Goal: Information Seeking & Learning: Learn about a topic

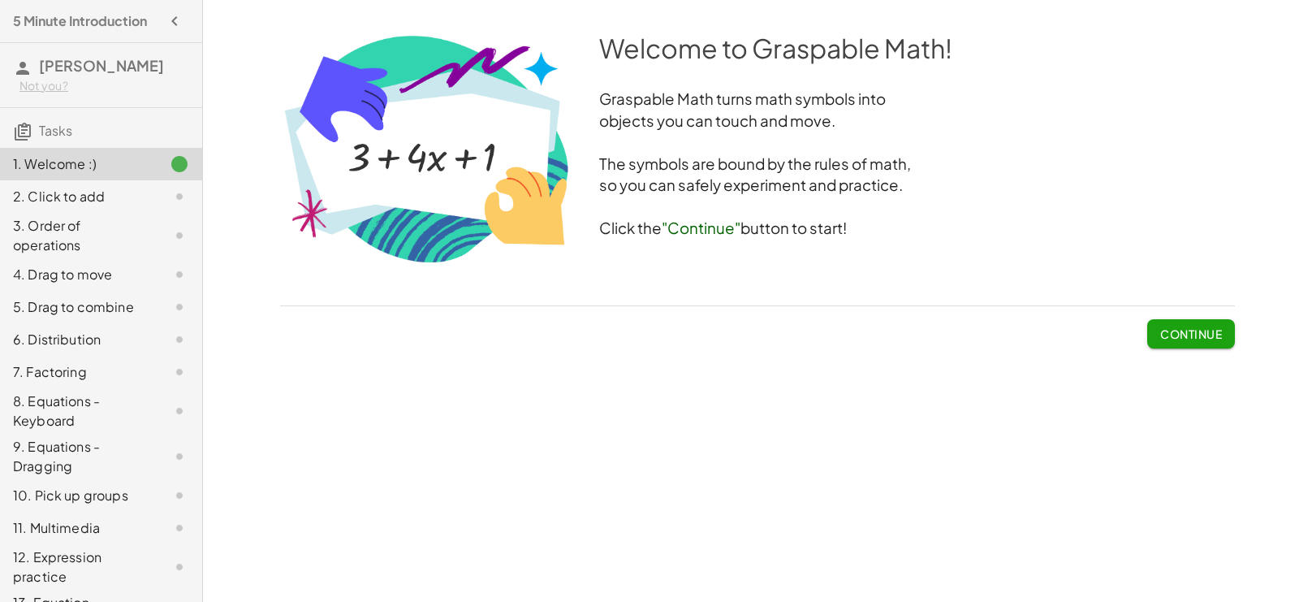
click at [1192, 335] on span "Continue" at bounding box center [1191, 333] width 62 height 15
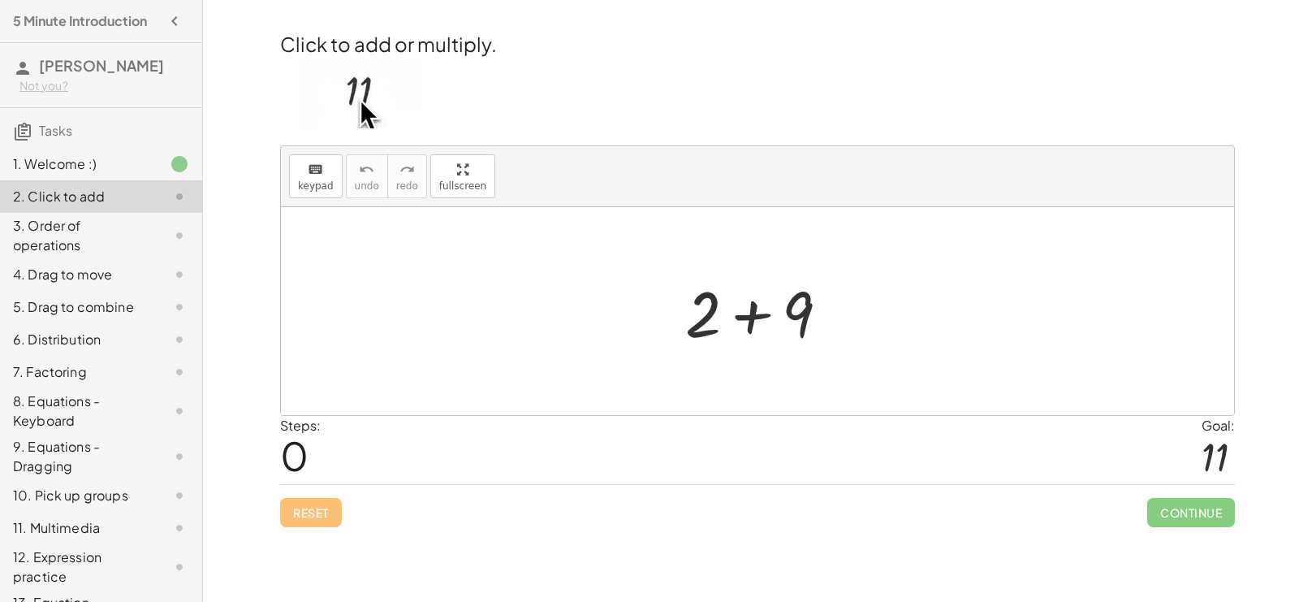
click at [754, 319] on div at bounding box center [763, 312] width 173 height 84
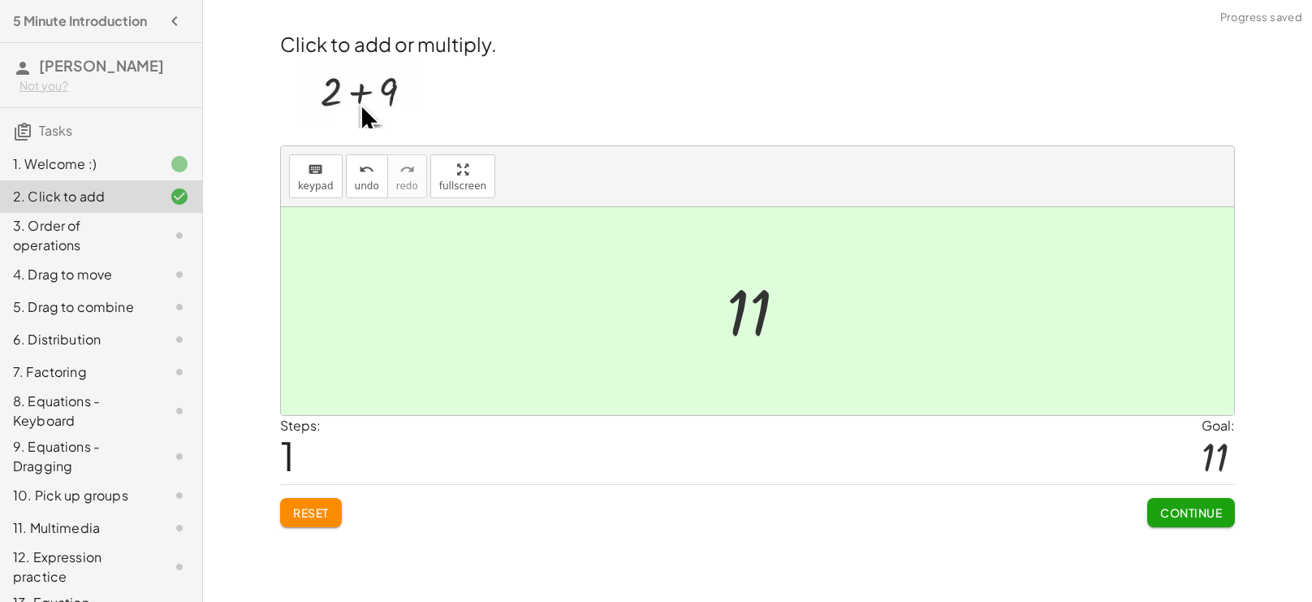
click at [1187, 521] on button "Continue" at bounding box center [1191, 512] width 88 height 29
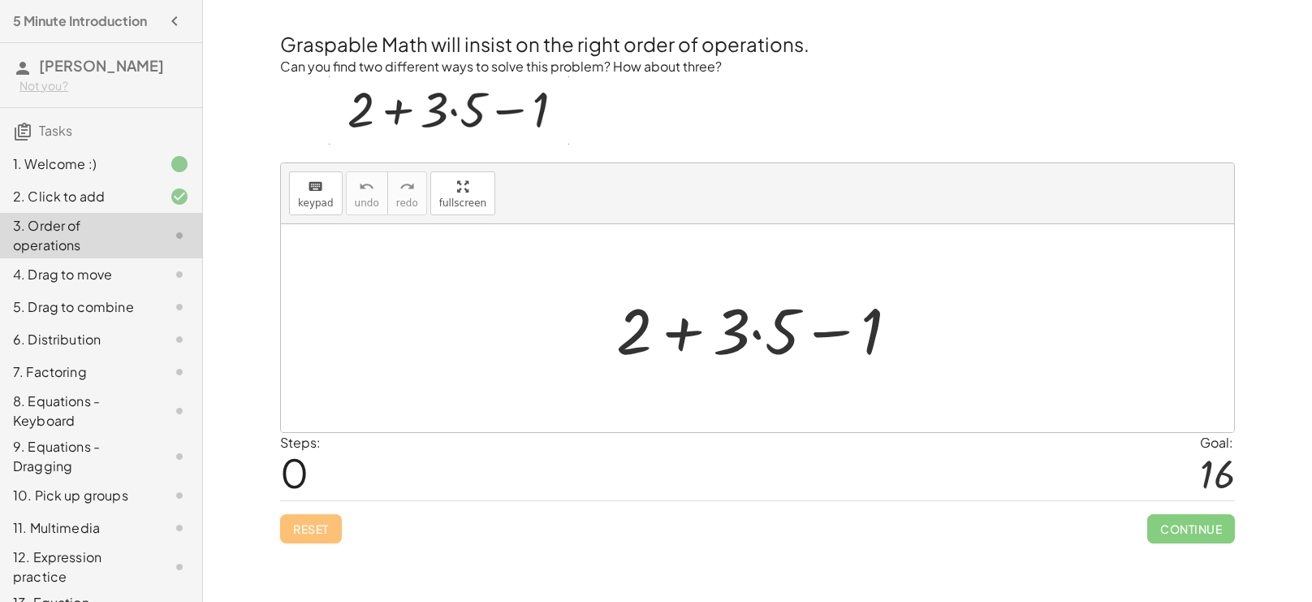
click at [690, 331] on div at bounding box center [764, 329] width 312 height 84
click at [823, 331] on div at bounding box center [764, 329] width 312 height 84
click at [757, 331] on div at bounding box center [764, 329] width 312 height 84
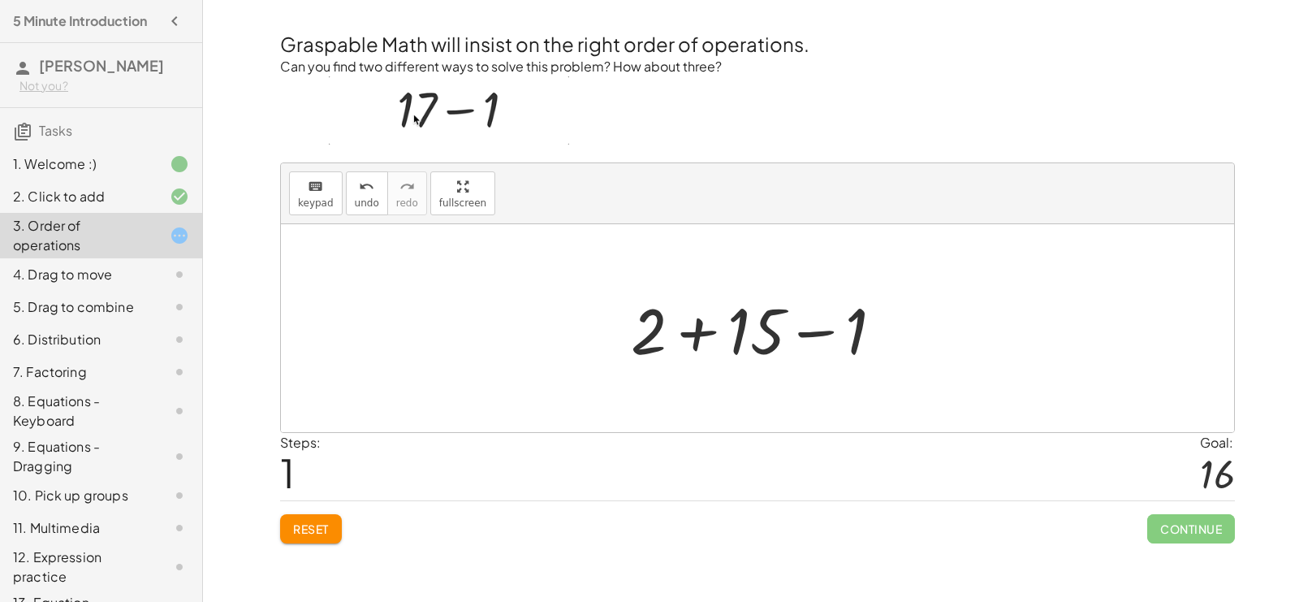
click at [688, 338] on div at bounding box center [764, 329] width 282 height 84
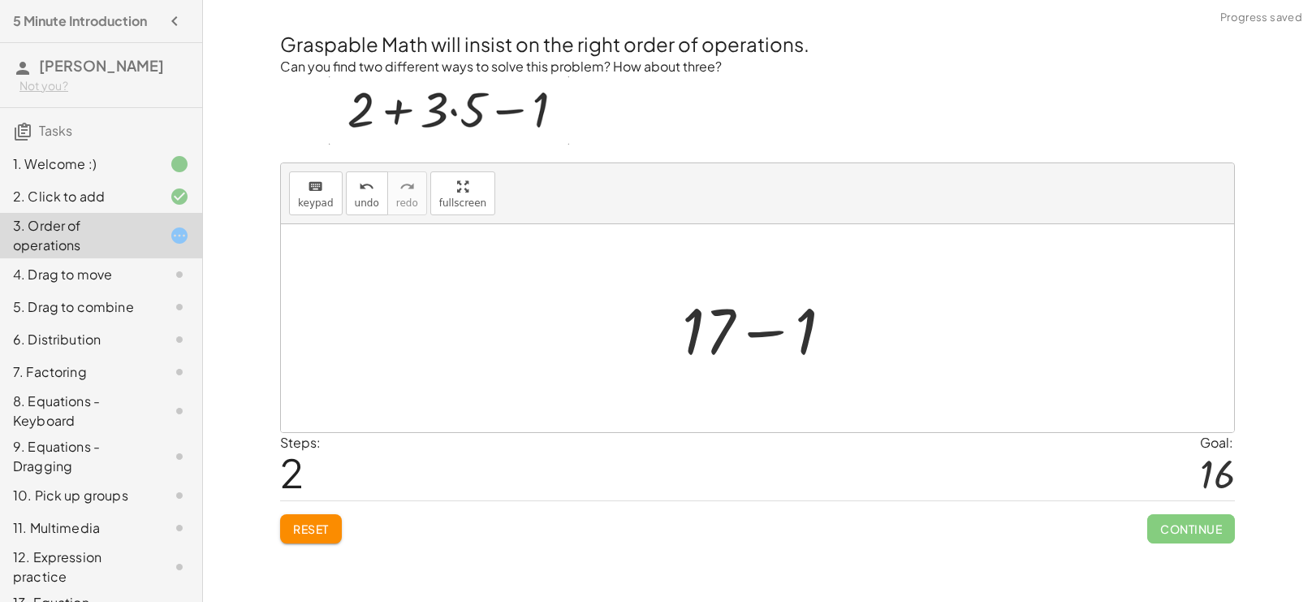
click at [771, 328] on div at bounding box center [764, 329] width 180 height 84
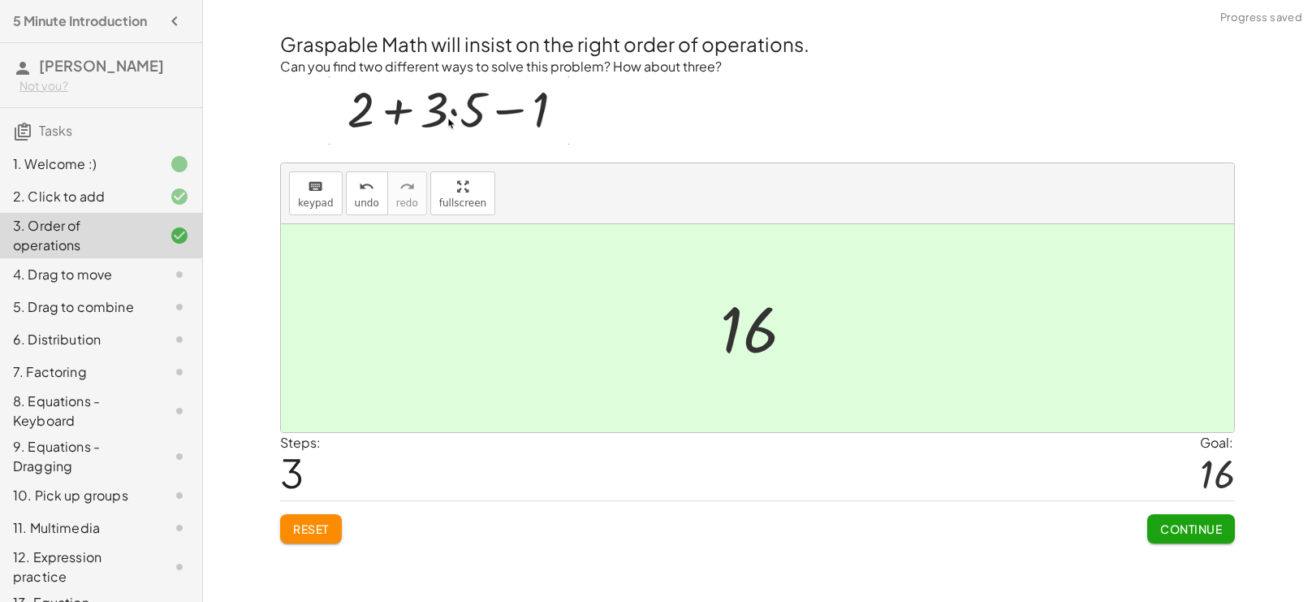
click at [1177, 530] on span "Continue" at bounding box center [1191, 528] width 62 height 15
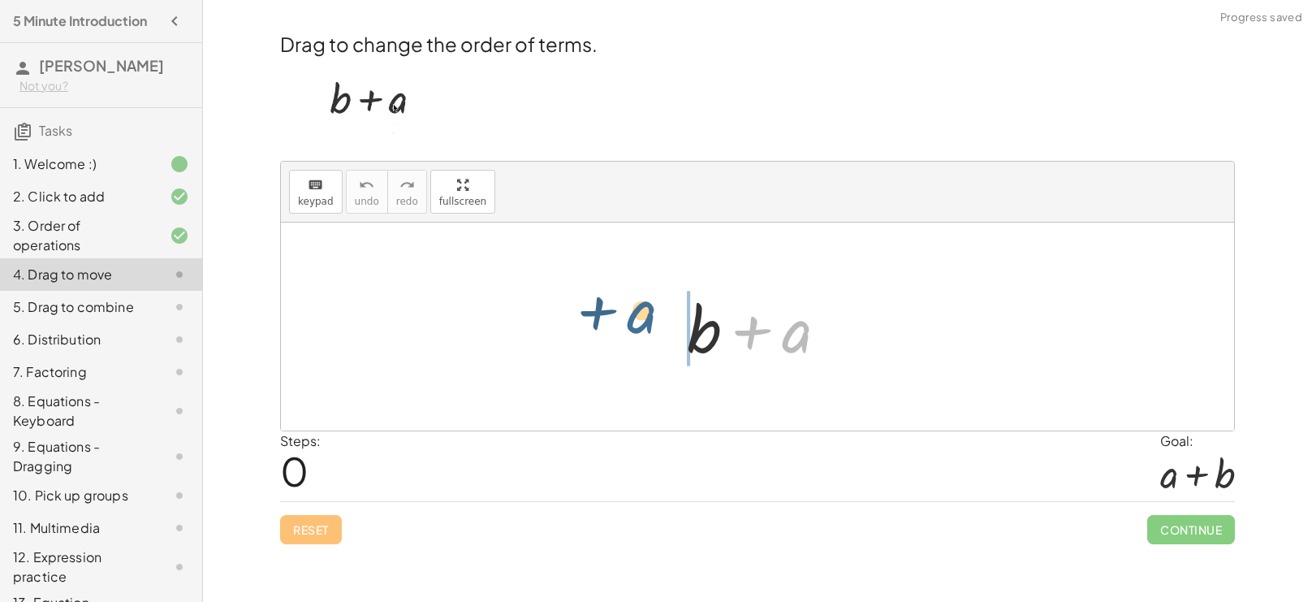
drag, startPoint x: 793, startPoint y: 340, endPoint x: 634, endPoint y: 322, distance: 160.2
click at [634, 322] on div "+ a + b + a" at bounding box center [757, 326] width 953 height 208
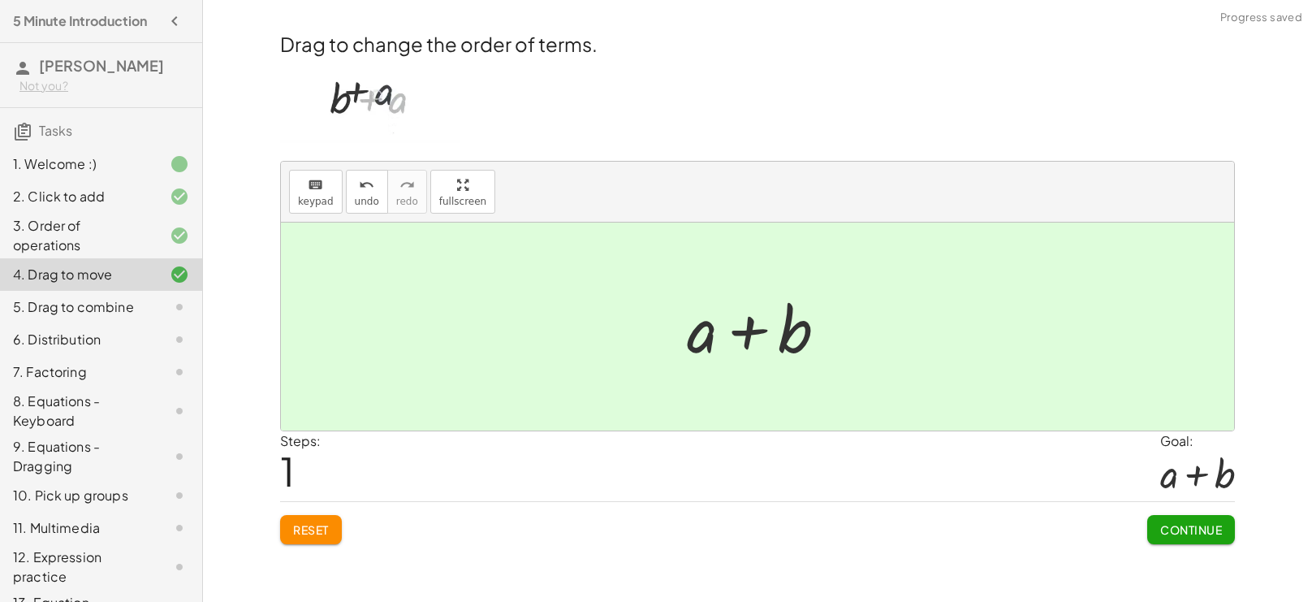
click at [1211, 531] on span "Continue" at bounding box center [1191, 529] width 62 height 15
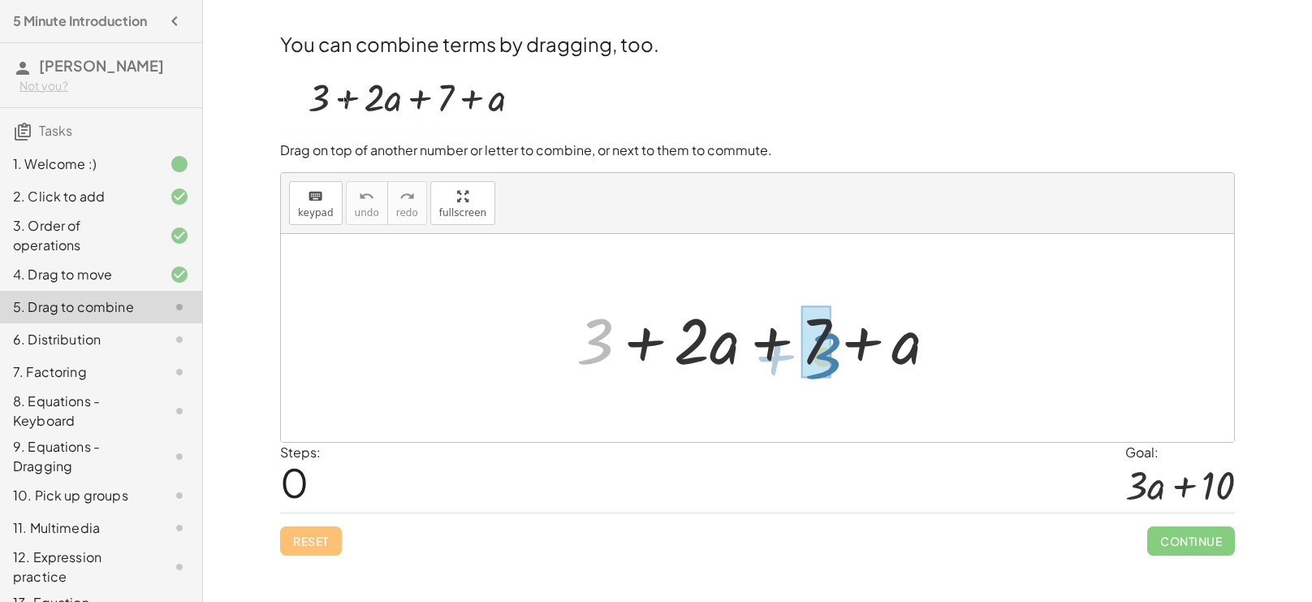
drag, startPoint x: 603, startPoint y: 329, endPoint x: 830, endPoint y: 342, distance: 226.9
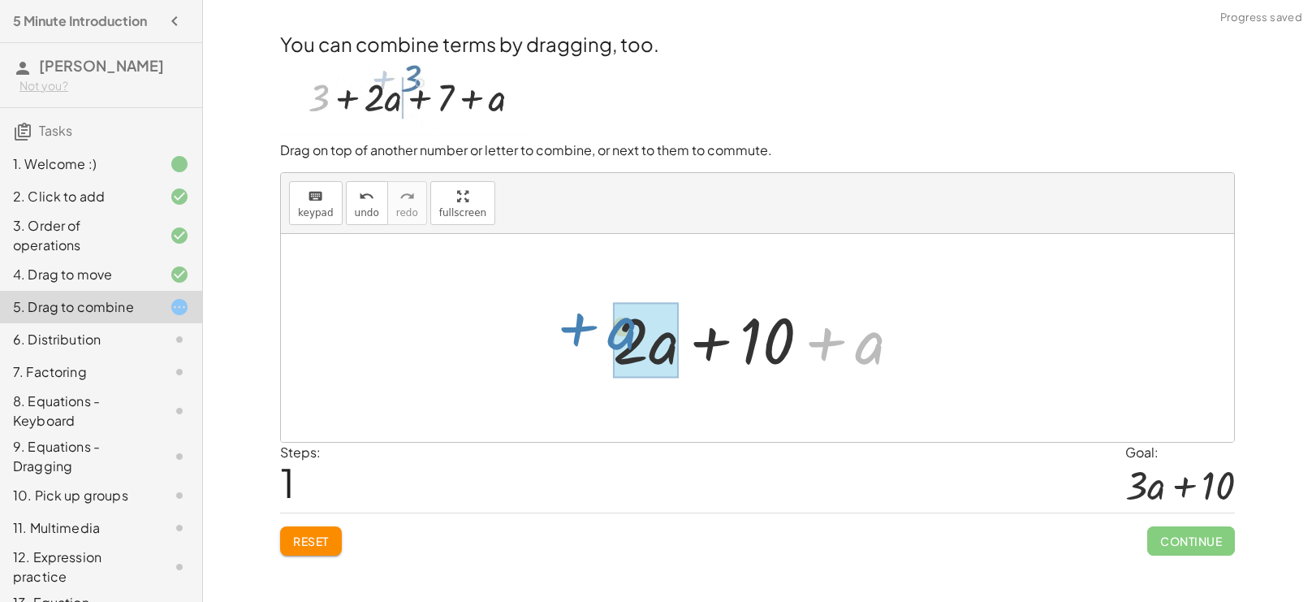
drag, startPoint x: 854, startPoint y: 349, endPoint x: 608, endPoint y: 335, distance: 246.4
click at [608, 335] on div at bounding box center [763, 338] width 317 height 84
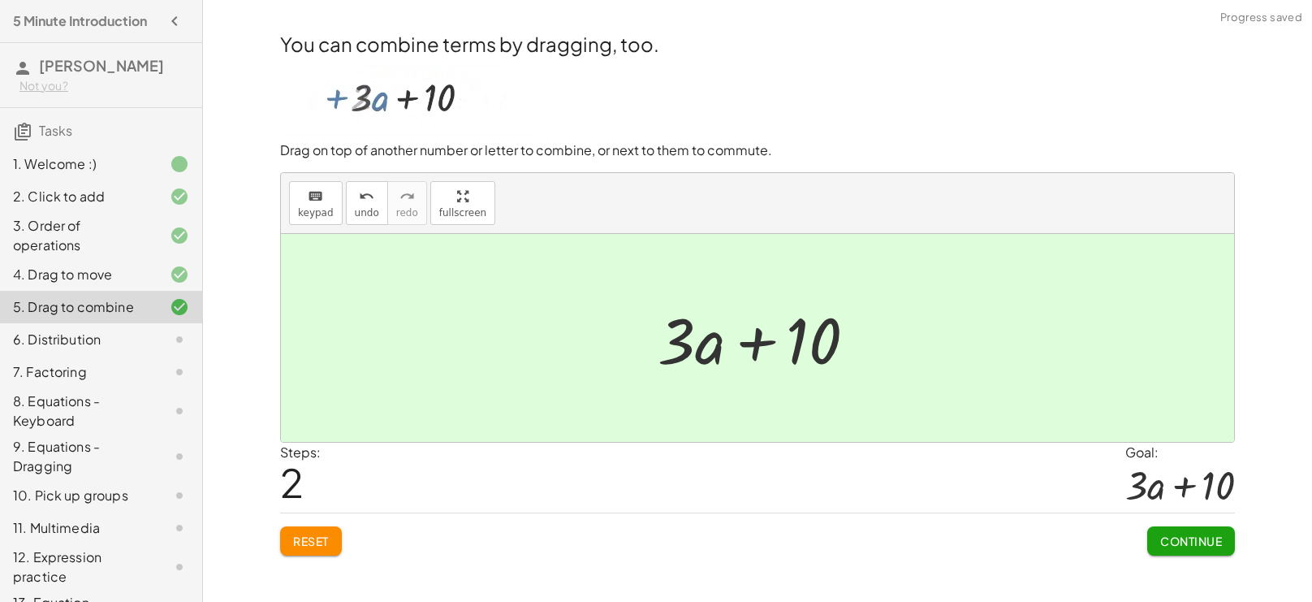
click at [1204, 538] on span "Continue" at bounding box center [1191, 540] width 62 height 15
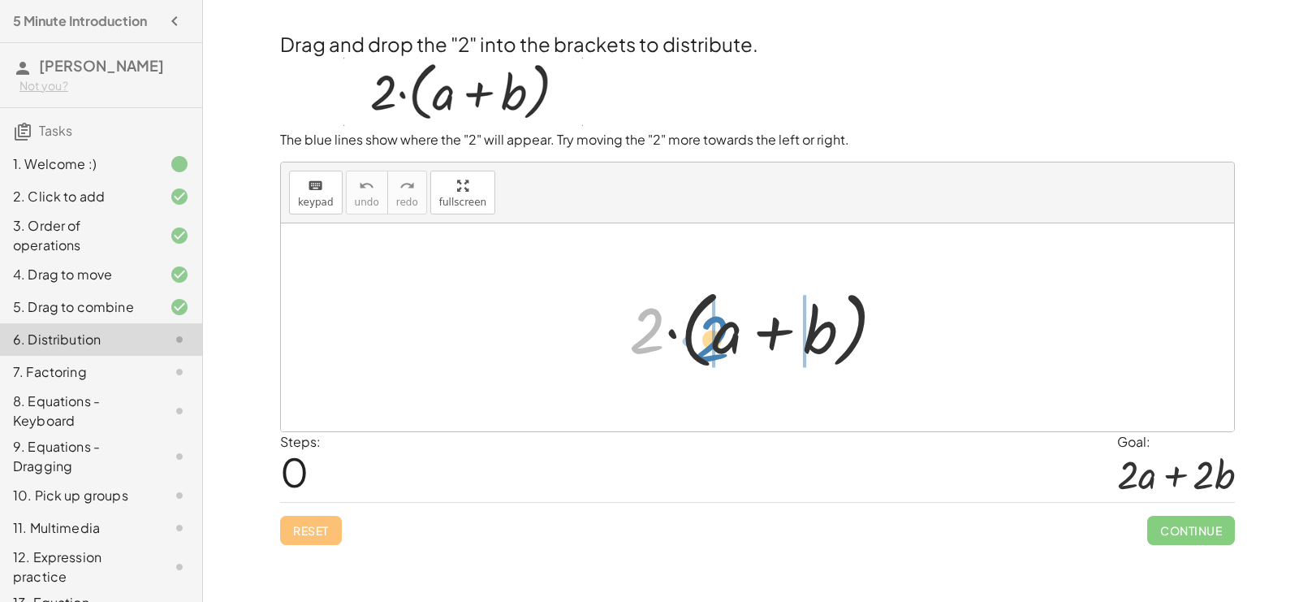
drag, startPoint x: 646, startPoint y: 318, endPoint x: 709, endPoint y: 325, distance: 63.7
click at [709, 325] on div at bounding box center [763, 327] width 285 height 93
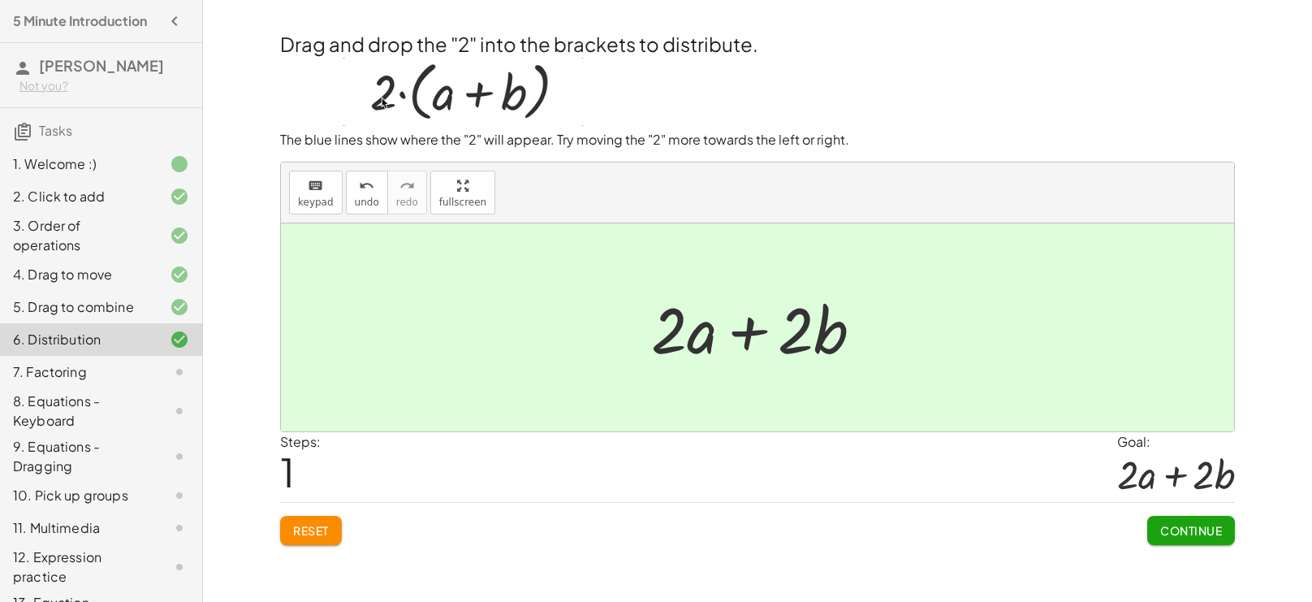
click at [1201, 533] on span "Continue" at bounding box center [1191, 530] width 62 height 15
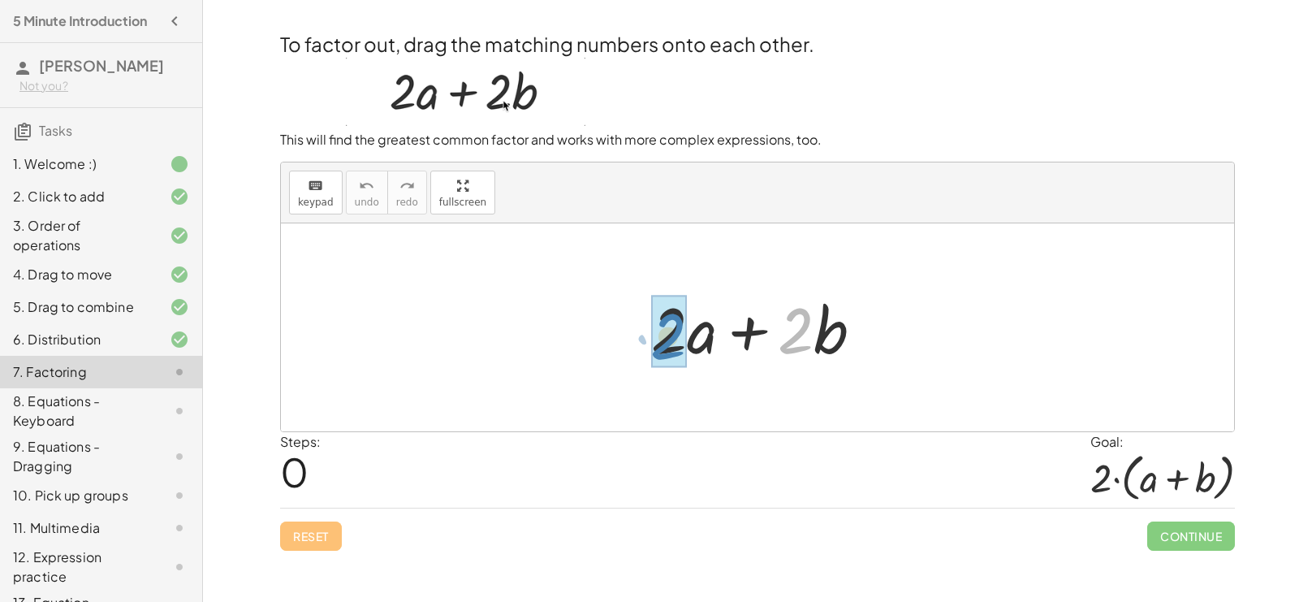
drag, startPoint x: 791, startPoint y: 330, endPoint x: 663, endPoint y: 335, distance: 127.6
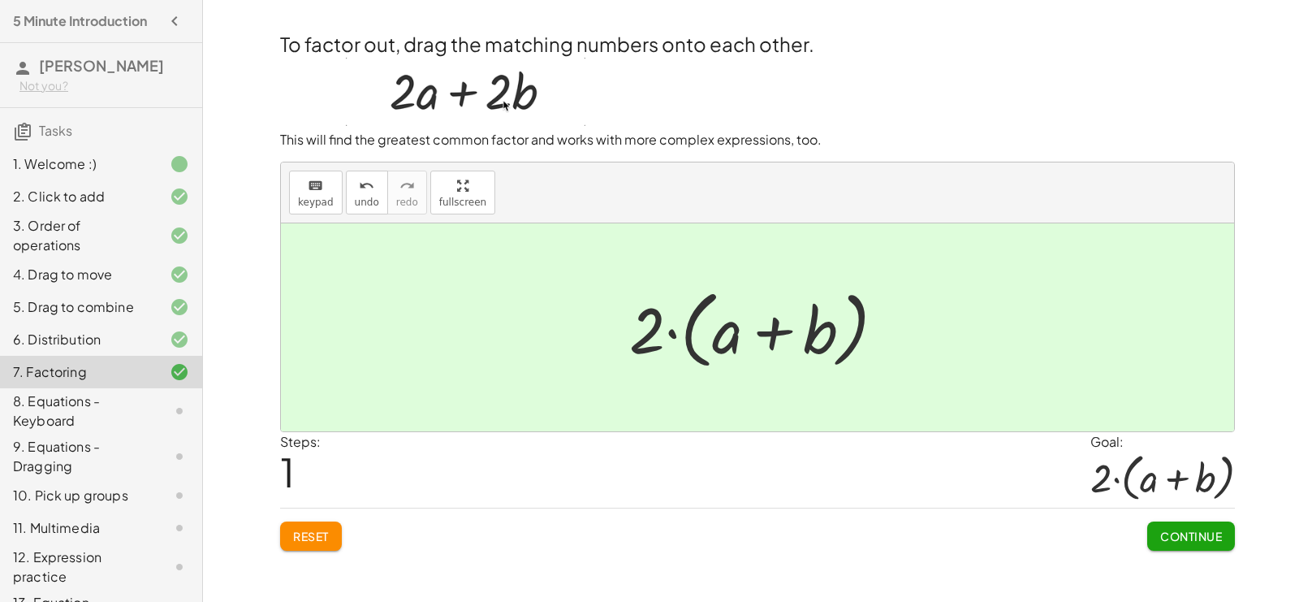
click at [1206, 535] on span "Continue" at bounding box center [1191, 536] width 62 height 15
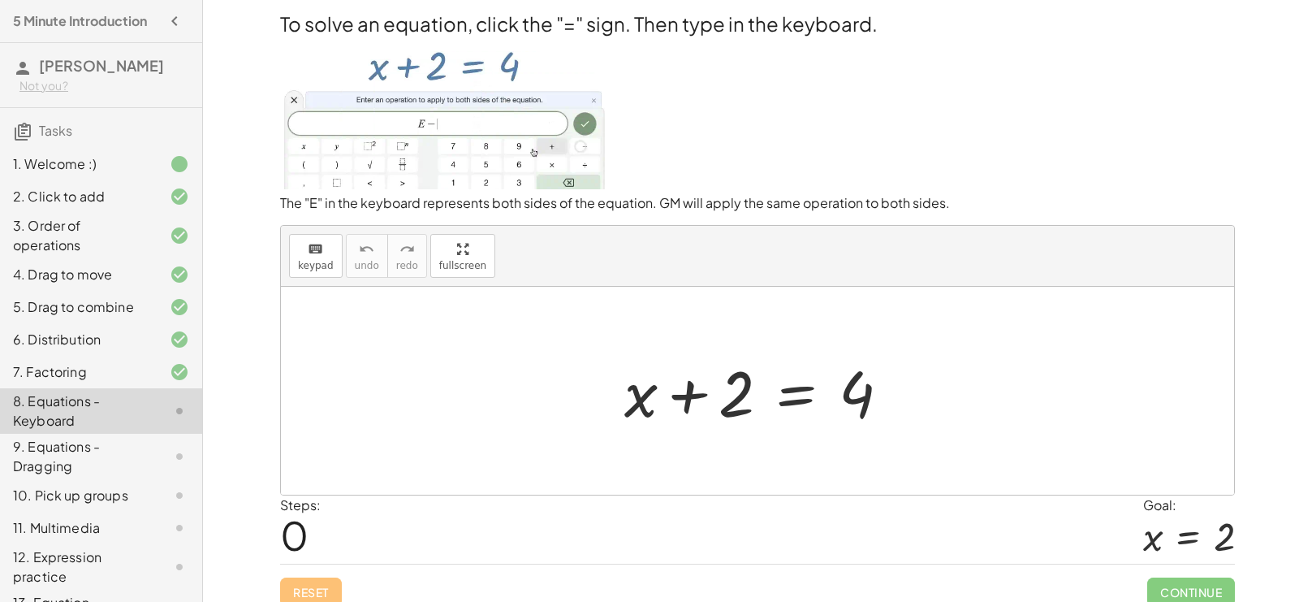
click at [797, 398] on div at bounding box center [763, 391] width 295 height 84
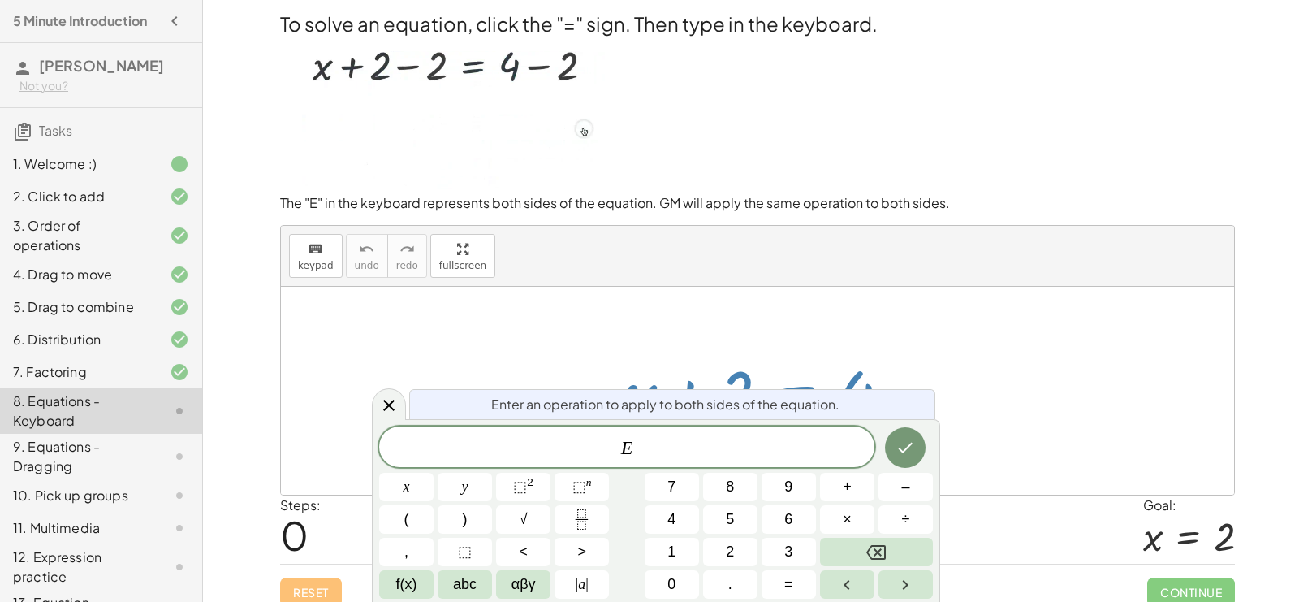
scroll to position [14, 0]
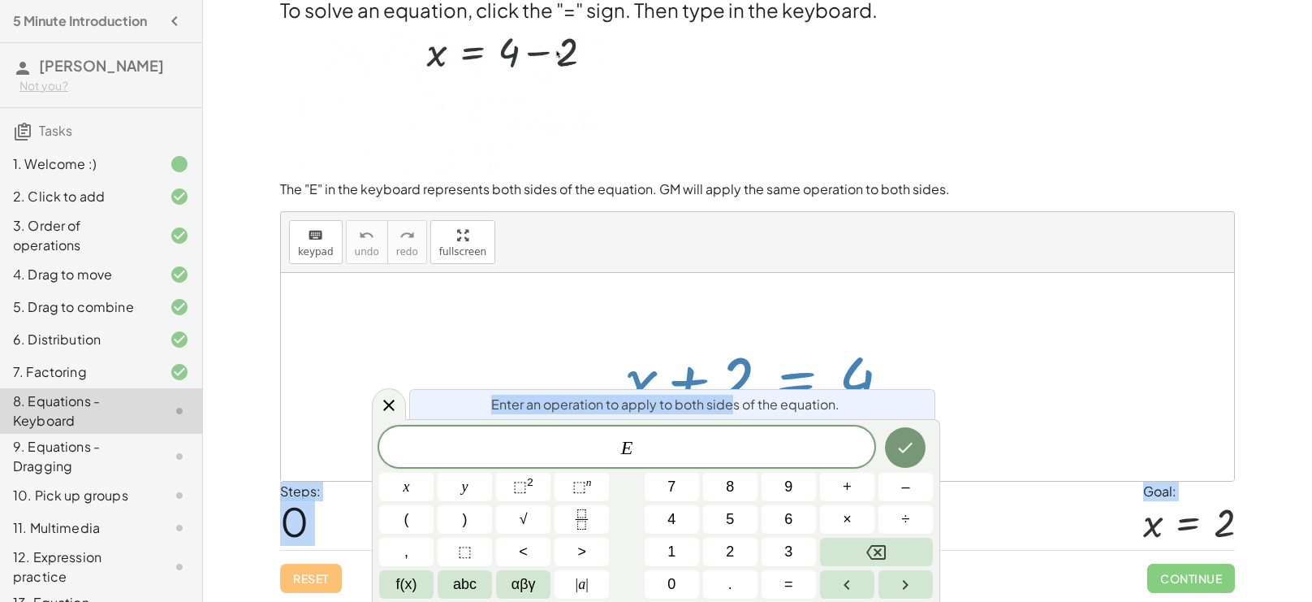
drag, startPoint x: 732, startPoint y: 406, endPoint x: 724, endPoint y: 361, distance: 46.1
click at [724, 361] on body "5 Minute Introduction Bransyn Daly Not you? Tasks 1. Welcome :) 2. Click to add…" at bounding box center [656, 294] width 1312 height 616
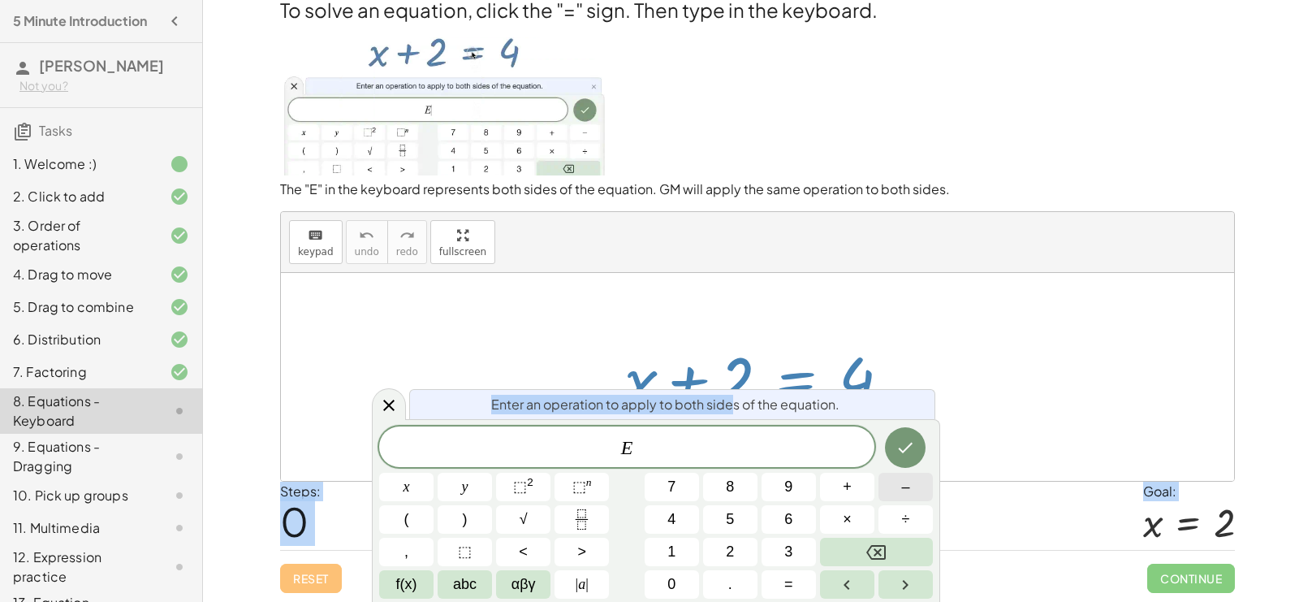
click at [916, 486] on button "–" at bounding box center [906, 487] width 54 height 28
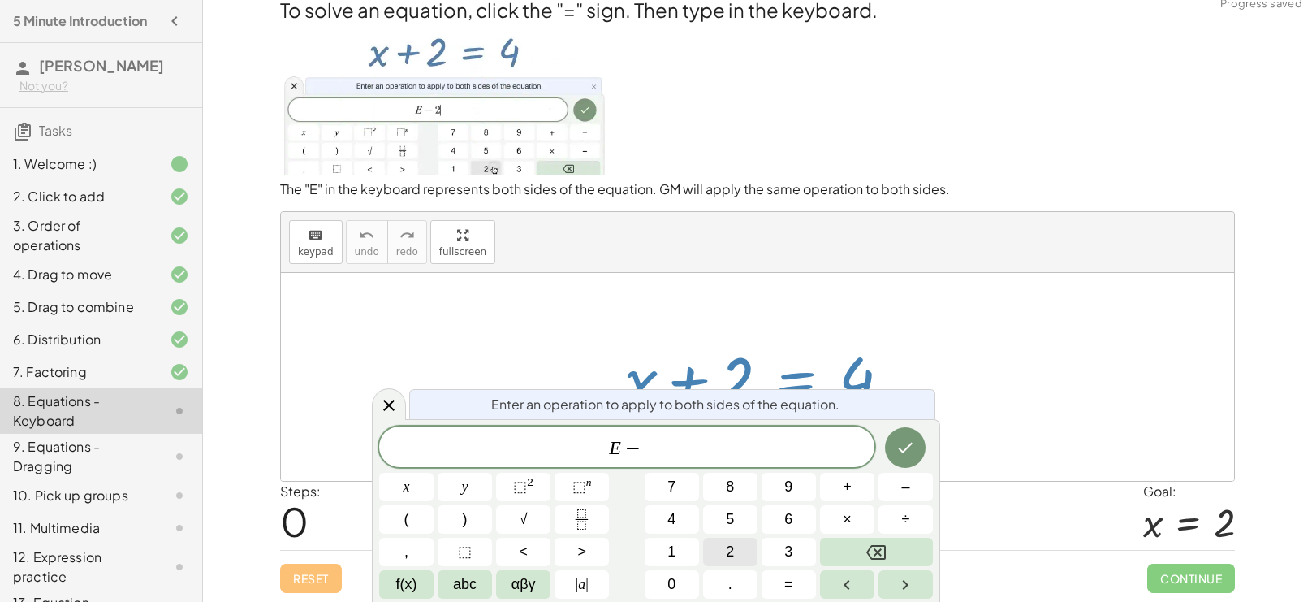
click at [730, 552] on span "2" at bounding box center [730, 552] width 8 height 22
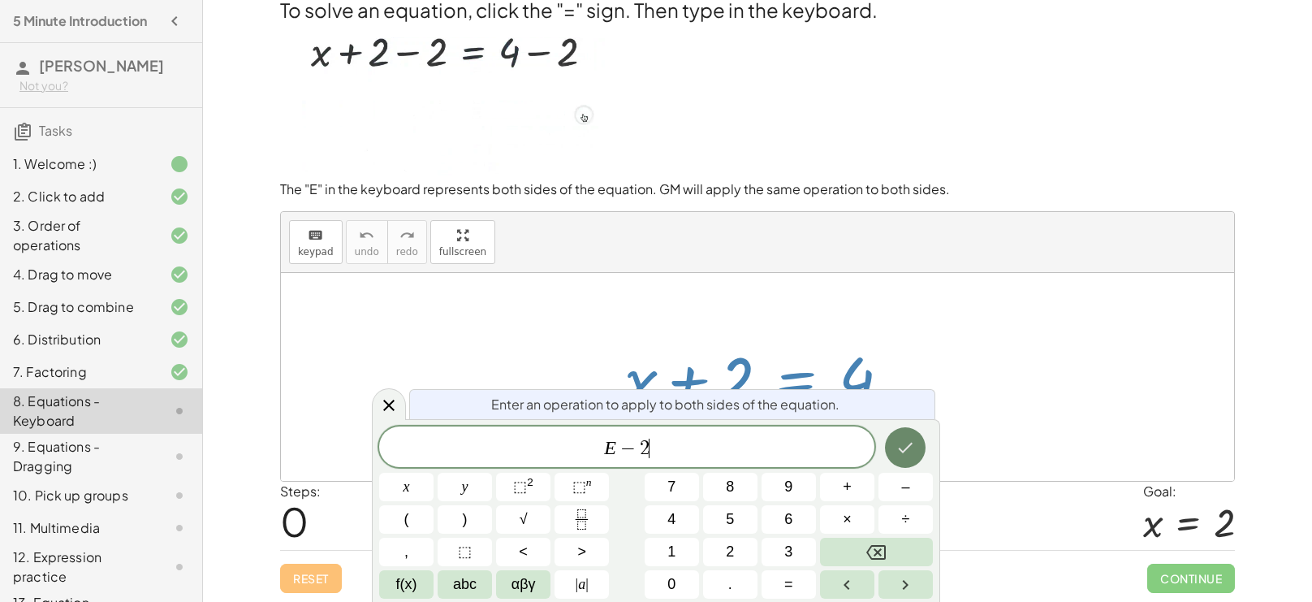
click at [897, 452] on icon "Done" at bounding box center [905, 447] width 19 height 19
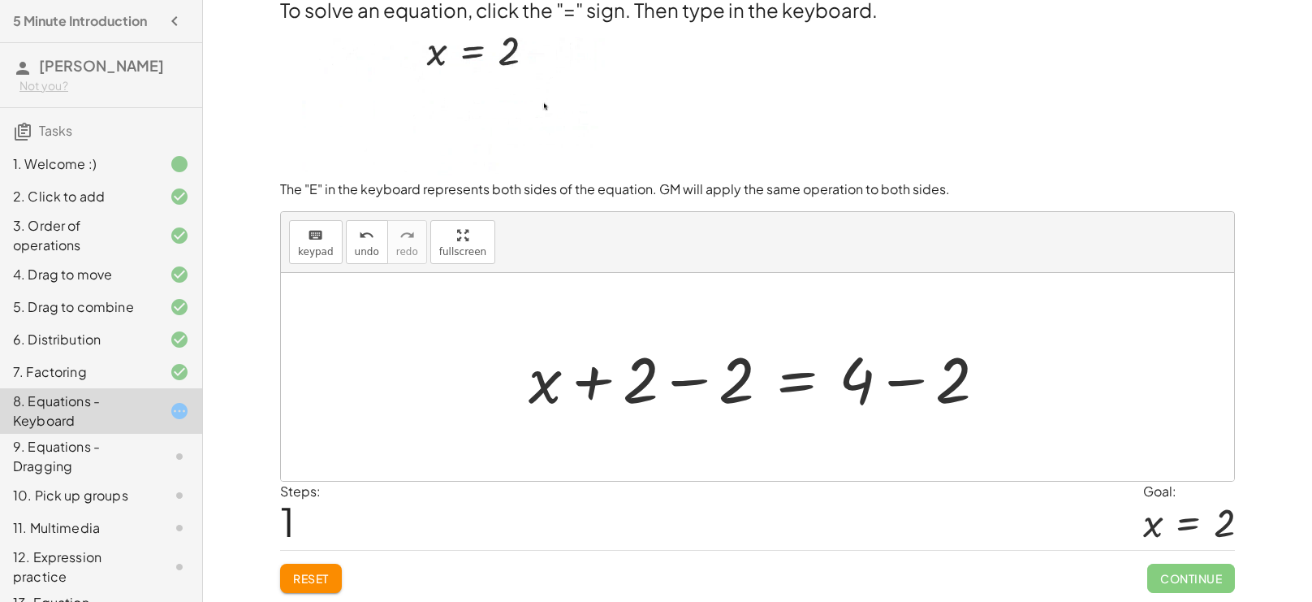
click at [684, 386] on div at bounding box center [763, 377] width 487 height 84
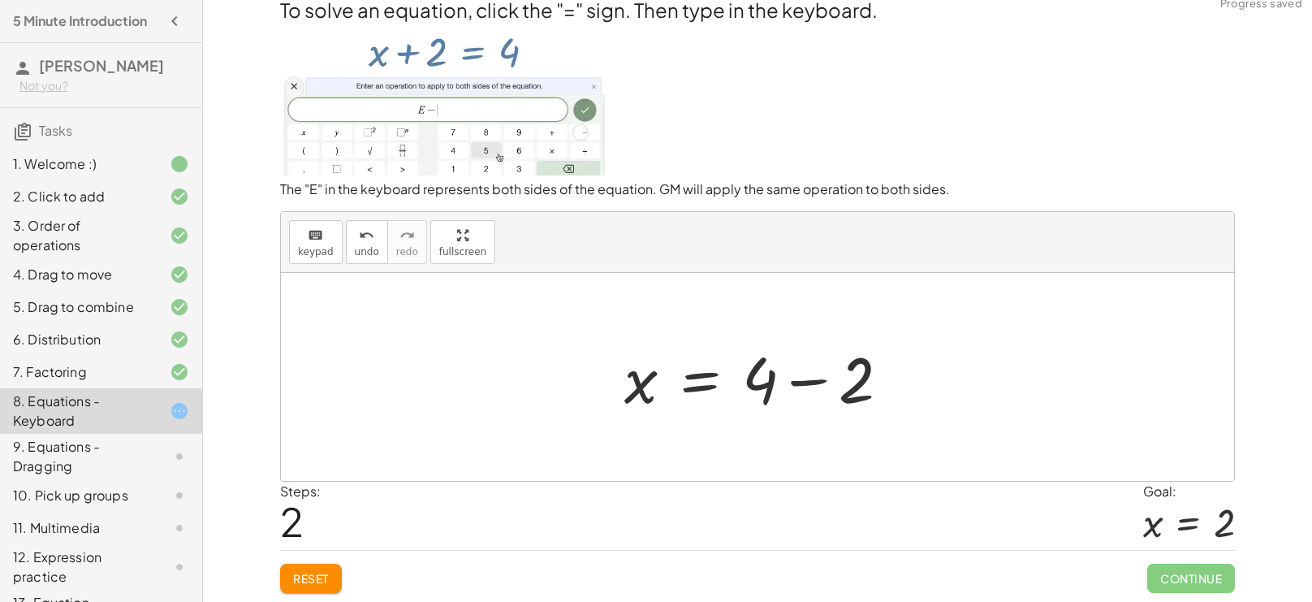
click at [816, 378] on div at bounding box center [763, 377] width 295 height 84
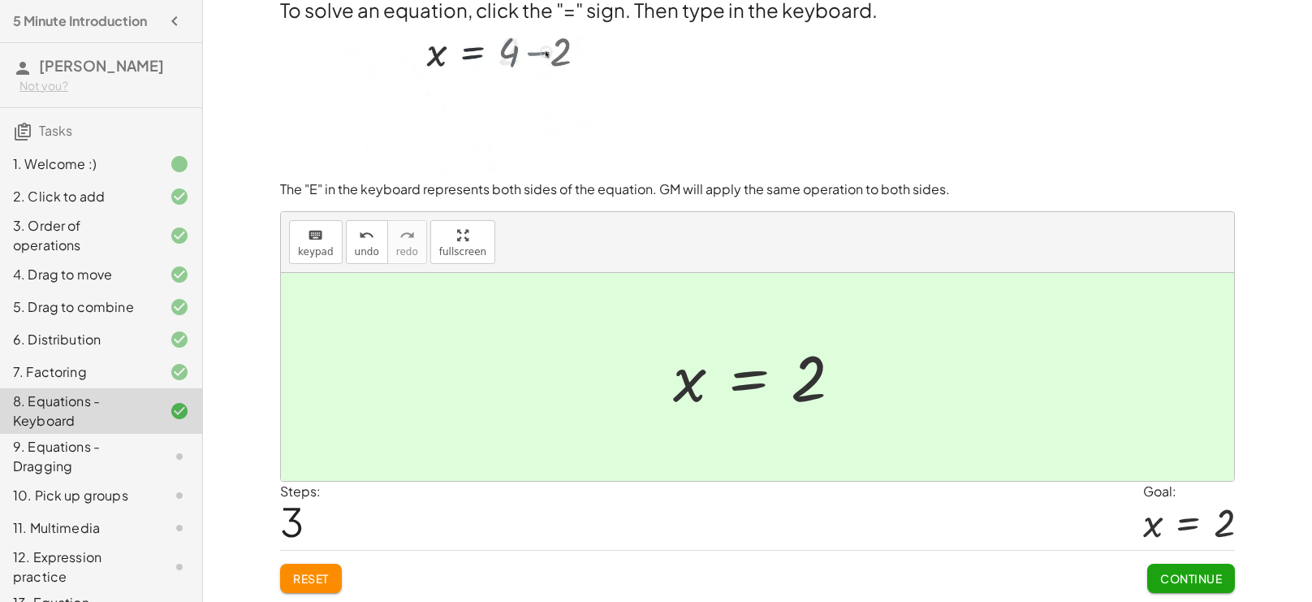
click at [1195, 572] on span "Continue" at bounding box center [1191, 578] width 62 height 15
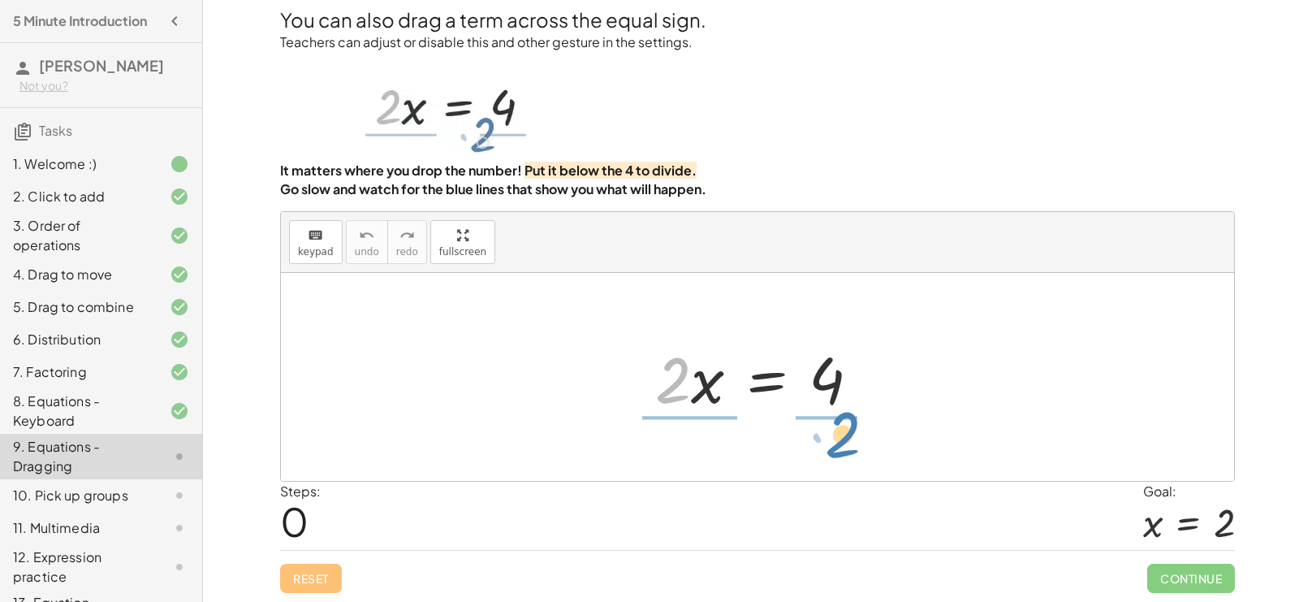
drag, startPoint x: 670, startPoint y: 389, endPoint x: 840, endPoint y: 443, distance: 178.2
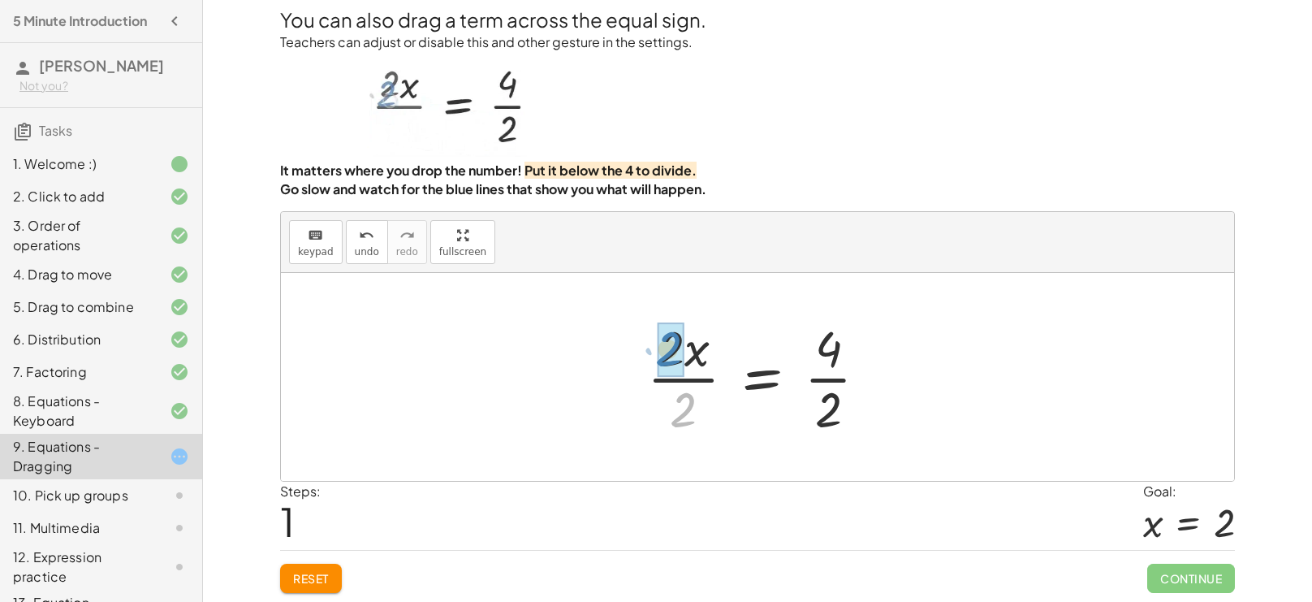
drag, startPoint x: 677, startPoint y: 414, endPoint x: 663, endPoint y: 353, distance: 62.6
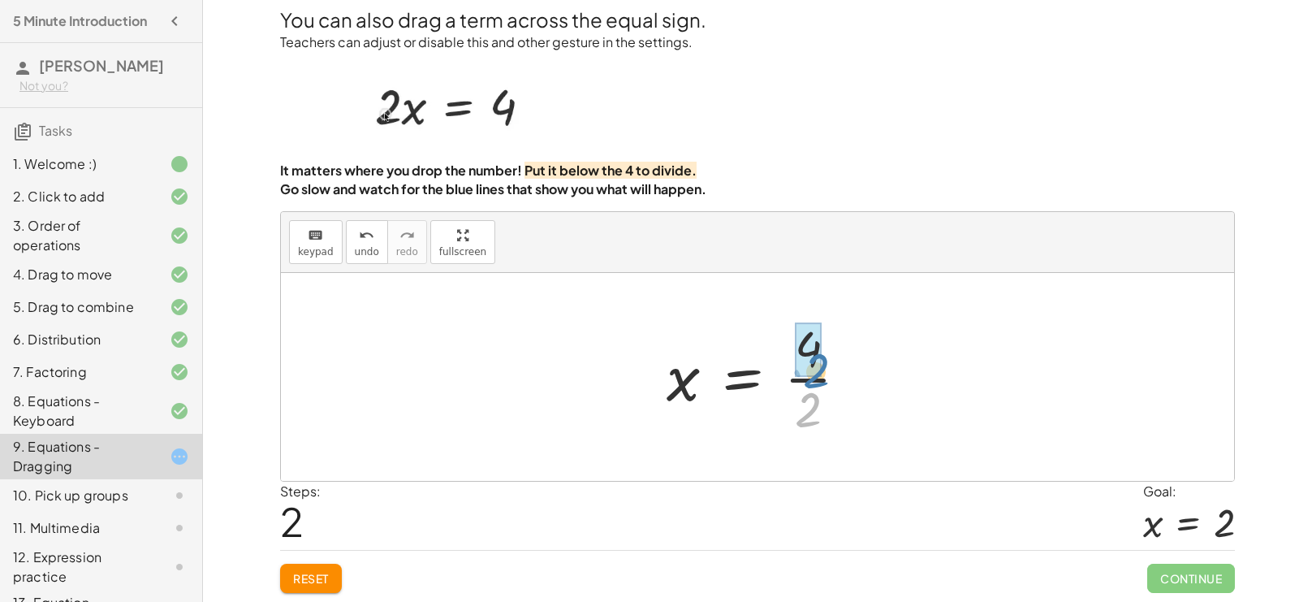
drag, startPoint x: 809, startPoint y: 396, endPoint x: 817, endPoint y: 357, distance: 39.8
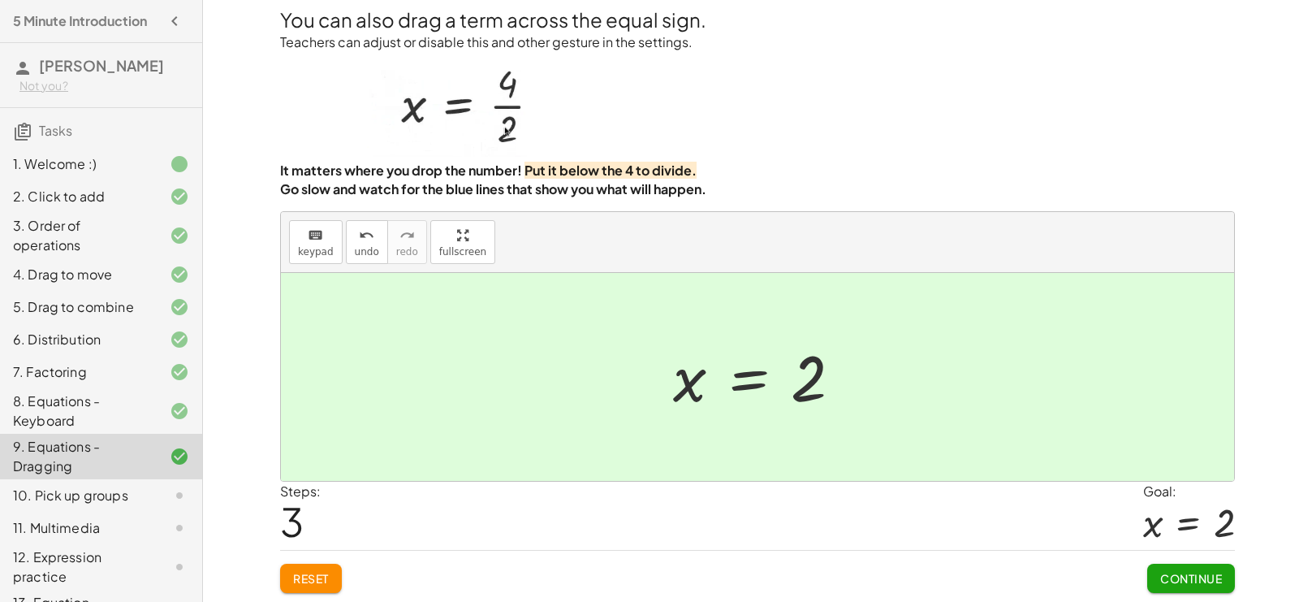
click at [1224, 582] on button "Continue" at bounding box center [1191, 578] width 88 height 29
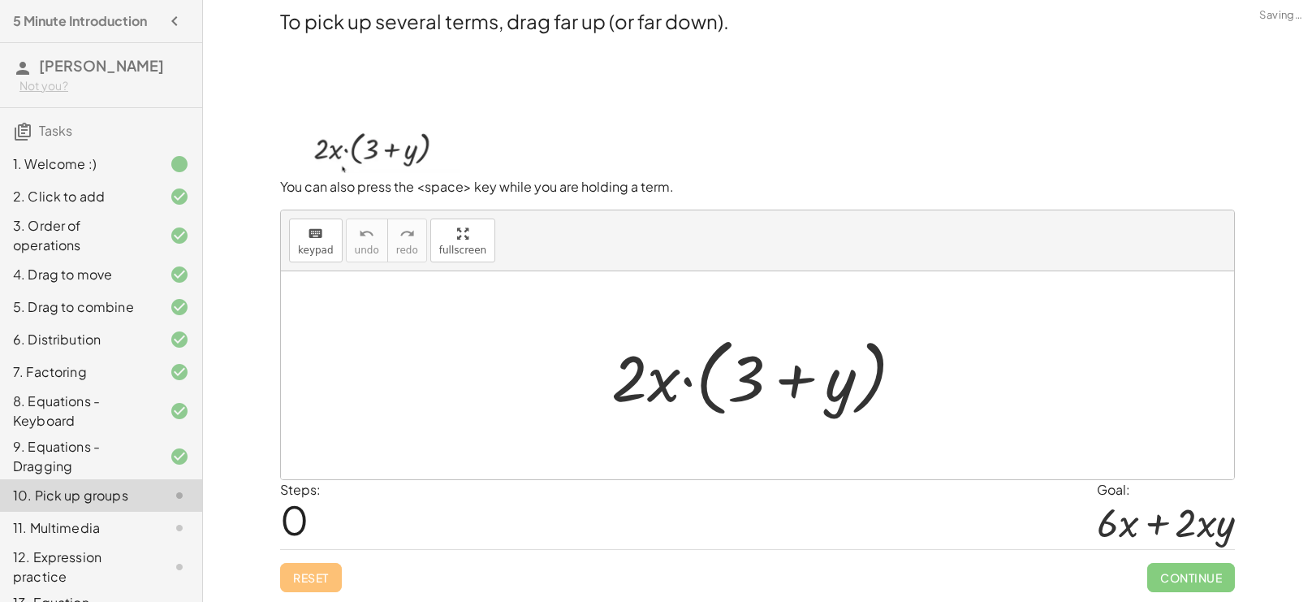
scroll to position [2, 0]
drag, startPoint x: 619, startPoint y: 386, endPoint x: 741, endPoint y: 386, distance: 122.6
click at [741, 386] on div at bounding box center [764, 375] width 322 height 93
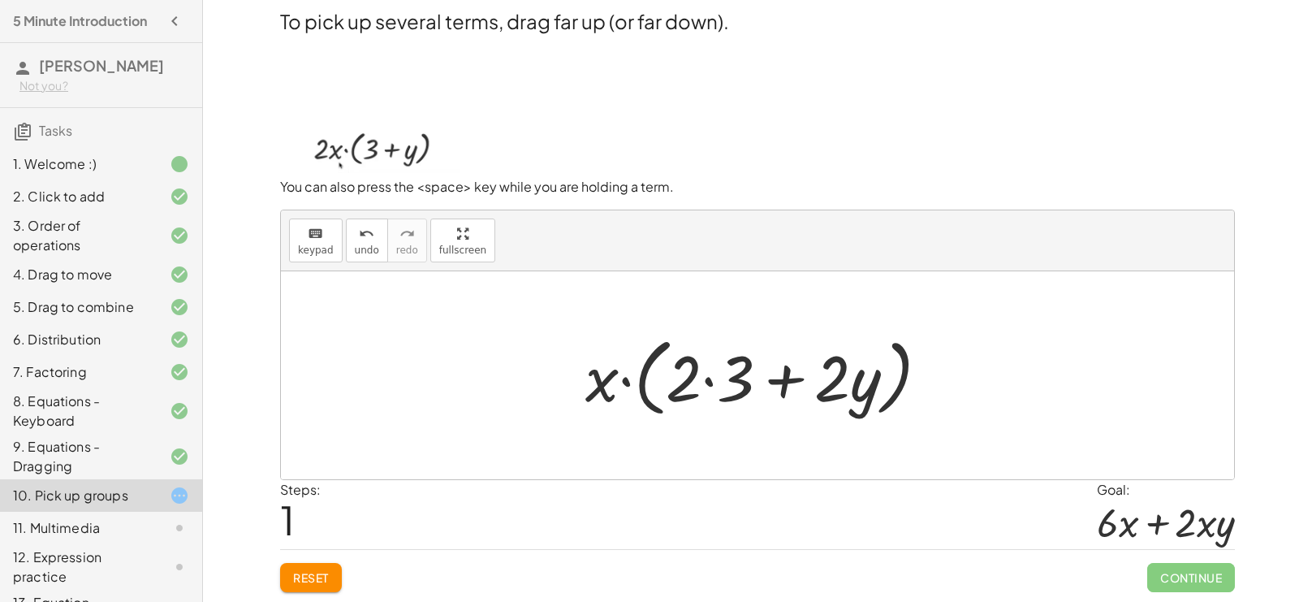
click at [324, 577] on span "Reset" at bounding box center [311, 577] width 36 height 15
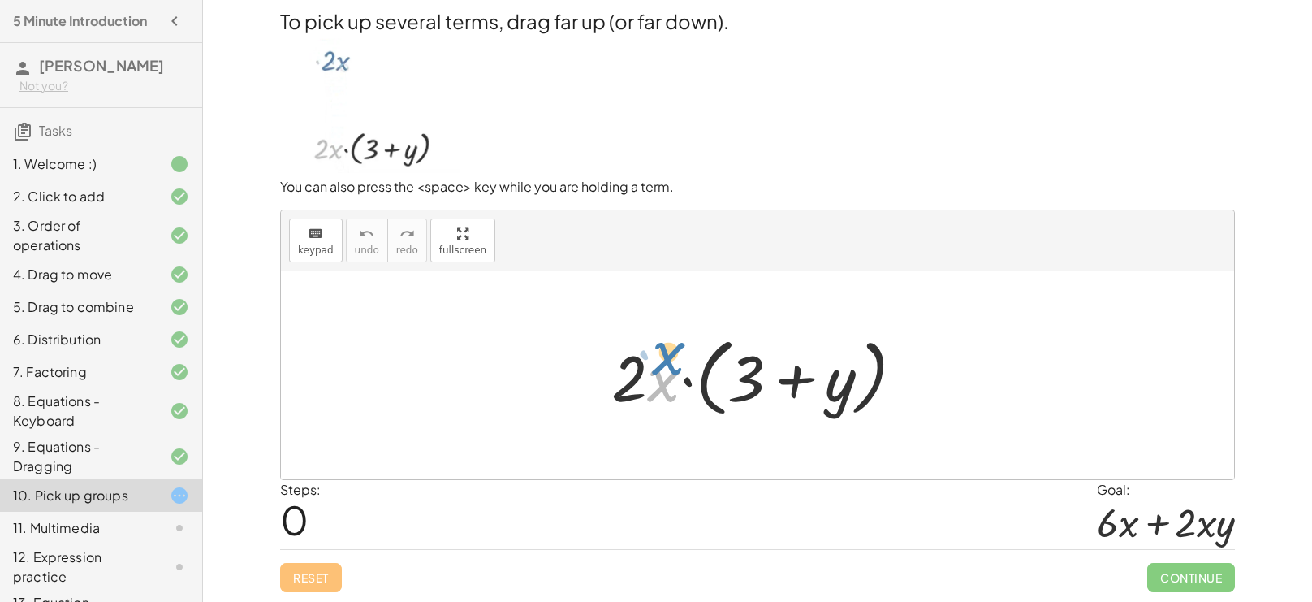
drag, startPoint x: 668, startPoint y: 383, endPoint x: 664, endPoint y: 371, distance: 12.8
click at [664, 371] on div at bounding box center [764, 375] width 322 height 93
drag, startPoint x: 664, startPoint y: 371, endPoint x: 751, endPoint y: 367, distance: 87.0
click at [751, 367] on div at bounding box center [764, 375] width 322 height 93
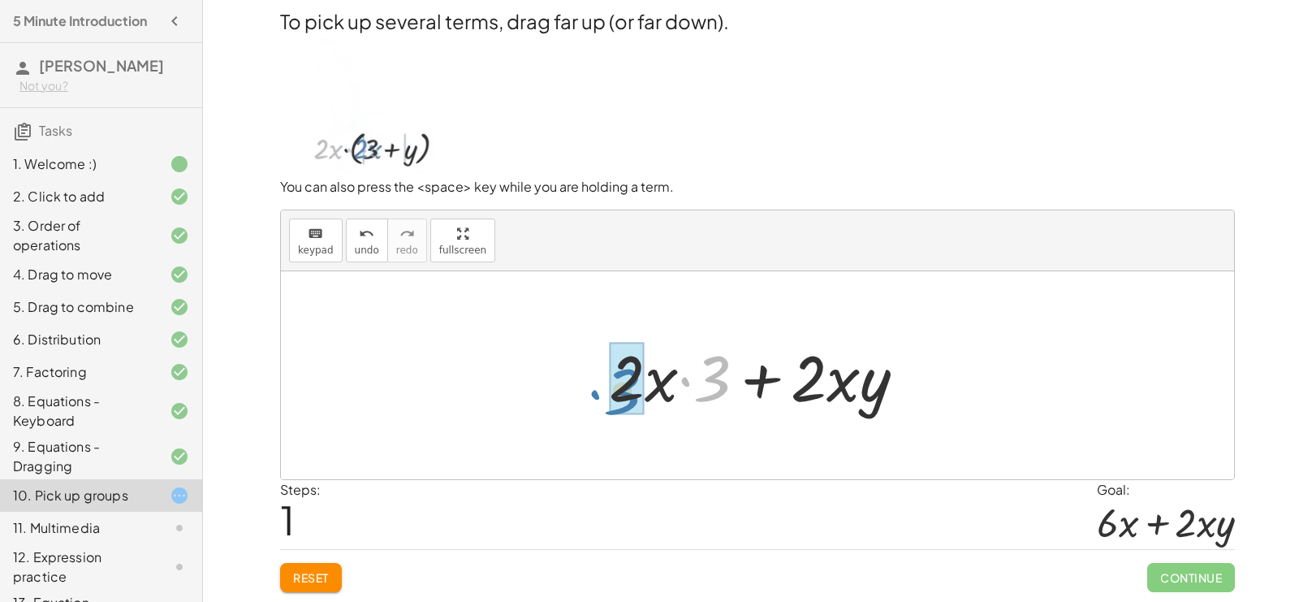
drag, startPoint x: 723, startPoint y: 379, endPoint x: 633, endPoint y: 391, distance: 90.1
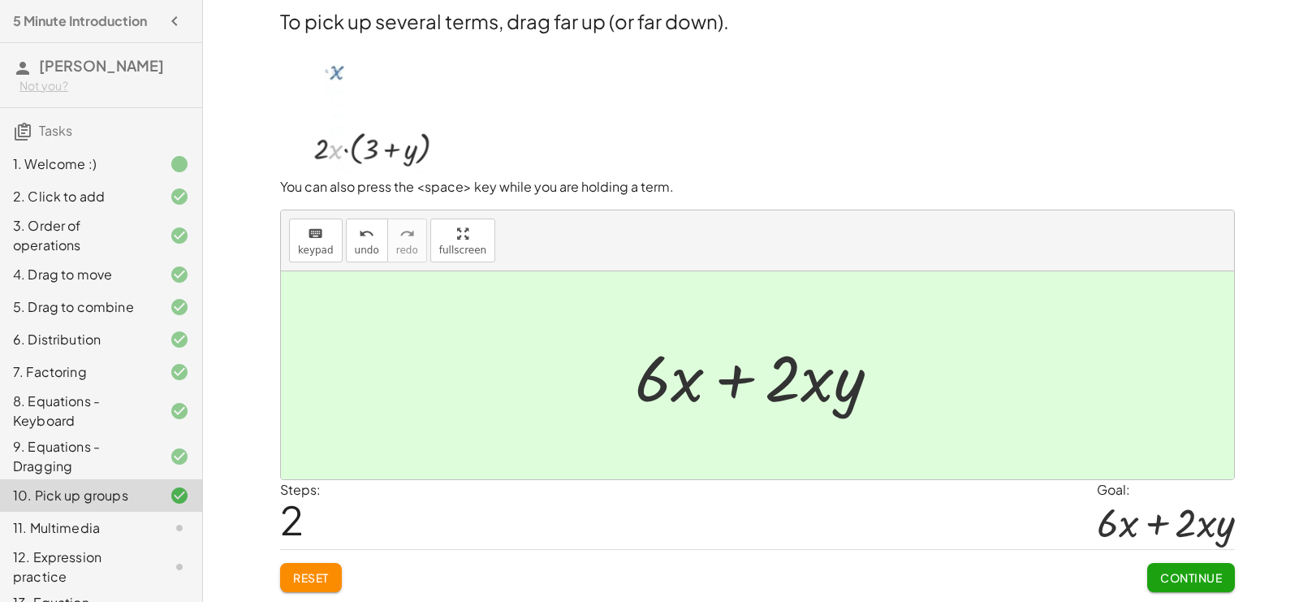
click at [1170, 587] on button "Continue" at bounding box center [1191, 577] width 88 height 29
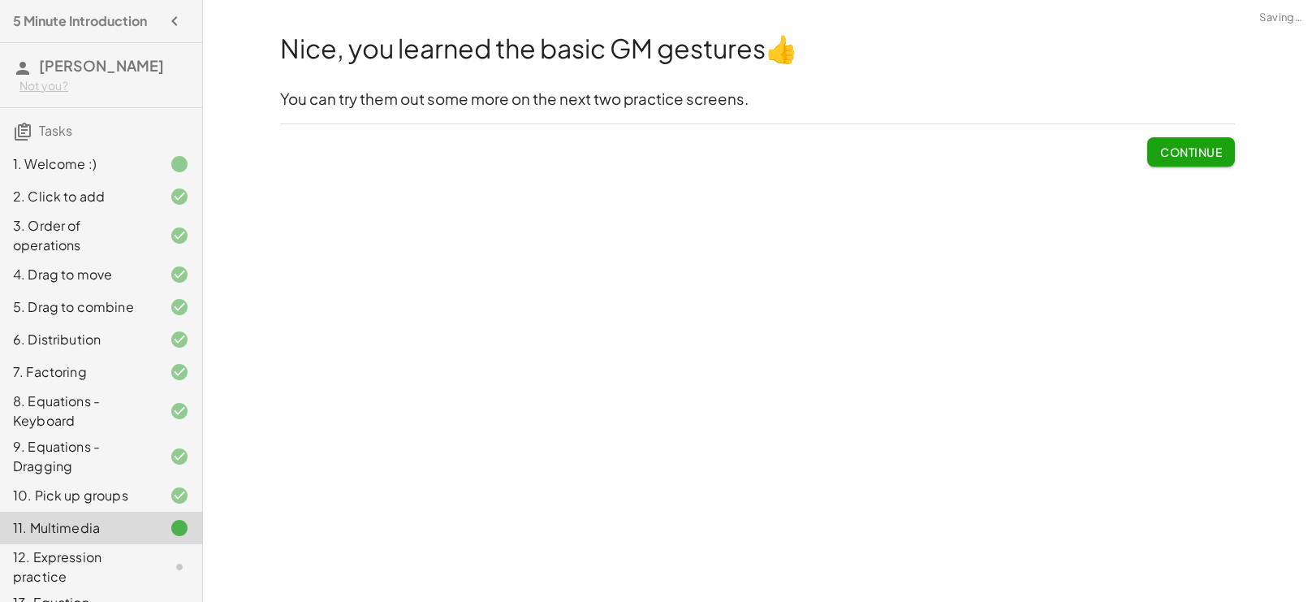
scroll to position [0, 0]
click at [1176, 148] on span "Continue" at bounding box center [1191, 152] width 62 height 15
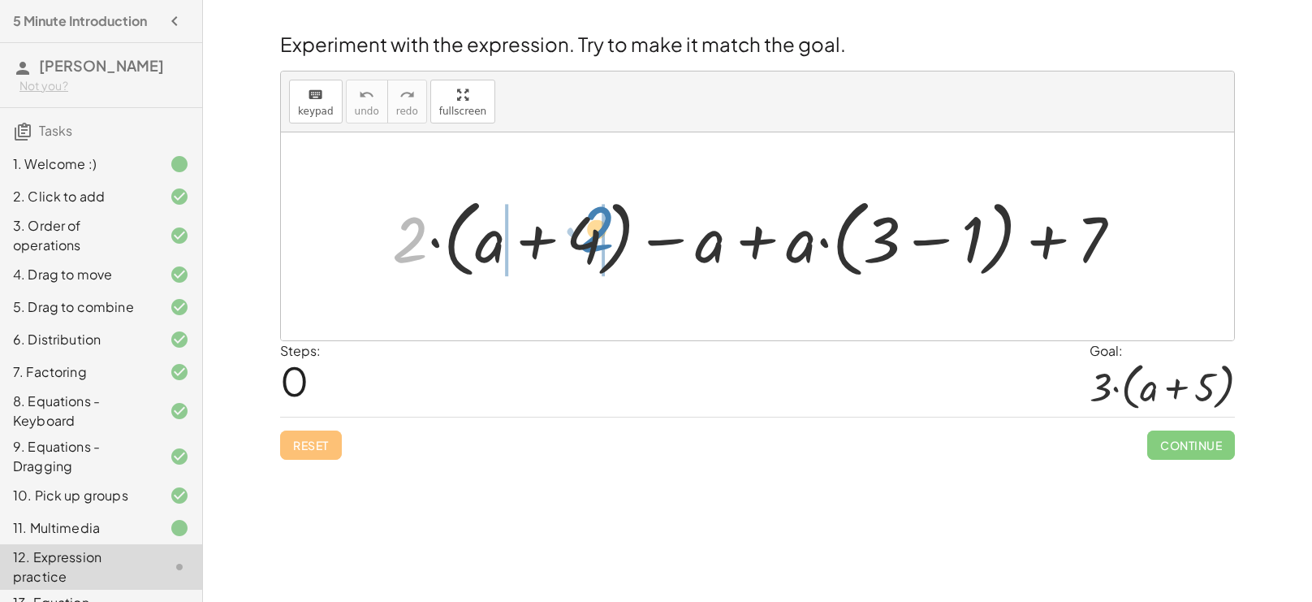
drag, startPoint x: 413, startPoint y: 243, endPoint x: 597, endPoint y: 232, distance: 183.8
click at [597, 232] on div at bounding box center [763, 236] width 759 height 93
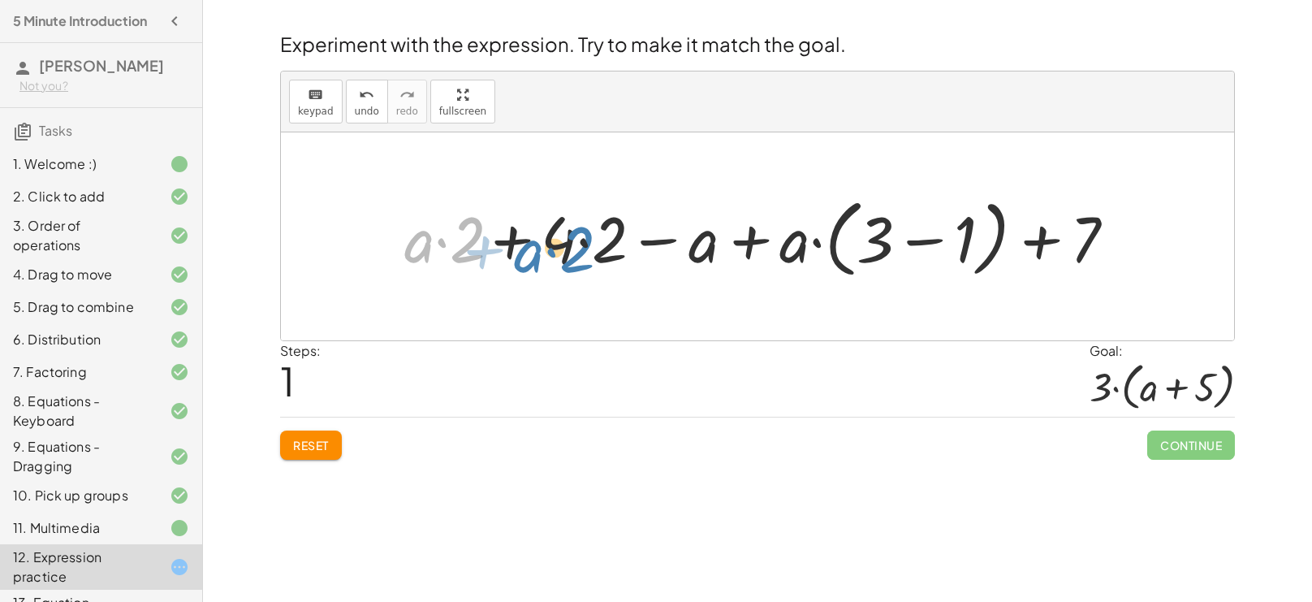
drag, startPoint x: 463, startPoint y: 244, endPoint x: 564, endPoint y: 251, distance: 101.7
click at [564, 251] on div at bounding box center [753, 236] width 736 height 93
drag, startPoint x: 460, startPoint y: 227, endPoint x: 603, endPoint y: 244, distance: 143.9
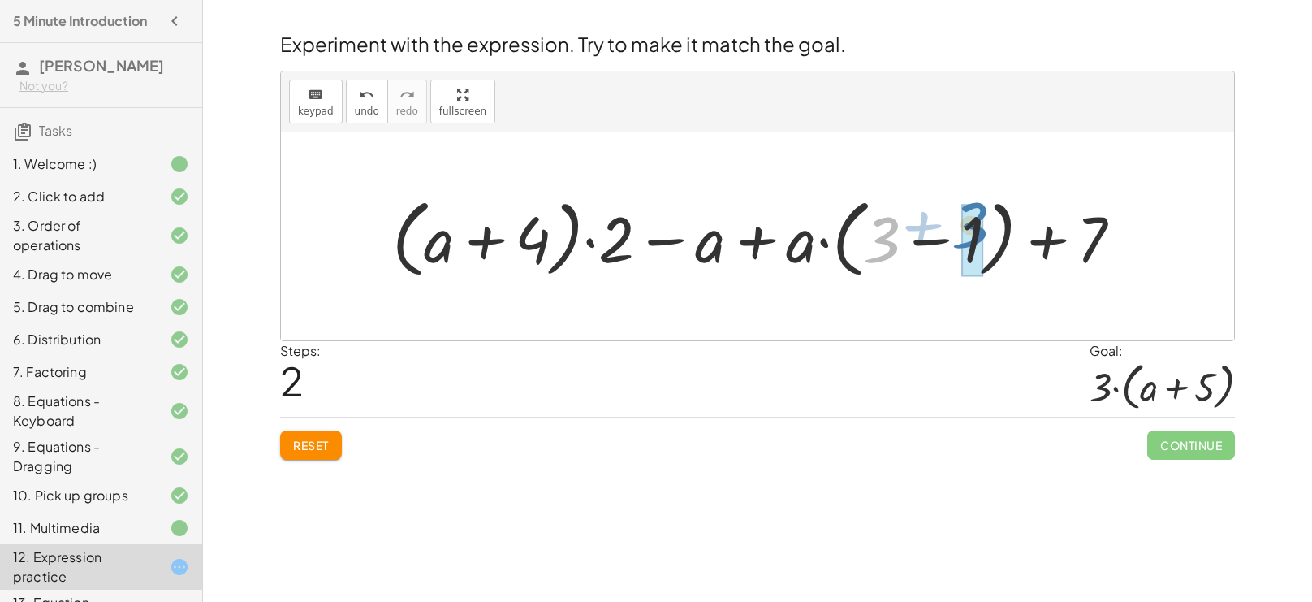
drag, startPoint x: 883, startPoint y: 245, endPoint x: 972, endPoint y: 231, distance: 89.7
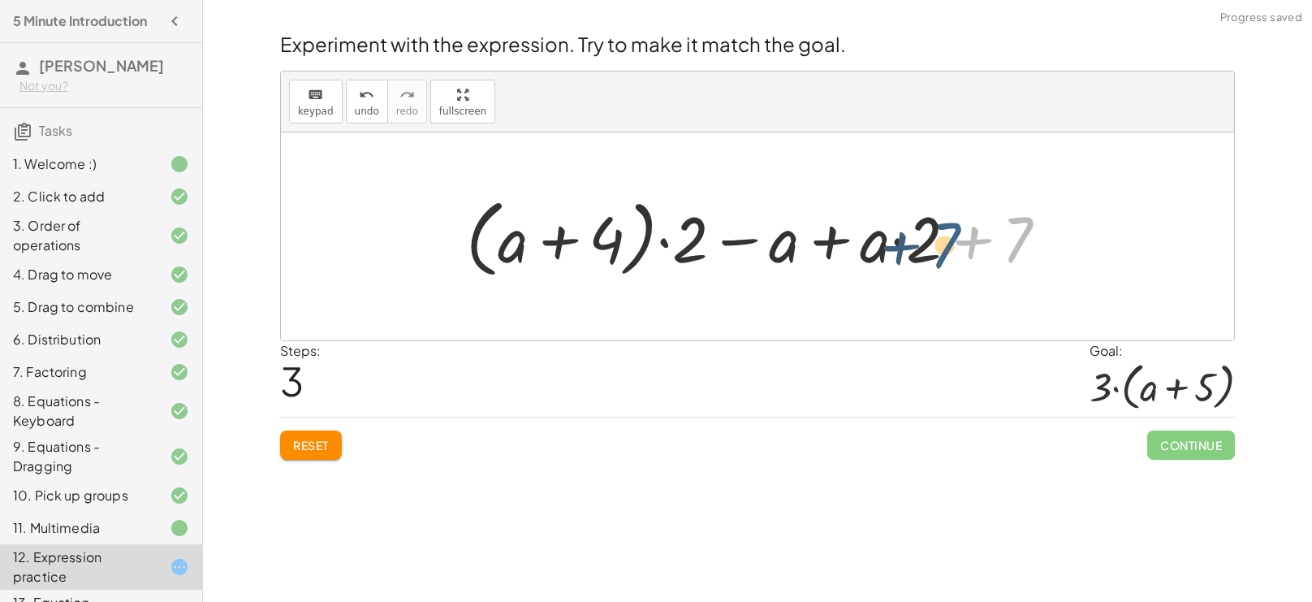
drag, startPoint x: 1014, startPoint y: 240, endPoint x: 942, endPoint y: 246, distance: 72.5
click at [942, 246] on div at bounding box center [763, 236] width 611 height 93
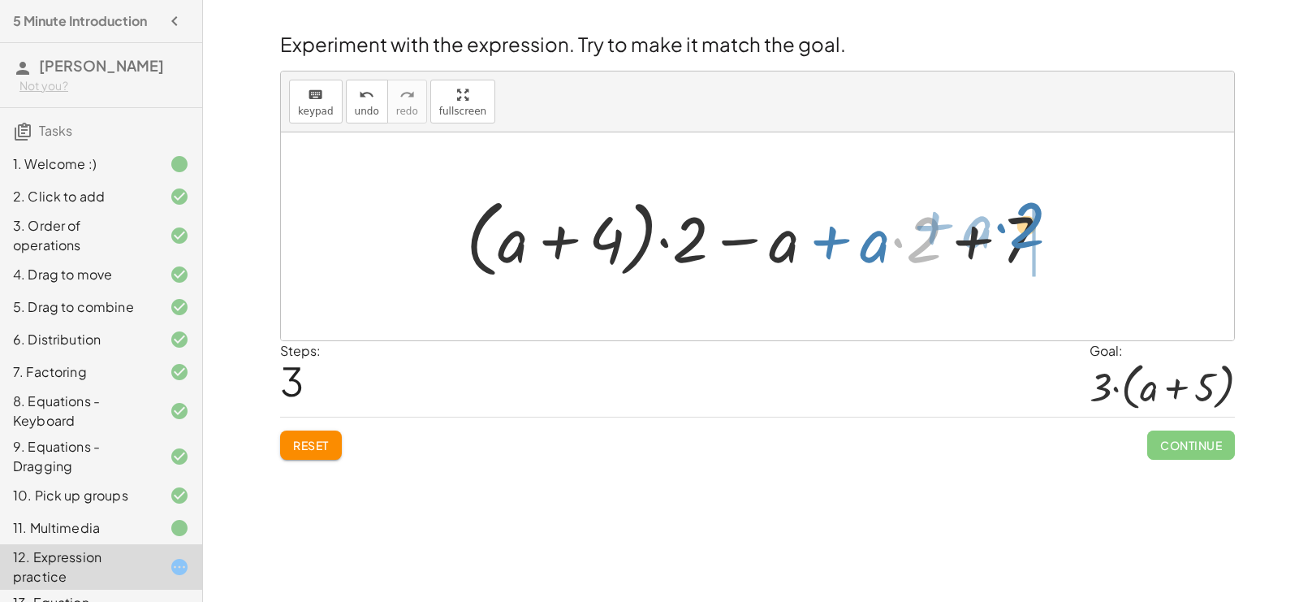
drag, startPoint x: 927, startPoint y: 247, endPoint x: 1030, endPoint y: 234, distance: 103.9
click at [1030, 234] on div at bounding box center [763, 236] width 611 height 93
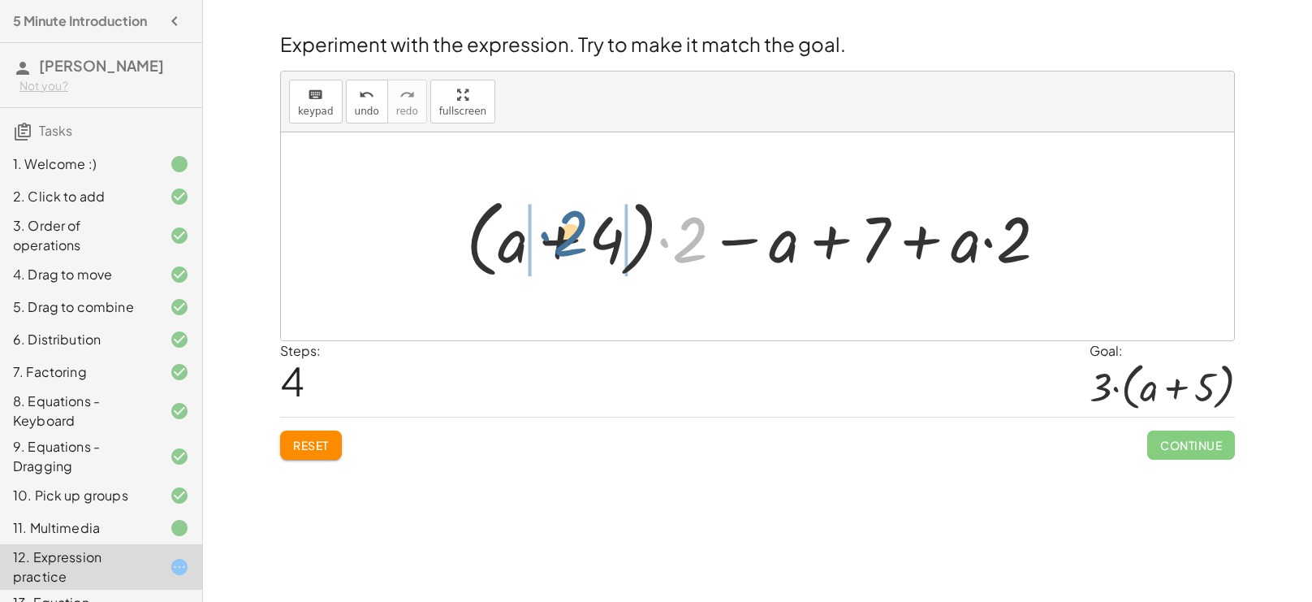
drag, startPoint x: 689, startPoint y: 243, endPoint x: 583, endPoint y: 239, distance: 106.4
click at [583, 239] on div at bounding box center [763, 236] width 611 height 93
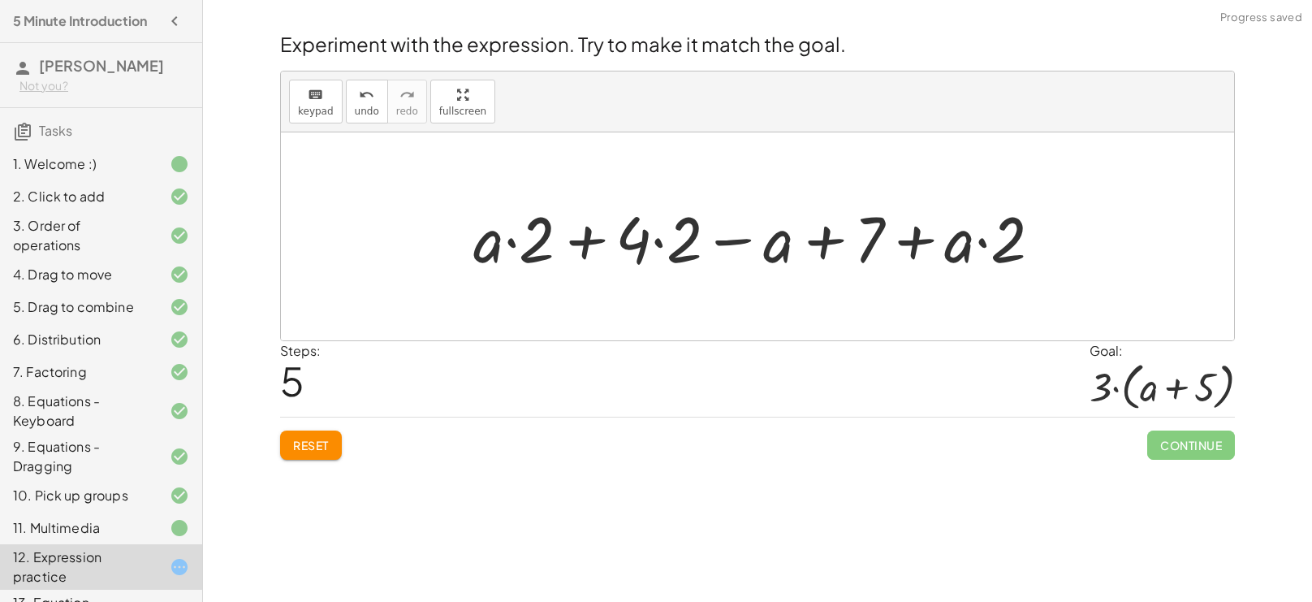
click at [336, 449] on button "Reset" at bounding box center [311, 444] width 62 height 29
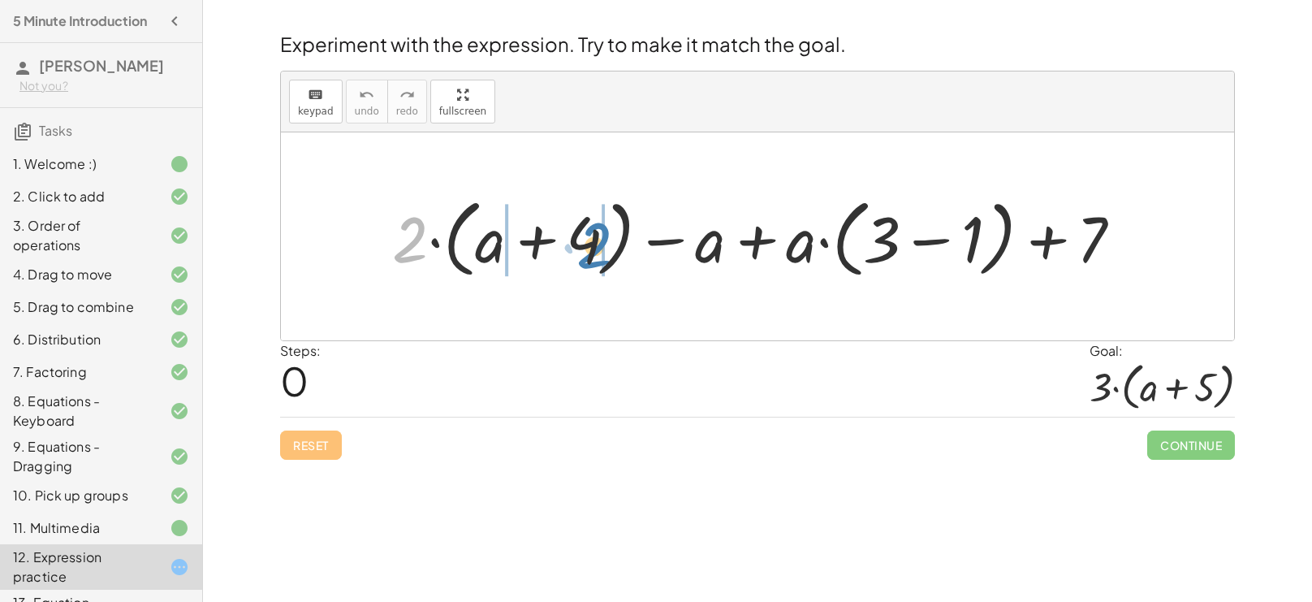
drag, startPoint x: 407, startPoint y: 234, endPoint x: 590, endPoint y: 240, distance: 183.6
click at [590, 240] on div at bounding box center [763, 236] width 759 height 93
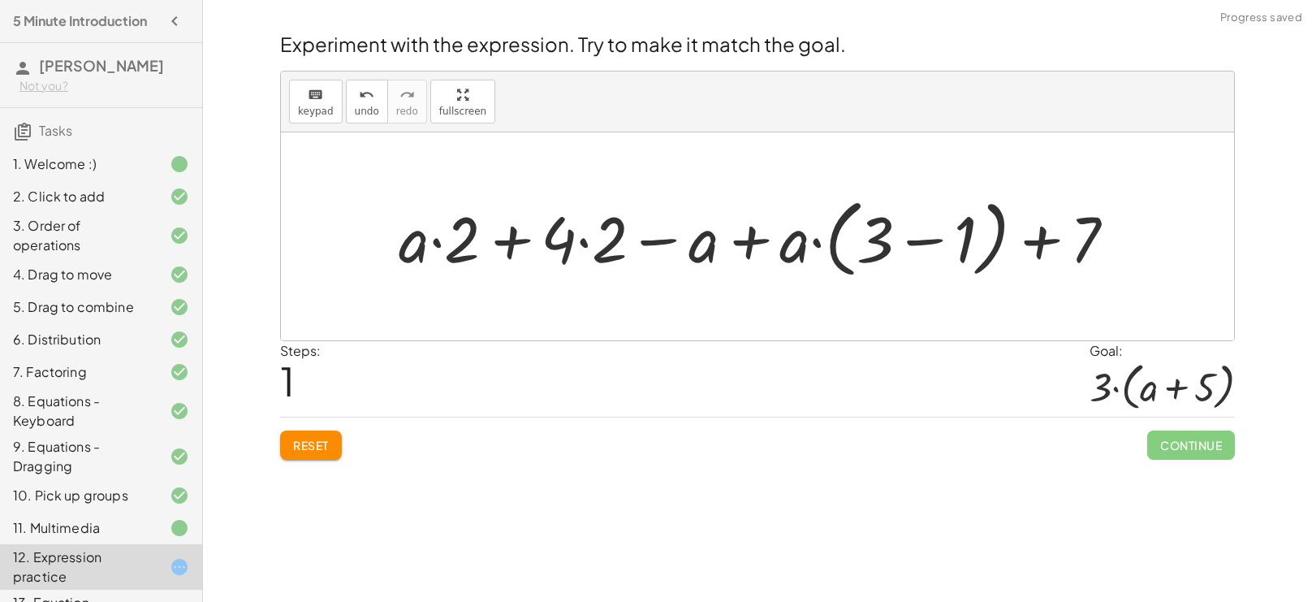
click at [297, 436] on button "Reset" at bounding box center [311, 444] width 62 height 29
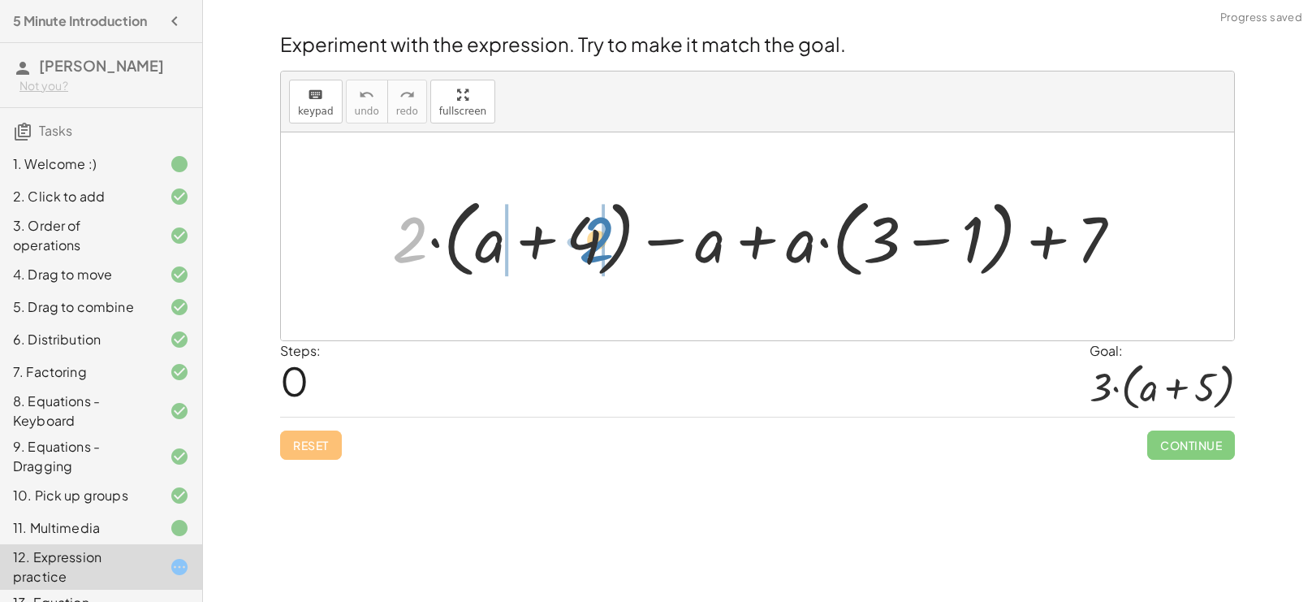
drag, startPoint x: 416, startPoint y: 219, endPoint x: 602, endPoint y: 218, distance: 185.9
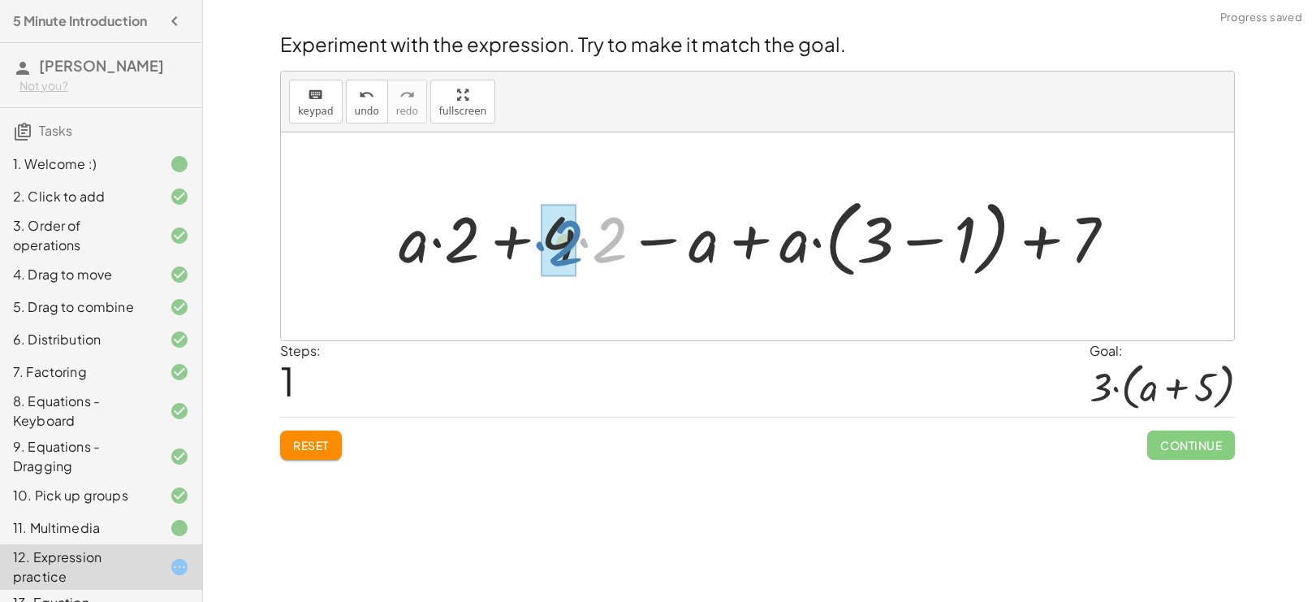
drag, startPoint x: 607, startPoint y: 241, endPoint x: 564, endPoint y: 244, distance: 43.1
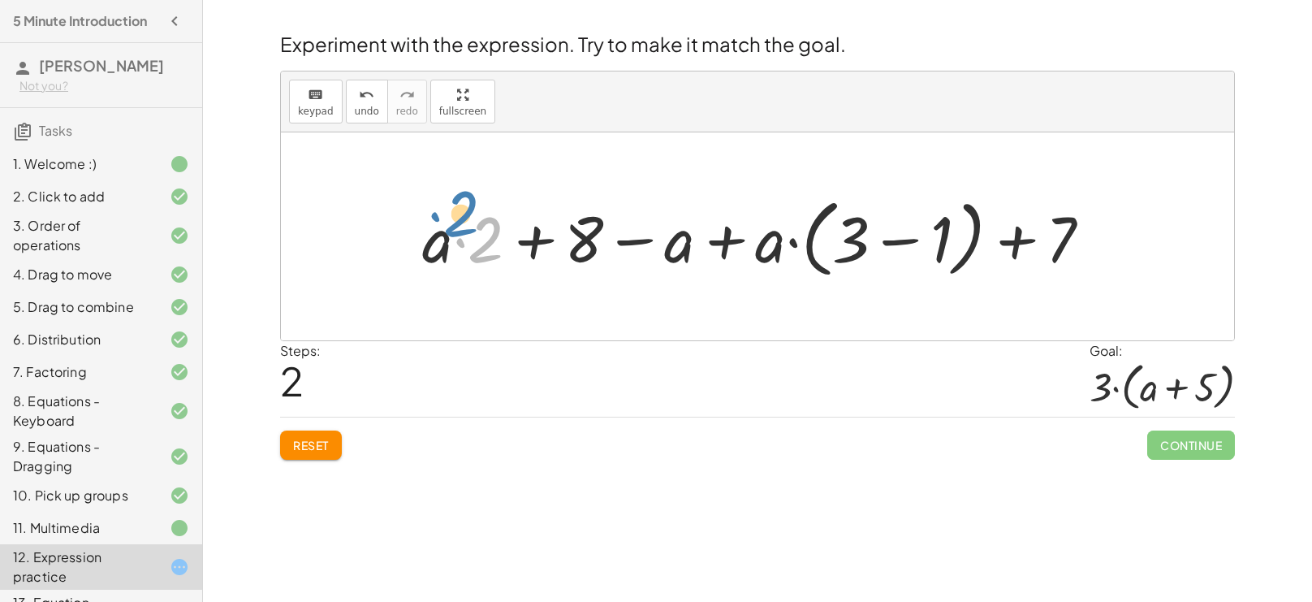
drag, startPoint x: 500, startPoint y: 241, endPoint x: 476, endPoint y: 215, distance: 35.6
click at [476, 215] on div at bounding box center [763, 236] width 698 height 93
click at [529, 239] on div at bounding box center [763, 236] width 698 height 93
click at [729, 240] on div at bounding box center [763, 236] width 698 height 93
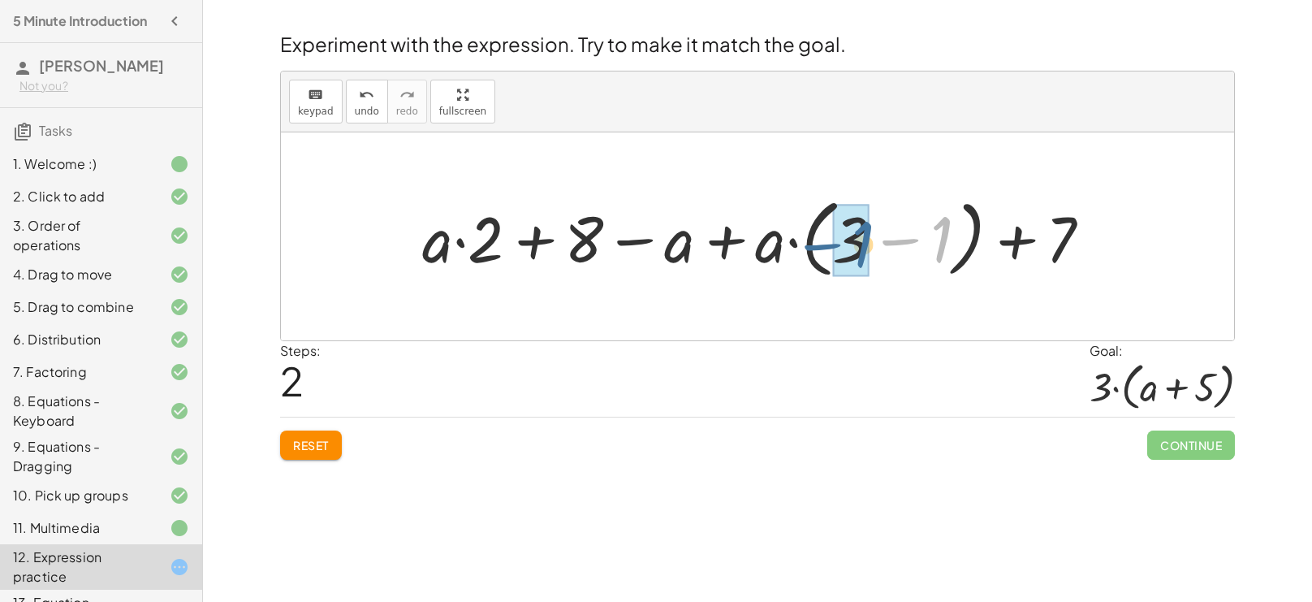
drag, startPoint x: 936, startPoint y: 241, endPoint x: 857, endPoint y: 245, distance: 78.9
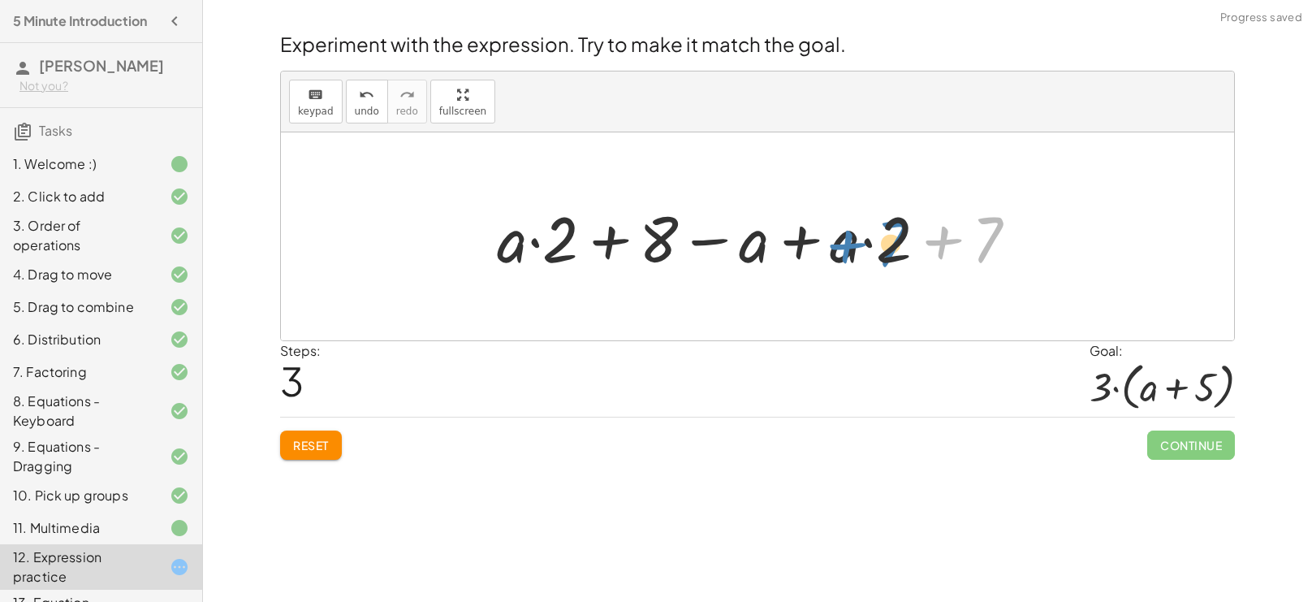
drag, startPoint x: 999, startPoint y: 233, endPoint x: 913, endPoint y: 231, distance: 85.3
click at [913, 231] on div at bounding box center [764, 237] width 550 height 84
drag, startPoint x: 907, startPoint y: 235, endPoint x: 1011, endPoint y: 227, distance: 104.2
click at [1011, 227] on div at bounding box center [764, 237] width 550 height 84
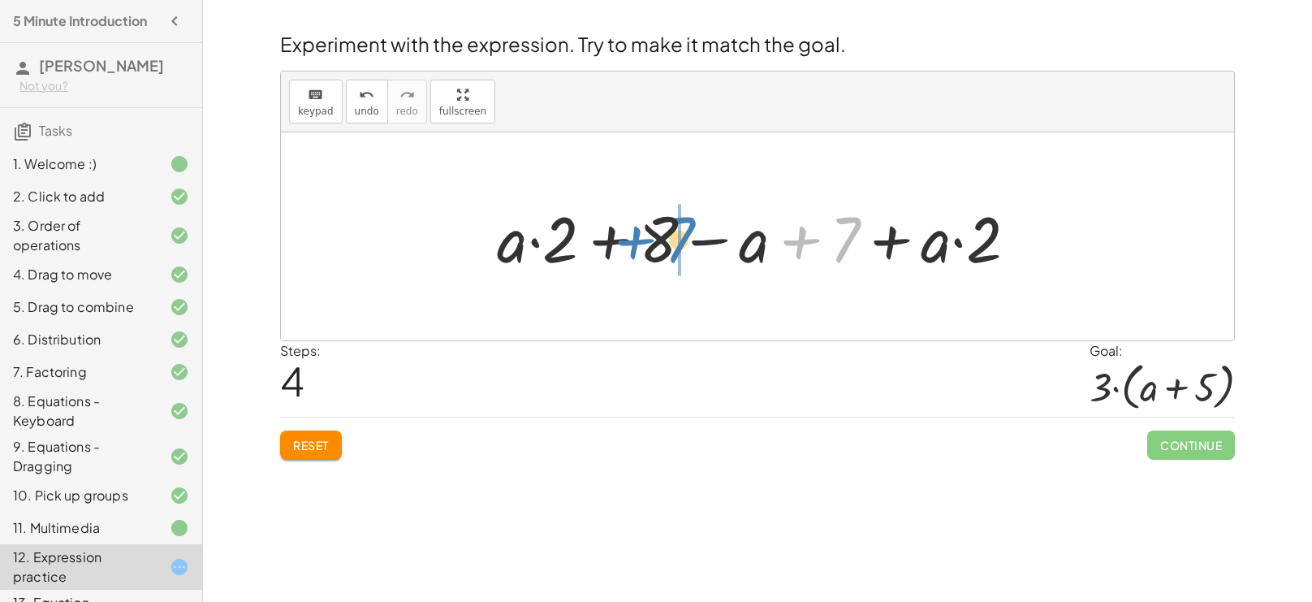
drag, startPoint x: 844, startPoint y: 236, endPoint x: 676, endPoint y: 233, distance: 167.3
click at [676, 233] on div at bounding box center [764, 237] width 550 height 84
click at [707, 237] on div at bounding box center [764, 237] width 550 height 84
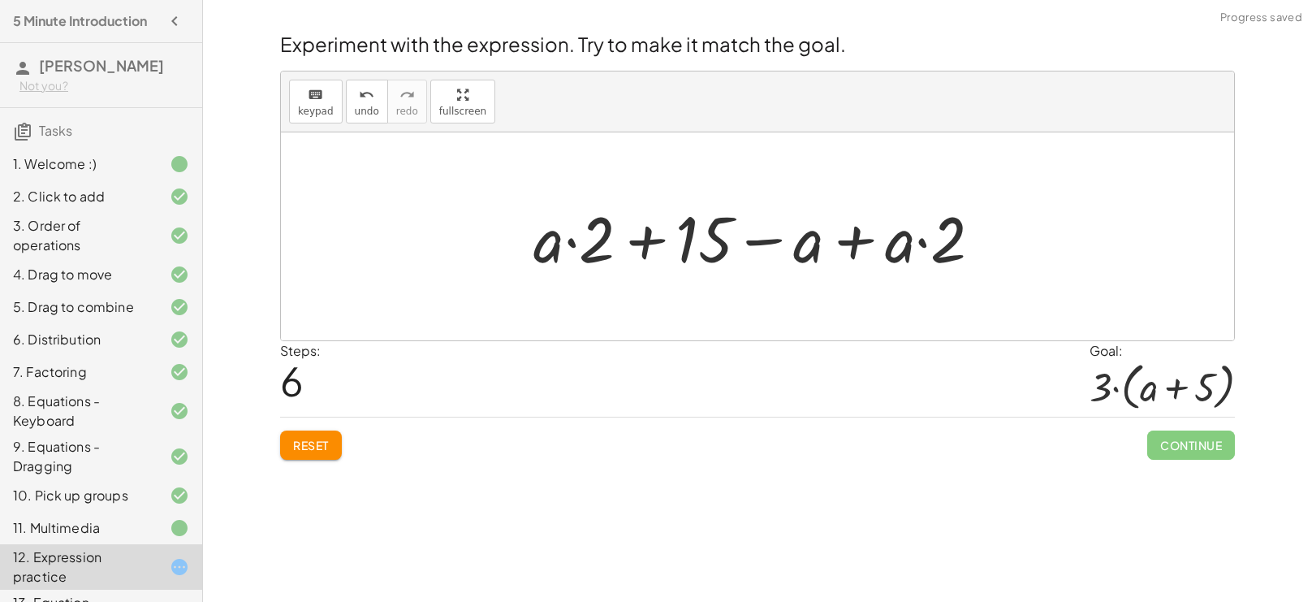
click at [651, 235] on div at bounding box center [763, 237] width 477 height 84
drag, startPoint x: 946, startPoint y: 234, endPoint x: 844, endPoint y: 245, distance: 102.9
click at [844, 245] on div at bounding box center [763, 237] width 477 height 84
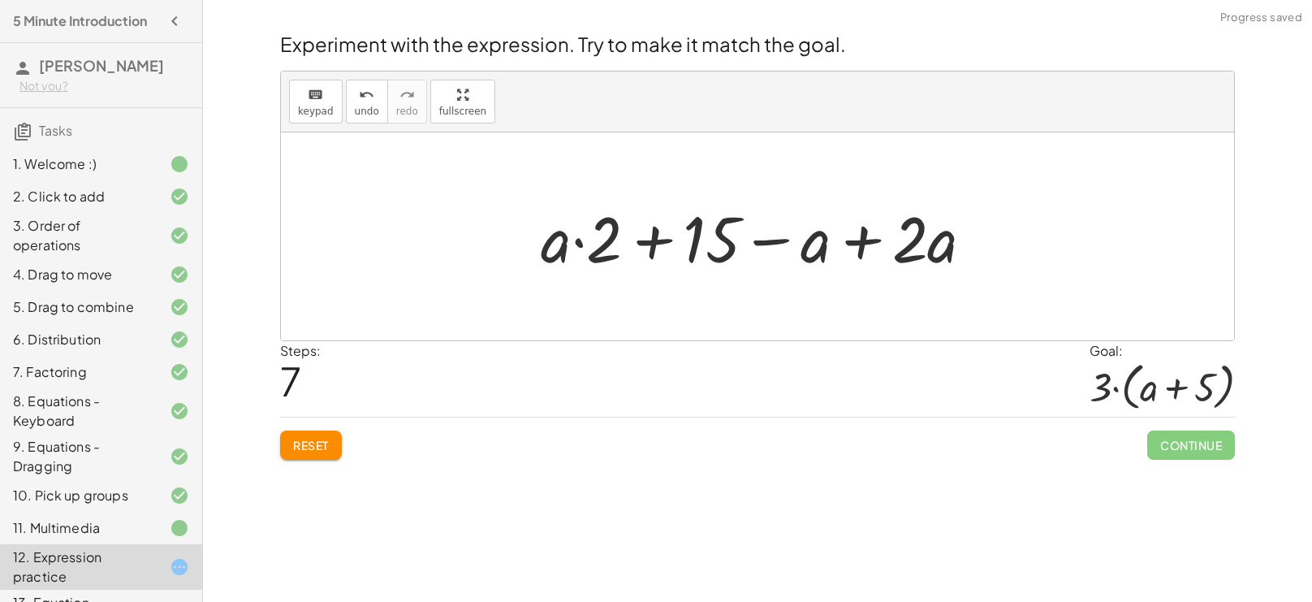
click at [779, 237] on div at bounding box center [764, 237] width 462 height 84
click at [657, 239] on div at bounding box center [764, 237] width 462 height 84
click at [336, 436] on button "Reset" at bounding box center [311, 444] width 62 height 29
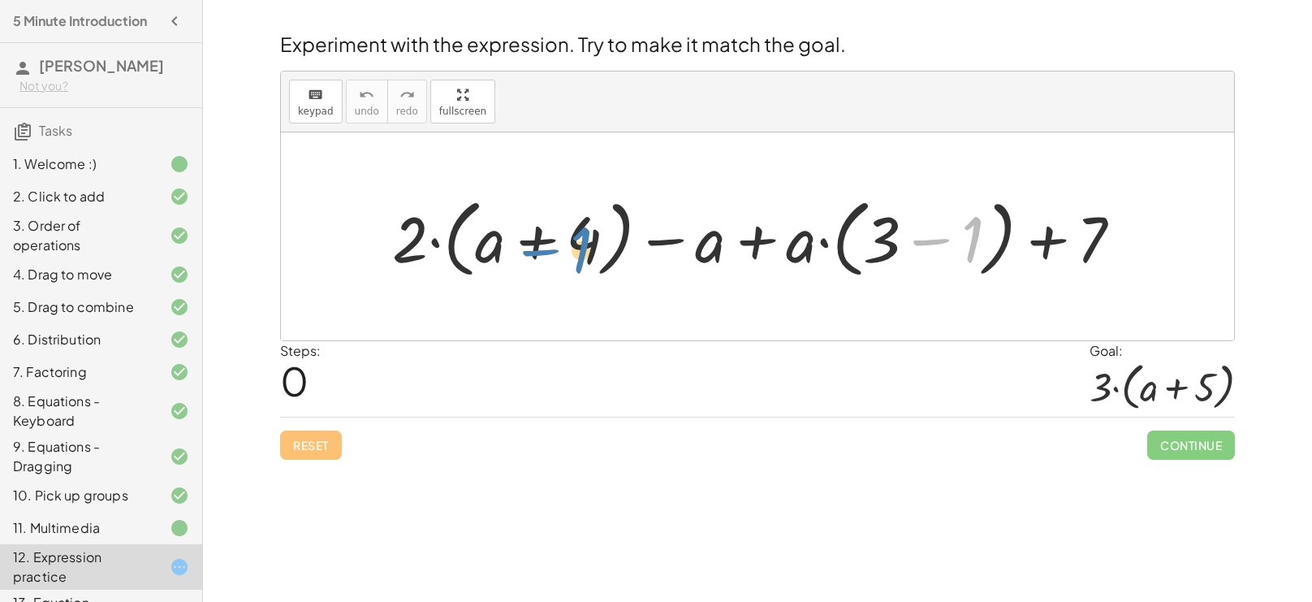
drag, startPoint x: 974, startPoint y: 232, endPoint x: 582, endPoint y: 243, distance: 391.5
click at [582, 243] on div at bounding box center [763, 236] width 759 height 93
click at [667, 240] on div at bounding box center [763, 236] width 759 height 93
click at [754, 244] on div at bounding box center [763, 236] width 759 height 93
click at [433, 241] on div at bounding box center [763, 236] width 759 height 93
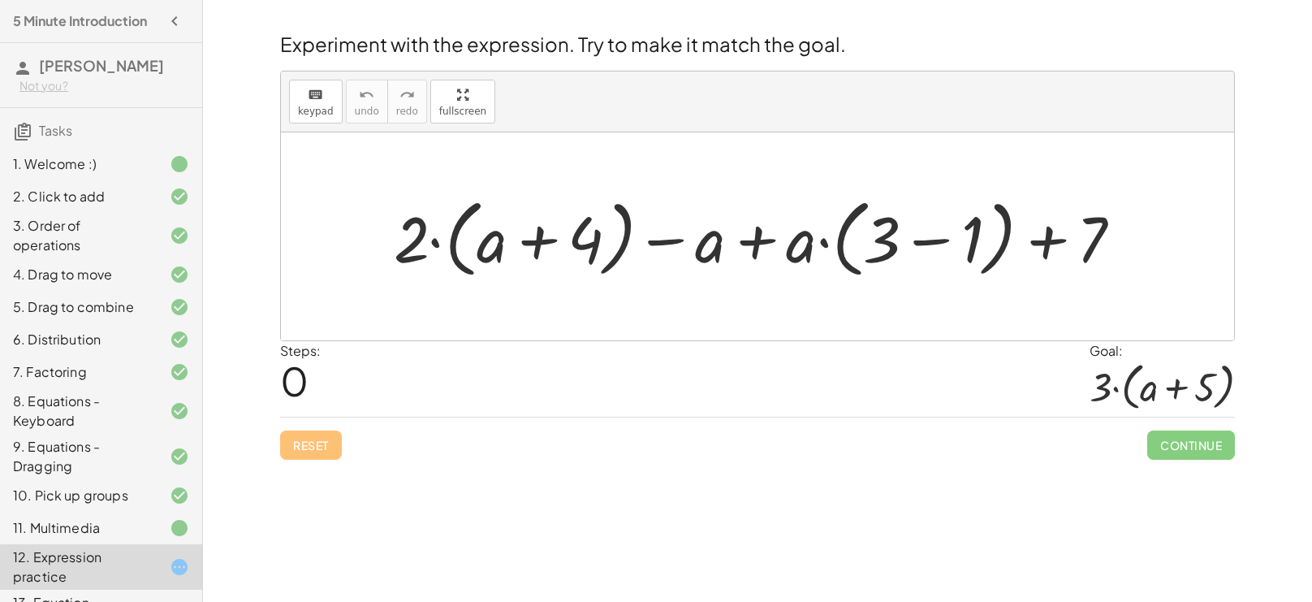
click at [433, 241] on div at bounding box center [763, 236] width 759 height 93
drag, startPoint x: 405, startPoint y: 242, endPoint x: 520, endPoint y: 257, distance: 116.3
click at [520, 257] on div at bounding box center [763, 236] width 759 height 93
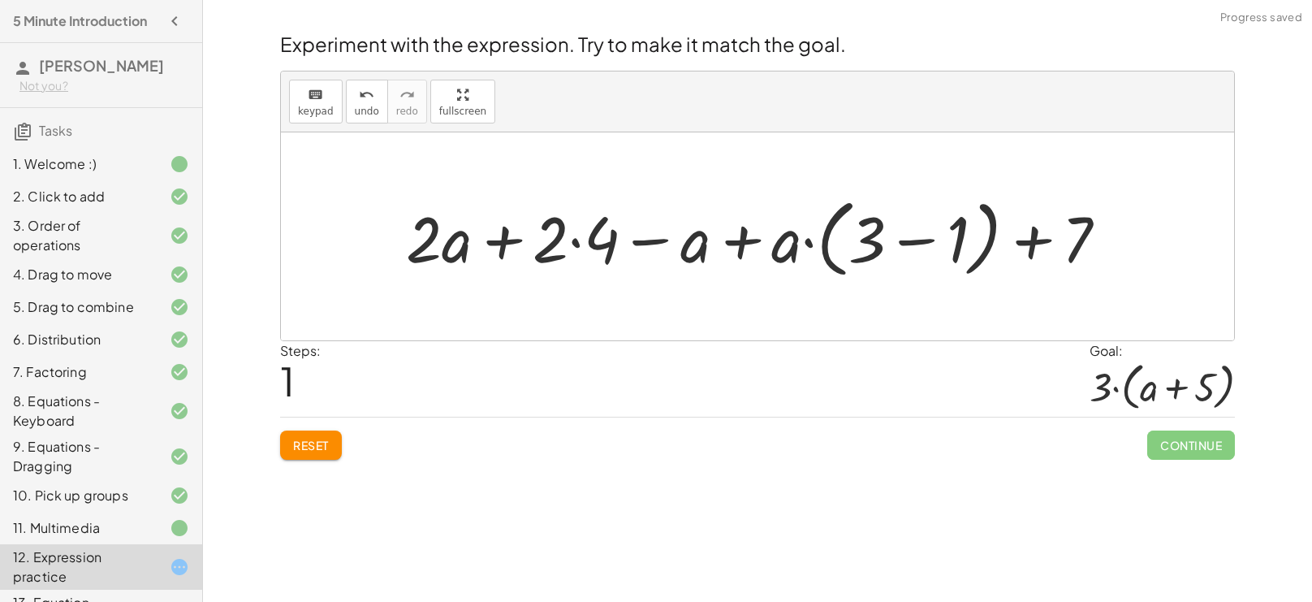
click at [576, 240] on div at bounding box center [763, 236] width 731 height 93
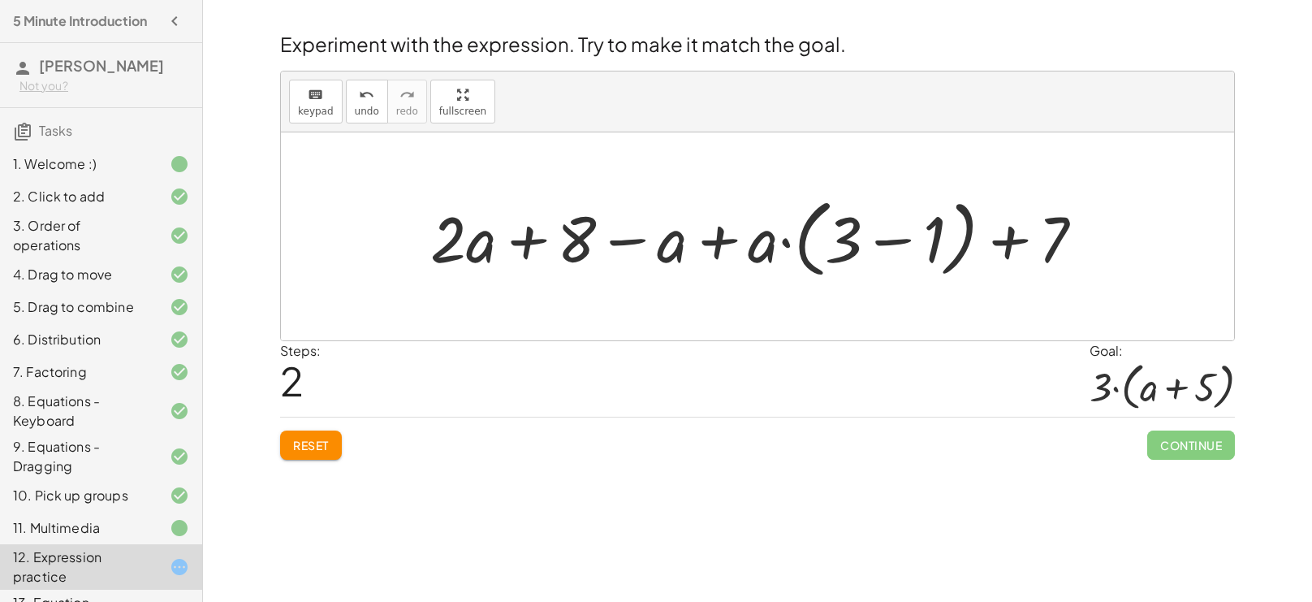
click at [1016, 240] on div at bounding box center [763, 236] width 683 height 93
drag, startPoint x: 847, startPoint y: 233, endPoint x: 1045, endPoint y: 244, distance: 198.4
click at [1045, 244] on div at bounding box center [763, 236] width 683 height 93
drag, startPoint x: 935, startPoint y: 241, endPoint x: 497, endPoint y: 242, distance: 437.7
click at [497, 242] on div at bounding box center [763, 236] width 683 height 93
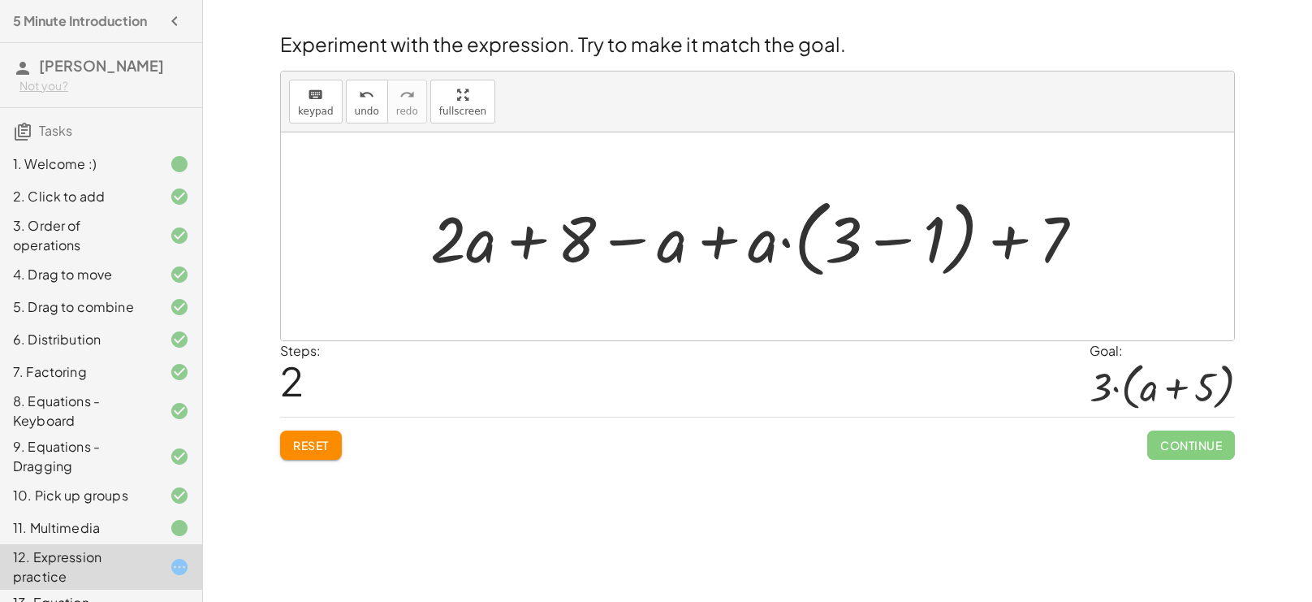
click at [910, 245] on div at bounding box center [763, 236] width 683 height 93
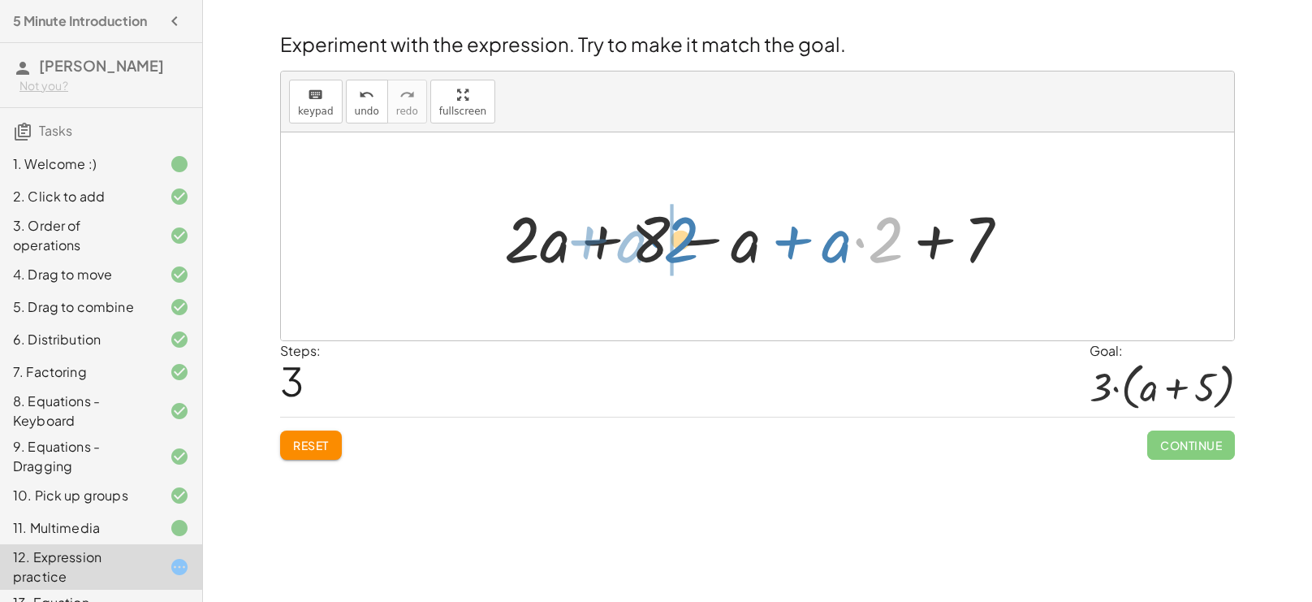
drag, startPoint x: 891, startPoint y: 242, endPoint x: 688, endPoint y: 243, distance: 203.0
click at [688, 243] on div at bounding box center [763, 237] width 534 height 84
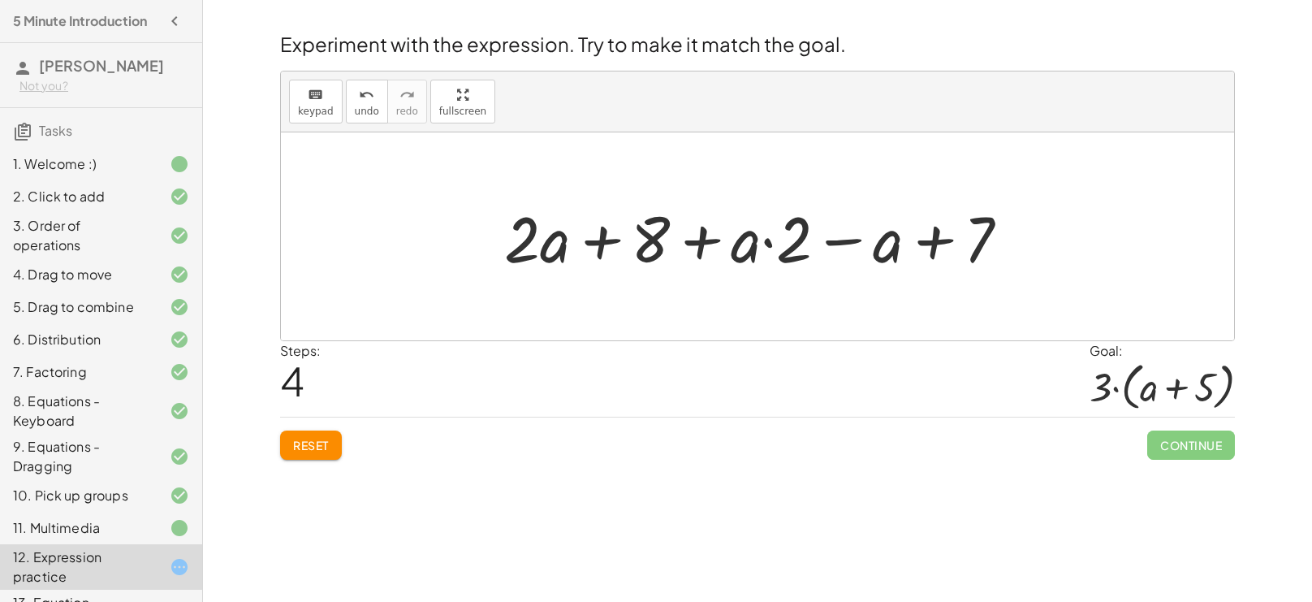
click at [771, 242] on div at bounding box center [763, 237] width 534 height 84
click at [940, 239] on div at bounding box center [763, 237] width 534 height 84
click at [599, 241] on div at bounding box center [763, 237] width 534 height 84
click at [696, 243] on div at bounding box center [763, 237] width 534 height 84
click at [835, 234] on div at bounding box center [763, 237] width 534 height 84
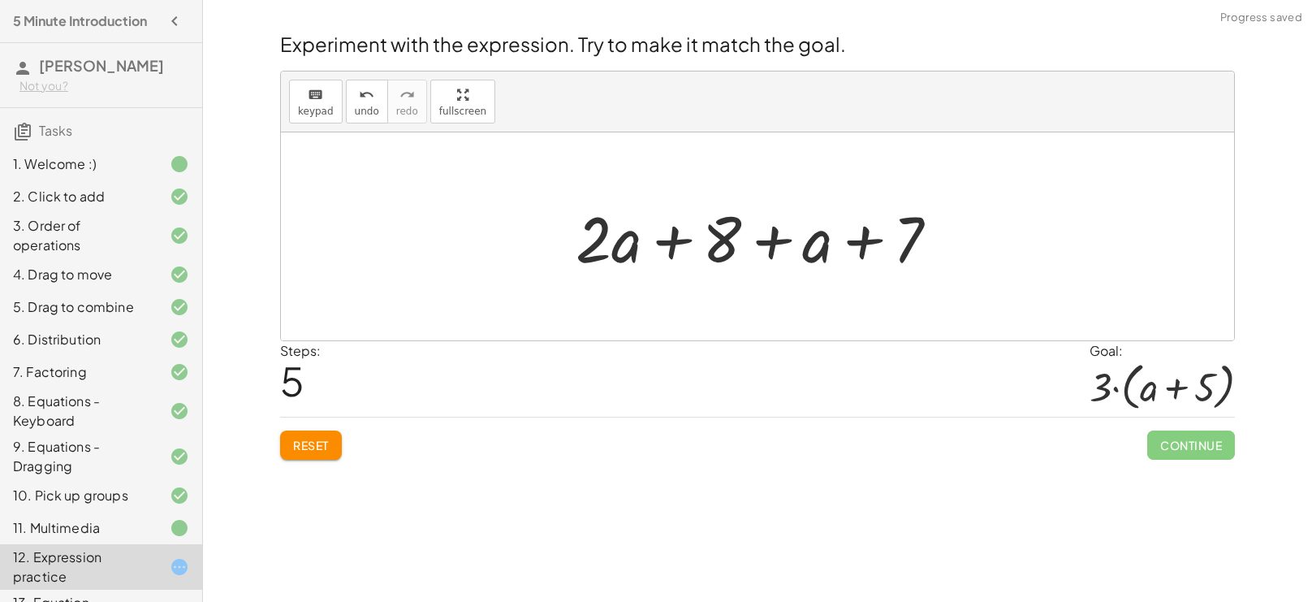
click at [862, 240] on div at bounding box center [764, 237] width 392 height 84
drag, startPoint x: 868, startPoint y: 241, endPoint x: 716, endPoint y: 248, distance: 152.0
click at [716, 248] on div at bounding box center [764, 237] width 392 height 84
drag, startPoint x: 672, startPoint y: 240, endPoint x: 798, endPoint y: 238, distance: 125.9
click at [798, 238] on div at bounding box center [764, 237] width 392 height 84
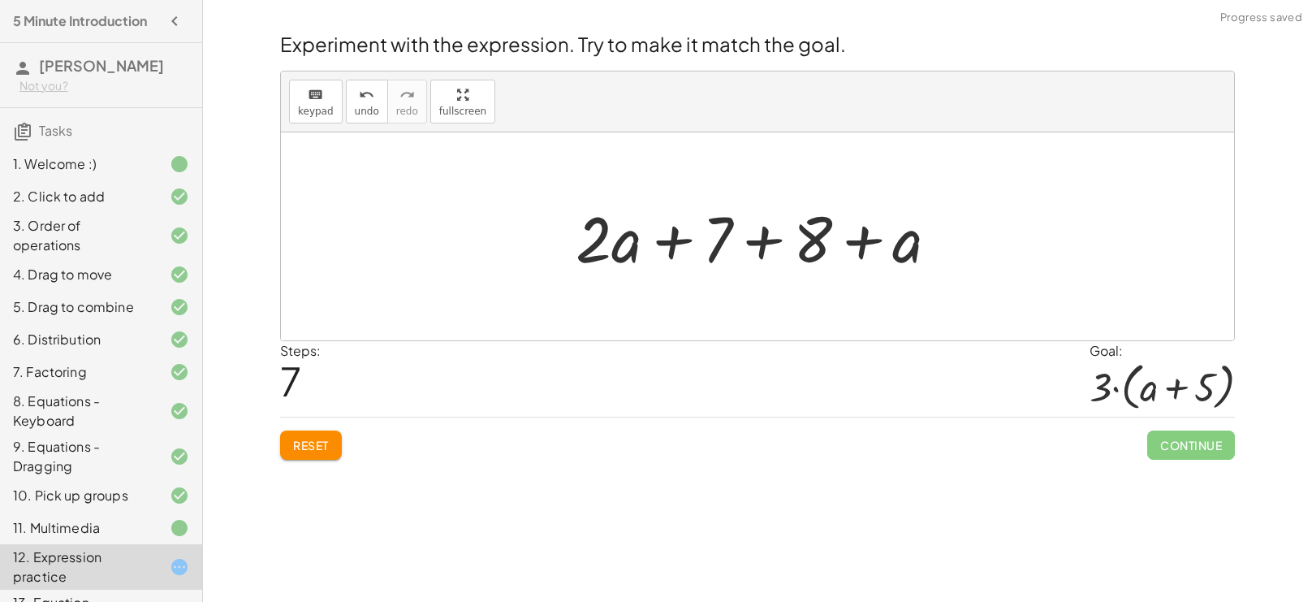
click at [775, 242] on div at bounding box center [764, 237] width 392 height 84
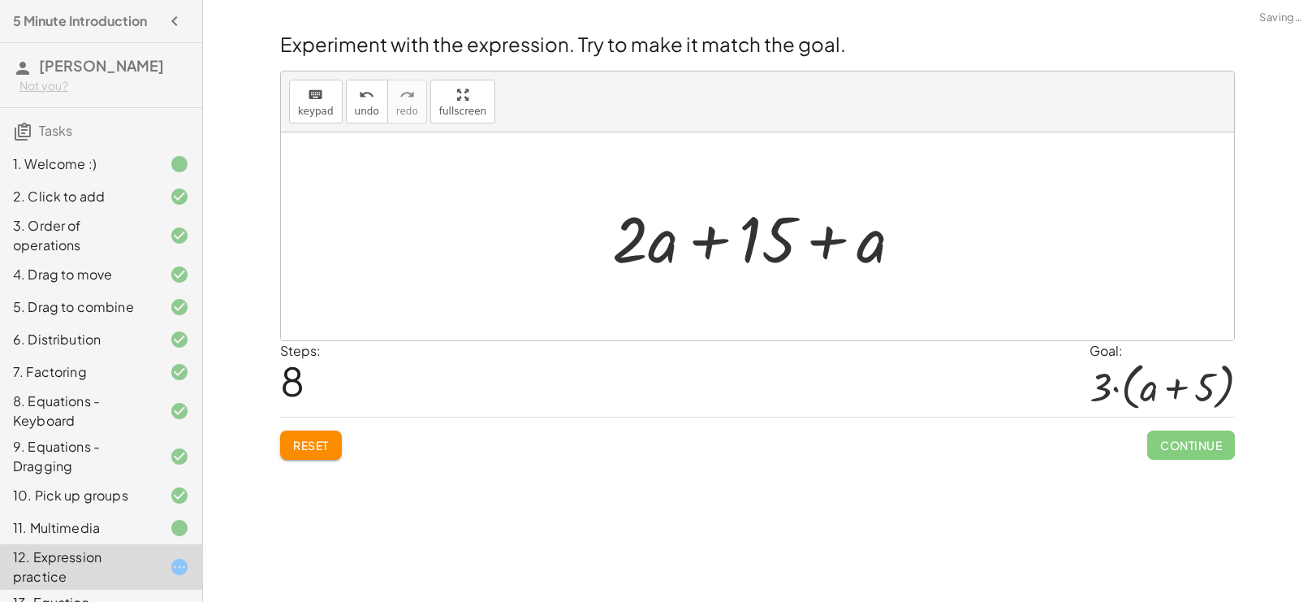
click at [718, 233] on div at bounding box center [764, 237] width 320 height 84
drag, startPoint x: 630, startPoint y: 246, endPoint x: 687, endPoint y: 261, distance: 58.7
click at [687, 261] on div at bounding box center [764, 237] width 320 height 84
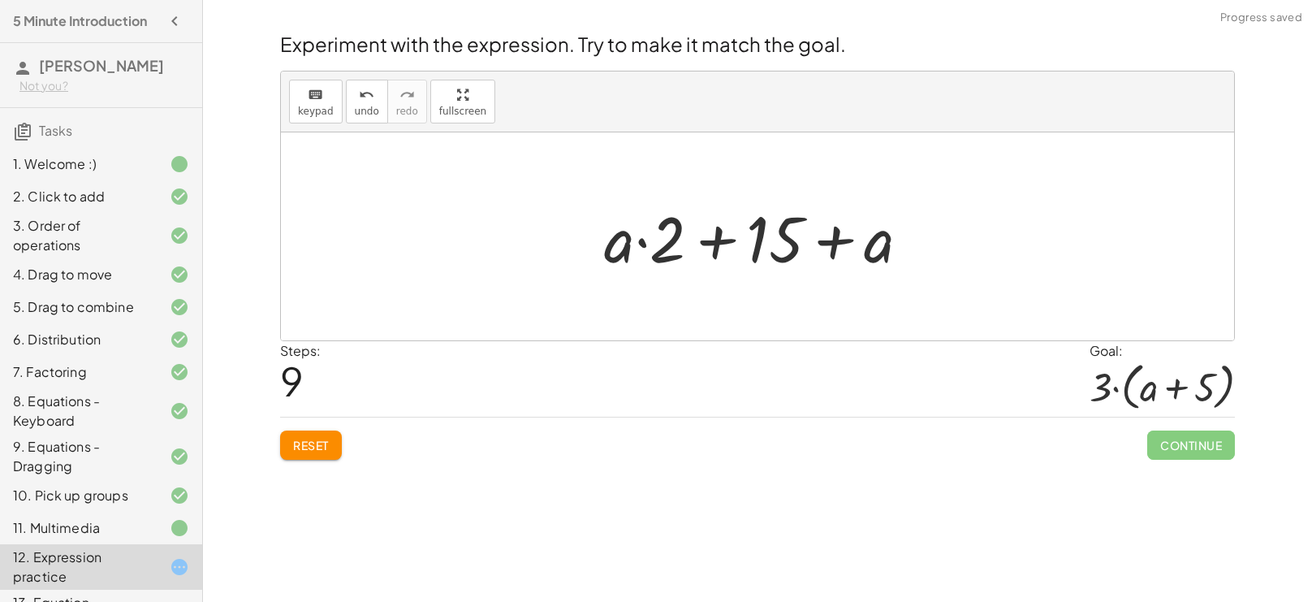
click at [715, 237] on div at bounding box center [763, 237] width 335 height 84
click at [647, 242] on div at bounding box center [763, 237] width 335 height 84
click at [314, 432] on button "Reset" at bounding box center [311, 444] width 62 height 29
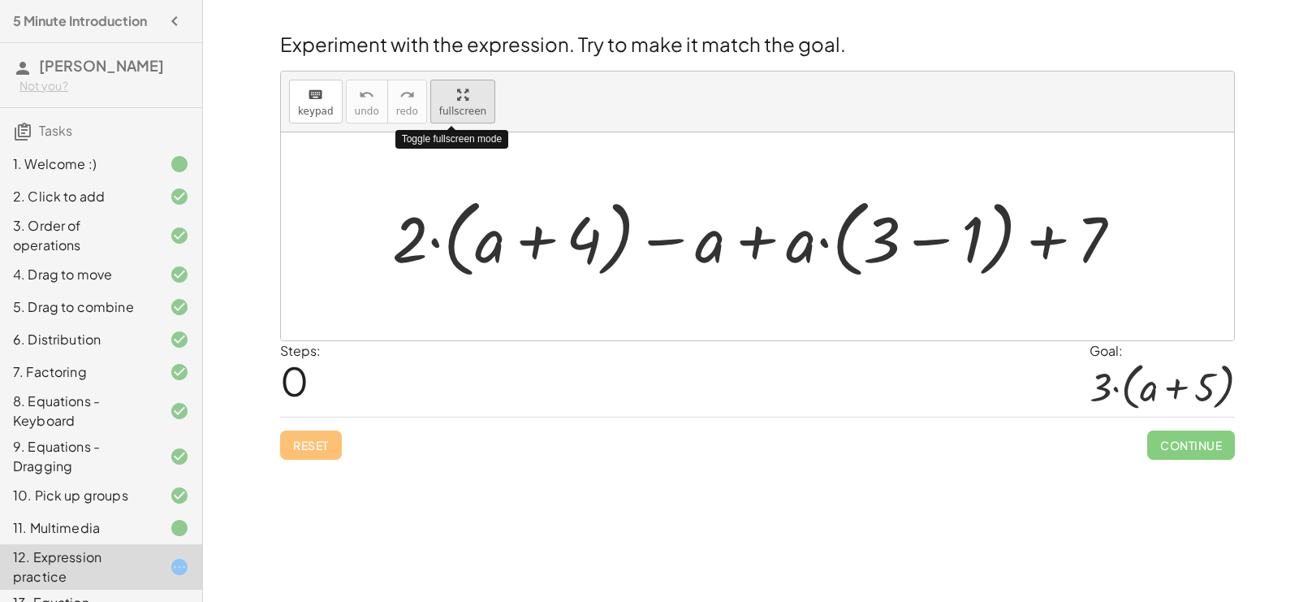
click at [457, 101] on div "button" at bounding box center [462, 93] width 47 height 19
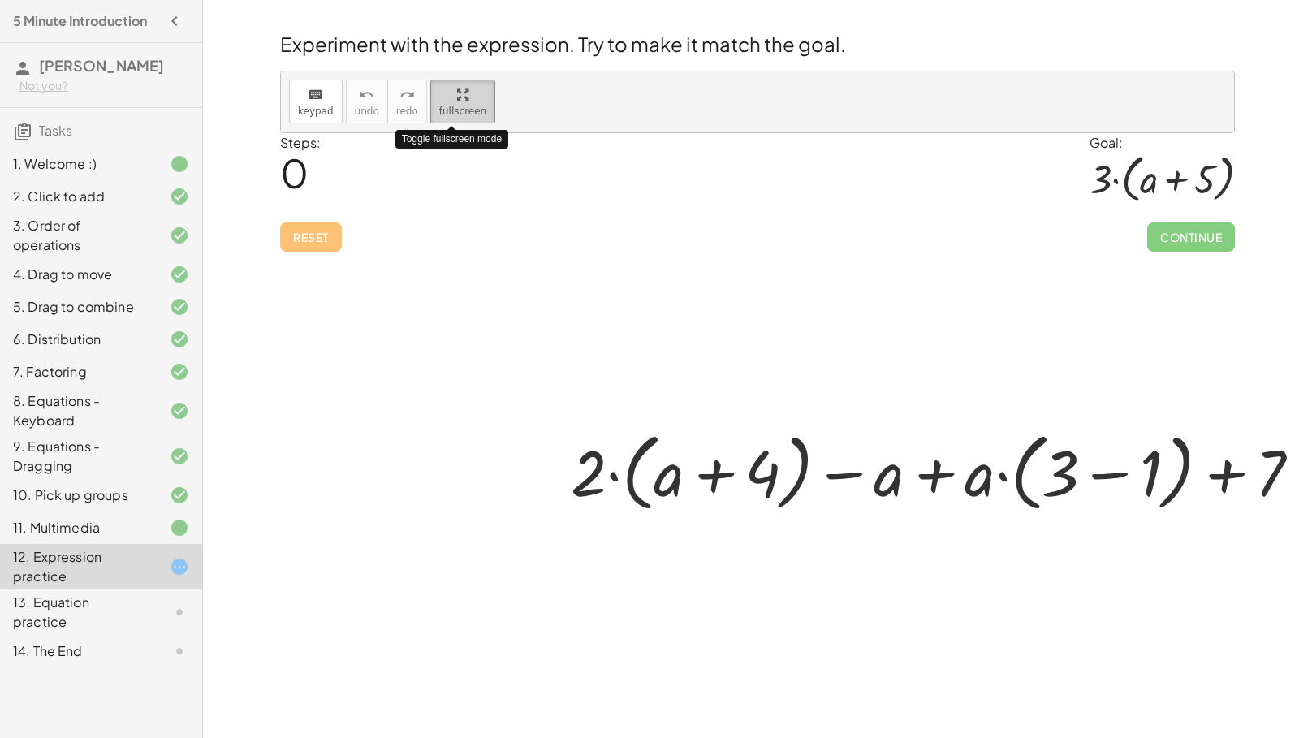
click at [439, 84] on div "button" at bounding box center [462, 93] width 47 height 19
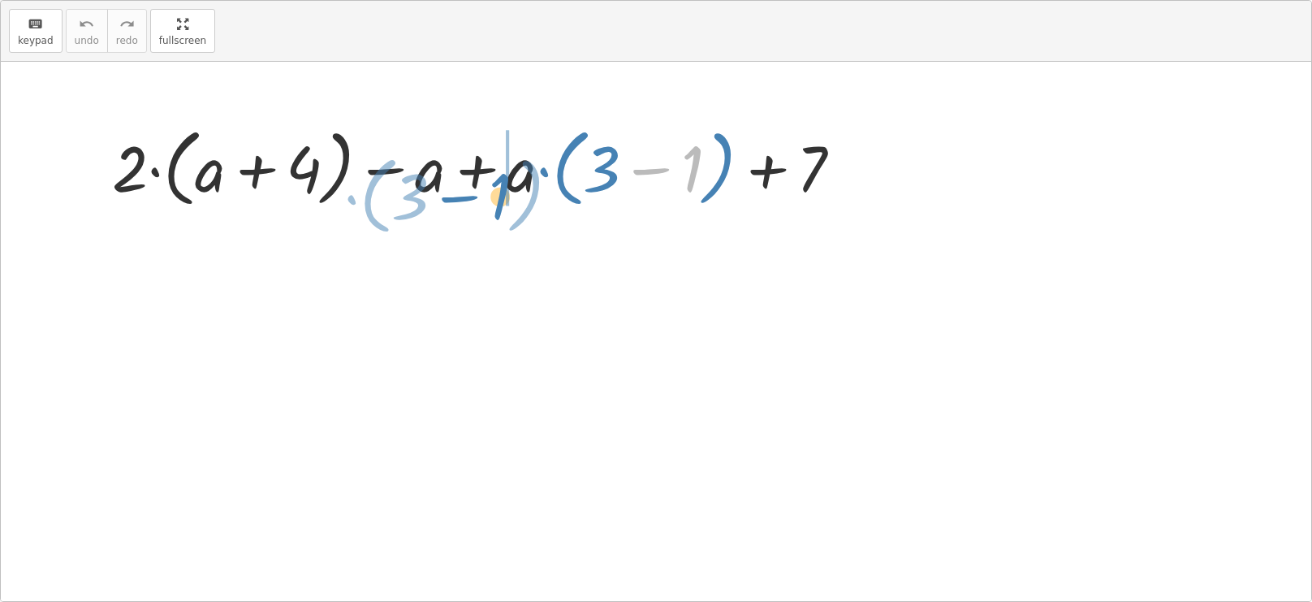
drag, startPoint x: 969, startPoint y: 242, endPoint x: 783, endPoint y: 261, distance: 187.8
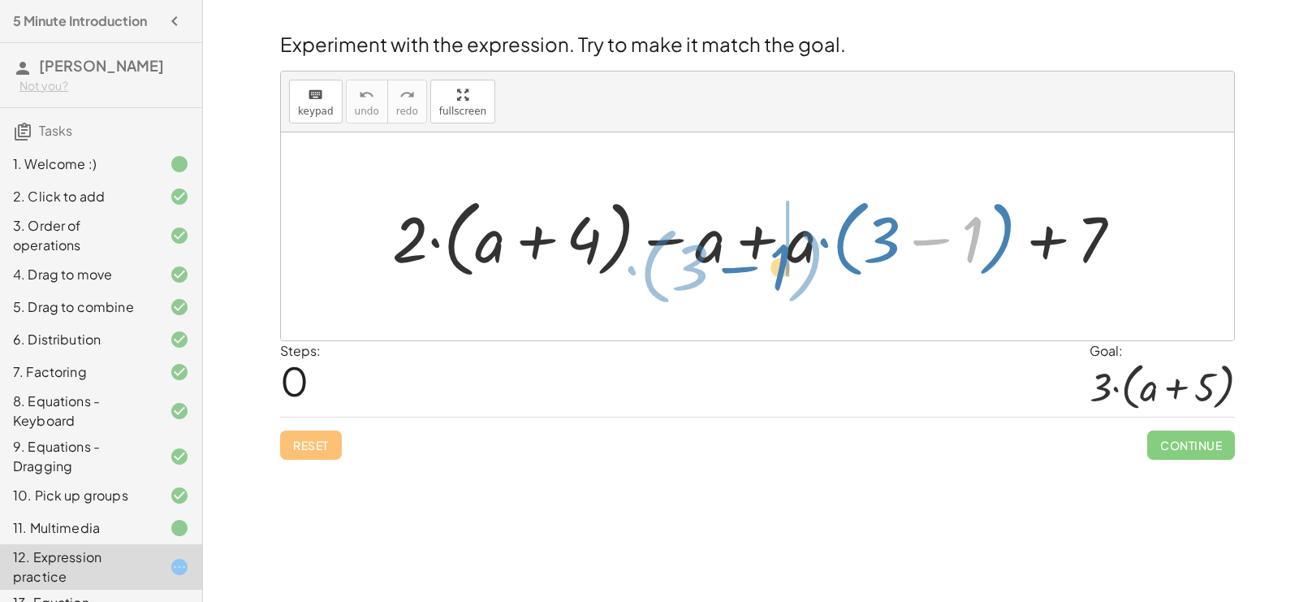
click at [783, 261] on div at bounding box center [763, 236] width 759 height 93
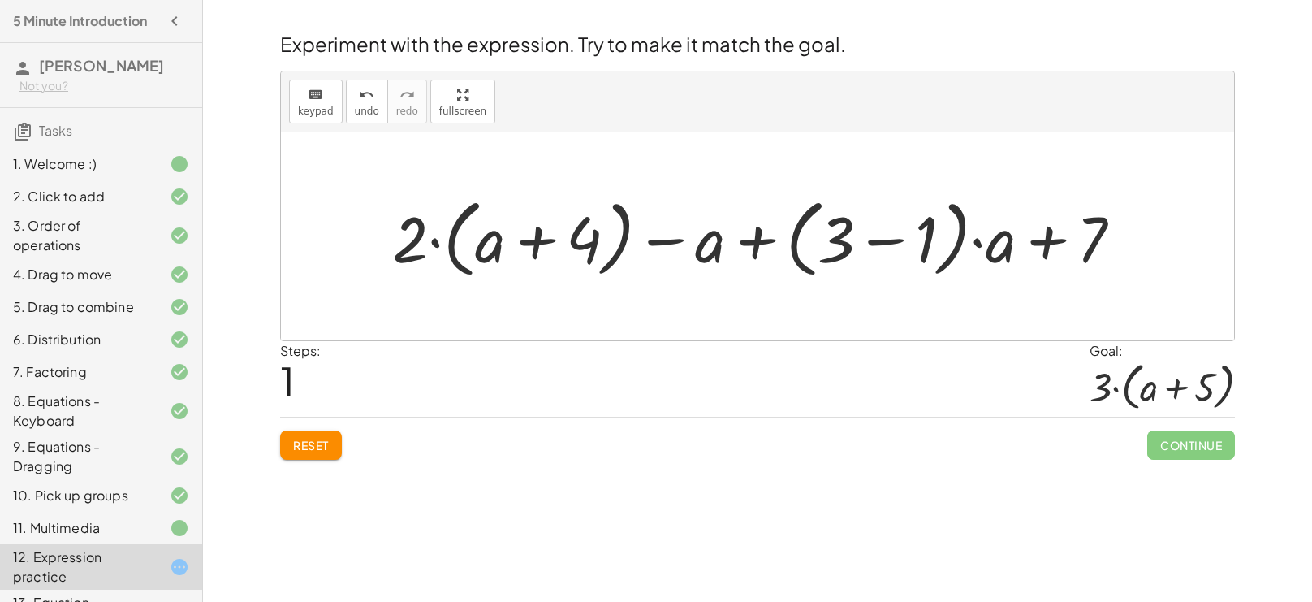
click at [314, 449] on span "Reset" at bounding box center [311, 445] width 36 height 15
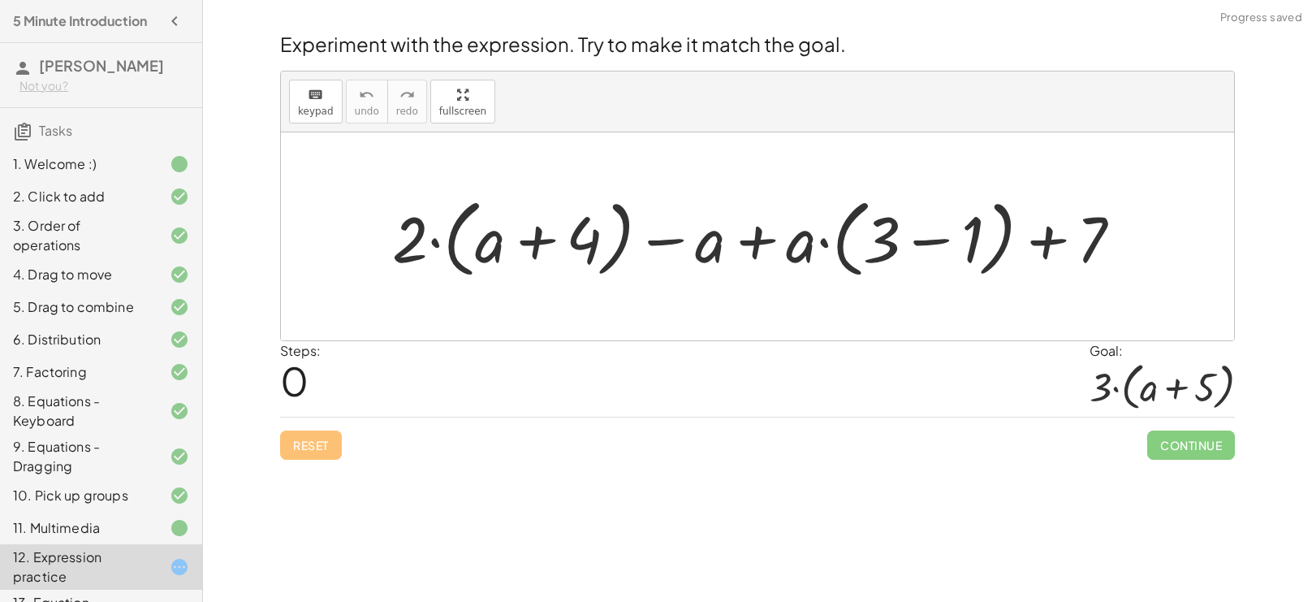
click at [314, 449] on div "Reset Continue" at bounding box center [757, 438] width 955 height 43
drag, startPoint x: 399, startPoint y: 254, endPoint x: 534, endPoint y: 227, distance: 138.2
click at [534, 227] on div at bounding box center [763, 236] width 759 height 93
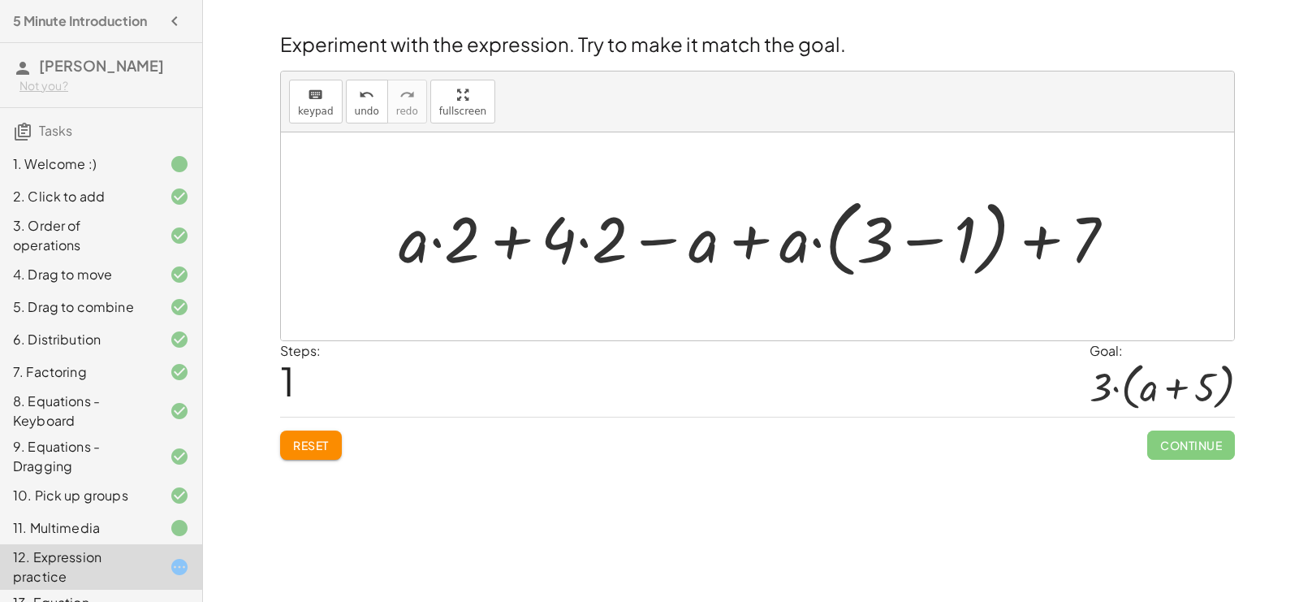
click at [507, 230] on div at bounding box center [764, 236] width 746 height 93
click at [440, 243] on div at bounding box center [764, 236] width 746 height 93
click at [460, 257] on div at bounding box center [764, 236] width 746 height 93
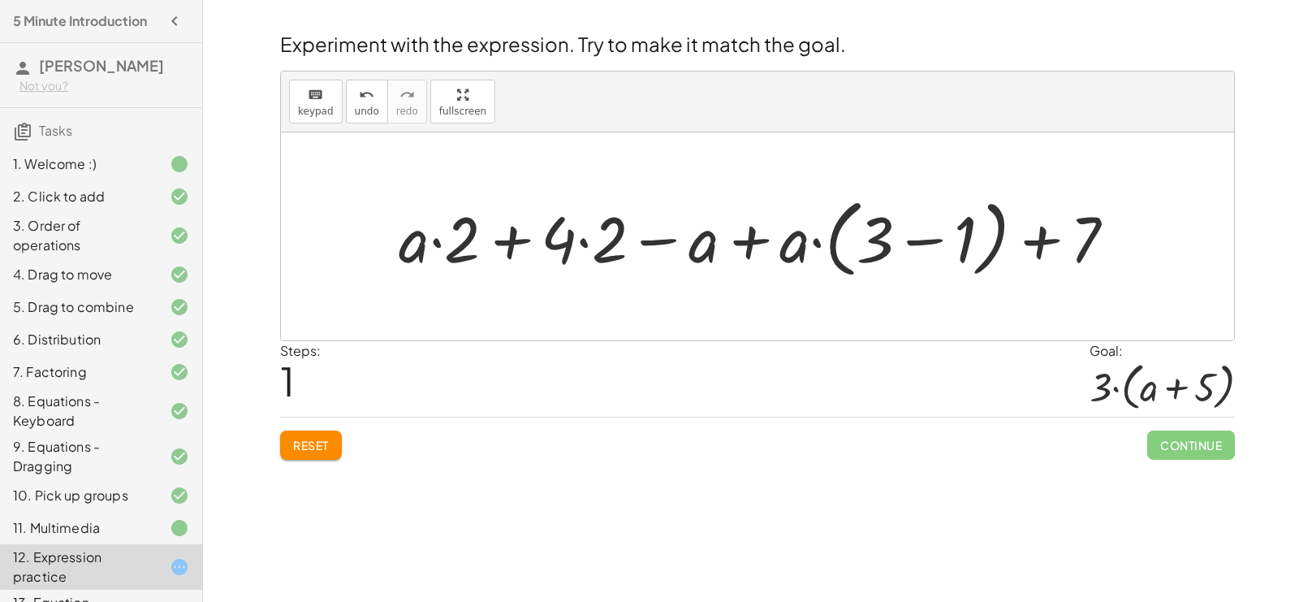
click at [586, 247] on div at bounding box center [764, 236] width 746 height 93
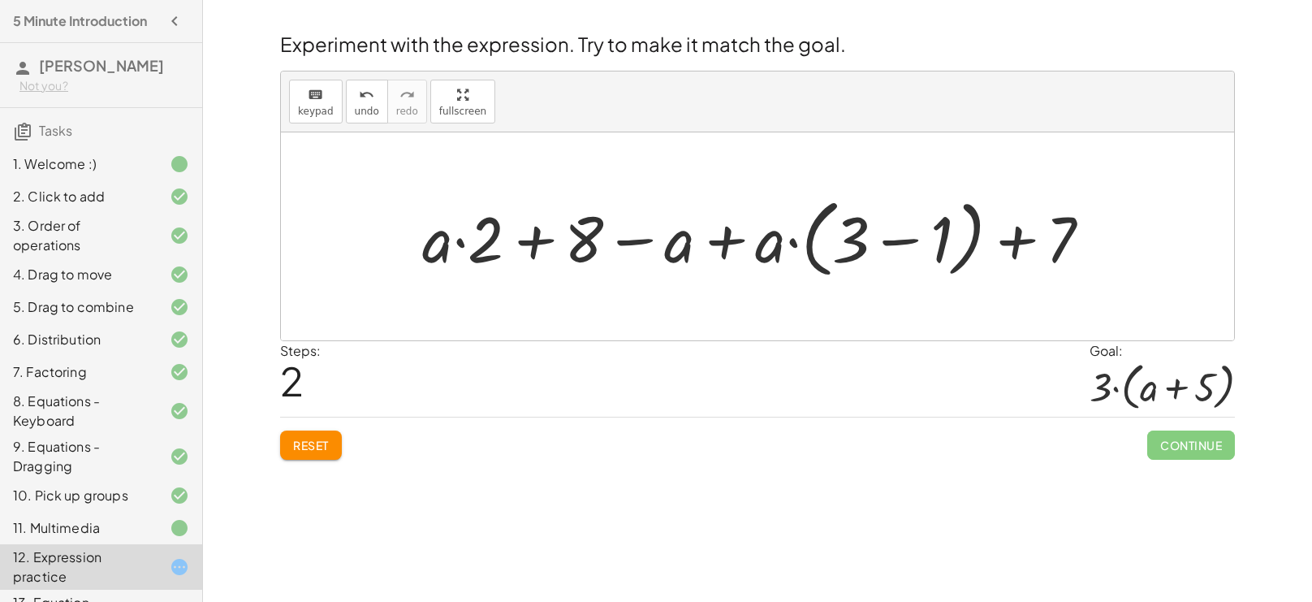
click at [462, 243] on div at bounding box center [763, 236] width 698 height 93
drag, startPoint x: 579, startPoint y: 251, endPoint x: 588, endPoint y: 249, distance: 9.1
click at [588, 249] on div at bounding box center [763, 236] width 698 height 93
drag, startPoint x: 772, startPoint y: 243, endPoint x: 863, endPoint y: 214, distance: 95.3
click at [863, 214] on div at bounding box center [763, 236] width 698 height 93
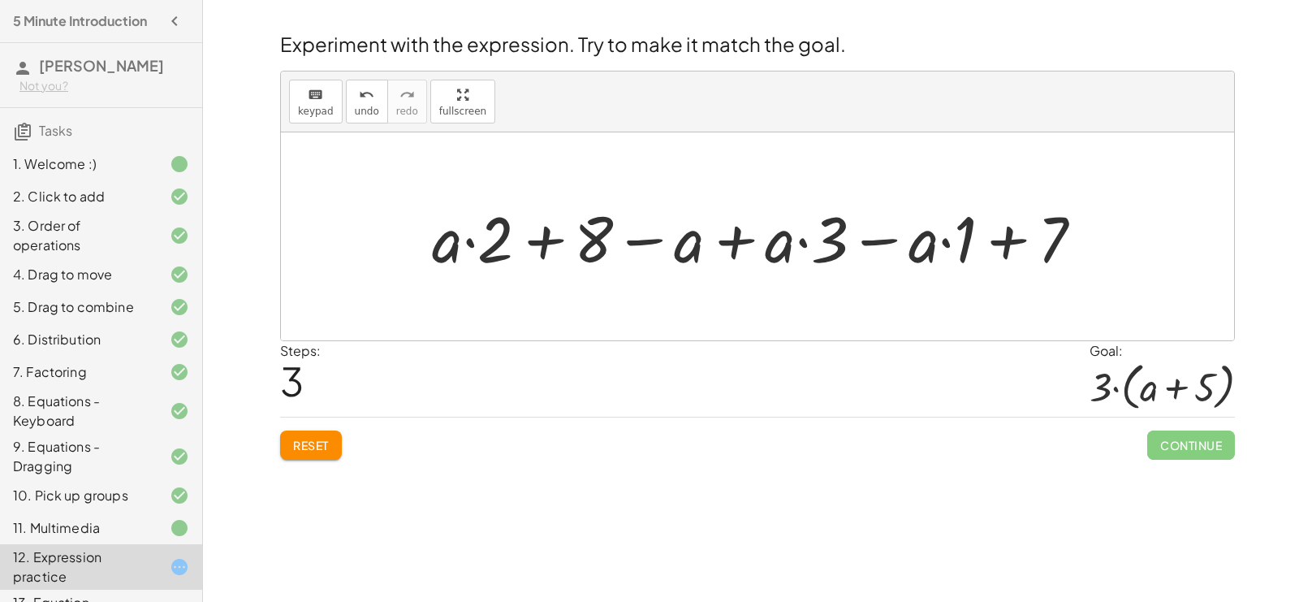
click at [883, 242] on div at bounding box center [764, 237] width 680 height 84
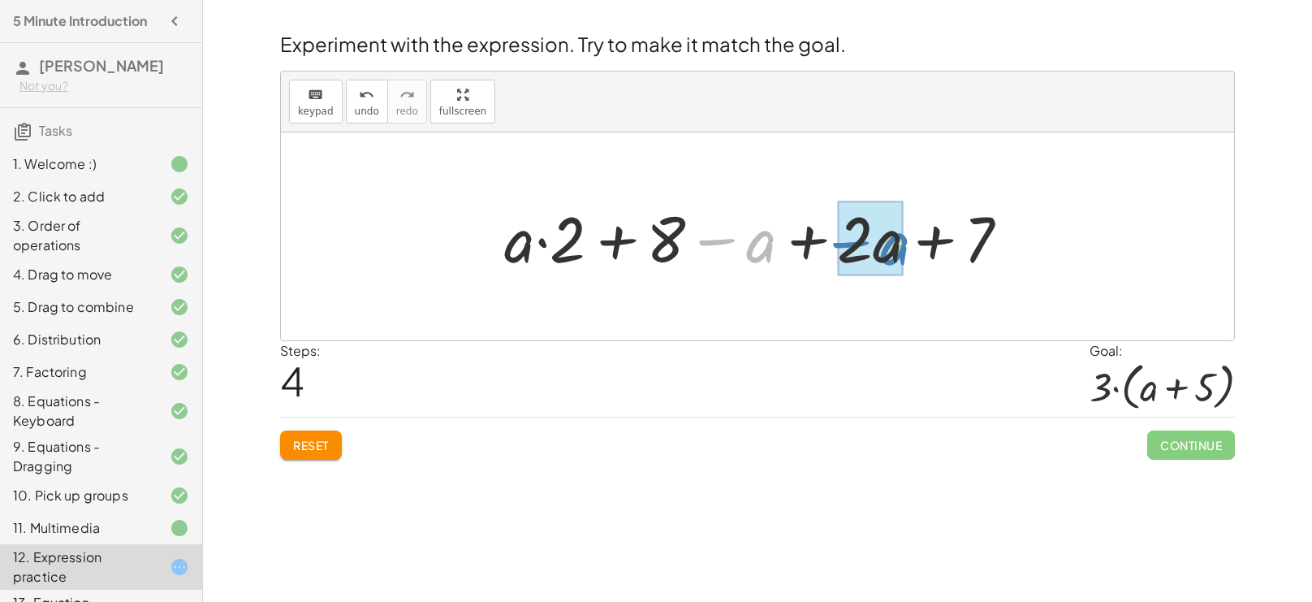
drag, startPoint x: 757, startPoint y: 245, endPoint x: 888, endPoint y: 249, distance: 131.6
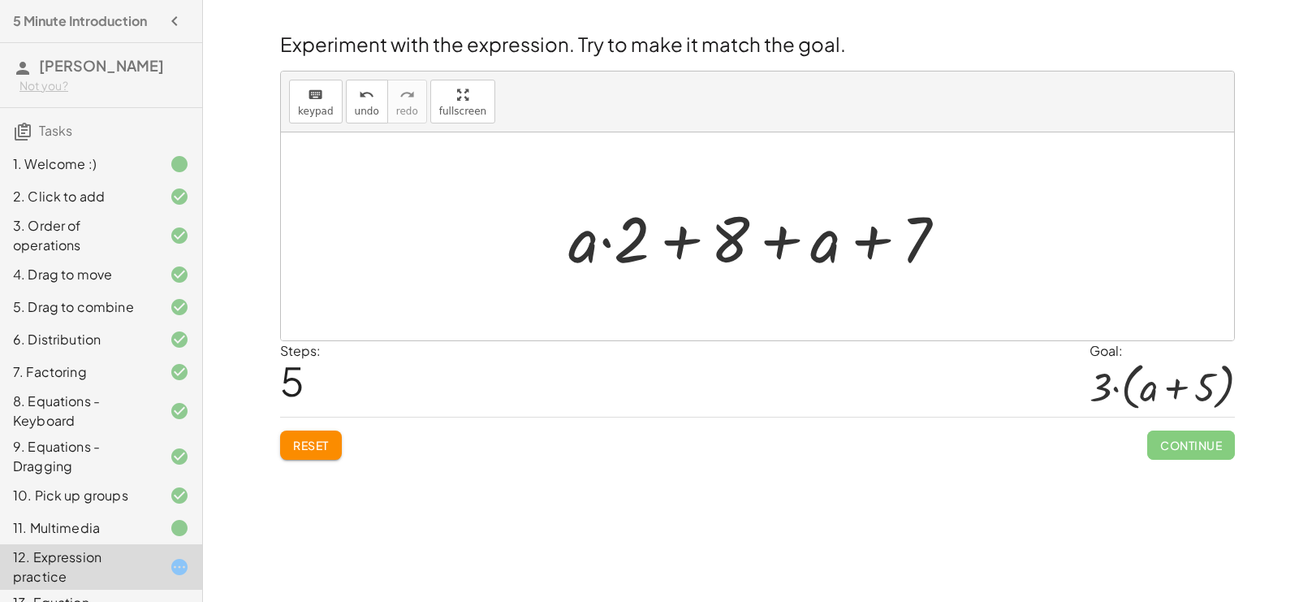
click at [604, 245] on div at bounding box center [764, 237] width 408 height 84
drag, startPoint x: 576, startPoint y: 248, endPoint x: 641, endPoint y: 272, distance: 69.4
click at [641, 272] on div at bounding box center [764, 237] width 408 height 84
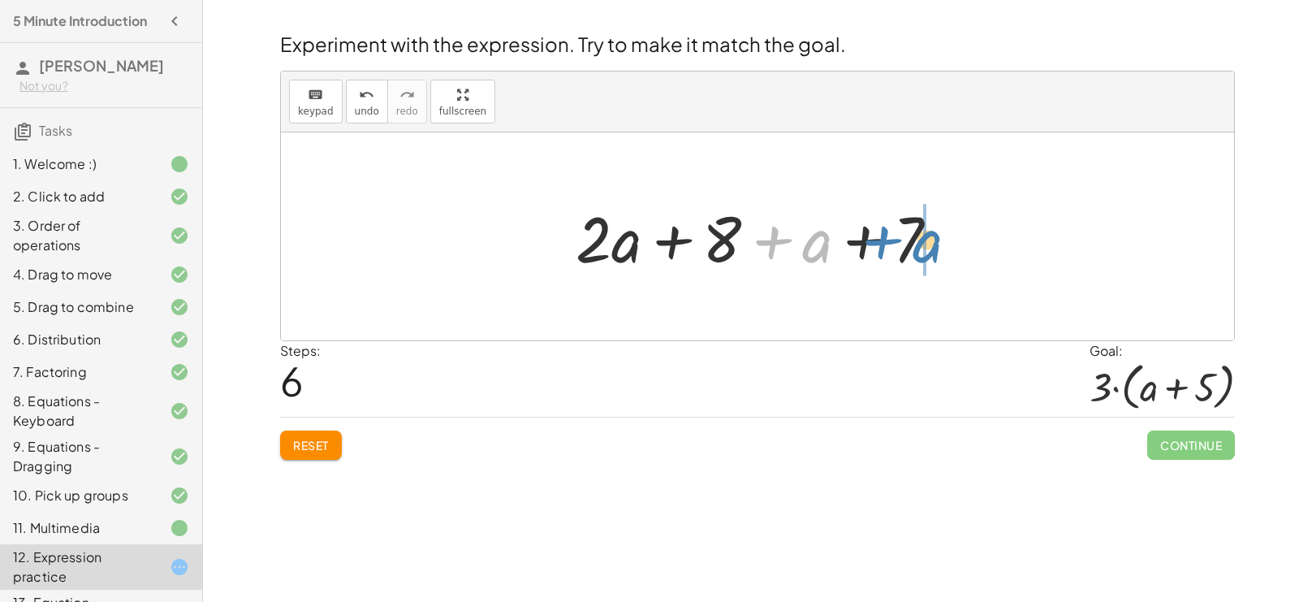
drag, startPoint x: 807, startPoint y: 258, endPoint x: 918, endPoint y: 258, distance: 110.4
click at [918, 258] on div at bounding box center [764, 237] width 392 height 84
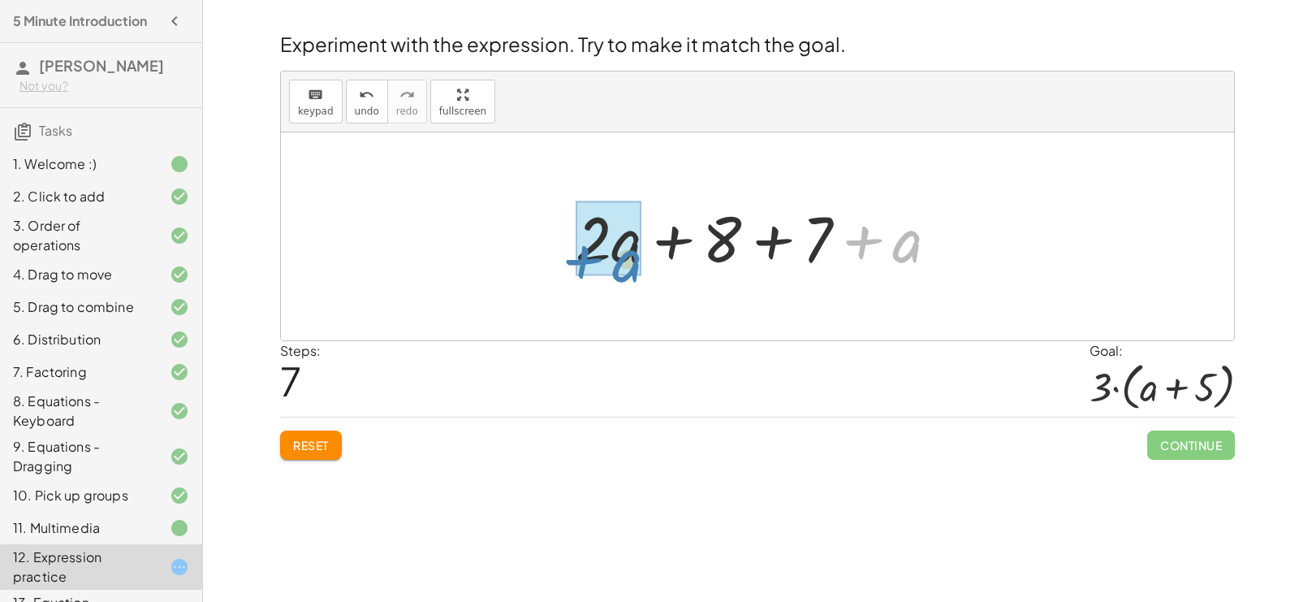
drag, startPoint x: 910, startPoint y: 257, endPoint x: 629, endPoint y: 274, distance: 281.5
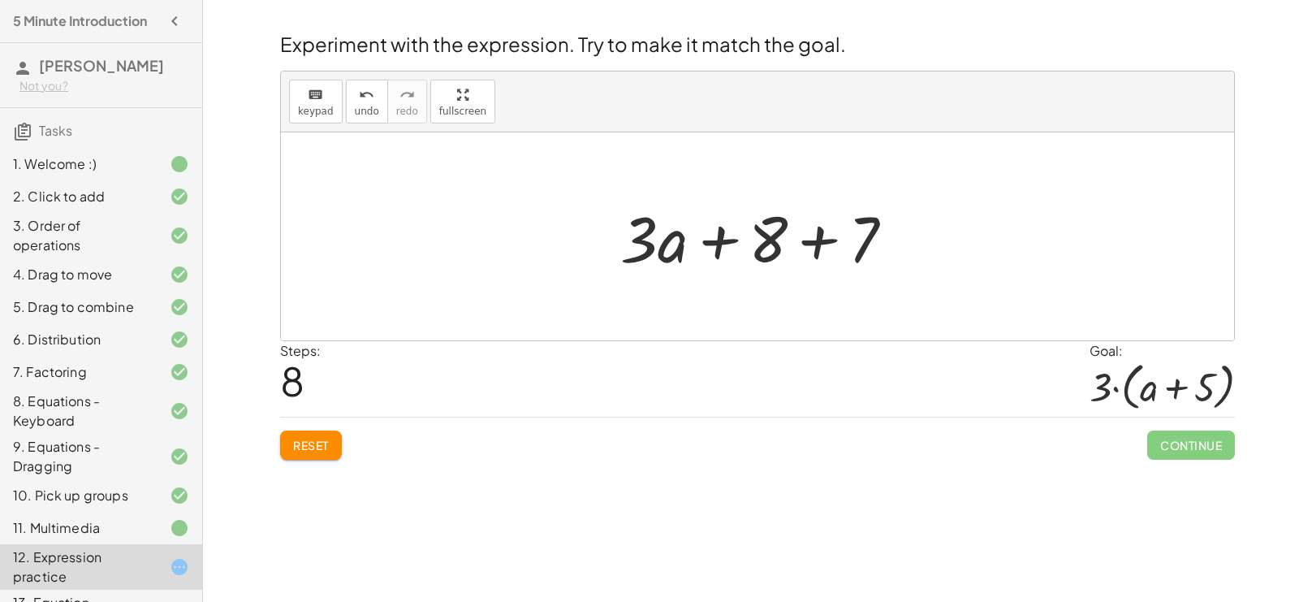
click at [826, 243] on div at bounding box center [763, 237] width 303 height 84
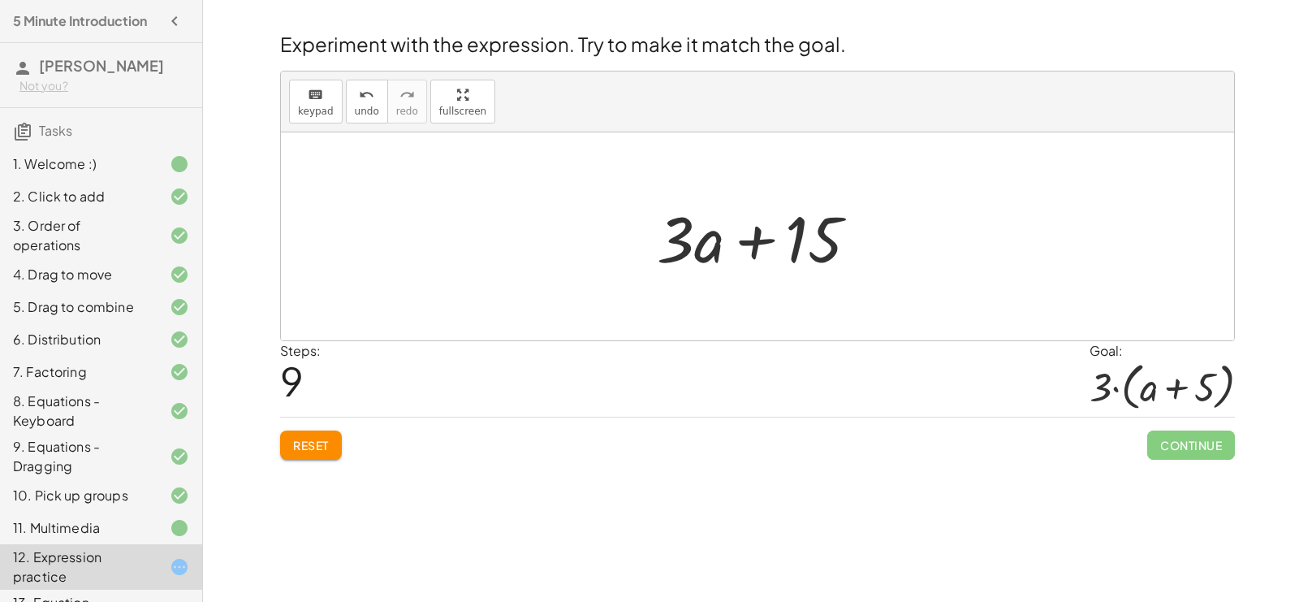
click at [823, 257] on div at bounding box center [764, 237] width 230 height 84
drag, startPoint x: 676, startPoint y: 245, endPoint x: 822, endPoint y: 286, distance: 151.7
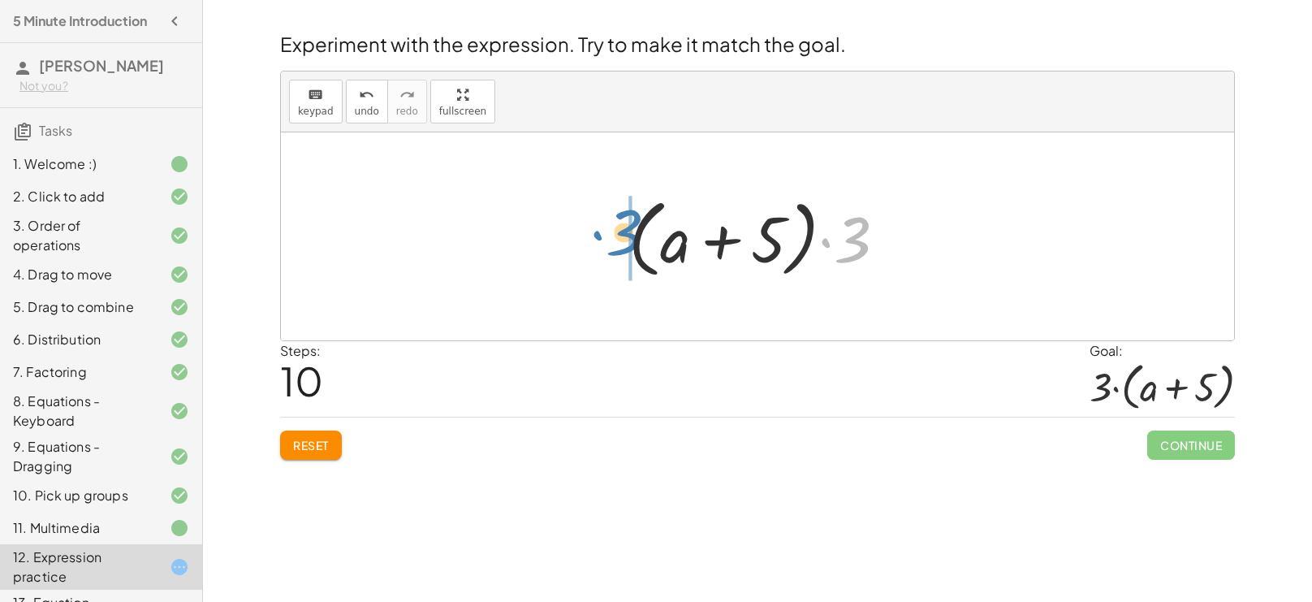
drag, startPoint x: 847, startPoint y: 238, endPoint x: 615, endPoint y: 232, distance: 231.5
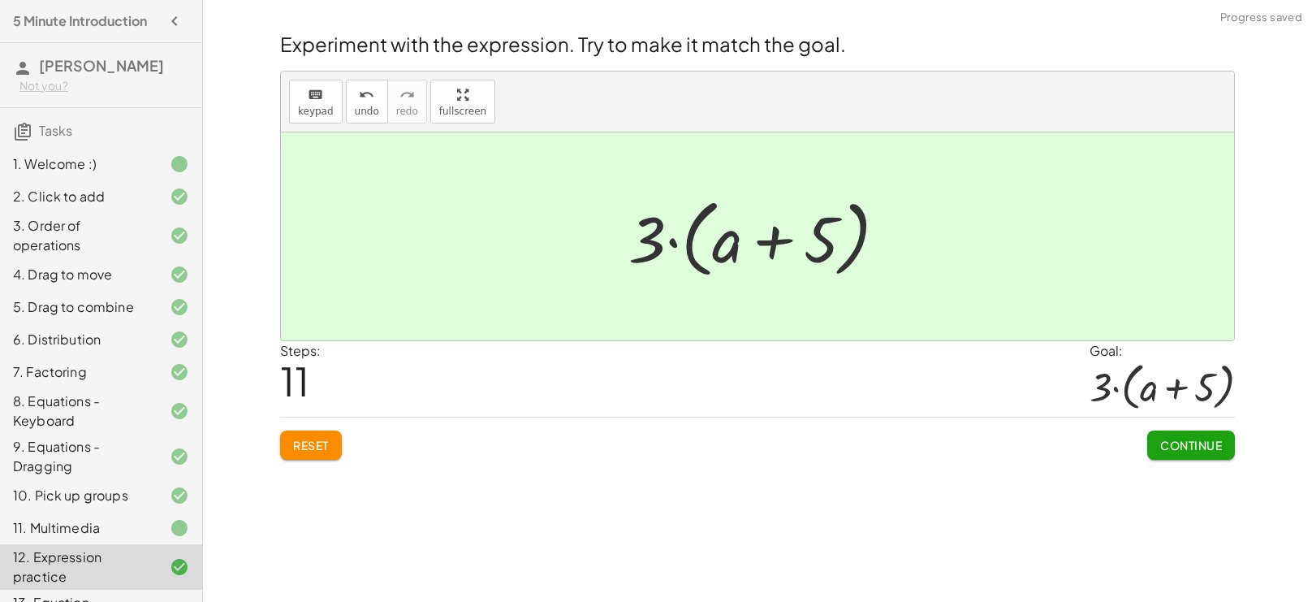
click at [1161, 450] on span "Continue" at bounding box center [1191, 445] width 62 height 15
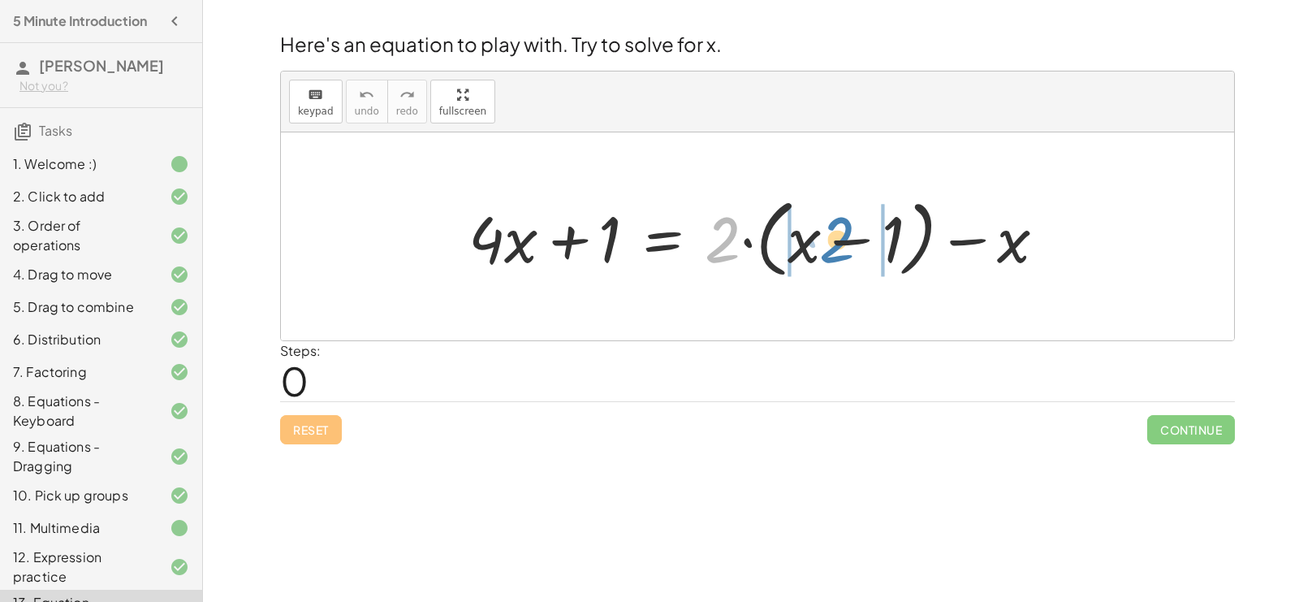
drag, startPoint x: 721, startPoint y: 247, endPoint x: 836, endPoint y: 246, distance: 114.5
click at [836, 246] on div at bounding box center [763, 236] width 607 height 93
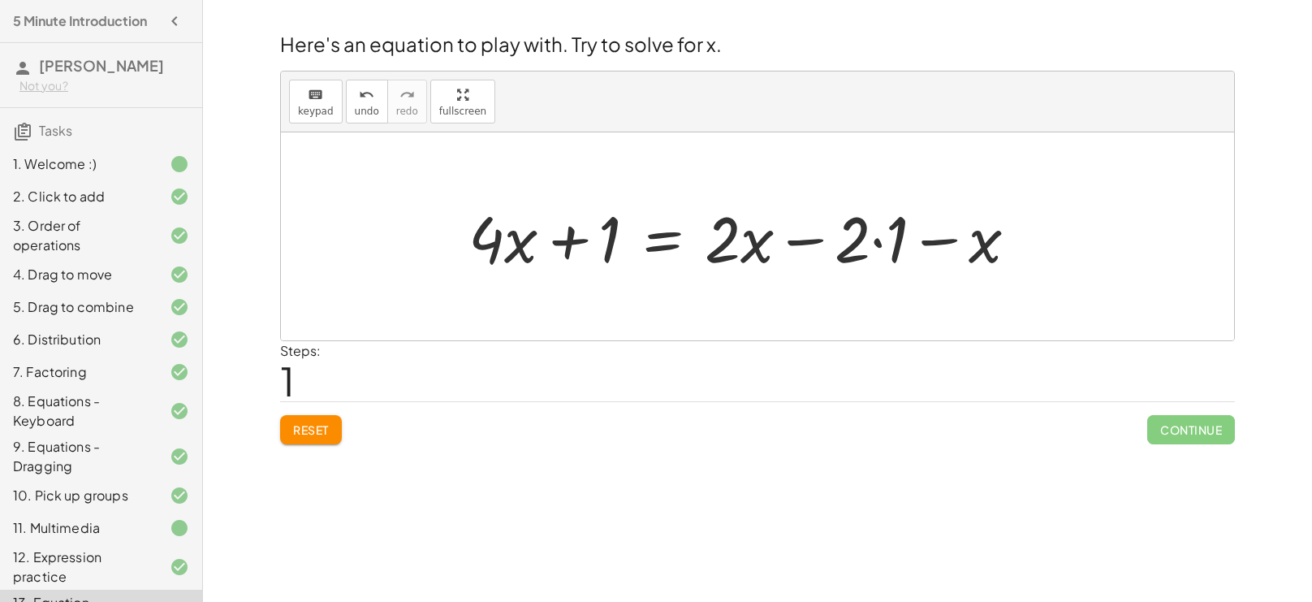
click at [879, 245] on div at bounding box center [749, 237] width 578 height 84
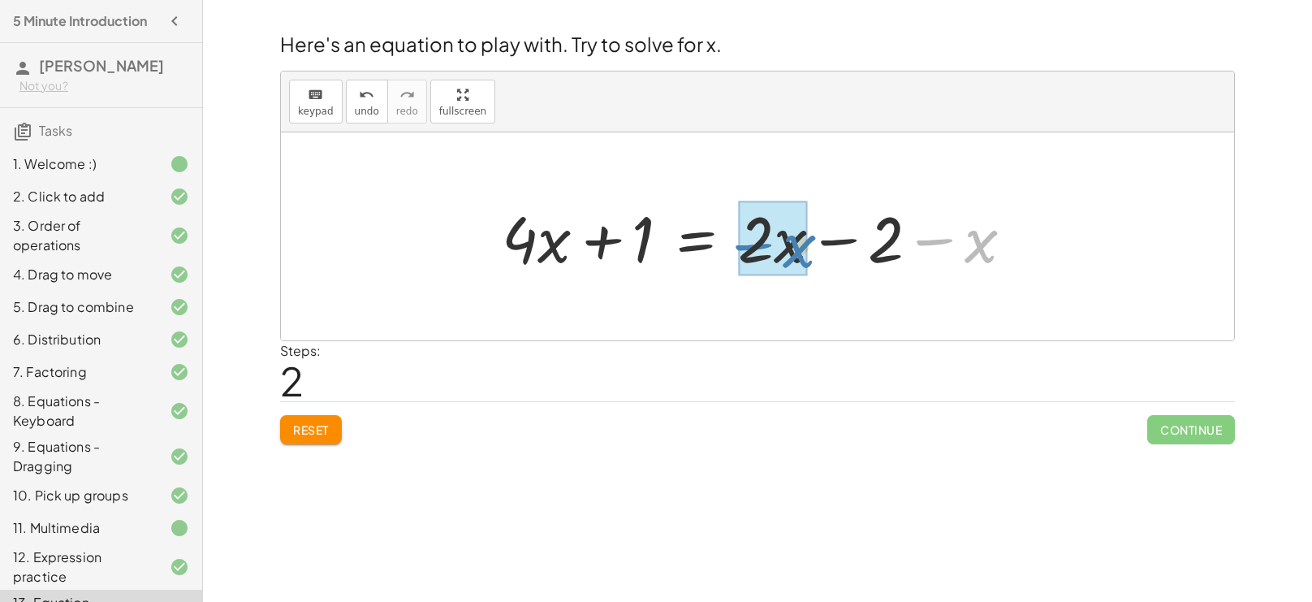
drag, startPoint x: 989, startPoint y: 235, endPoint x: 805, endPoint y: 240, distance: 183.6
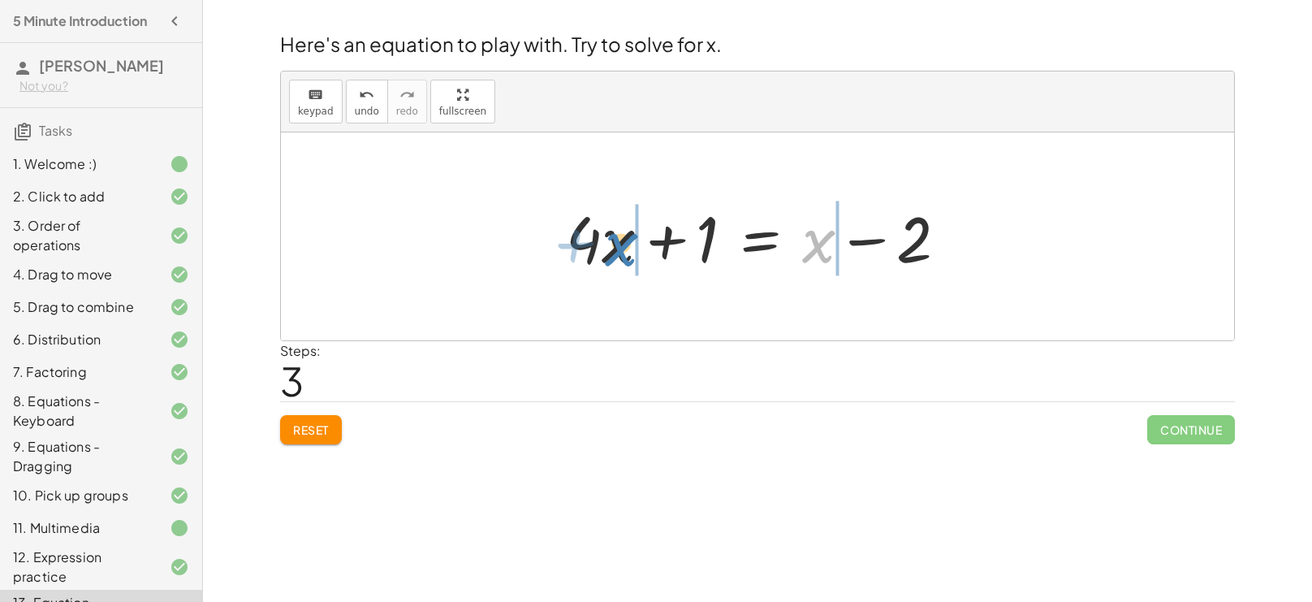
drag, startPoint x: 818, startPoint y: 246, endPoint x: 616, endPoint y: 249, distance: 202.2
click at [616, 249] on div at bounding box center [763, 237] width 411 height 84
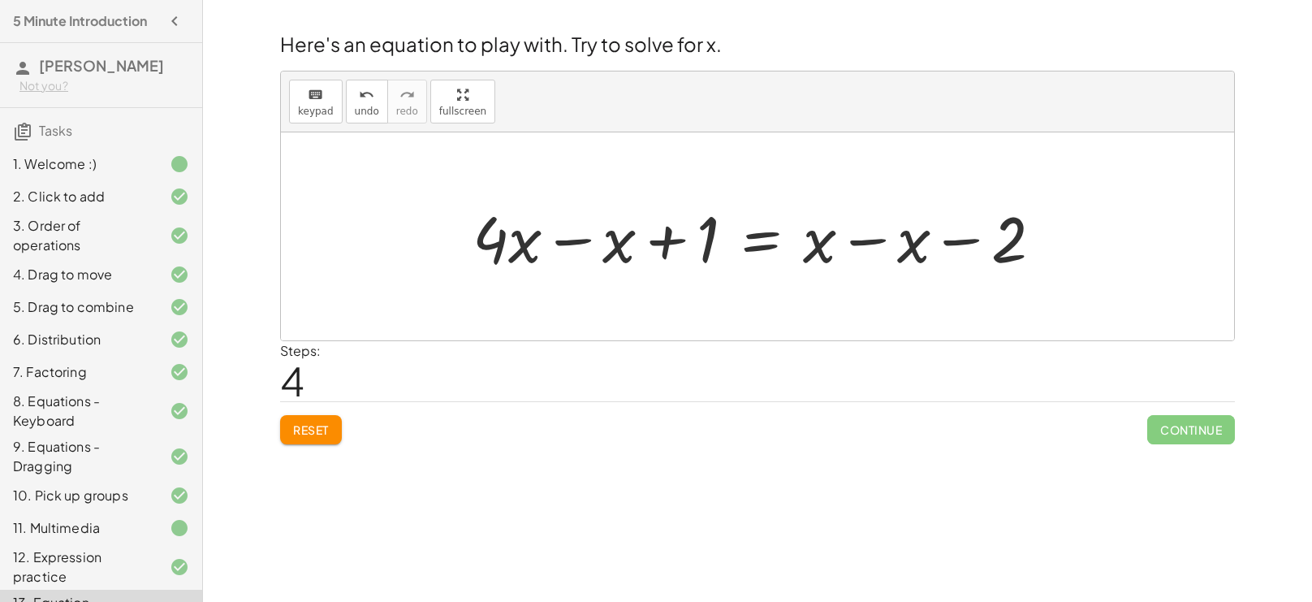
click at [865, 240] on div at bounding box center [763, 237] width 599 height 84
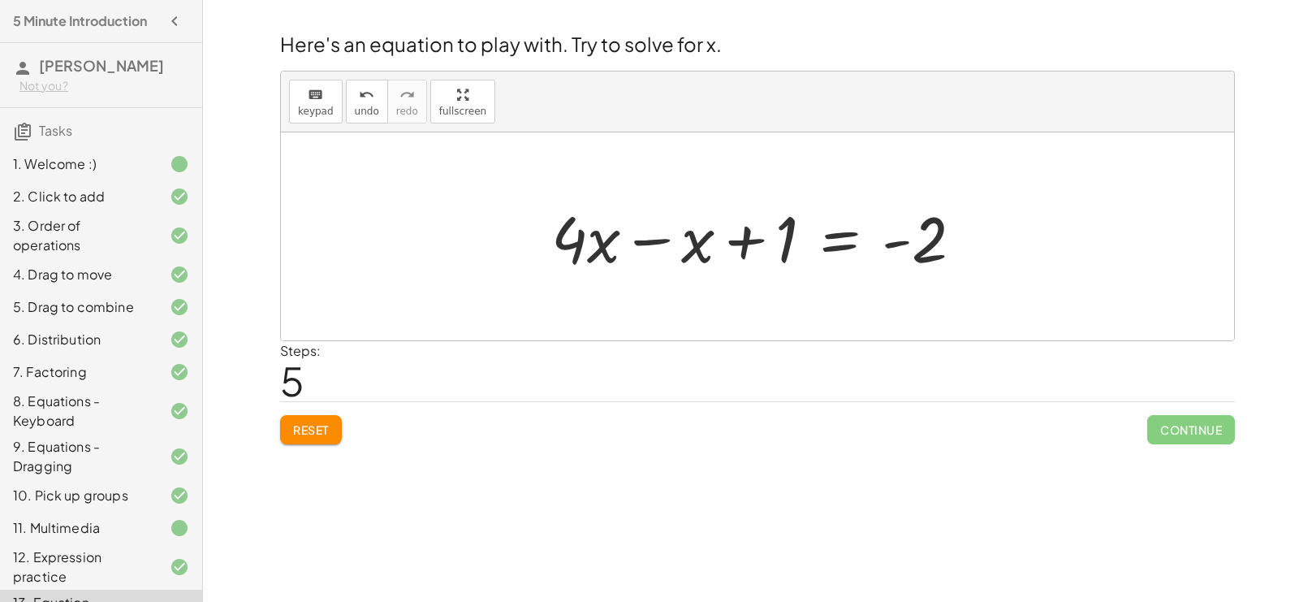
click at [637, 238] on div at bounding box center [763, 237] width 441 height 84
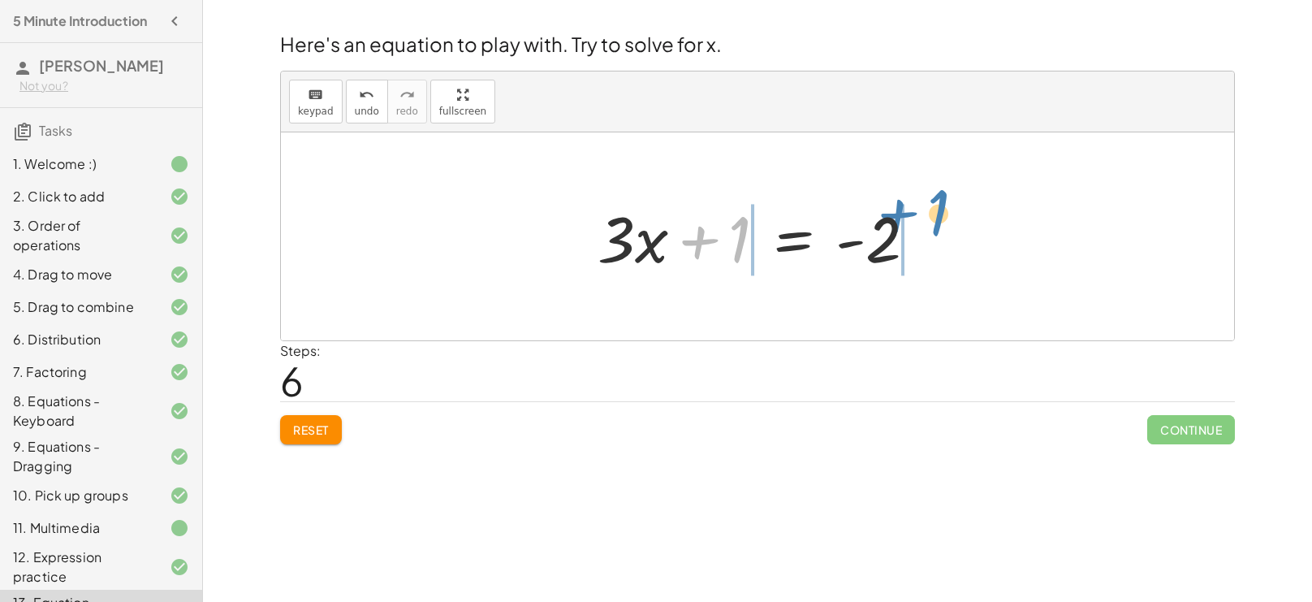
drag, startPoint x: 745, startPoint y: 248, endPoint x: 944, endPoint y: 222, distance: 200.6
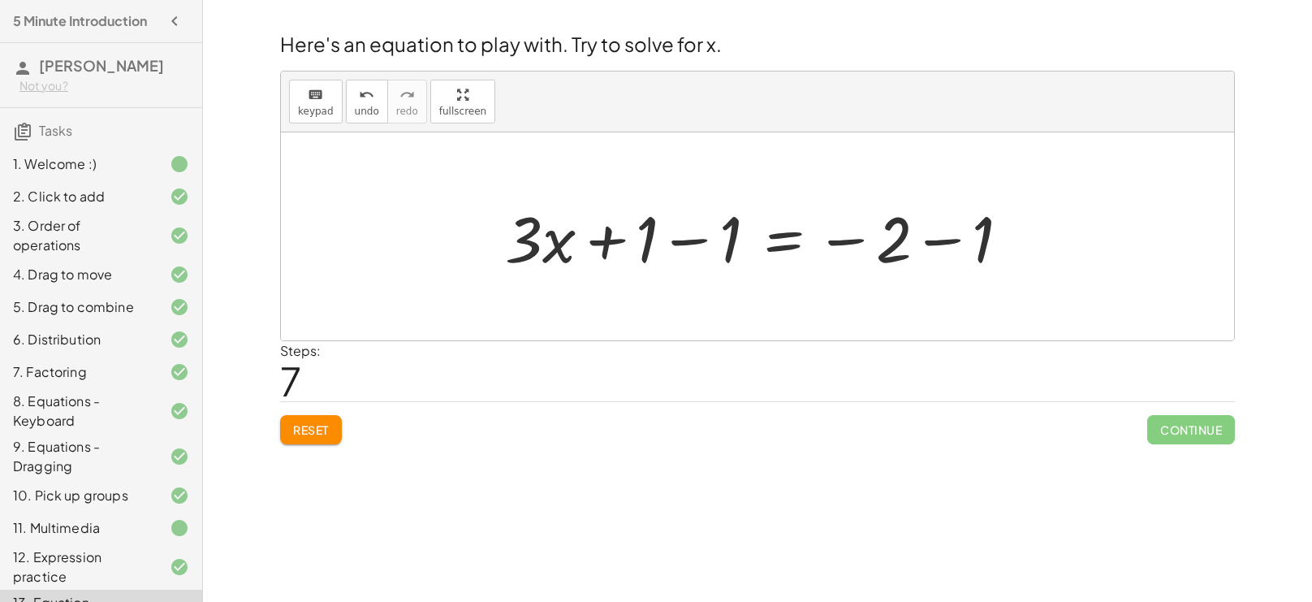
click at [676, 244] on div at bounding box center [764, 237] width 534 height 84
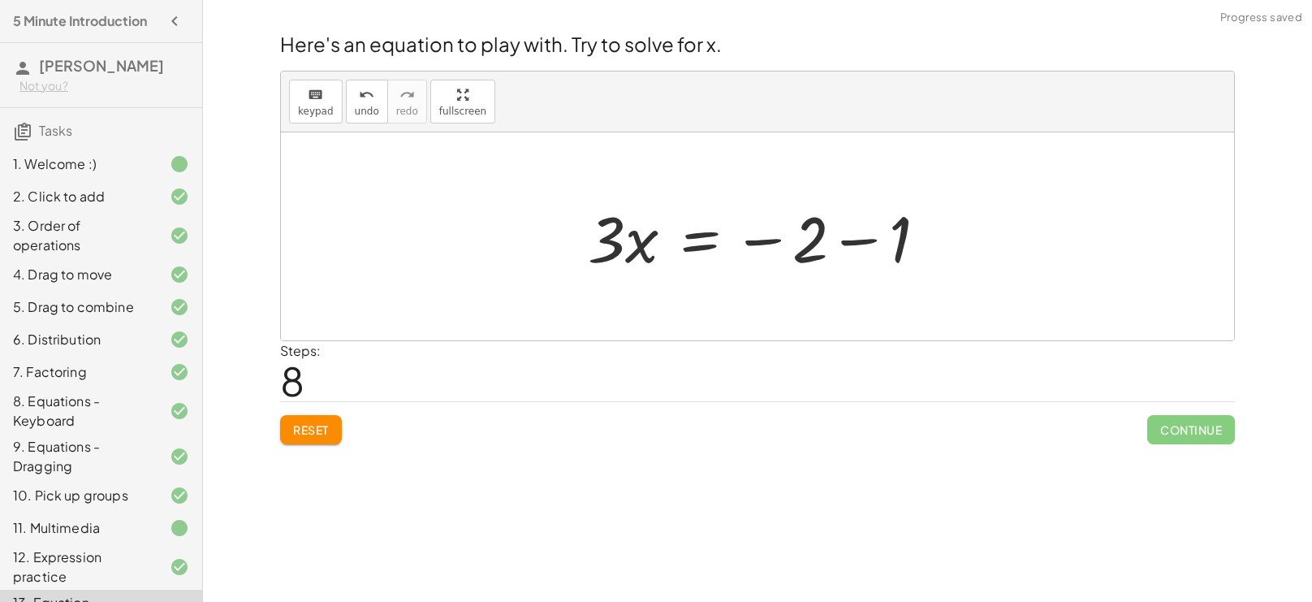
click at [847, 248] on div at bounding box center [764, 237] width 368 height 84
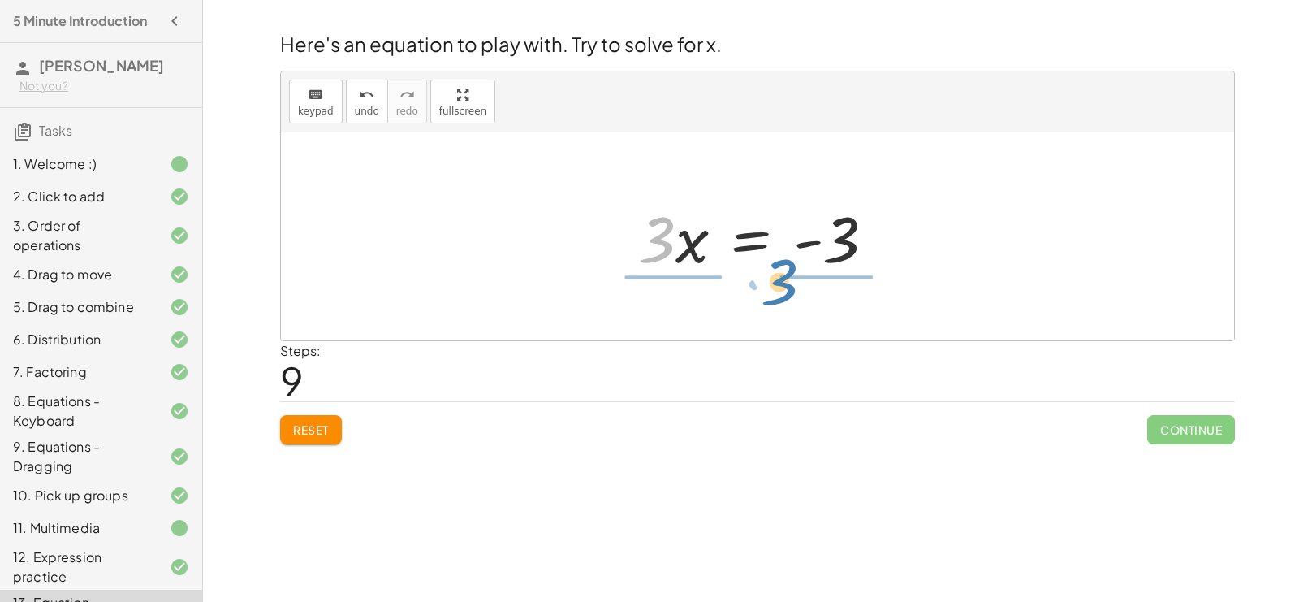
drag, startPoint x: 665, startPoint y: 244, endPoint x: 798, endPoint y: 291, distance: 141.0
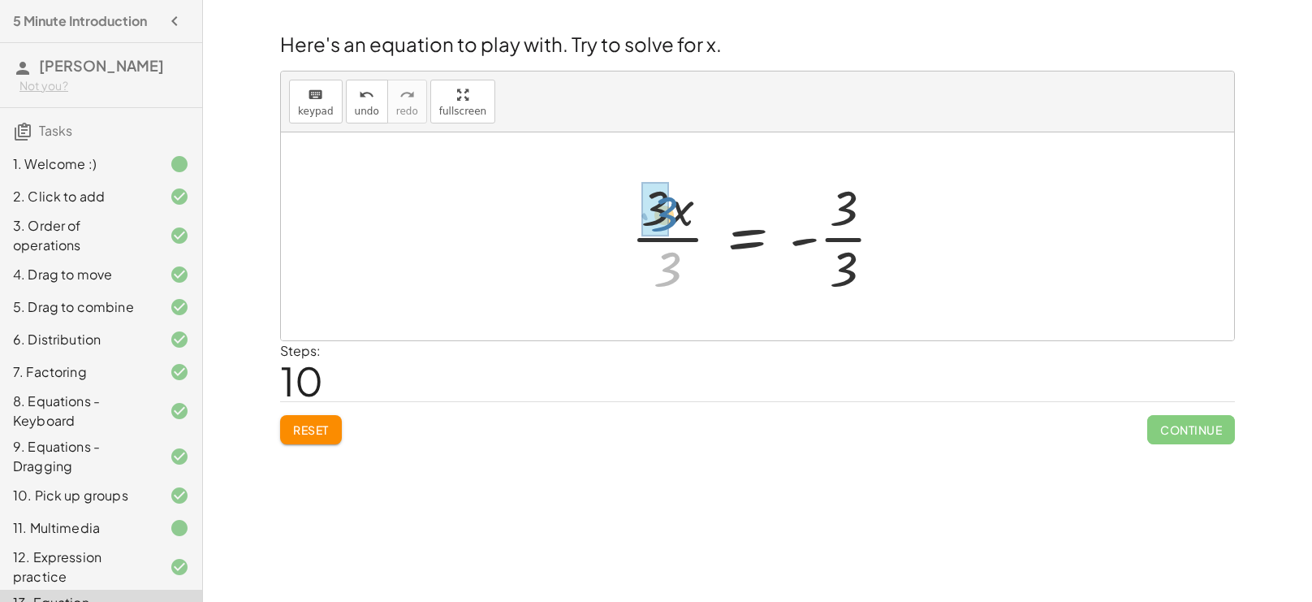
drag, startPoint x: 663, startPoint y: 277, endPoint x: 659, endPoint y: 220, distance: 57.0
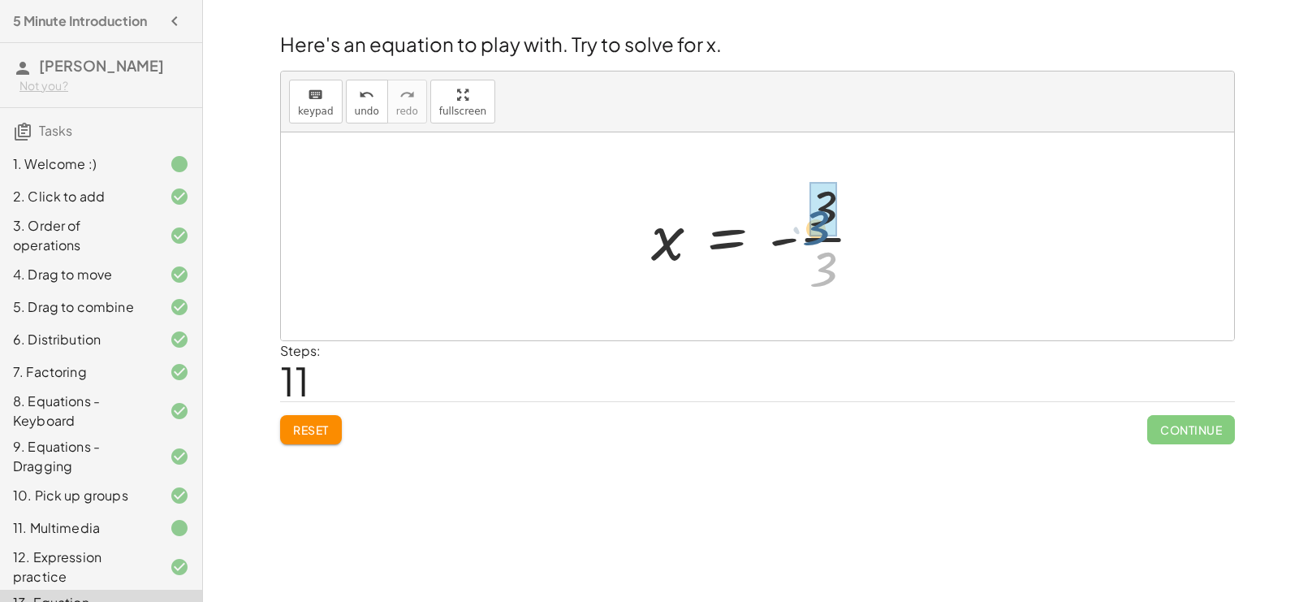
drag, startPoint x: 831, startPoint y: 267, endPoint x: 827, endPoint y: 222, distance: 44.8
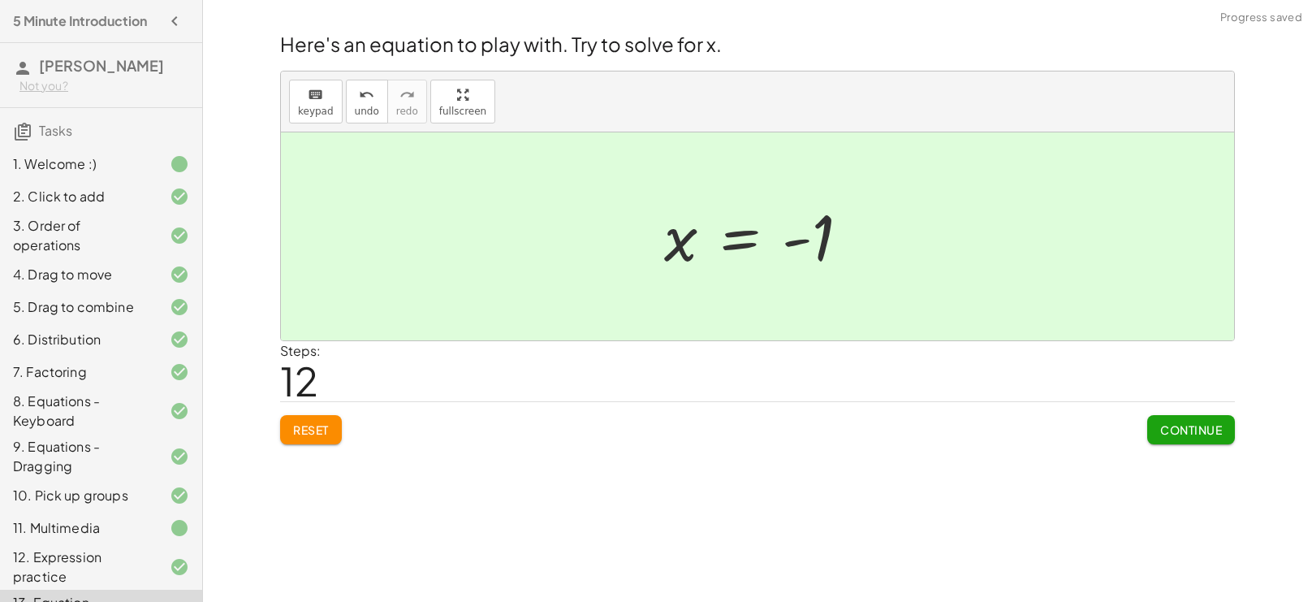
click at [1194, 427] on span "Continue" at bounding box center [1191, 429] width 62 height 15
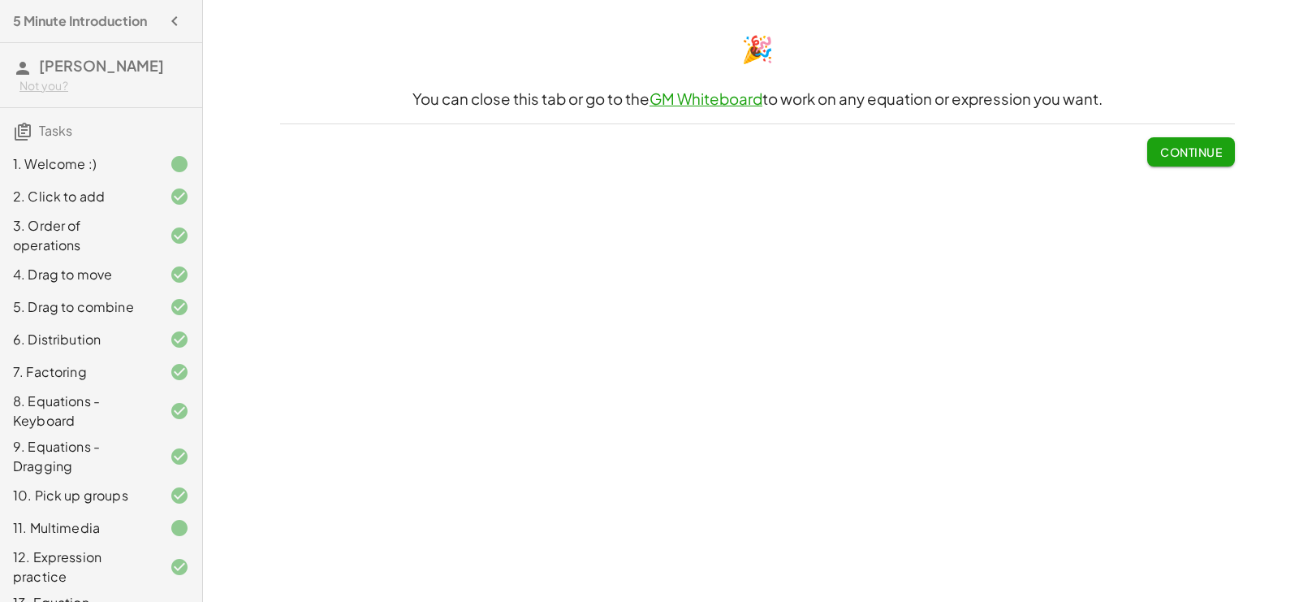
click at [1181, 160] on button "Continue" at bounding box center [1191, 151] width 88 height 29
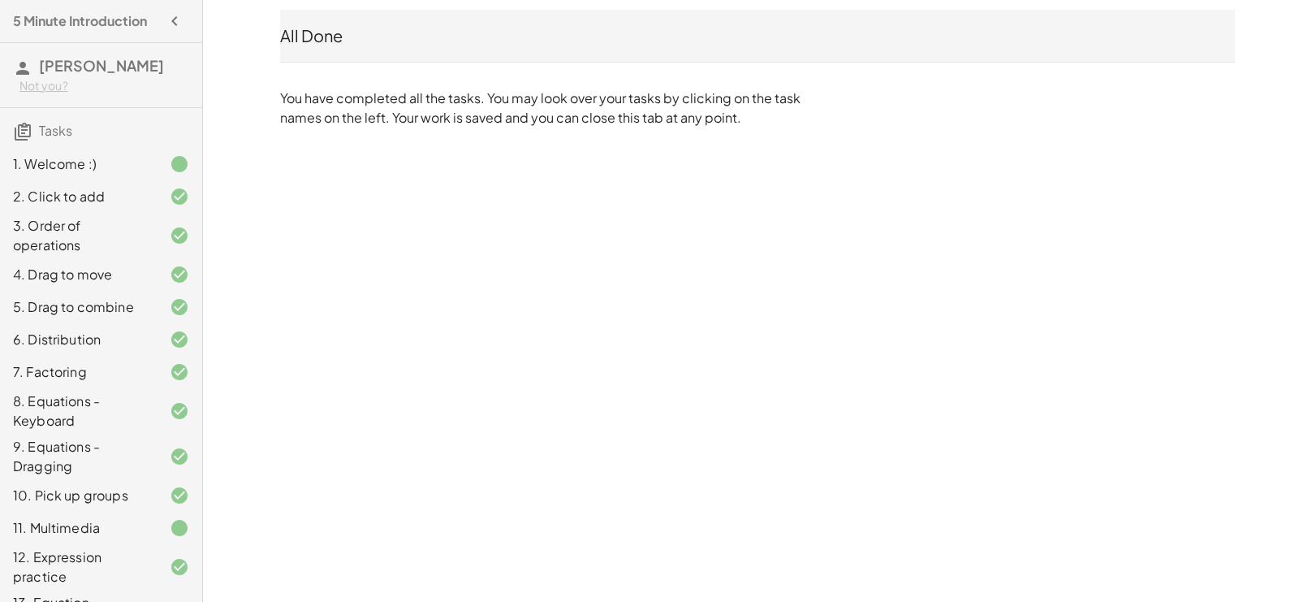
scroll to position [58, 0]
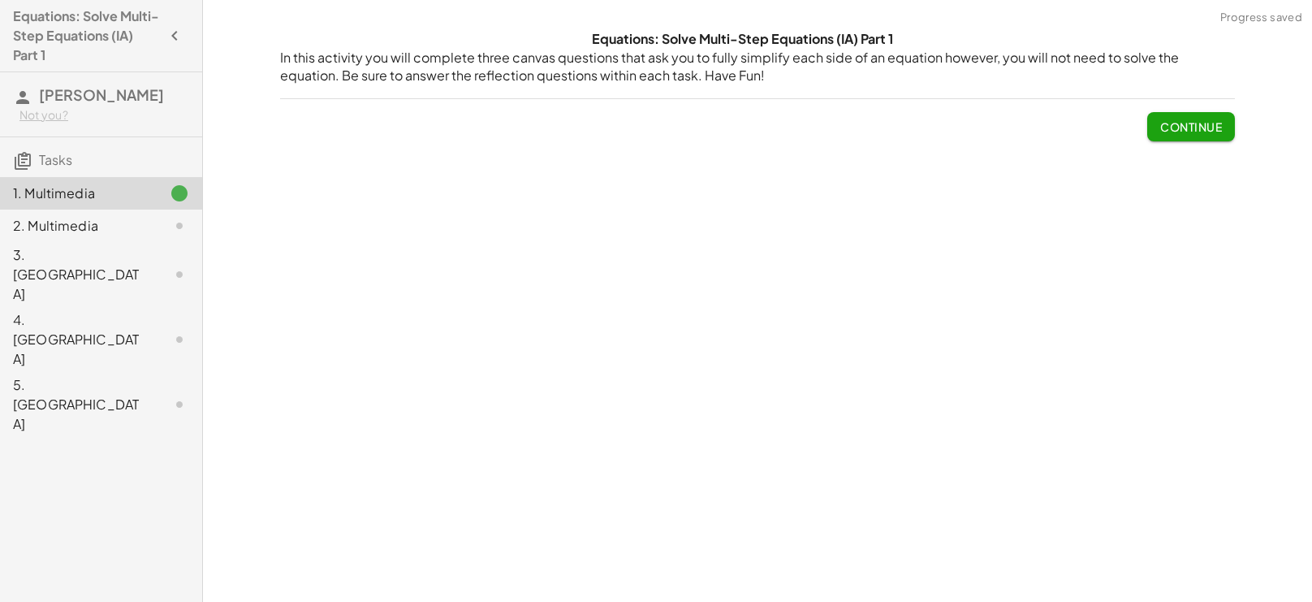
click at [1155, 134] on button "Continue" at bounding box center [1191, 126] width 88 height 29
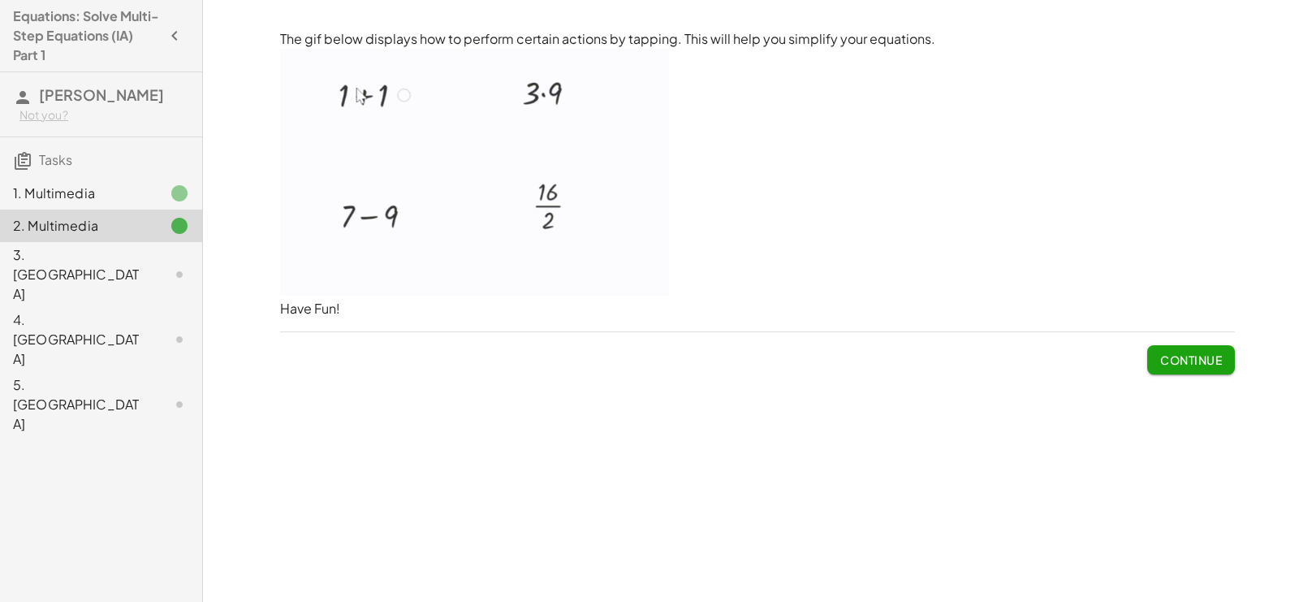
click at [1213, 350] on button "Continue" at bounding box center [1191, 359] width 88 height 29
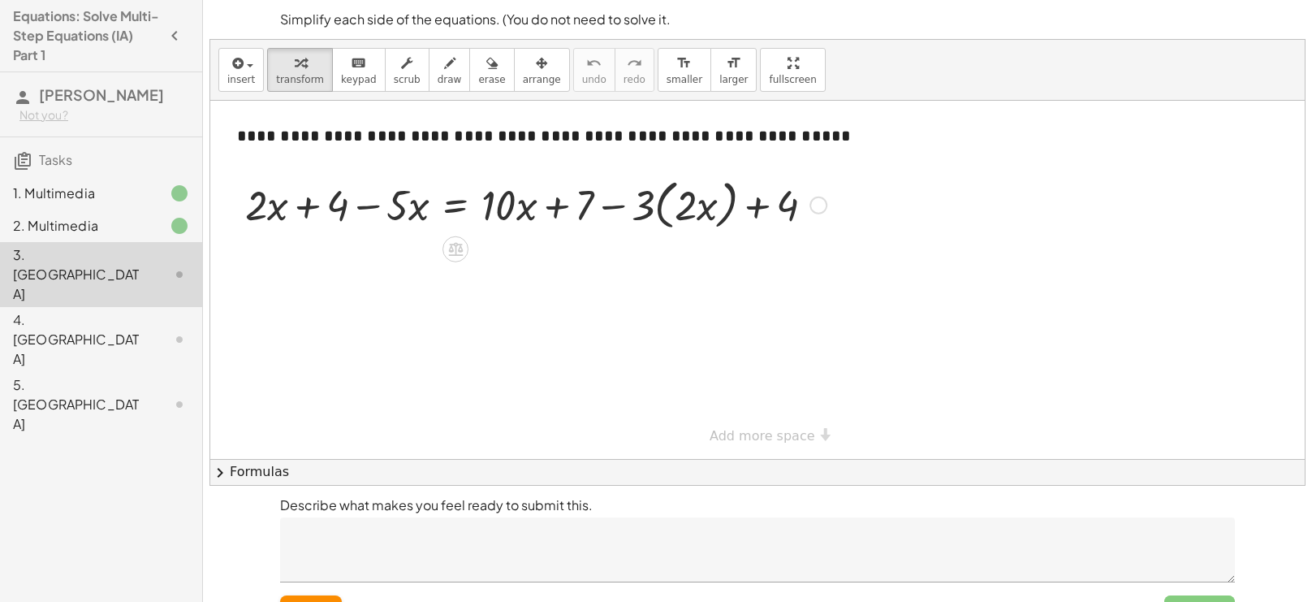
scroll to position [36, 0]
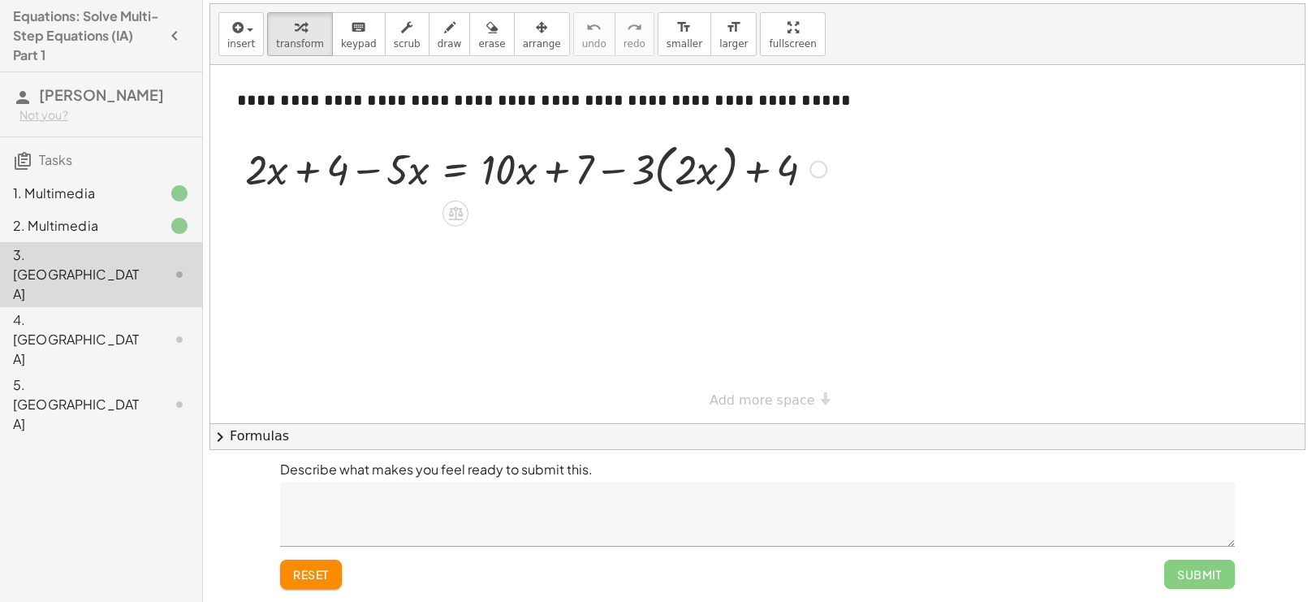
click at [284, 169] on div at bounding box center [536, 168] width 598 height 62
click at [792, 173] on div at bounding box center [536, 168] width 598 height 62
drag, startPoint x: 706, startPoint y: 175, endPoint x: 624, endPoint y: 193, distance: 83.3
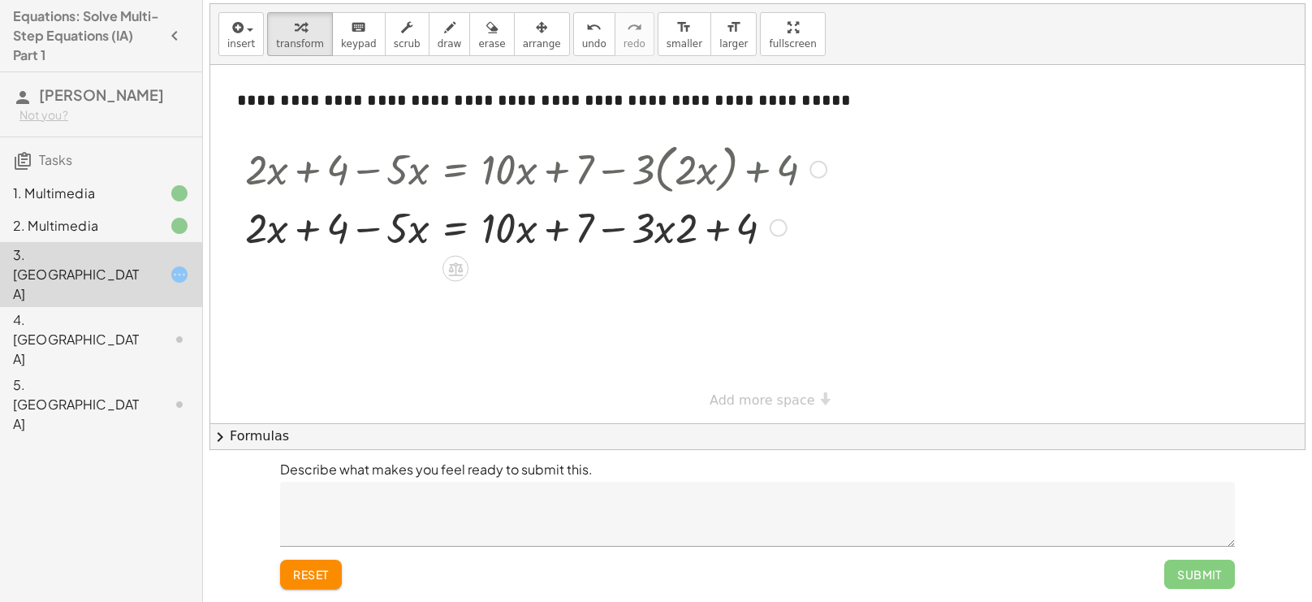
click at [722, 231] on div at bounding box center [536, 226] width 598 height 55
click at [680, 229] on div at bounding box center [536, 226] width 598 height 55
click at [663, 230] on div at bounding box center [536, 226] width 598 height 55
drag, startPoint x: 686, startPoint y: 223, endPoint x: 649, endPoint y: 222, distance: 37.4
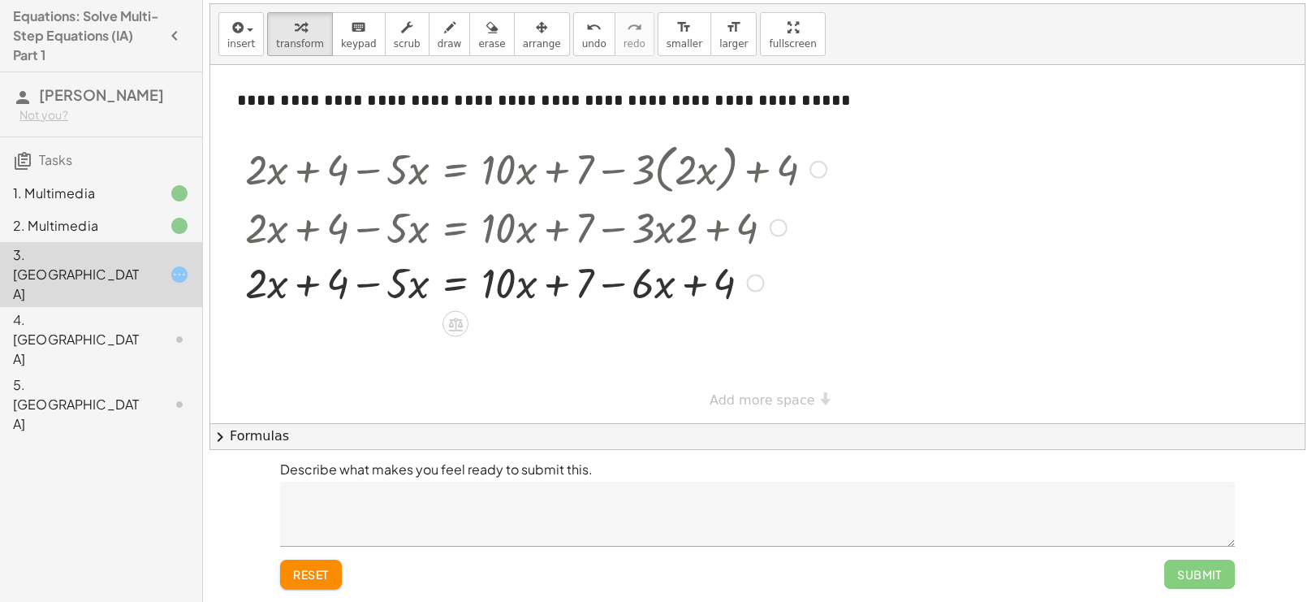
click at [699, 287] on div at bounding box center [536, 281] width 598 height 55
click at [618, 287] on div at bounding box center [536, 281] width 598 height 55
click at [559, 280] on div at bounding box center [536, 281] width 598 height 55
click at [420, 291] on div at bounding box center [536, 281] width 598 height 55
click at [365, 279] on div at bounding box center [536, 281] width 598 height 55
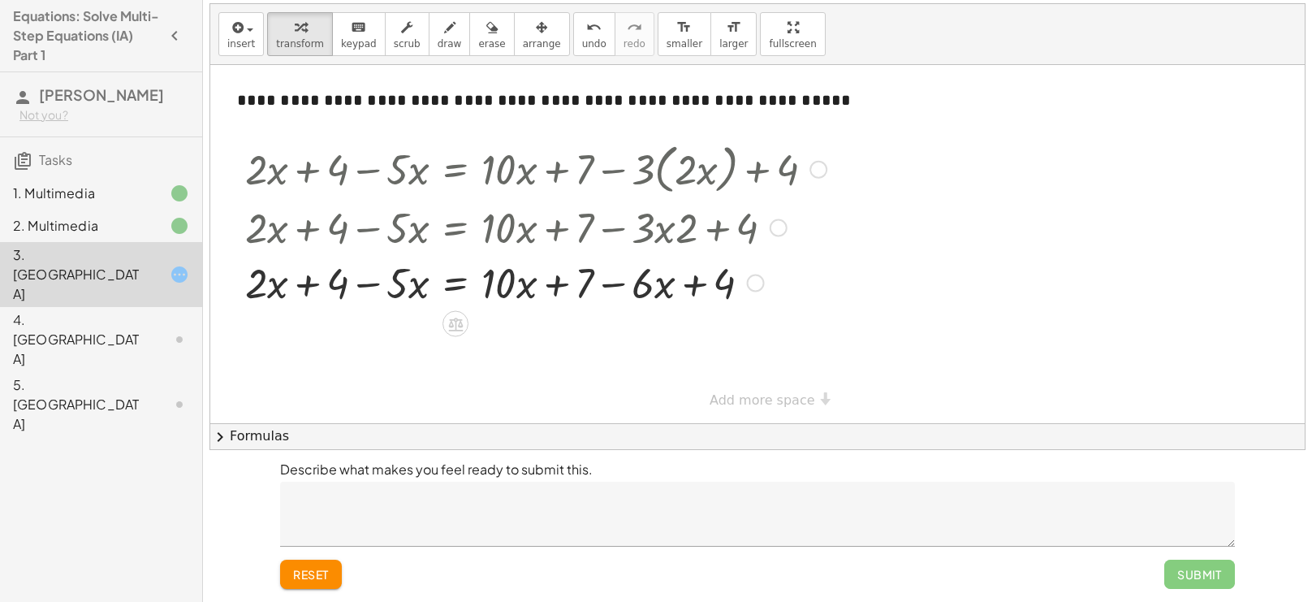
click at [310, 282] on div at bounding box center [536, 281] width 598 height 55
drag, startPoint x: 267, startPoint y: 289, endPoint x: 348, endPoint y: 292, distance: 81.3
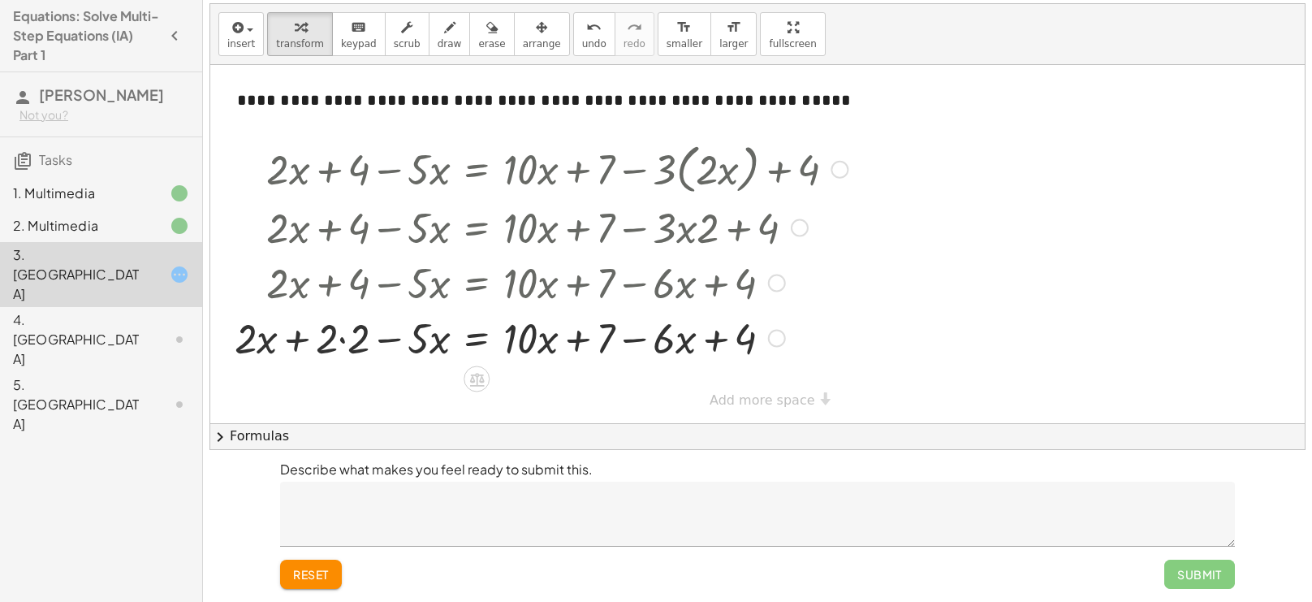
click at [344, 338] on div at bounding box center [541, 336] width 629 height 55
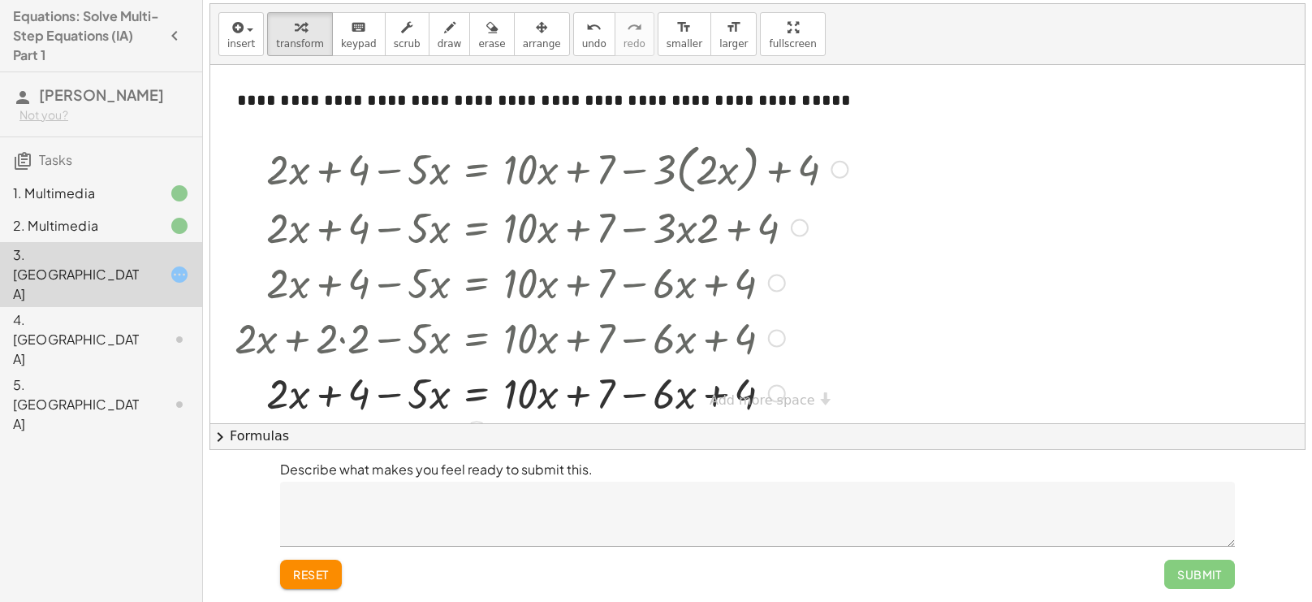
scroll to position [23, 0]
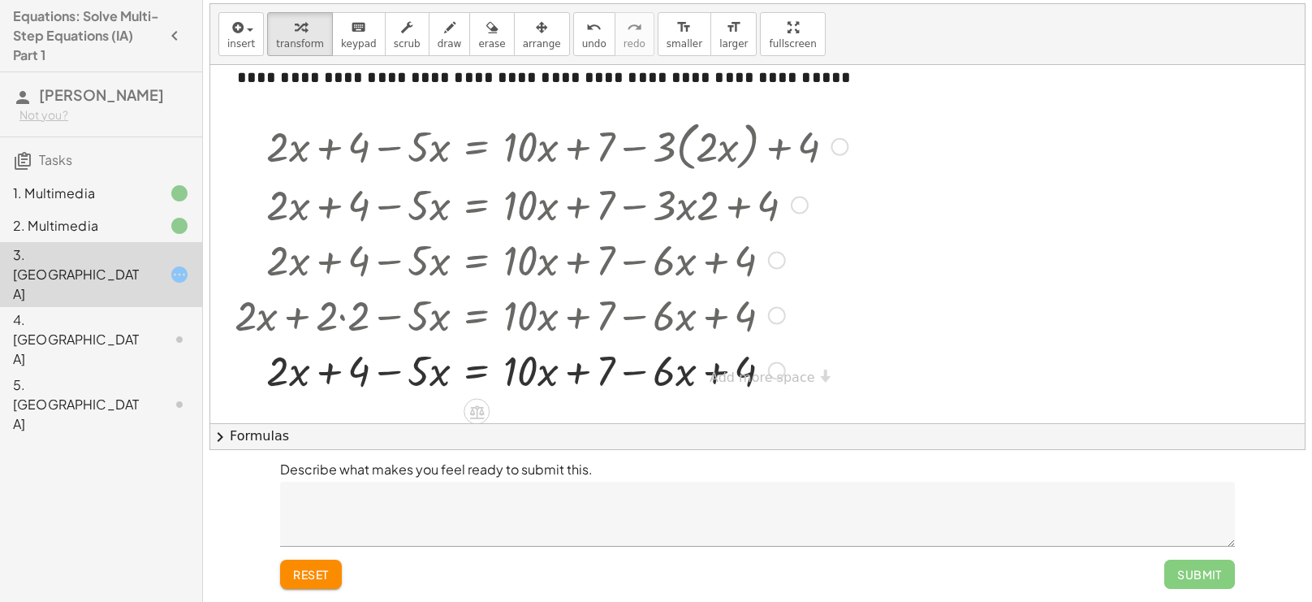
click at [391, 372] on div at bounding box center [541, 369] width 629 height 55
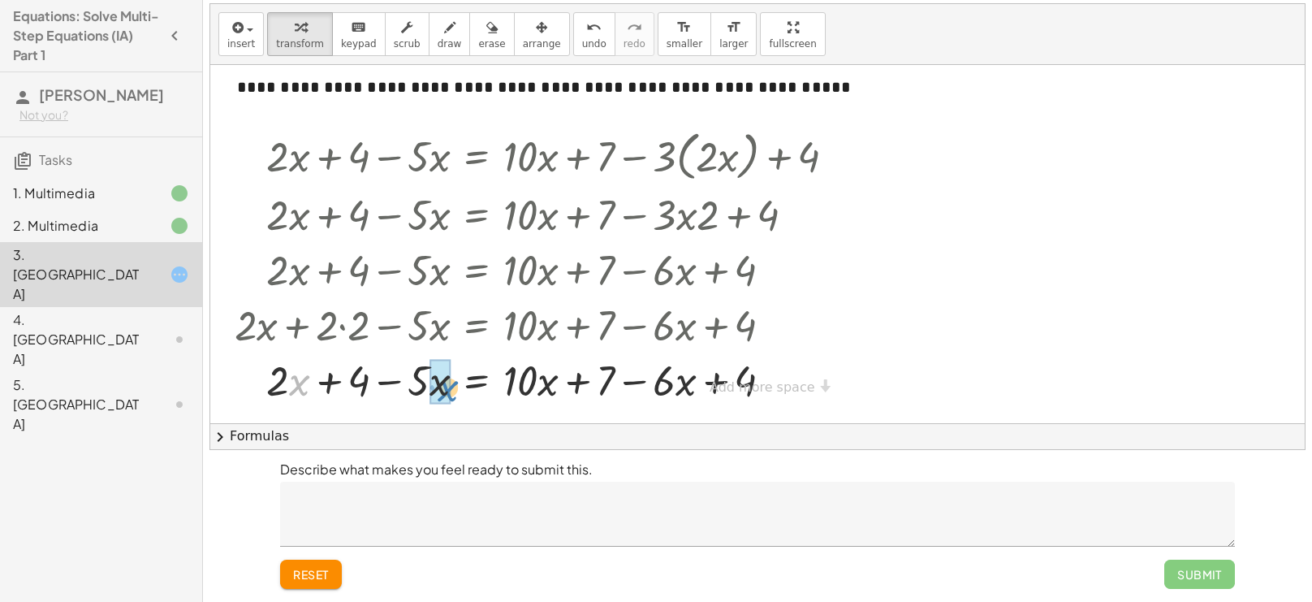
drag, startPoint x: 297, startPoint y: 374, endPoint x: 443, endPoint y: 381, distance: 145.5
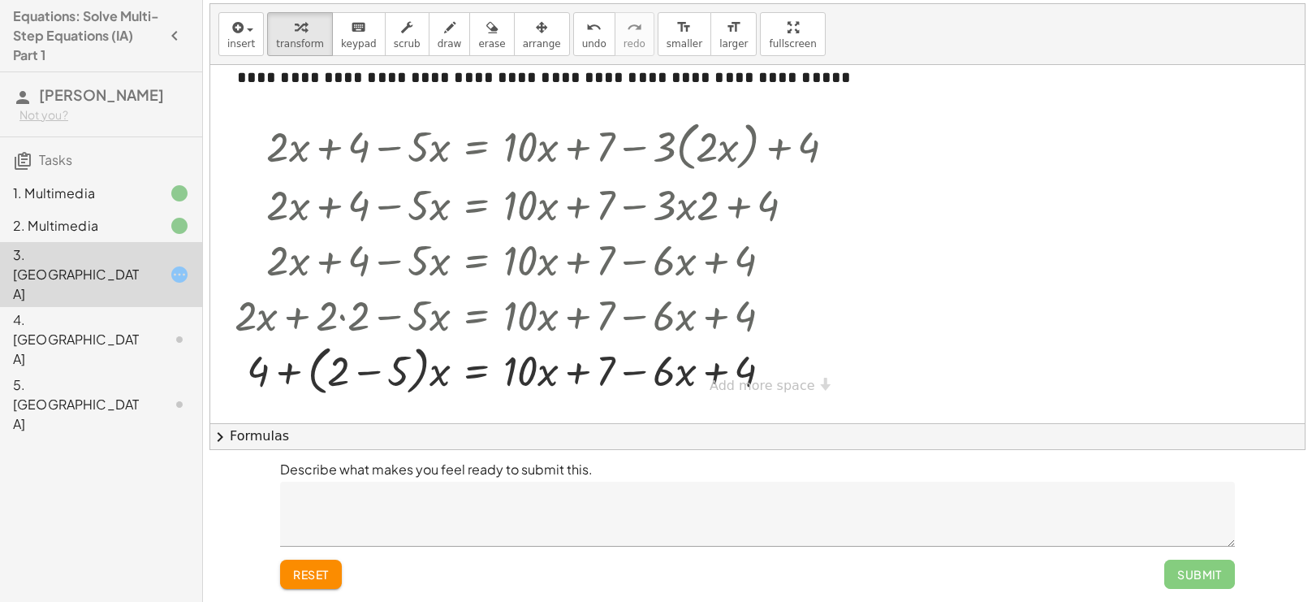
click at [315, 584] on button "reset" at bounding box center [311, 573] width 62 height 29
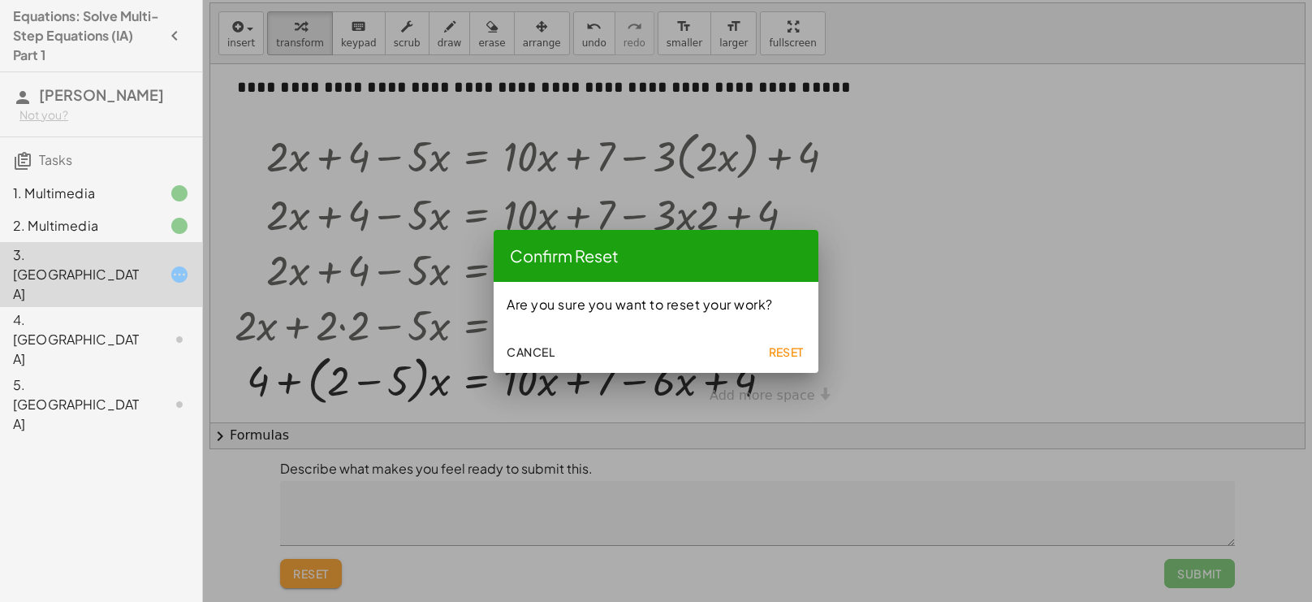
scroll to position [11, 0]
click at [787, 344] on span "Reset" at bounding box center [786, 351] width 36 height 15
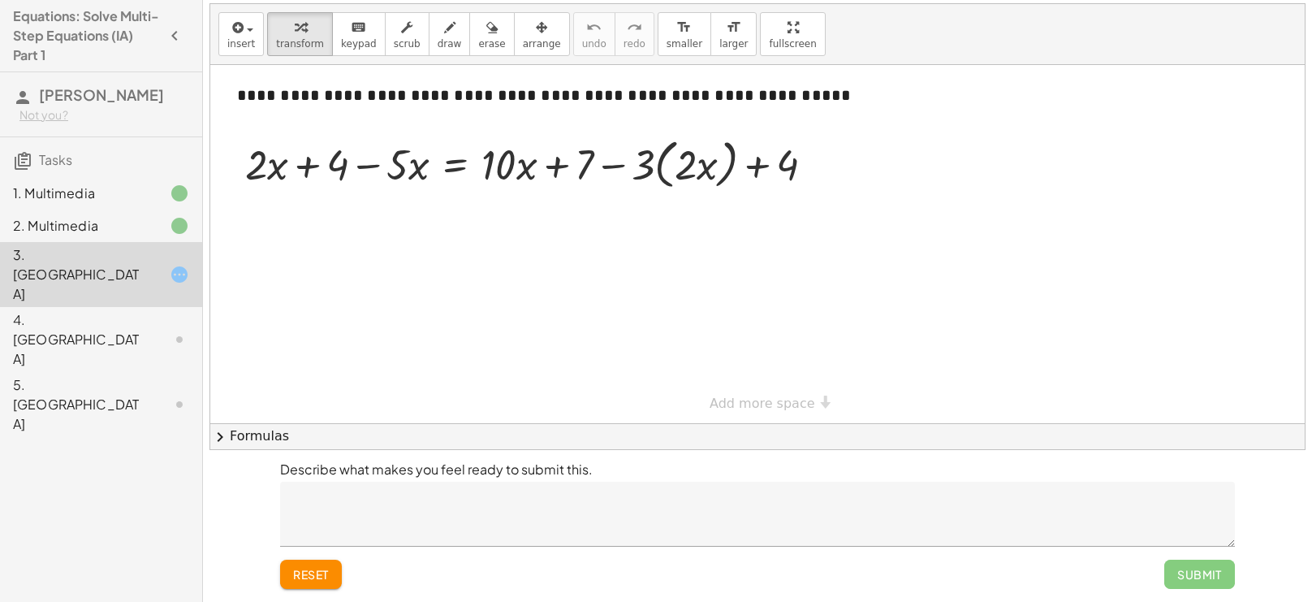
scroll to position [0, 0]
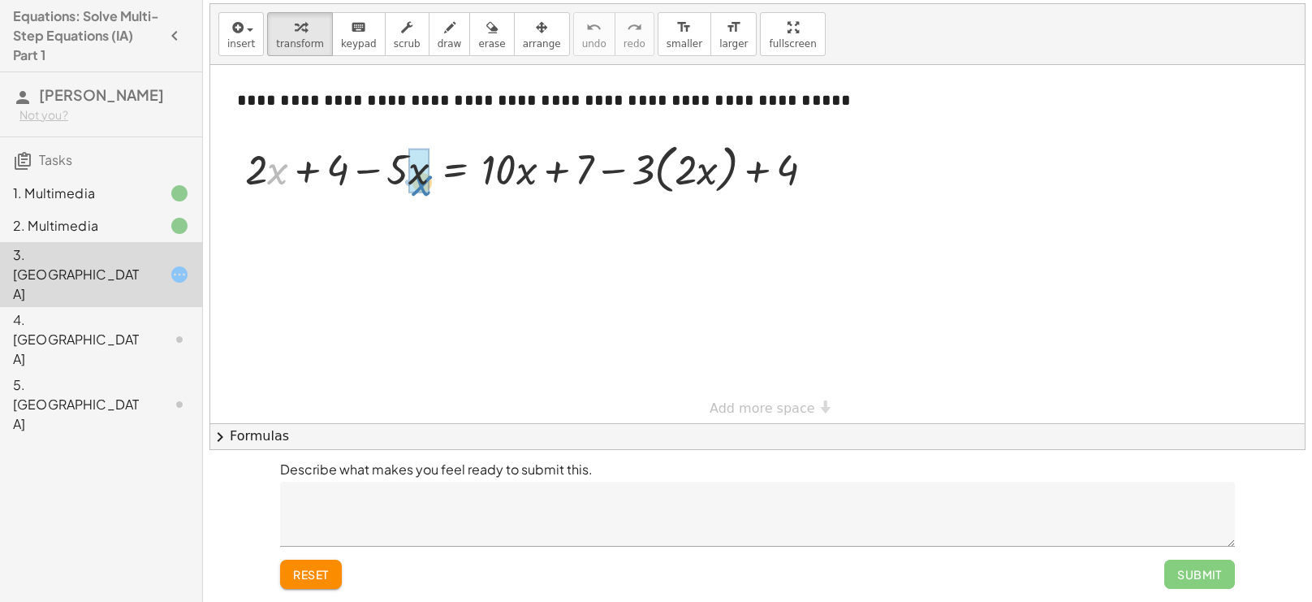
drag, startPoint x: 279, startPoint y: 173, endPoint x: 423, endPoint y: 184, distance: 145.0
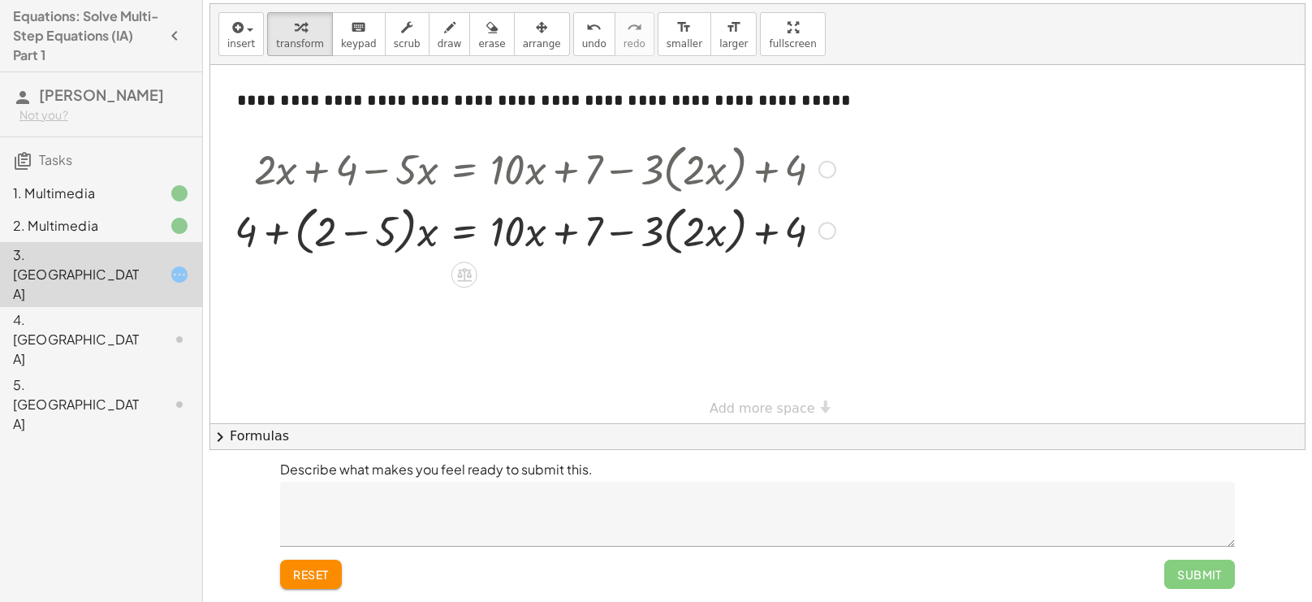
click at [359, 231] on div at bounding box center [535, 230] width 617 height 62
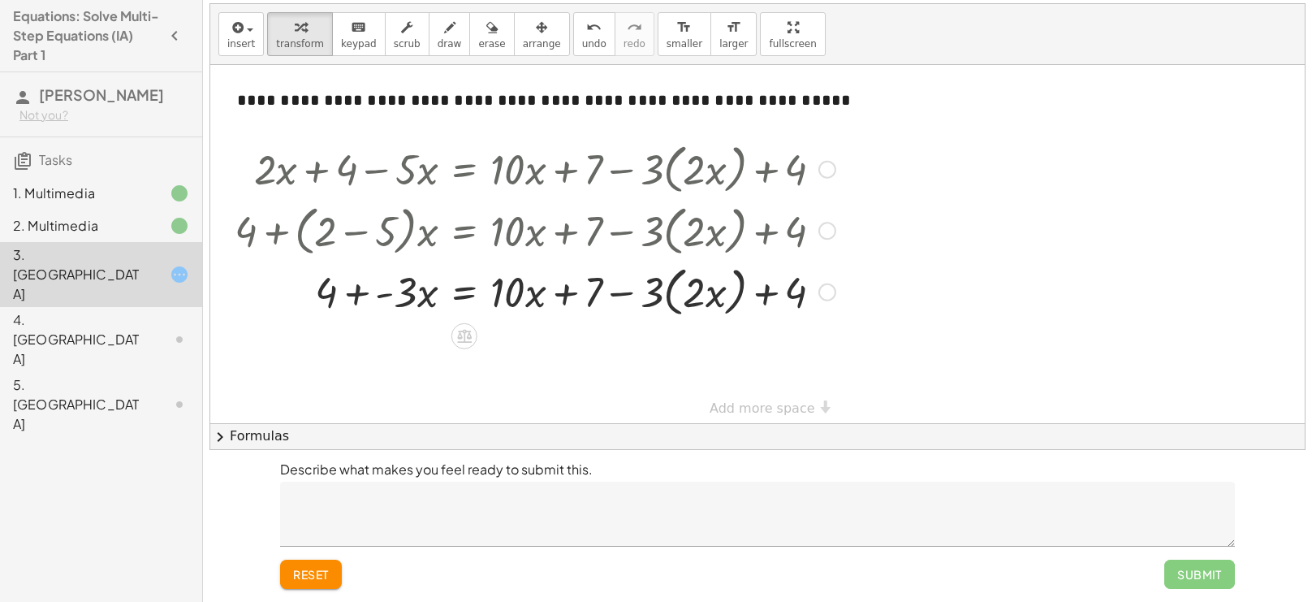
click at [361, 293] on div at bounding box center [535, 291] width 617 height 62
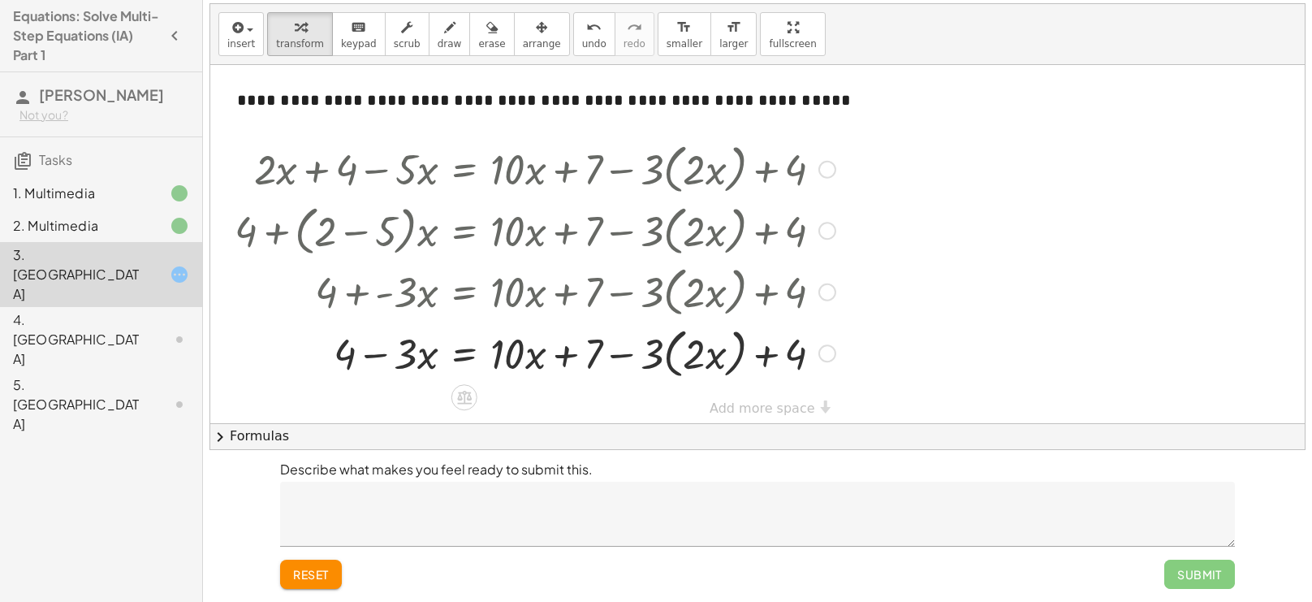
click at [559, 360] on div at bounding box center [535, 353] width 617 height 62
drag, startPoint x: 531, startPoint y: 361, endPoint x: 761, endPoint y: 360, distance: 229.8
click at [761, 360] on div at bounding box center [535, 353] width 617 height 62
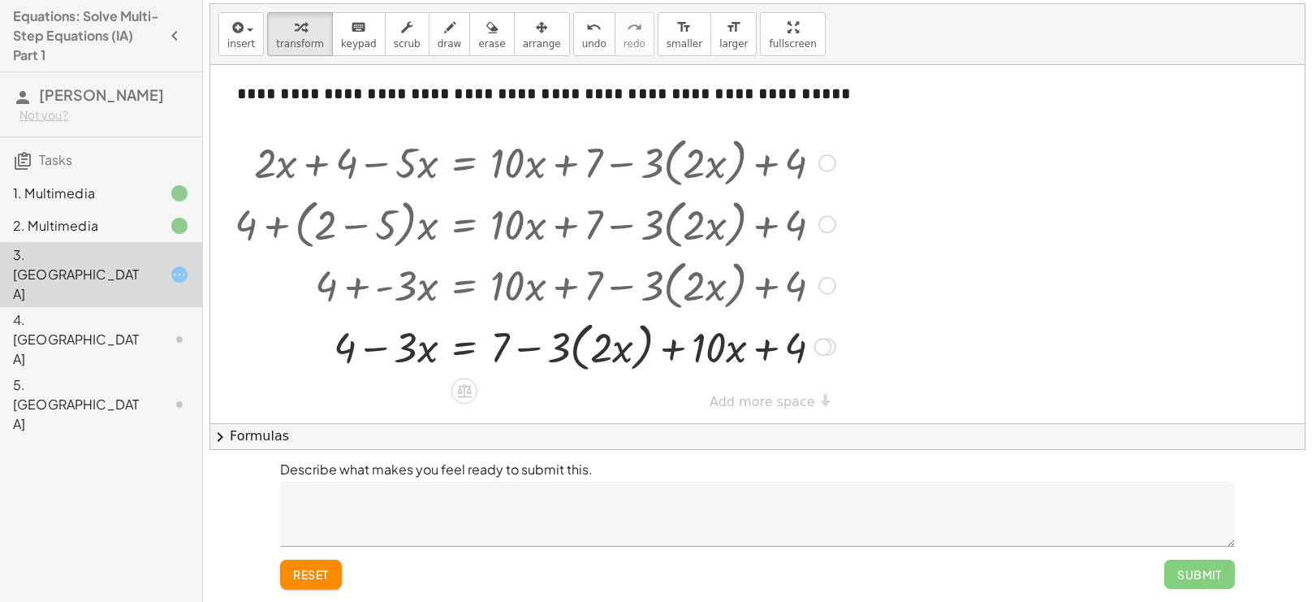
scroll to position [6, 0]
click at [521, 351] on div at bounding box center [535, 347] width 617 height 62
click at [567, 350] on div at bounding box center [535, 347] width 617 height 62
drag, startPoint x: 595, startPoint y: 355, endPoint x: 690, endPoint y: 356, distance: 95.0
click at [631, 351] on div at bounding box center [535, 345] width 617 height 55
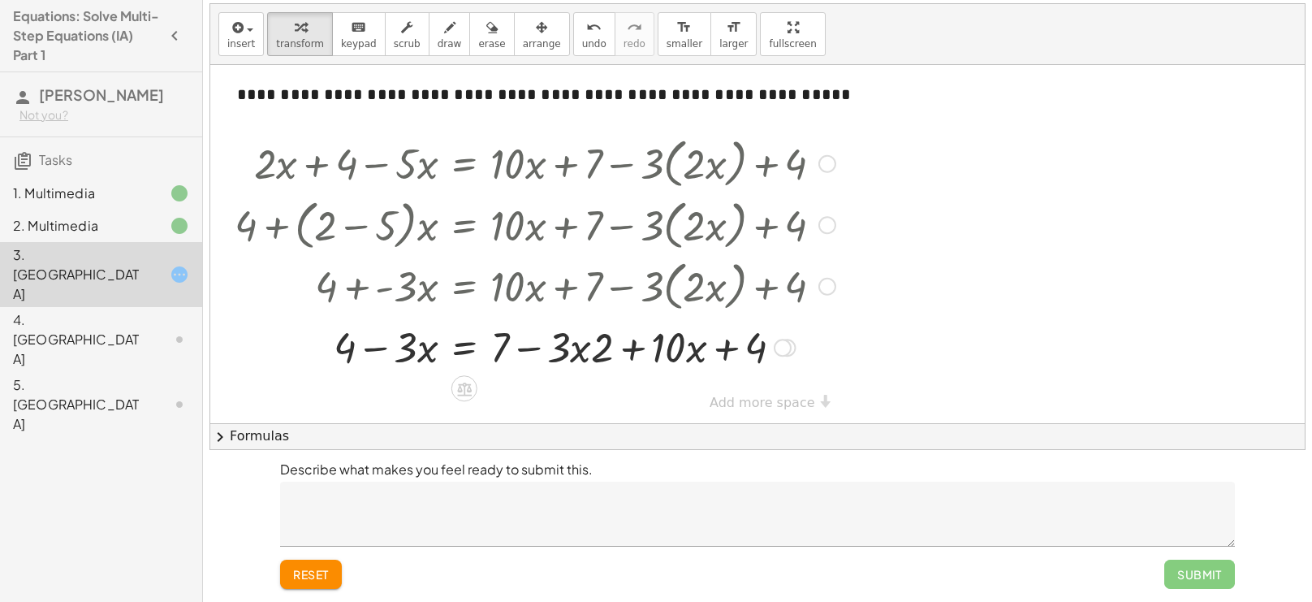
click at [727, 349] on div at bounding box center [535, 345] width 617 height 55
drag, startPoint x: 697, startPoint y: 350, endPoint x: 581, endPoint y: 349, distance: 116.1
click at [663, 344] on div at bounding box center [554, 347] width 654 height 62
click at [680, 351] on div at bounding box center [537, 346] width 621 height 59
click at [609, 350] on div at bounding box center [535, 345] width 617 height 55
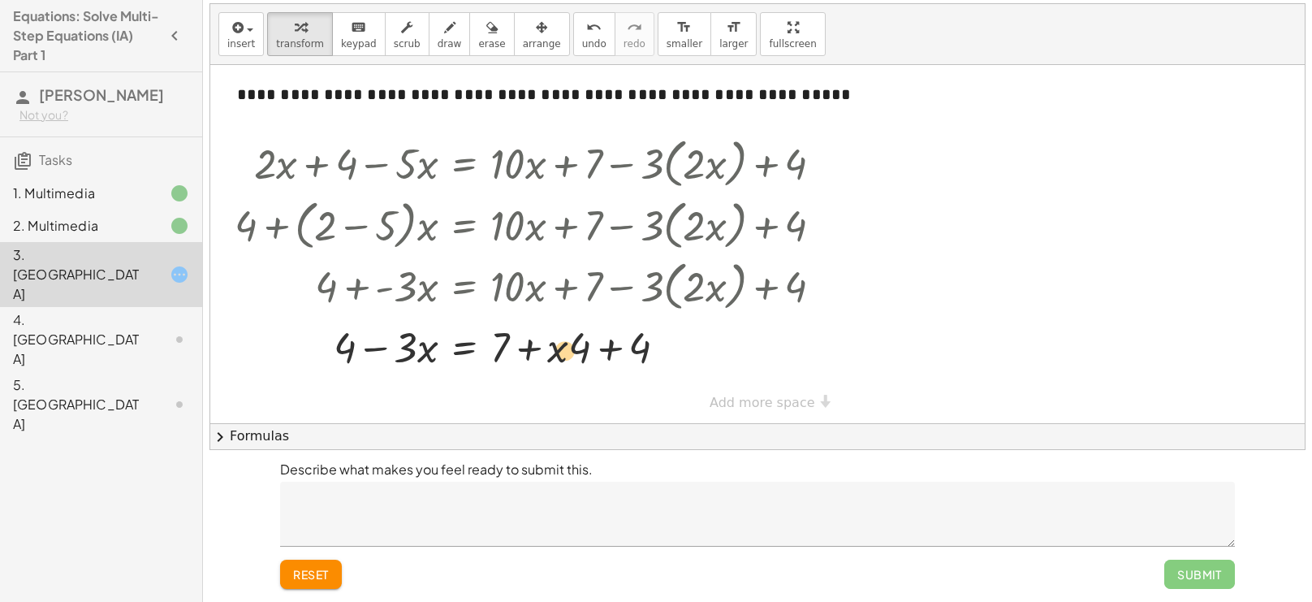
click at [560, 356] on div at bounding box center [535, 345] width 617 height 55
click at [607, 344] on div at bounding box center [535, 345] width 617 height 55
click at [530, 351] on div at bounding box center [535, 345] width 617 height 55
click at [464, 348] on div at bounding box center [535, 345] width 617 height 55
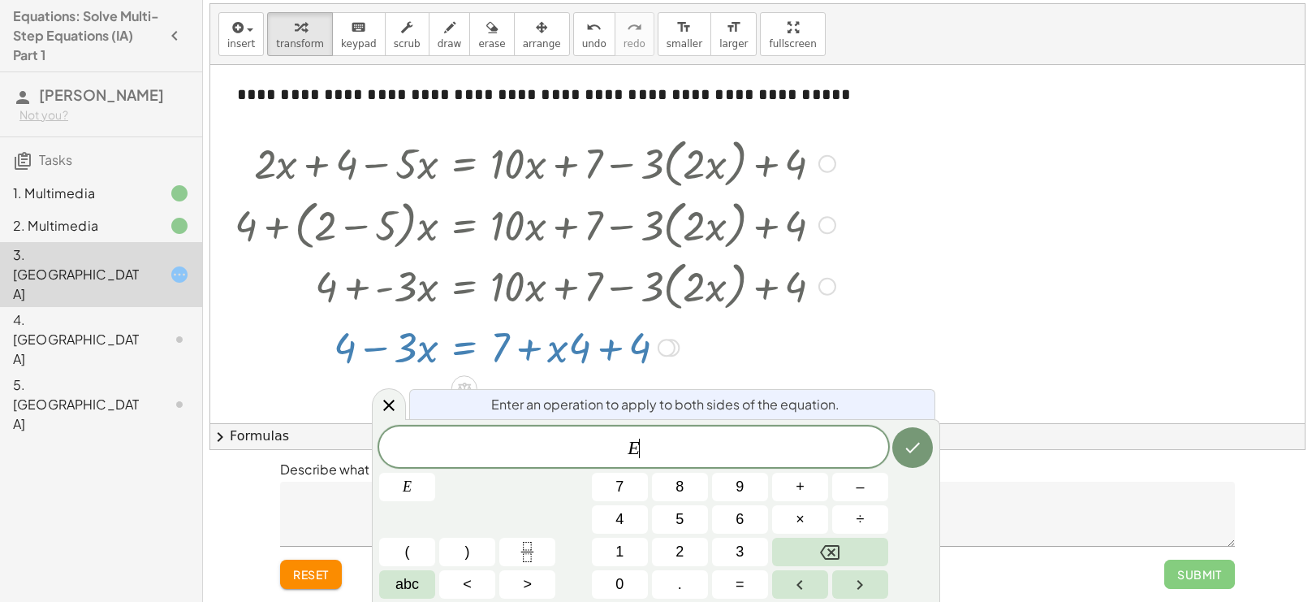
click at [460, 344] on div at bounding box center [535, 345] width 617 height 55
click at [918, 447] on icon "Done" at bounding box center [912, 447] width 19 height 19
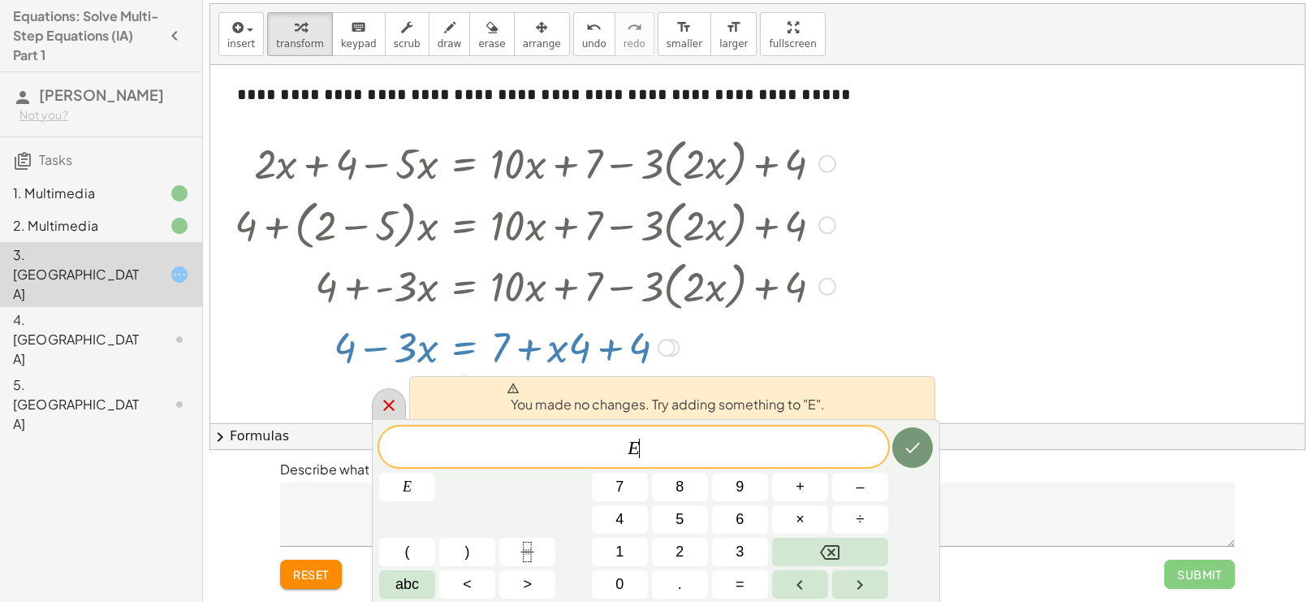
click at [393, 402] on icon at bounding box center [388, 404] width 19 height 19
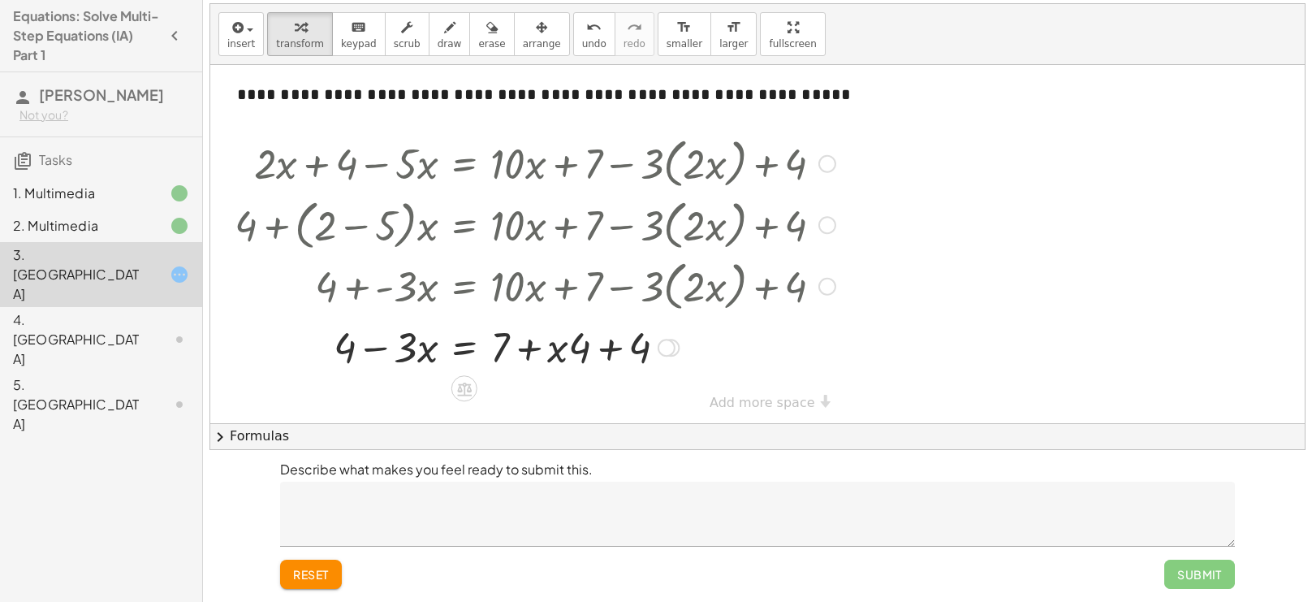
click at [374, 345] on div at bounding box center [535, 345] width 617 height 55
drag, startPoint x: 430, startPoint y: 352, endPoint x: 343, endPoint y: 346, distance: 87.1
click at [343, 346] on div at bounding box center [535, 345] width 617 height 55
click at [400, 345] on div at bounding box center [535, 345] width 617 height 55
drag, startPoint x: 345, startPoint y: 352, endPoint x: 503, endPoint y: 123, distance: 277.7
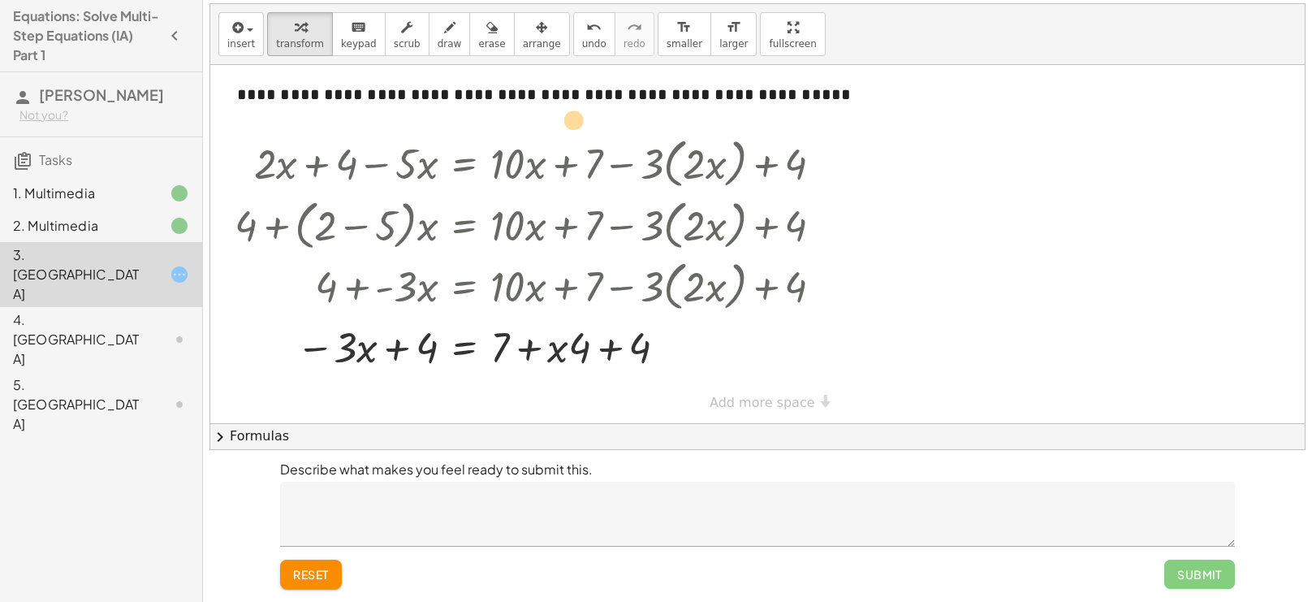
click at [503, 123] on div "**********" at bounding box center [757, 242] width 1095 height 366
drag, startPoint x: 499, startPoint y: 348, endPoint x: 381, endPoint y: 352, distance: 117.8
click at [381, 352] on div at bounding box center [535, 345] width 617 height 55
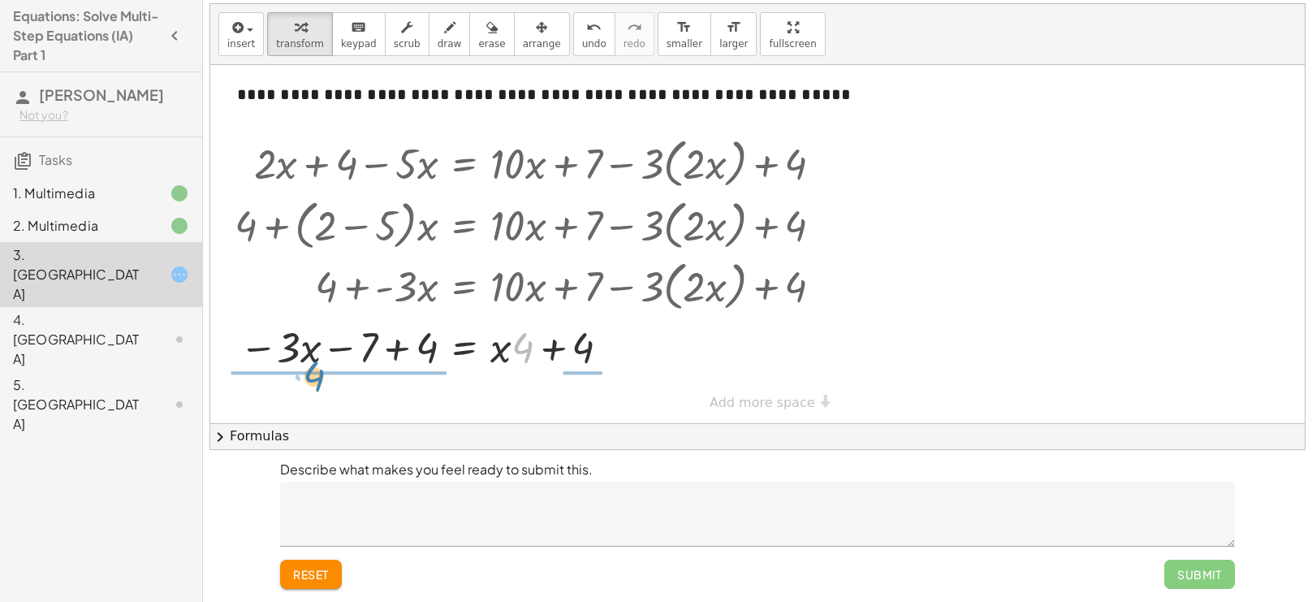
drag, startPoint x: 522, startPoint y: 342, endPoint x: 309, endPoint y: 365, distance: 214.8
click at [309, 365] on div at bounding box center [535, 345] width 617 height 55
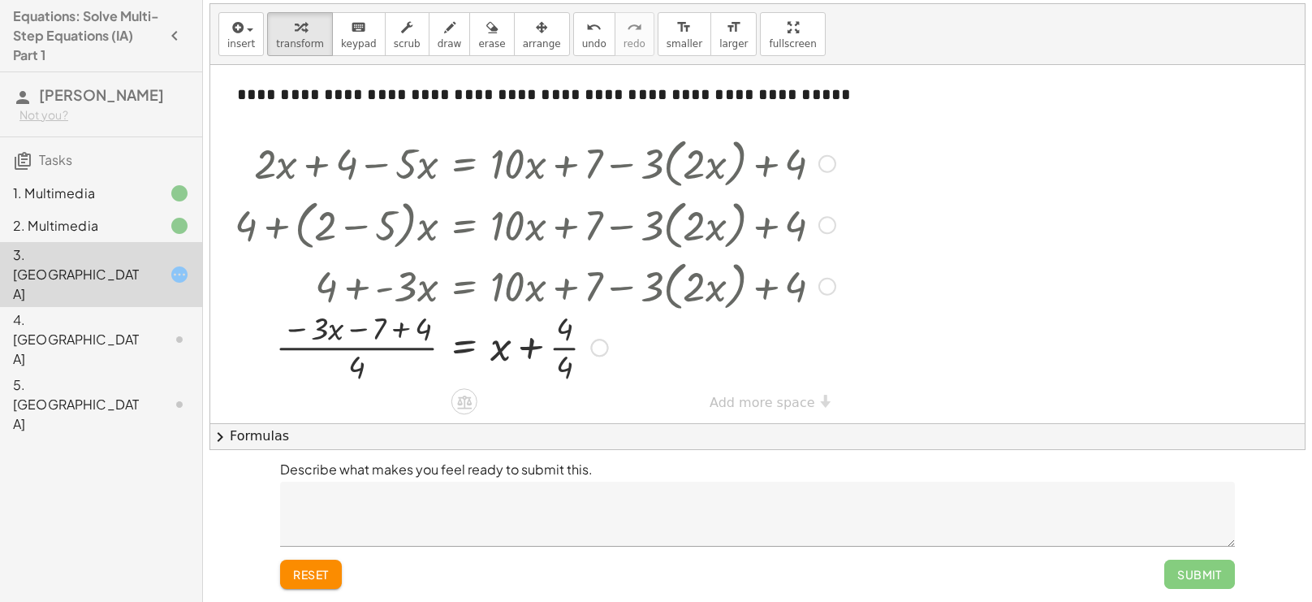
click at [559, 347] on div at bounding box center [535, 345] width 617 height 81
click at [375, 346] on div at bounding box center [535, 345] width 617 height 81
click at [399, 329] on div at bounding box center [535, 345] width 617 height 81
click at [389, 347] on div at bounding box center [535, 345] width 617 height 81
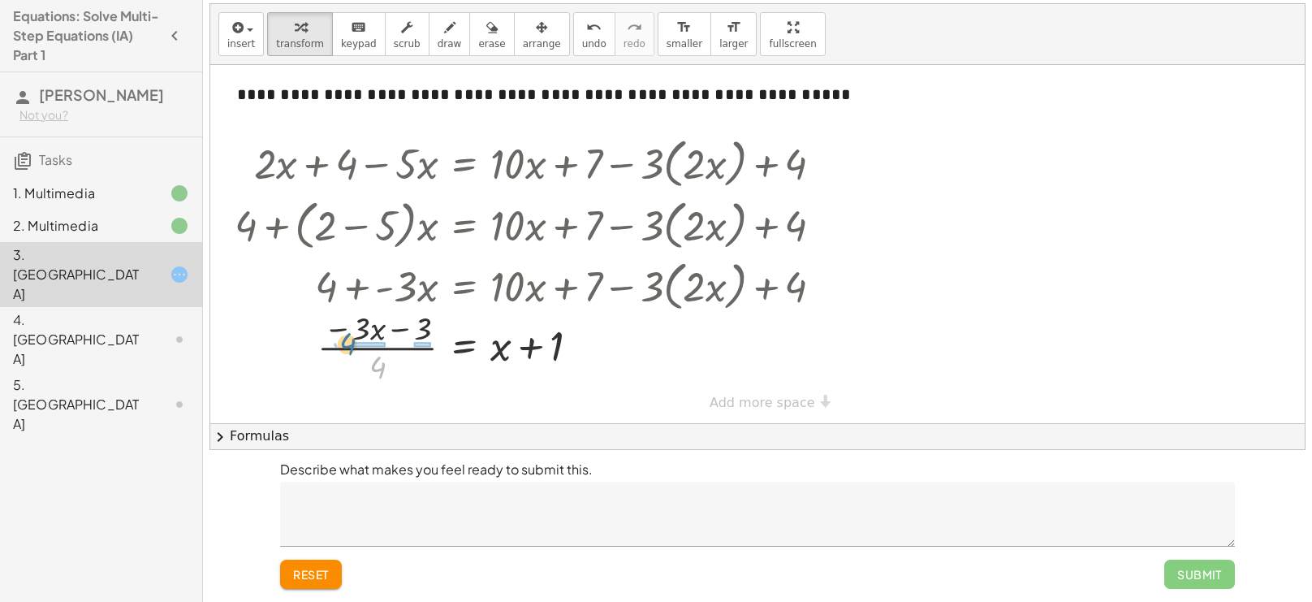
drag, startPoint x: 380, startPoint y: 361, endPoint x: 345, endPoint y: 334, distance: 44.5
click at [345, 334] on div at bounding box center [535, 345] width 617 height 81
click at [423, 345] on div at bounding box center [535, 345] width 617 height 81
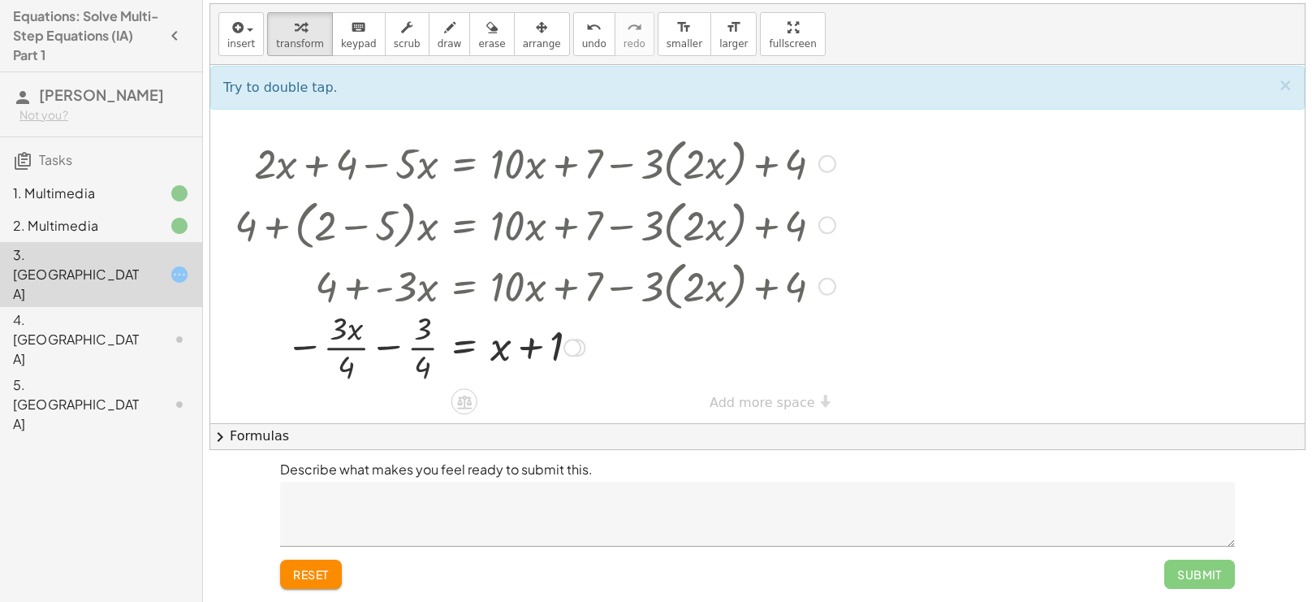
click at [427, 348] on div at bounding box center [535, 345] width 617 height 81
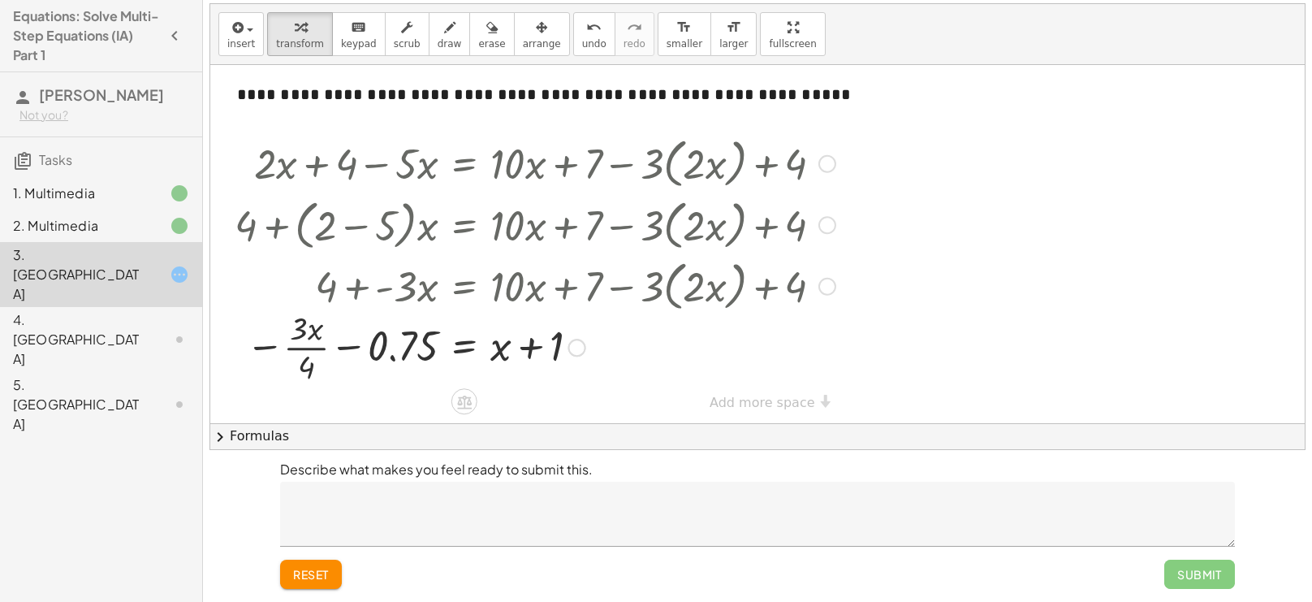
click at [299, 348] on div at bounding box center [535, 345] width 617 height 81
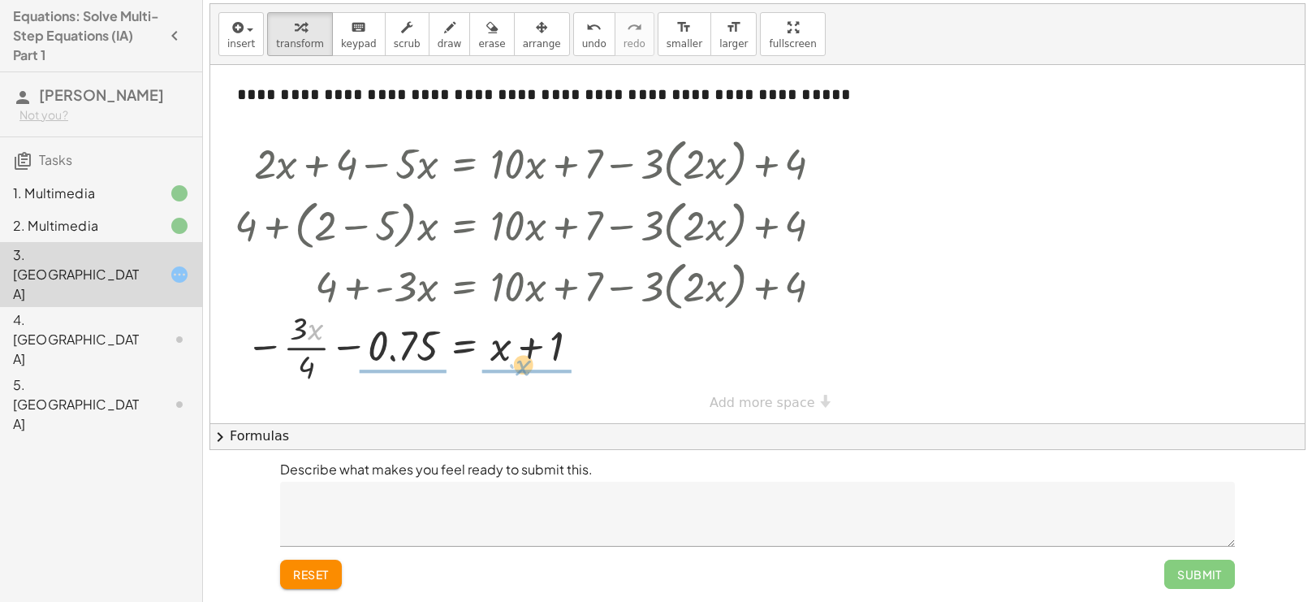
drag, startPoint x: 317, startPoint y: 332, endPoint x: 525, endPoint y: 367, distance: 210.0
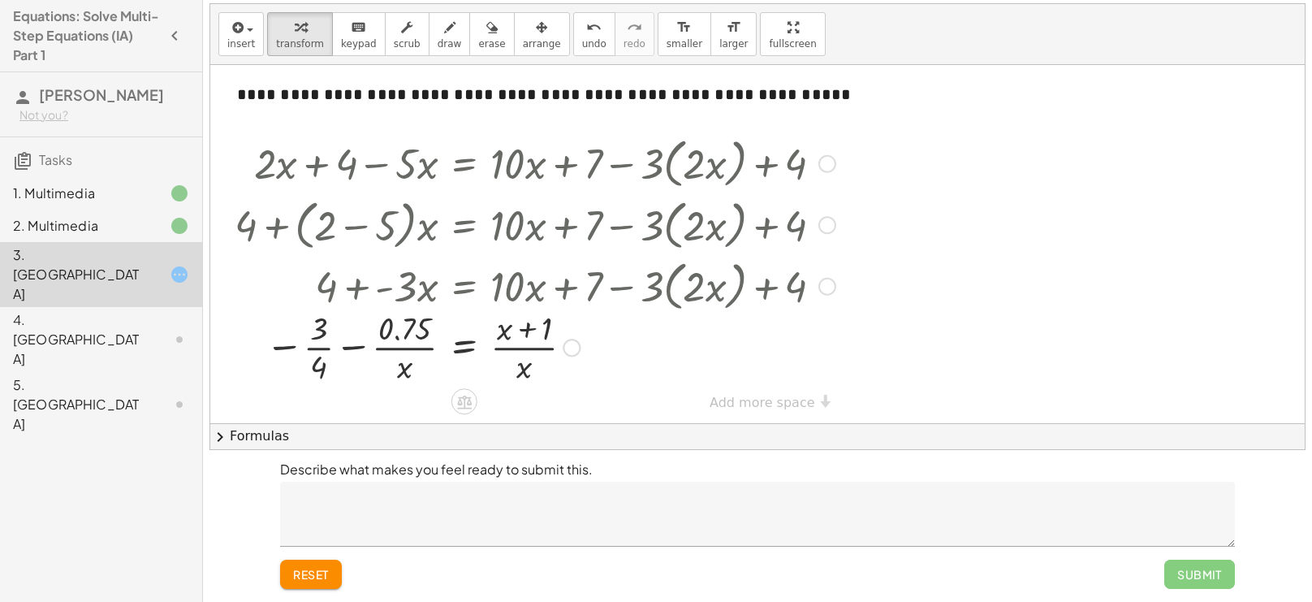
click at [408, 370] on div at bounding box center [535, 345] width 617 height 81
click at [411, 345] on div at bounding box center [535, 345] width 617 height 81
click at [542, 344] on div at bounding box center [535, 345] width 617 height 81
click at [572, 346] on div at bounding box center [568, 348] width 18 height 18
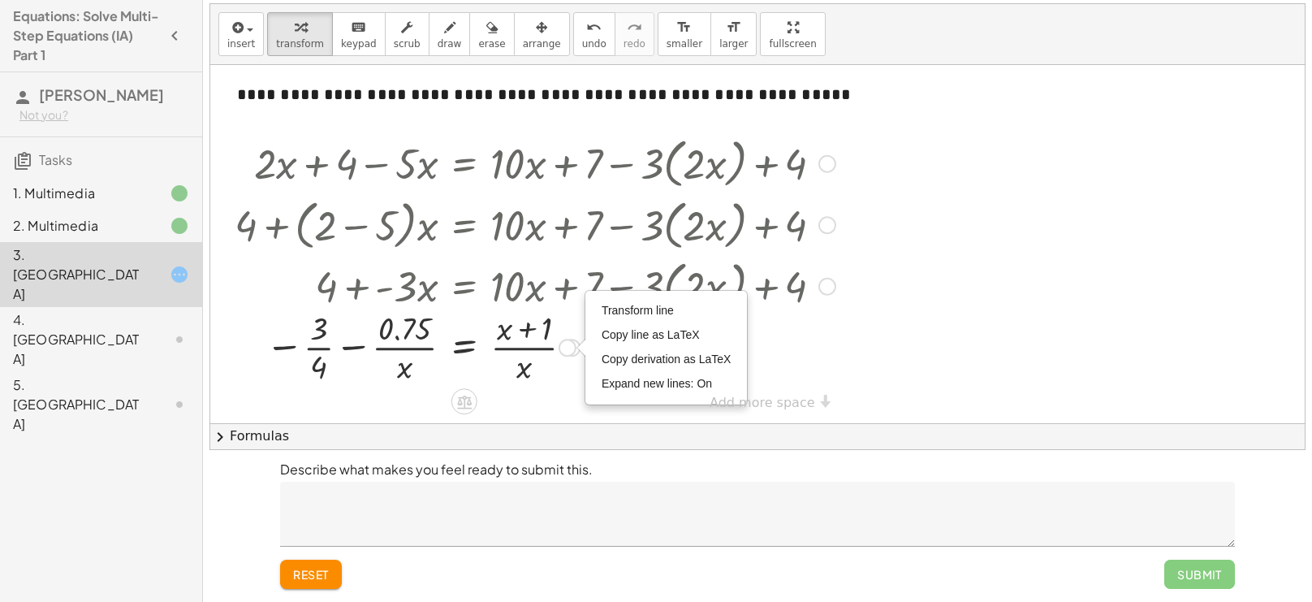
click at [531, 368] on div at bounding box center [535, 345] width 617 height 81
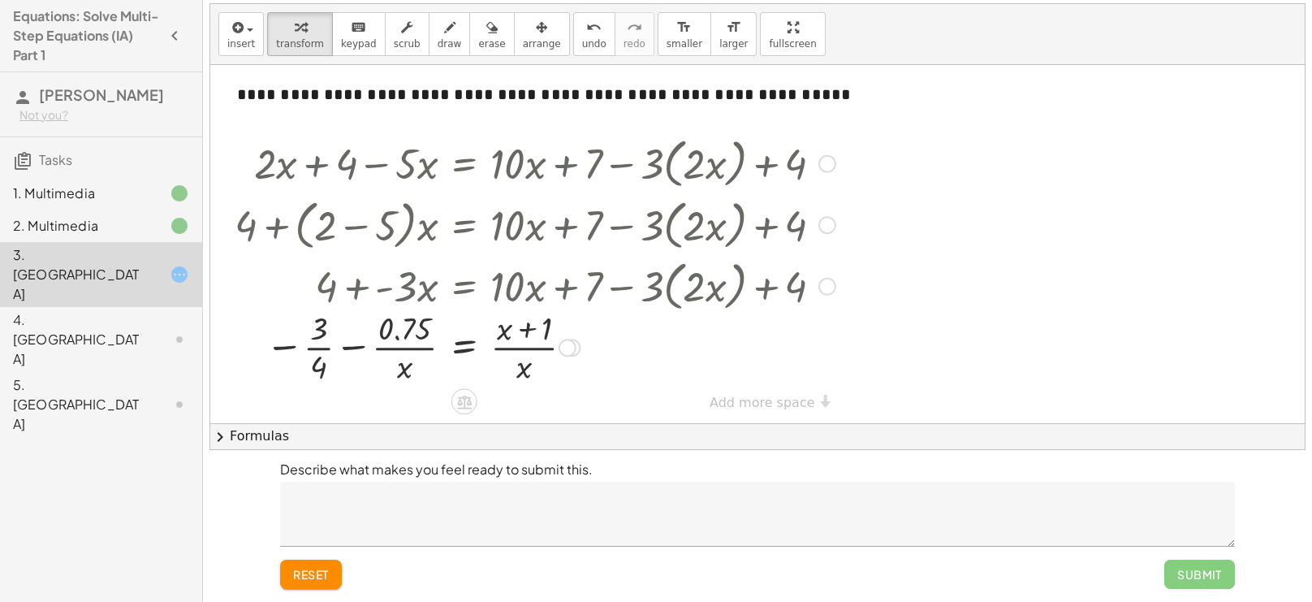
click at [523, 332] on div at bounding box center [535, 345] width 617 height 81
click at [316, 353] on div at bounding box center [535, 345] width 617 height 81
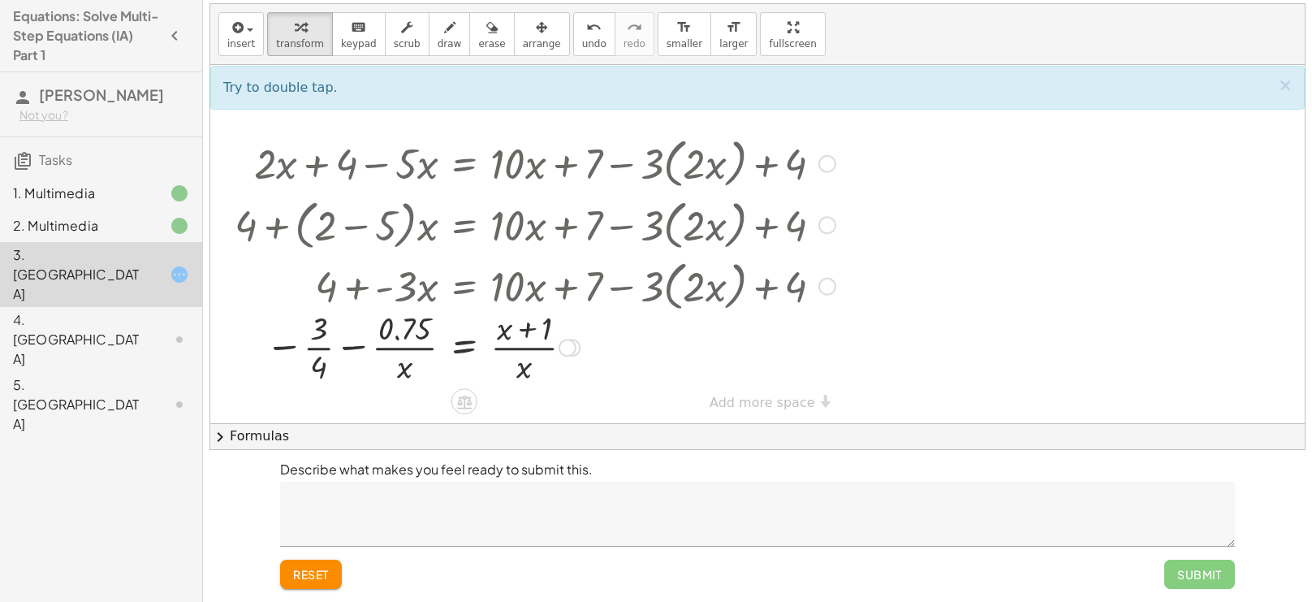
click at [318, 347] on div at bounding box center [535, 345] width 617 height 81
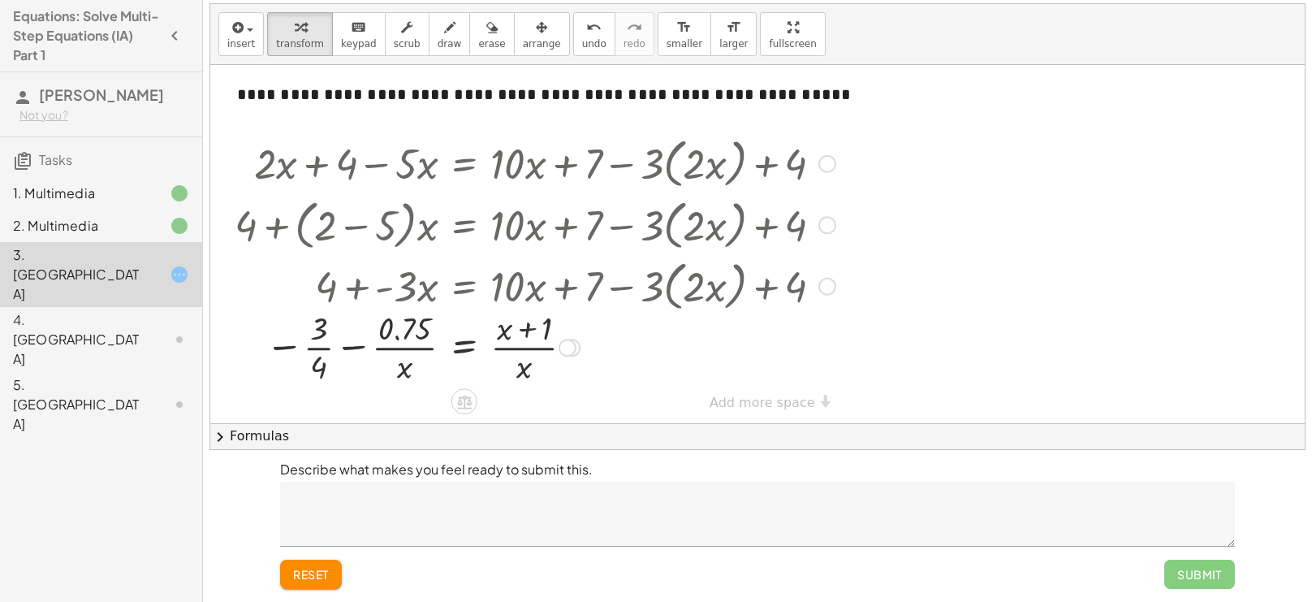
click at [318, 347] on div at bounding box center [535, 345] width 617 height 81
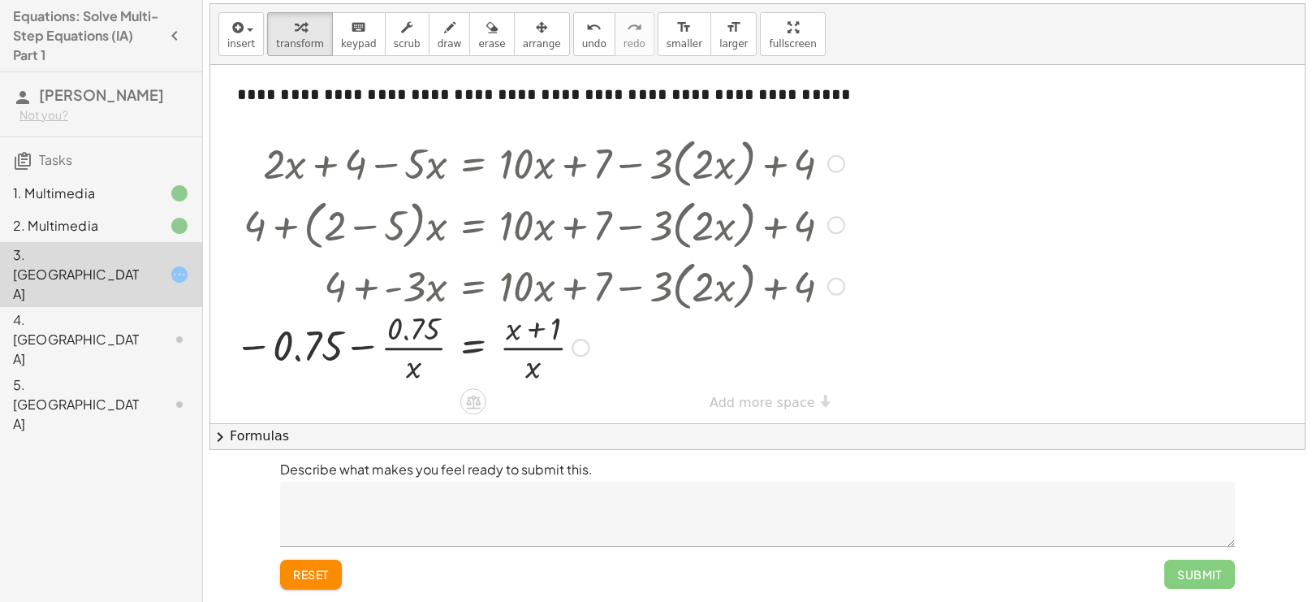
click at [395, 343] on div at bounding box center [540, 345] width 626 height 81
click at [364, 346] on div at bounding box center [540, 345] width 626 height 81
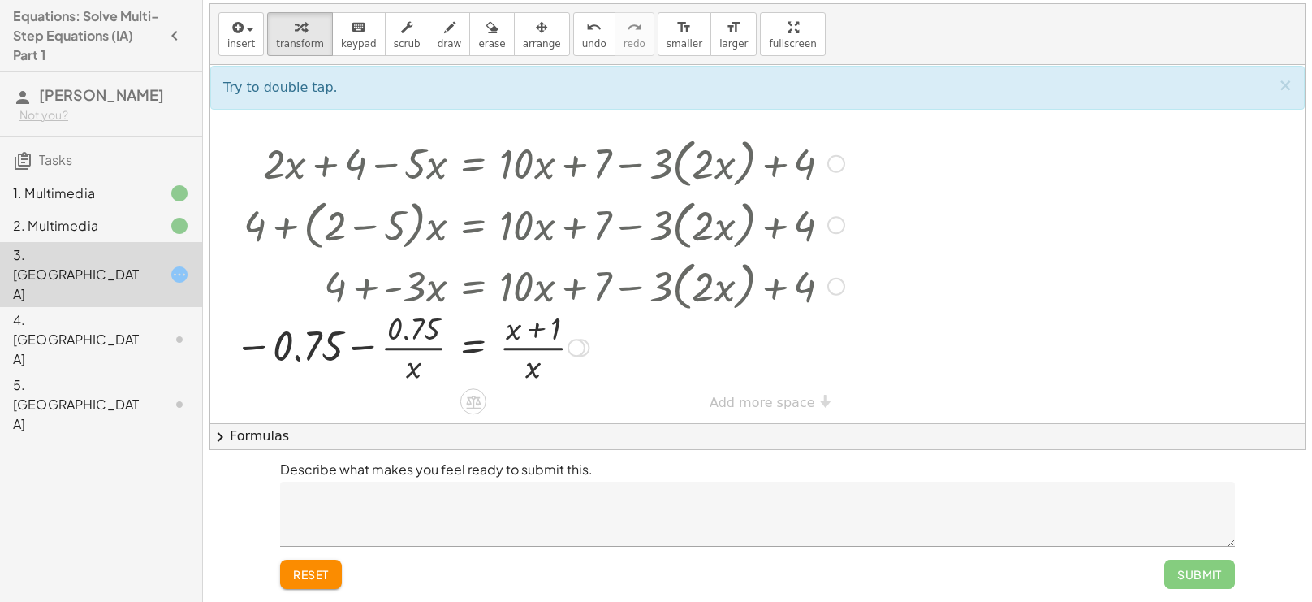
click at [367, 345] on div at bounding box center [540, 345] width 626 height 81
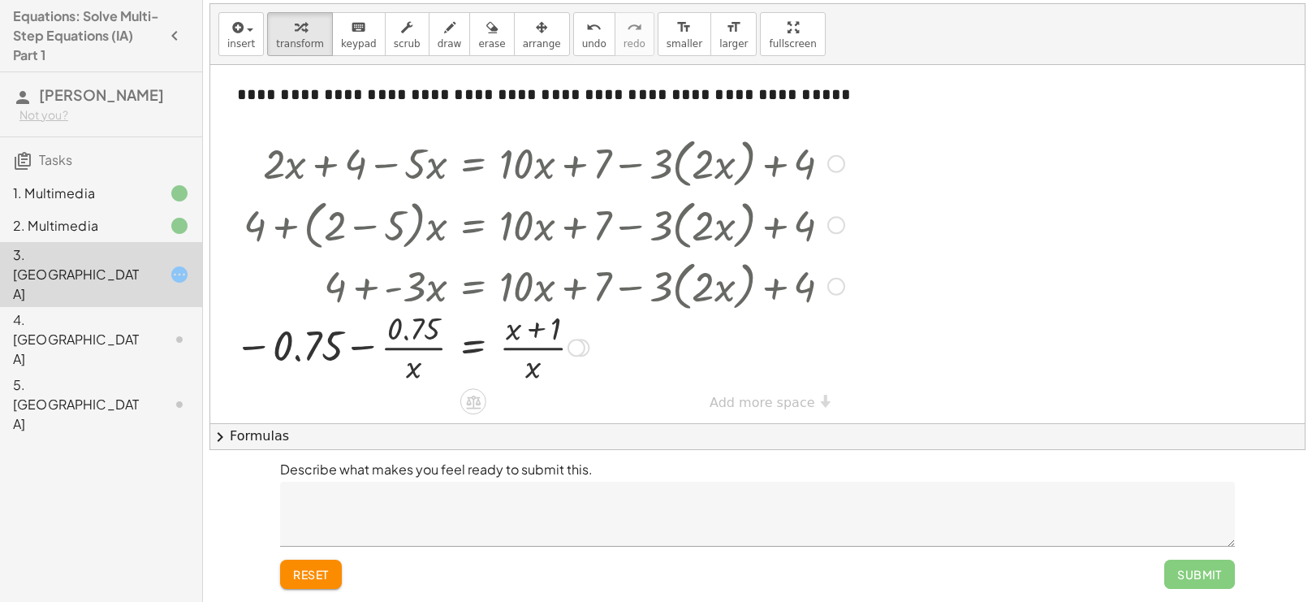
click at [367, 345] on div at bounding box center [540, 345] width 626 height 81
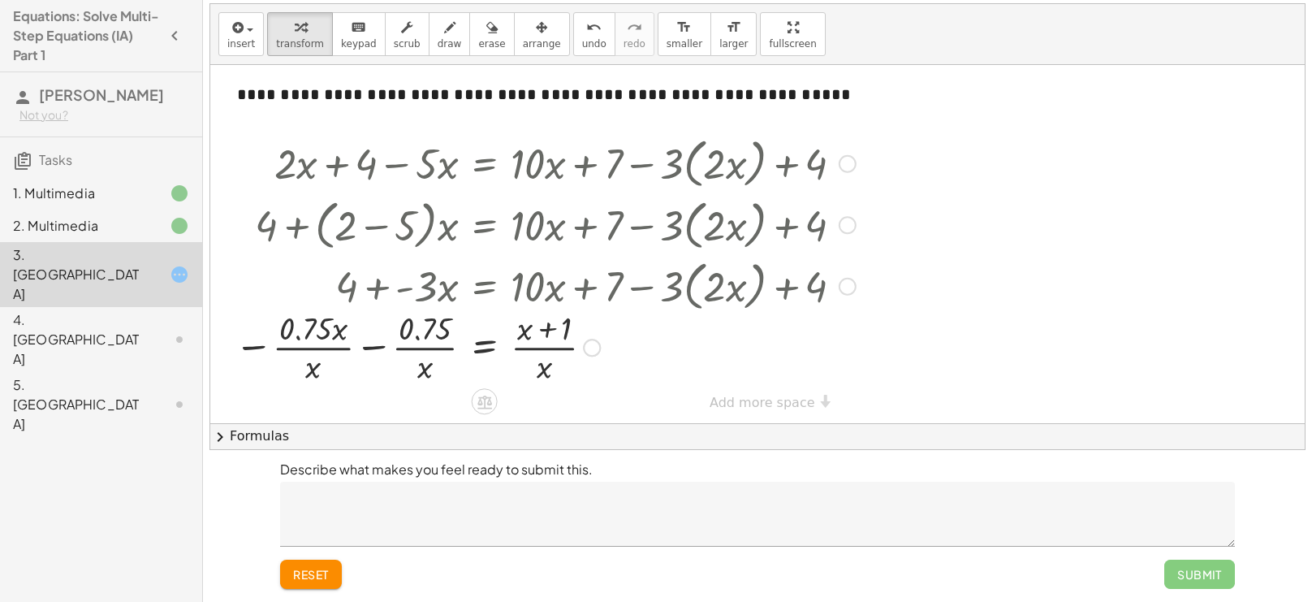
click at [367, 345] on div at bounding box center [545, 345] width 637 height 81
click at [367, 345] on div at bounding box center [555, 345] width 617 height 81
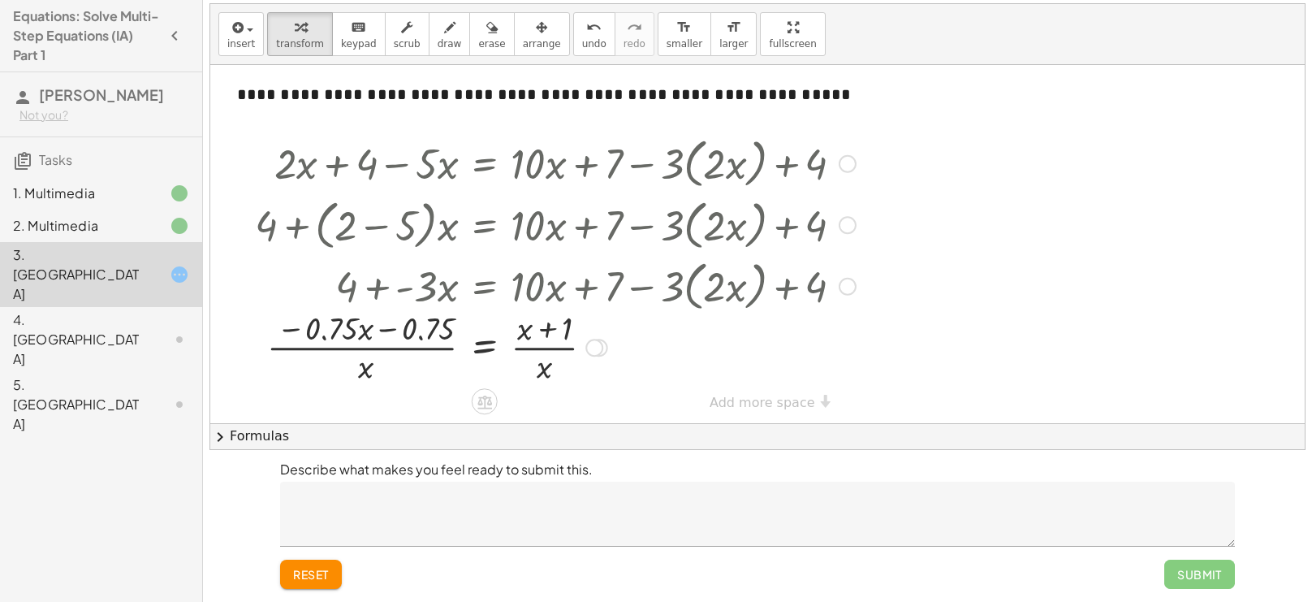
click at [367, 345] on div at bounding box center [555, 345] width 617 height 81
click at [388, 328] on div at bounding box center [555, 345] width 617 height 81
drag, startPoint x: 354, startPoint y: 370, endPoint x: 546, endPoint y: 376, distance: 192.5
click at [546, 376] on div at bounding box center [555, 345] width 617 height 81
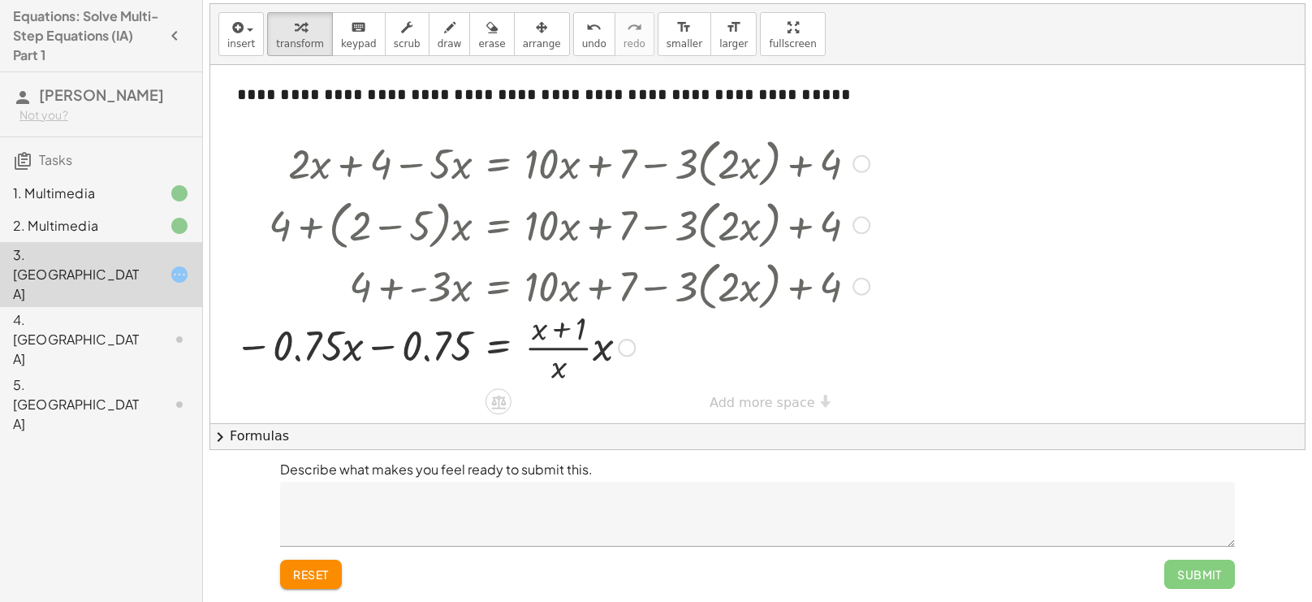
click at [394, 345] on div at bounding box center [552, 345] width 651 height 81
click at [330, 349] on div at bounding box center [552, 345] width 651 height 81
click at [300, 356] on div at bounding box center [552, 345] width 651 height 81
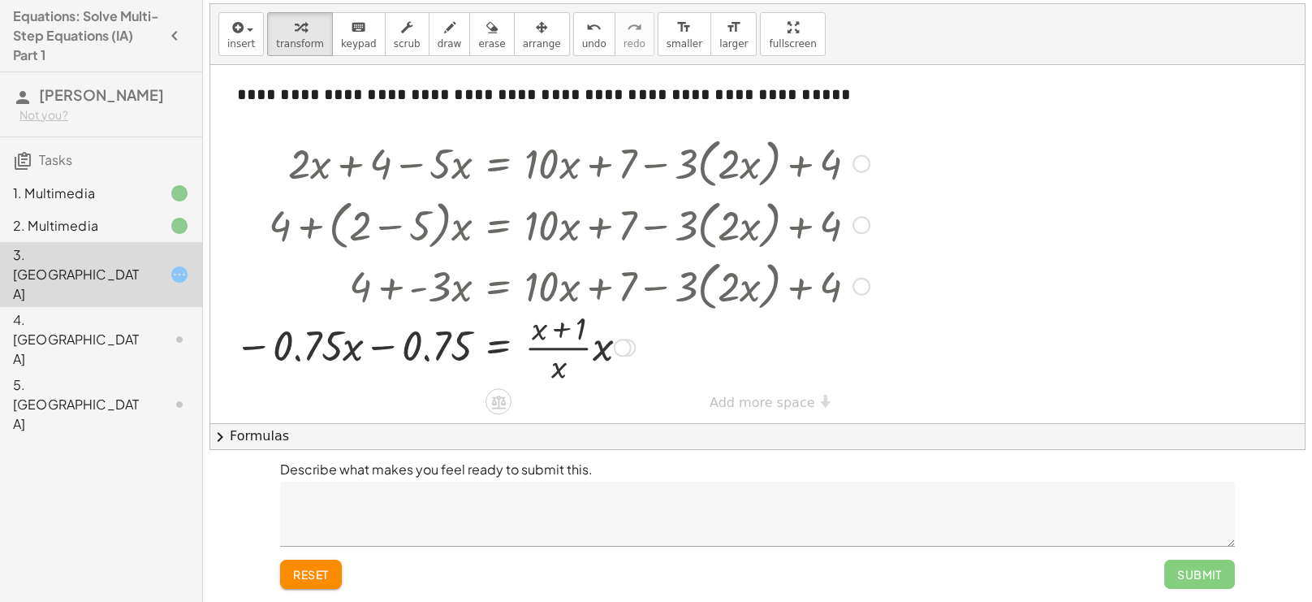
click at [435, 335] on div at bounding box center [552, 345] width 651 height 81
click at [561, 331] on div at bounding box center [552, 345] width 651 height 81
click at [313, 576] on span "reset" at bounding box center [311, 574] width 36 height 15
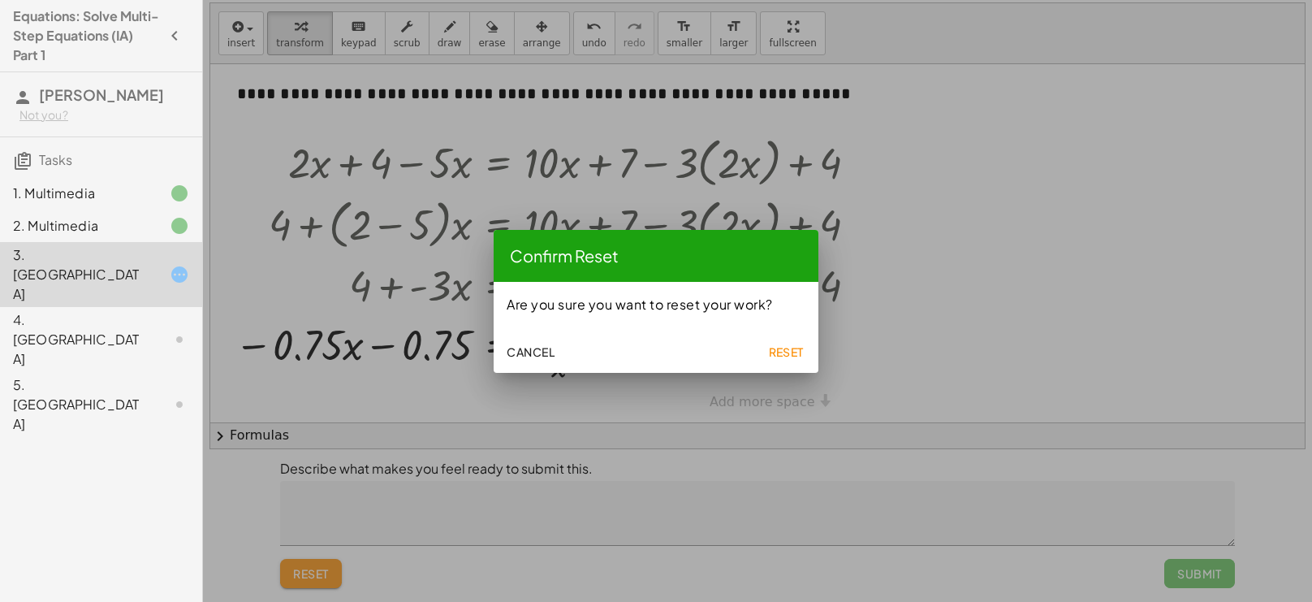
scroll to position [0, 0]
click at [771, 342] on button "Reset" at bounding box center [786, 351] width 52 height 29
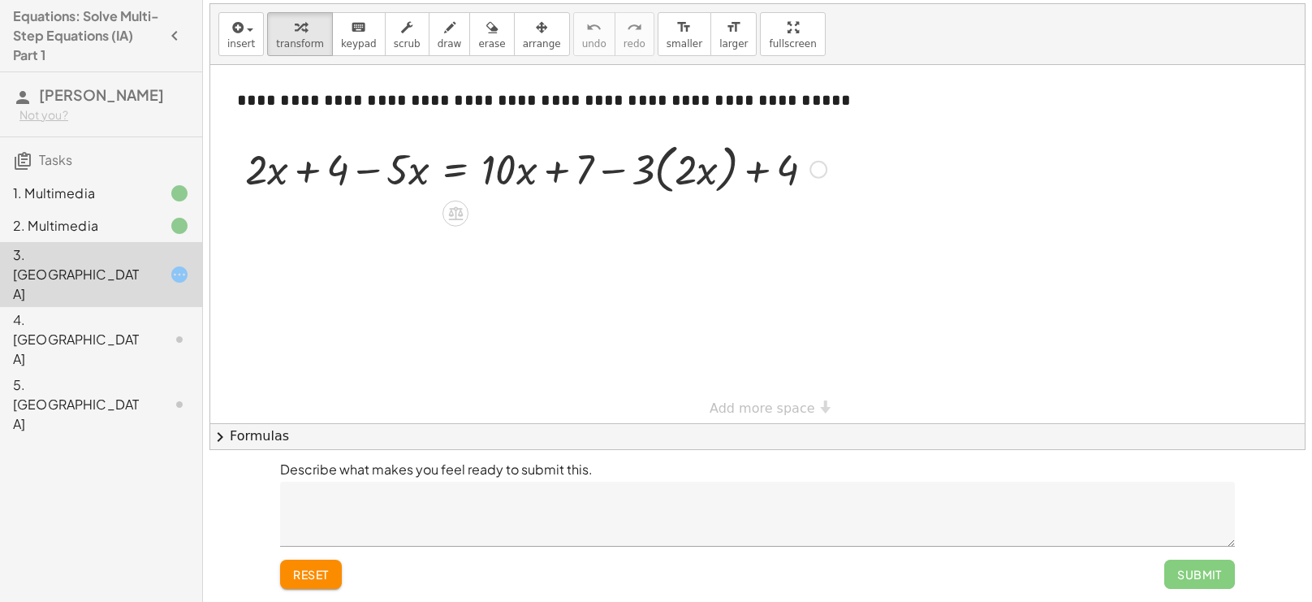
click at [764, 168] on div at bounding box center [536, 168] width 598 height 62
drag, startPoint x: 684, startPoint y: 165, endPoint x: 640, endPoint y: 159, distance: 45.0
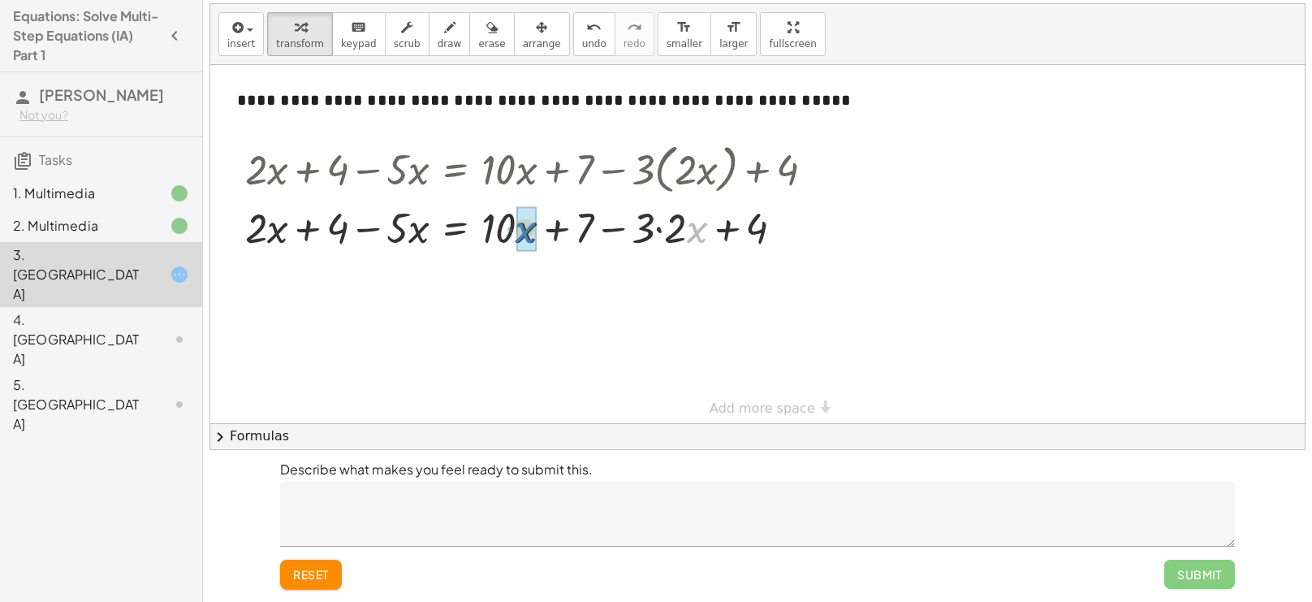
drag, startPoint x: 695, startPoint y: 233, endPoint x: 525, endPoint y: 233, distance: 170.5
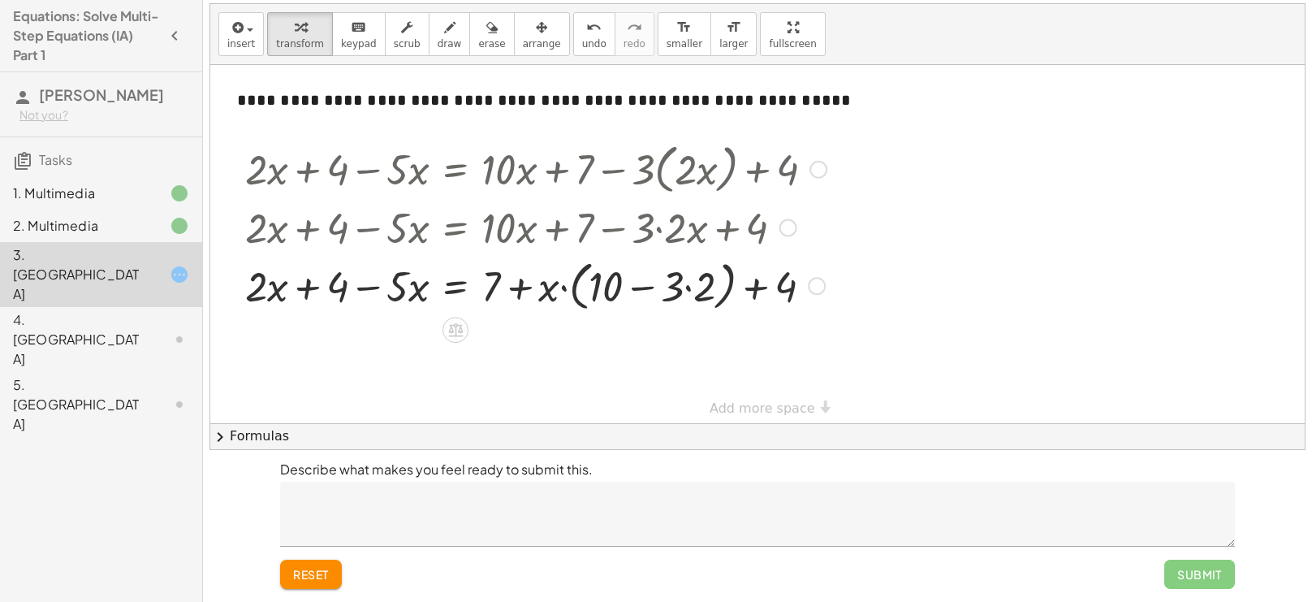
click at [685, 288] on div at bounding box center [536, 285] width 598 height 62
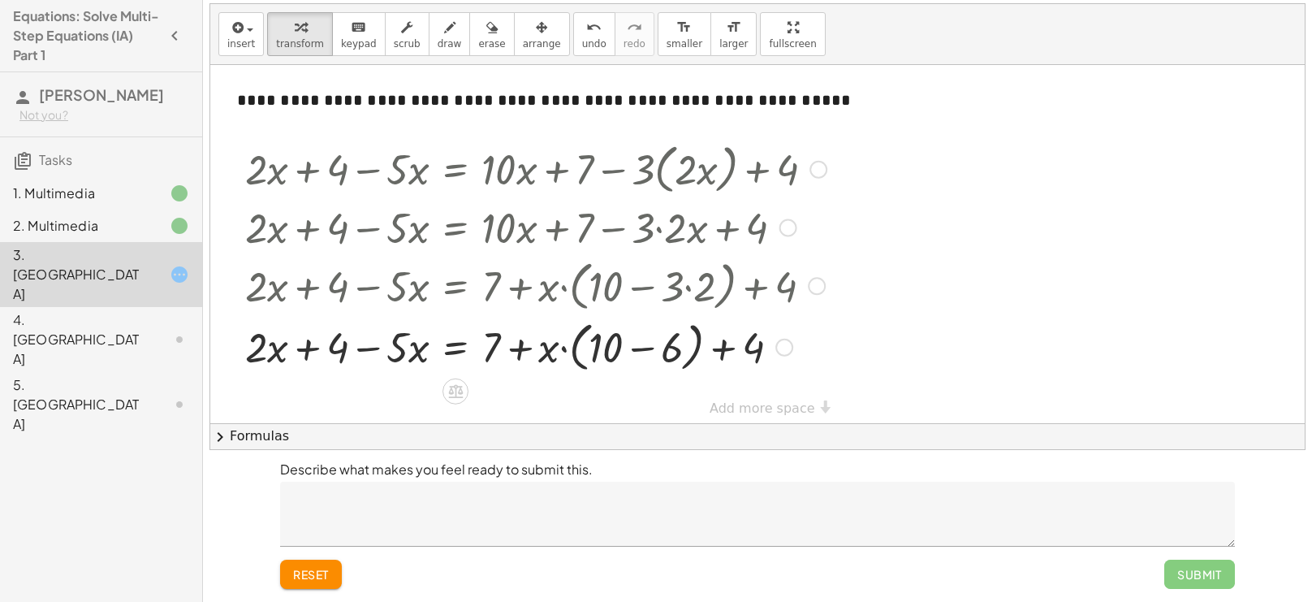
click at [637, 347] on div at bounding box center [536, 346] width 598 height 62
click at [606, 350] on div at bounding box center [536, 345] width 598 height 55
click at [522, 349] on div at bounding box center [536, 345] width 598 height 55
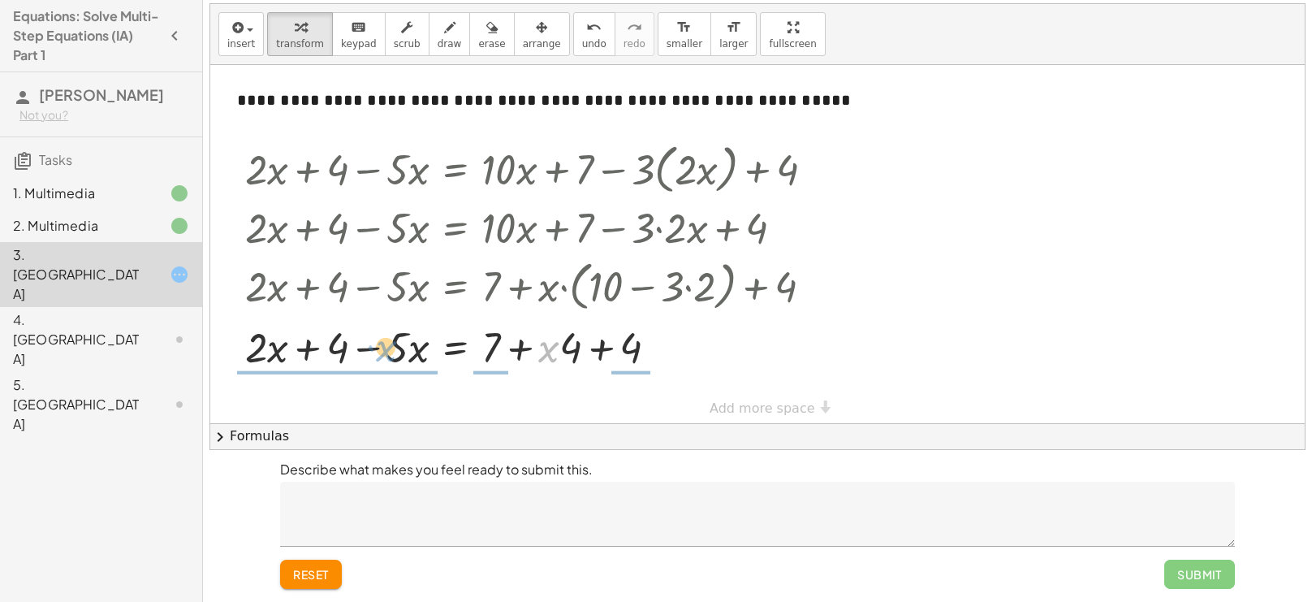
drag, startPoint x: 546, startPoint y: 352, endPoint x: 334, endPoint y: 352, distance: 212.7
click at [334, 352] on div at bounding box center [536, 345] width 598 height 55
click at [334, 352] on div at bounding box center [536, 345] width 598 height 81
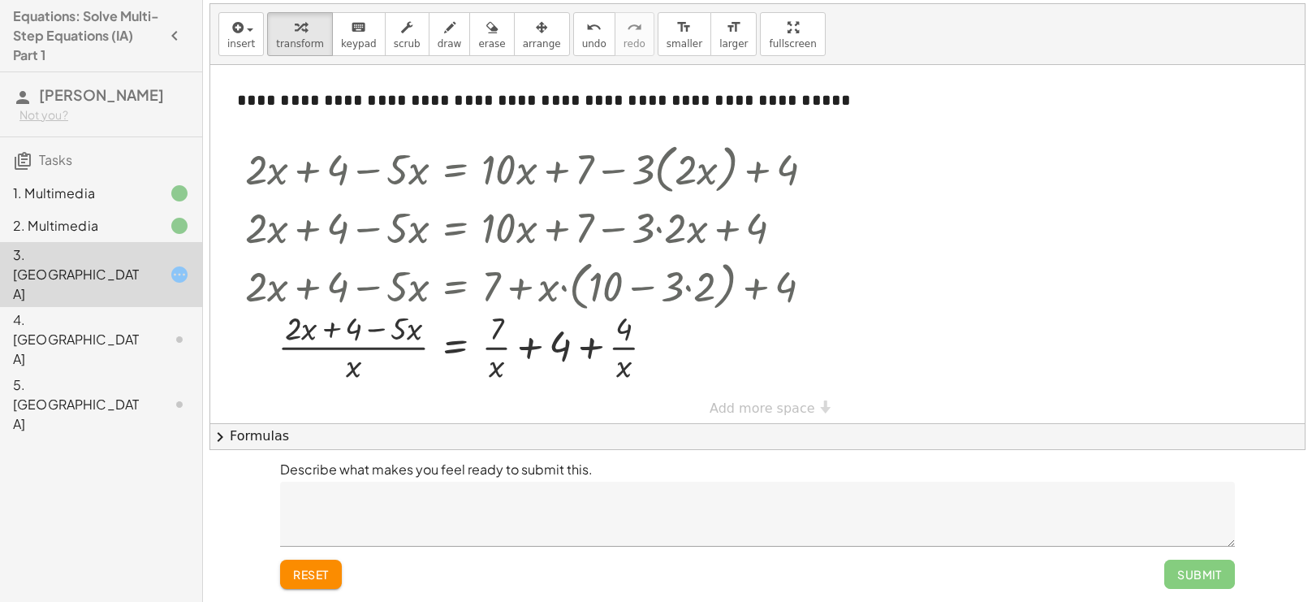
click at [329, 574] on span "reset" at bounding box center [311, 574] width 36 height 15
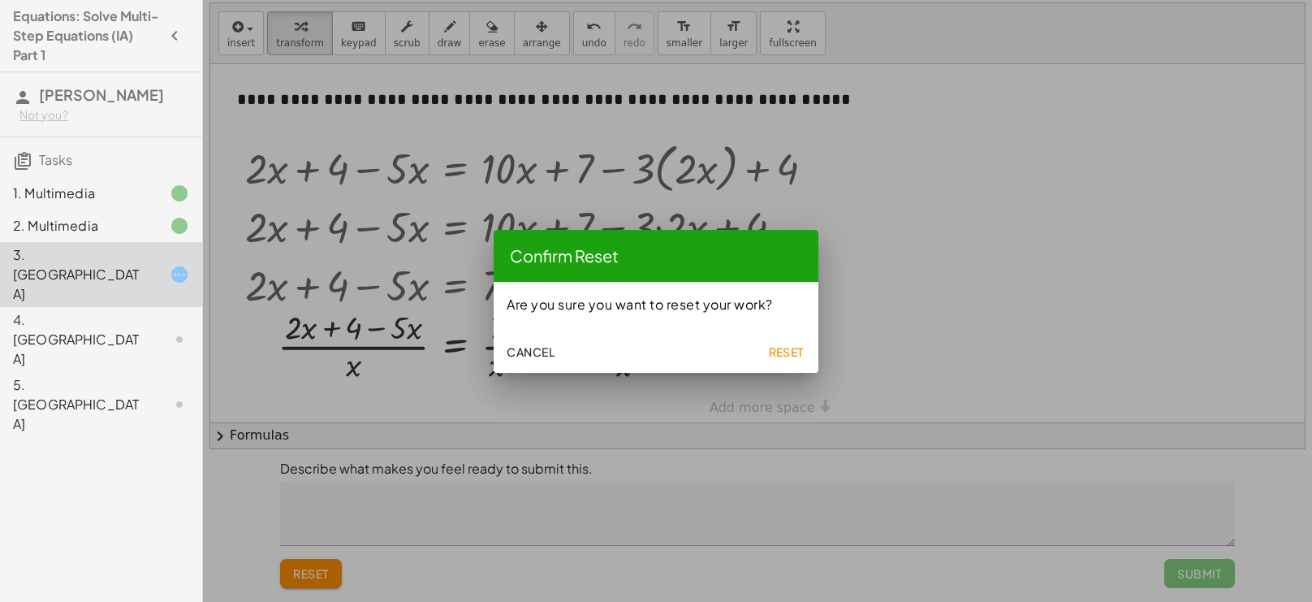
click at [777, 351] on span "Reset" at bounding box center [786, 351] width 36 height 15
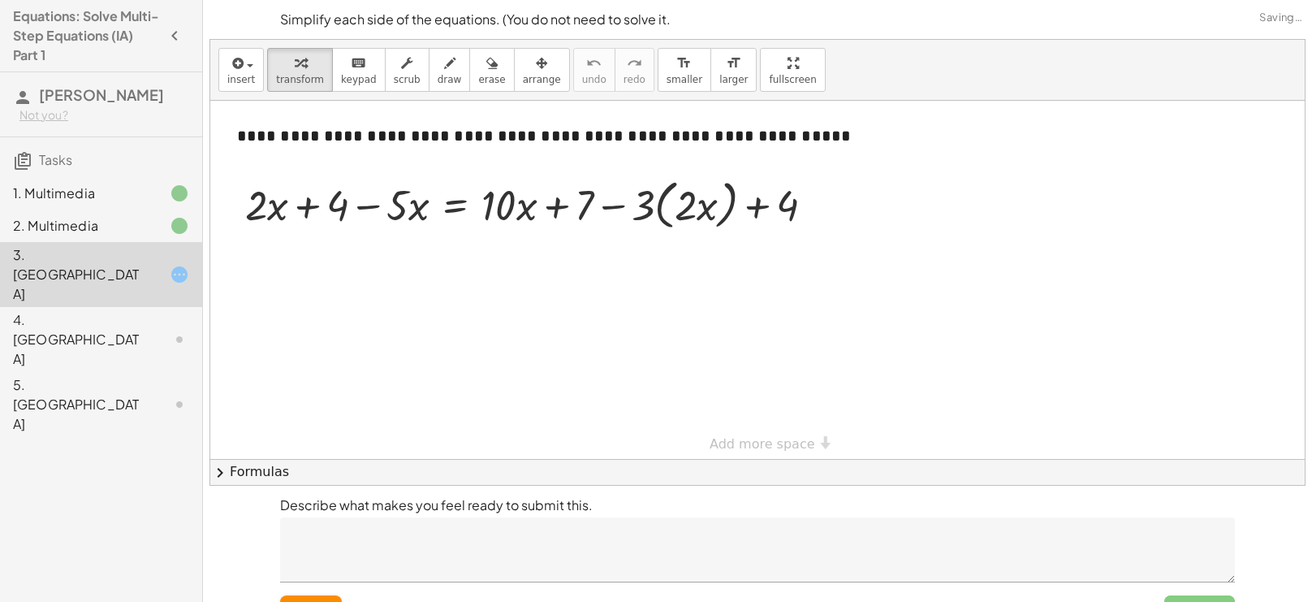
scroll to position [36, 0]
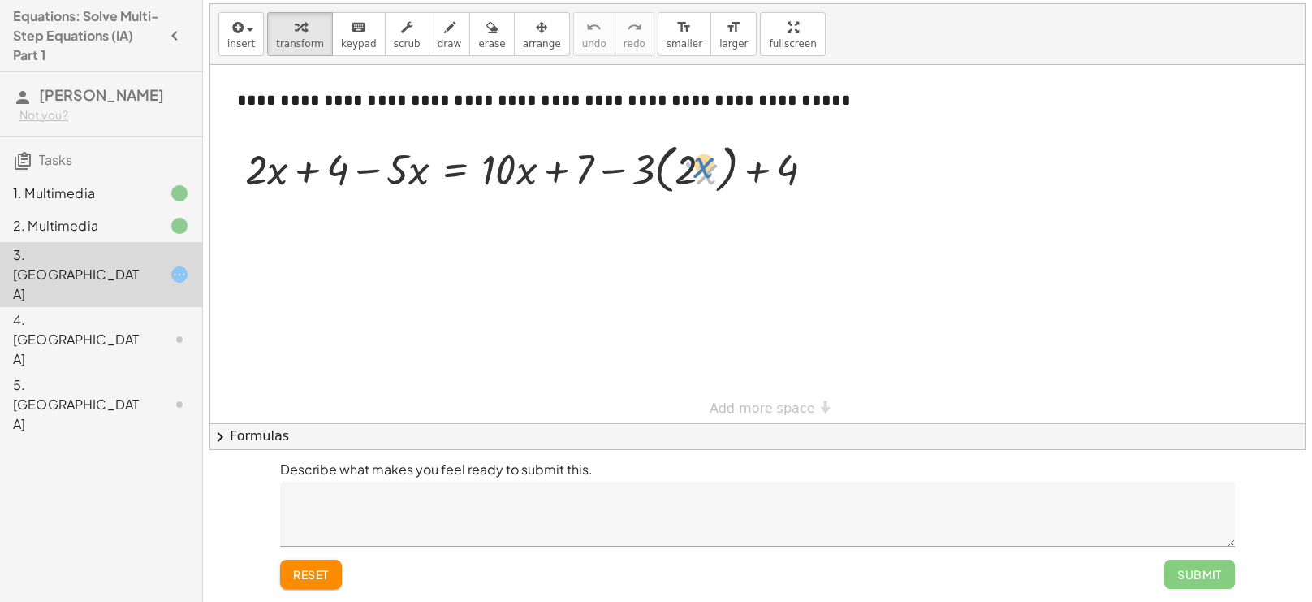
click at [702, 169] on div at bounding box center [536, 168] width 598 height 62
drag, startPoint x: 642, startPoint y: 171, endPoint x: 698, endPoint y: 175, distance: 56.2
click at [698, 175] on div at bounding box center [536, 168] width 598 height 62
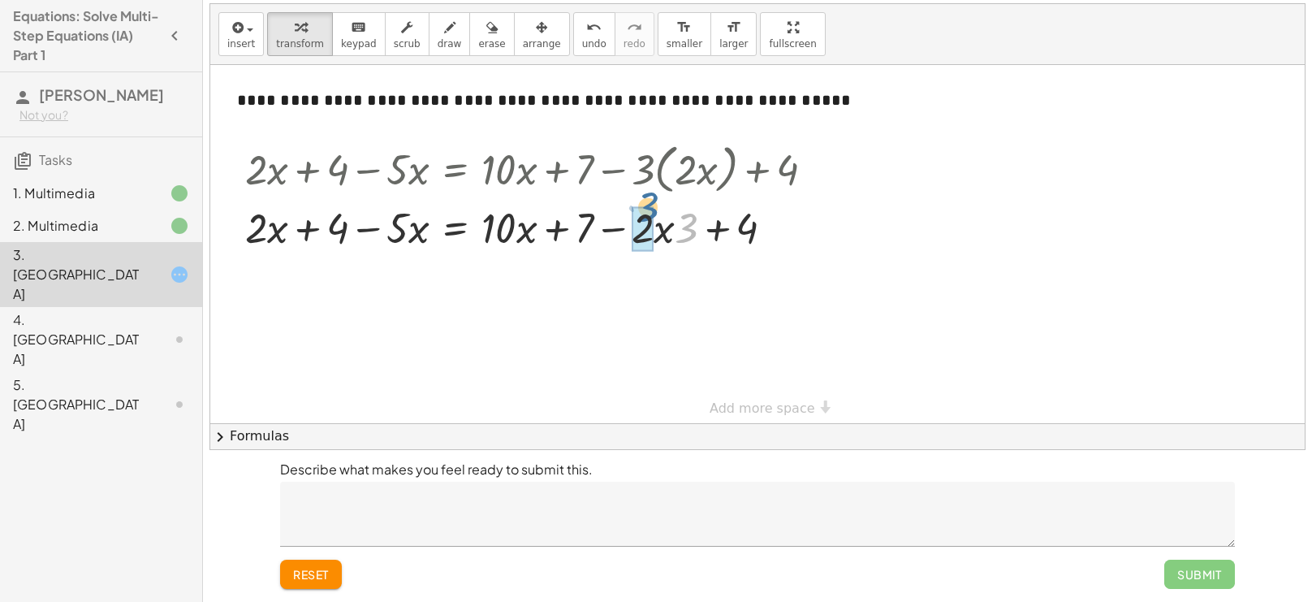
drag, startPoint x: 684, startPoint y: 231, endPoint x: 645, endPoint y: 209, distance: 45.0
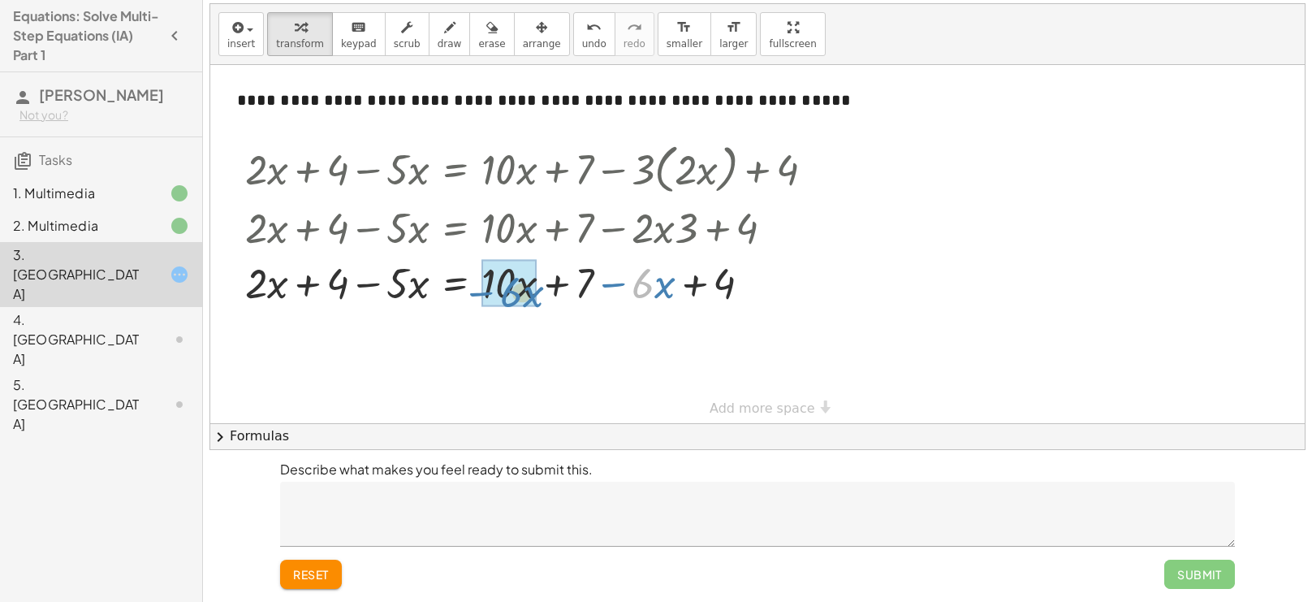
drag, startPoint x: 653, startPoint y: 287, endPoint x: 520, endPoint y: 296, distance: 132.7
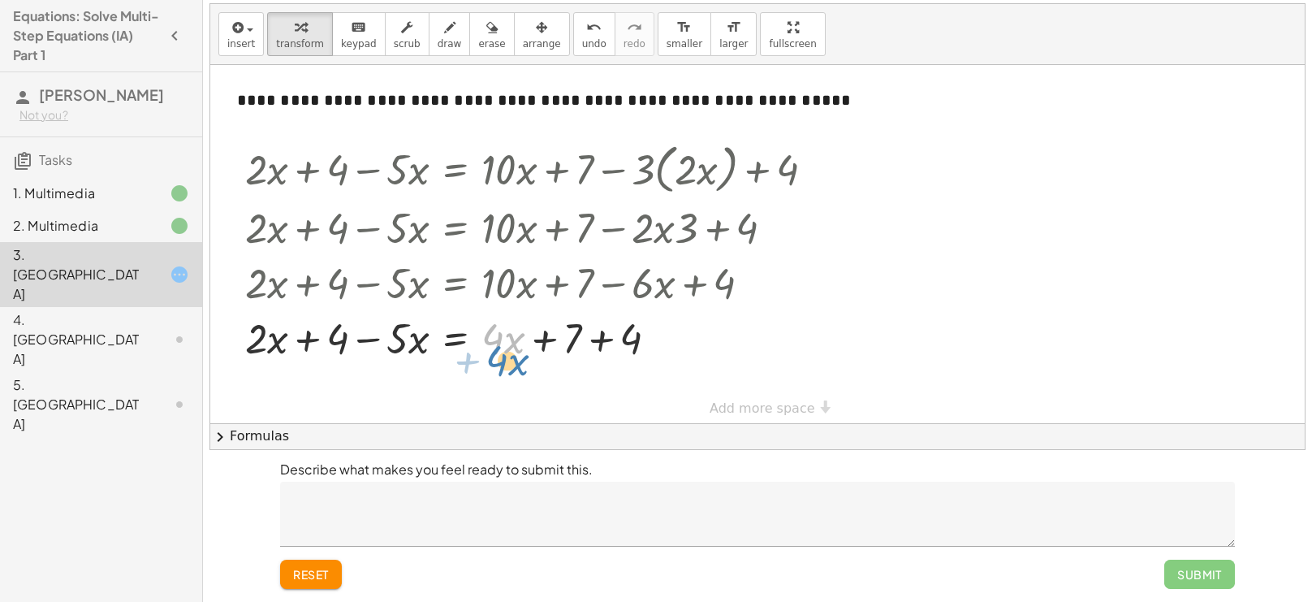
drag, startPoint x: 504, startPoint y: 344, endPoint x: 508, endPoint y: 367, distance: 23.1
click at [581, 335] on div at bounding box center [536, 336] width 598 height 55
click at [599, 341] on div at bounding box center [536, 336] width 598 height 55
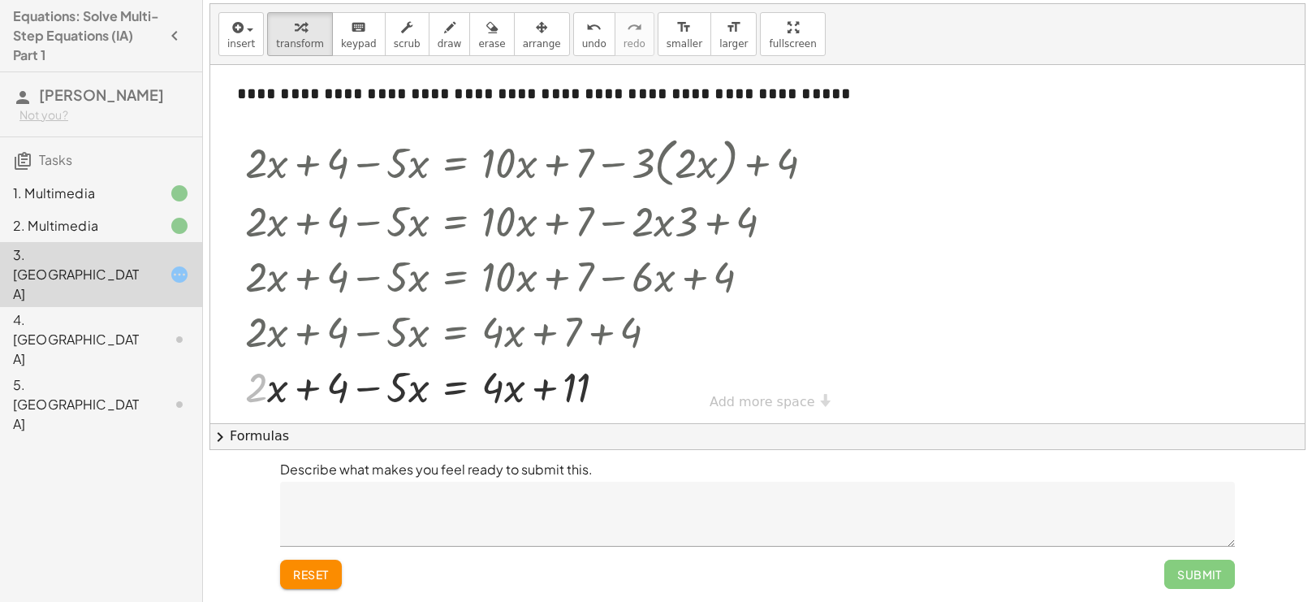
scroll to position [23, 0]
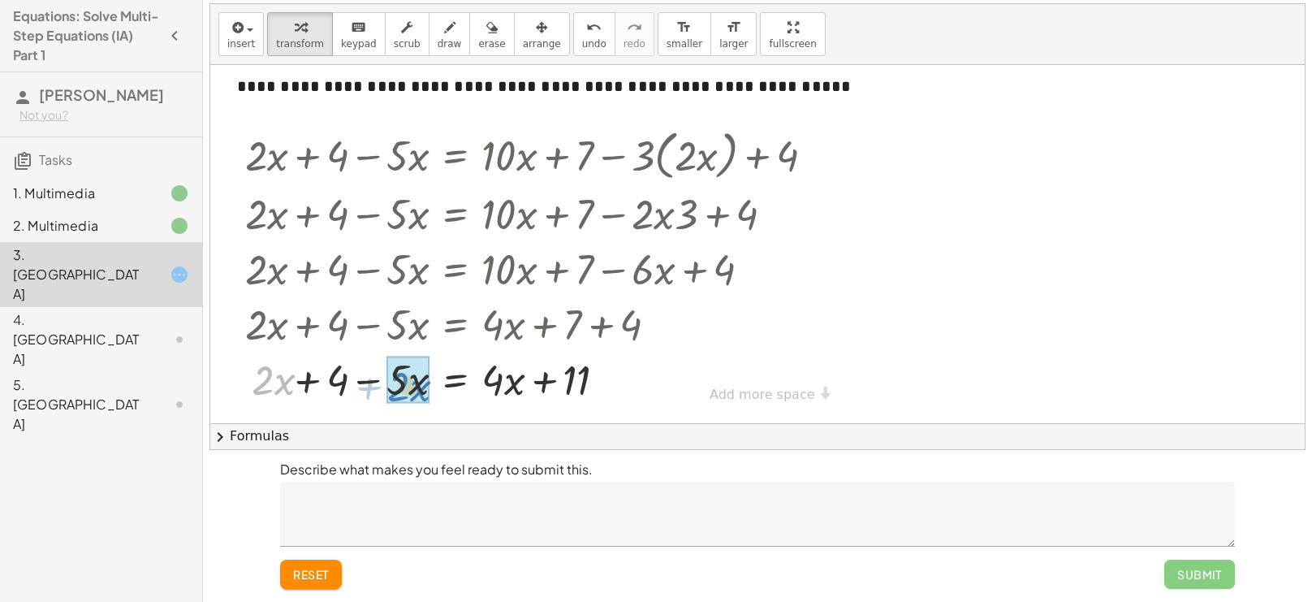
drag, startPoint x: 258, startPoint y: 374, endPoint x: 394, endPoint y: 380, distance: 135.8
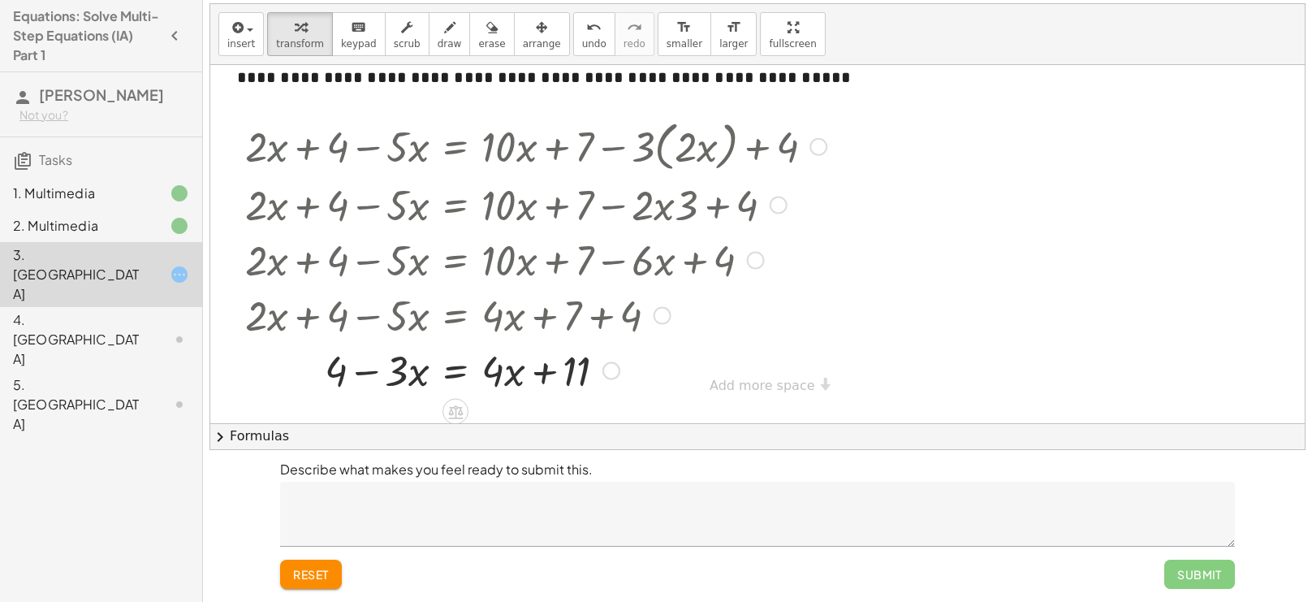
click at [377, 369] on div at bounding box center [536, 369] width 598 height 55
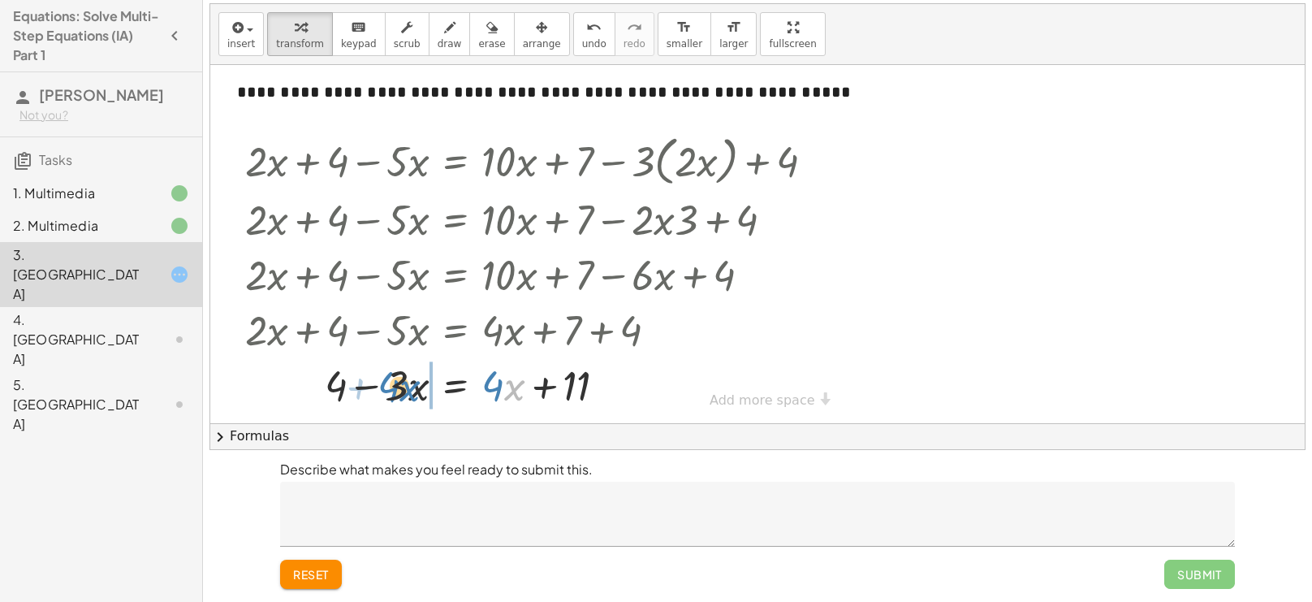
drag, startPoint x: 512, startPoint y: 374, endPoint x: 408, endPoint y: 376, distance: 103.9
click at [408, 376] on div at bounding box center [532, 383] width 591 height 55
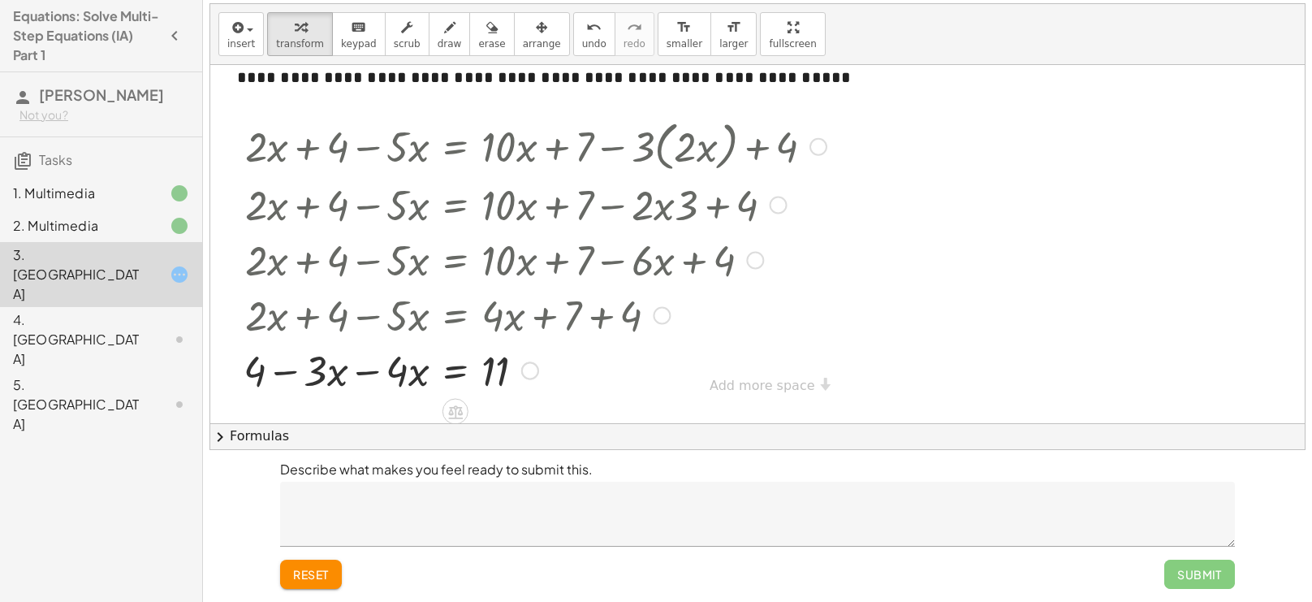
click at [369, 370] on div at bounding box center [534, 369] width 599 height 55
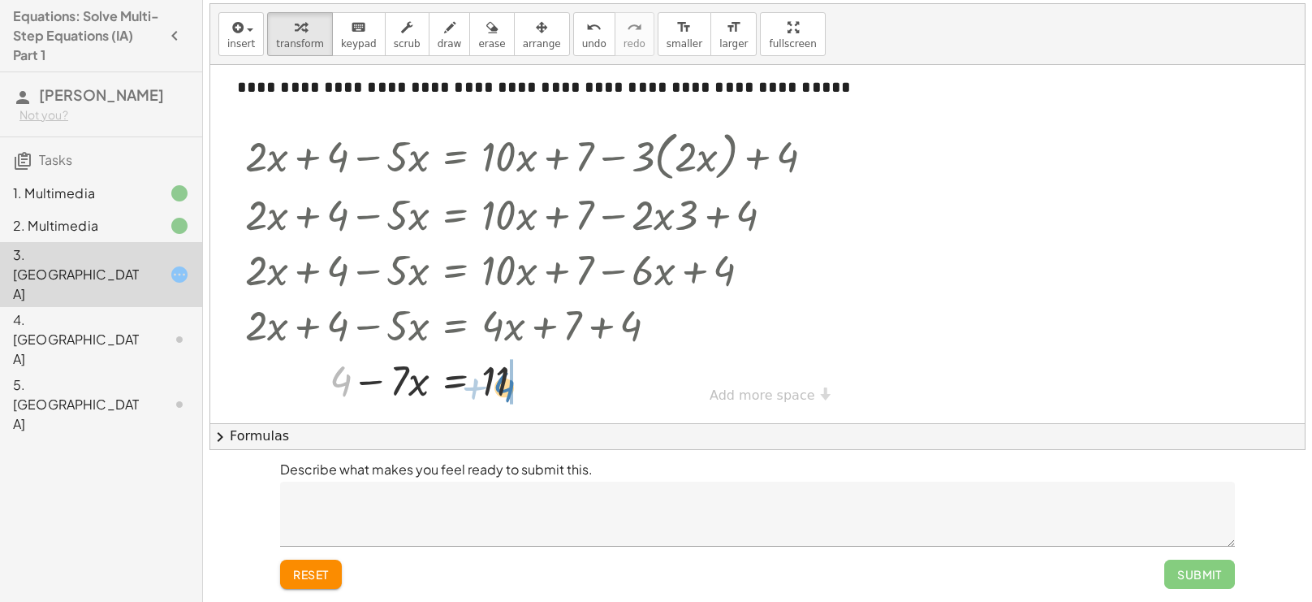
drag, startPoint x: 342, startPoint y: 365, endPoint x: 507, endPoint y: 373, distance: 165.8
click at [507, 373] on div at bounding box center [536, 379] width 598 height 55
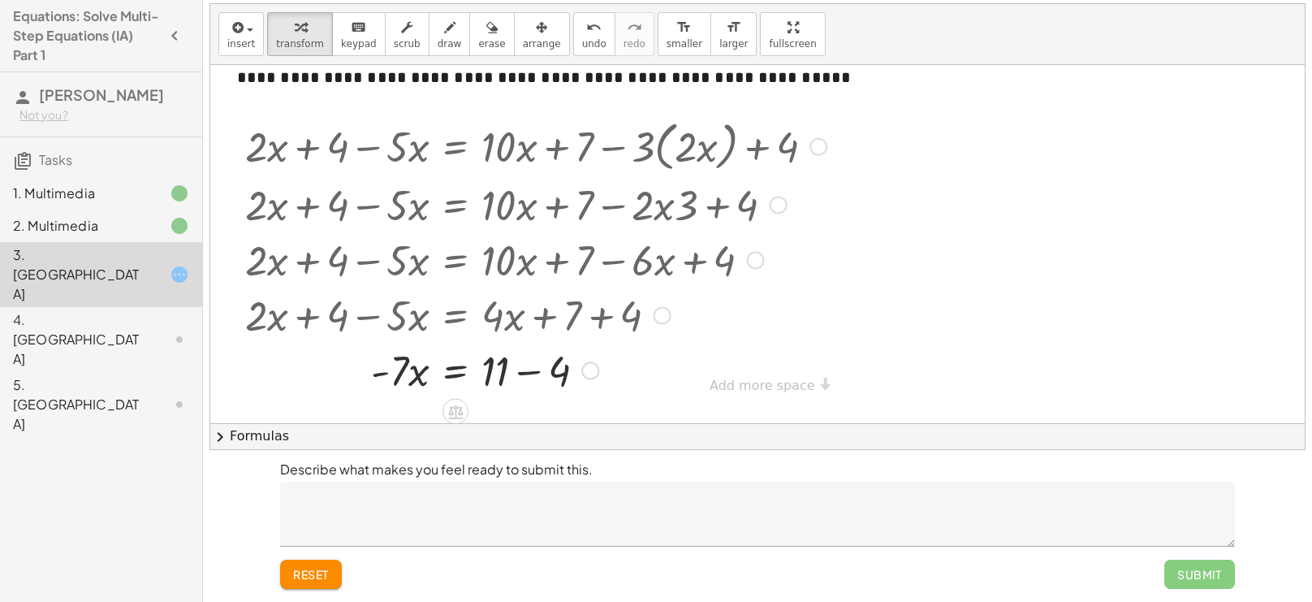
click at [528, 372] on div at bounding box center [536, 369] width 598 height 55
drag, startPoint x: 403, startPoint y: 373, endPoint x: 499, endPoint y: 399, distance: 100.1
click at [499, 399] on div "**********" at bounding box center [757, 225] width 1095 height 366
click at [506, 373] on div at bounding box center [536, 368] width 598 height 81
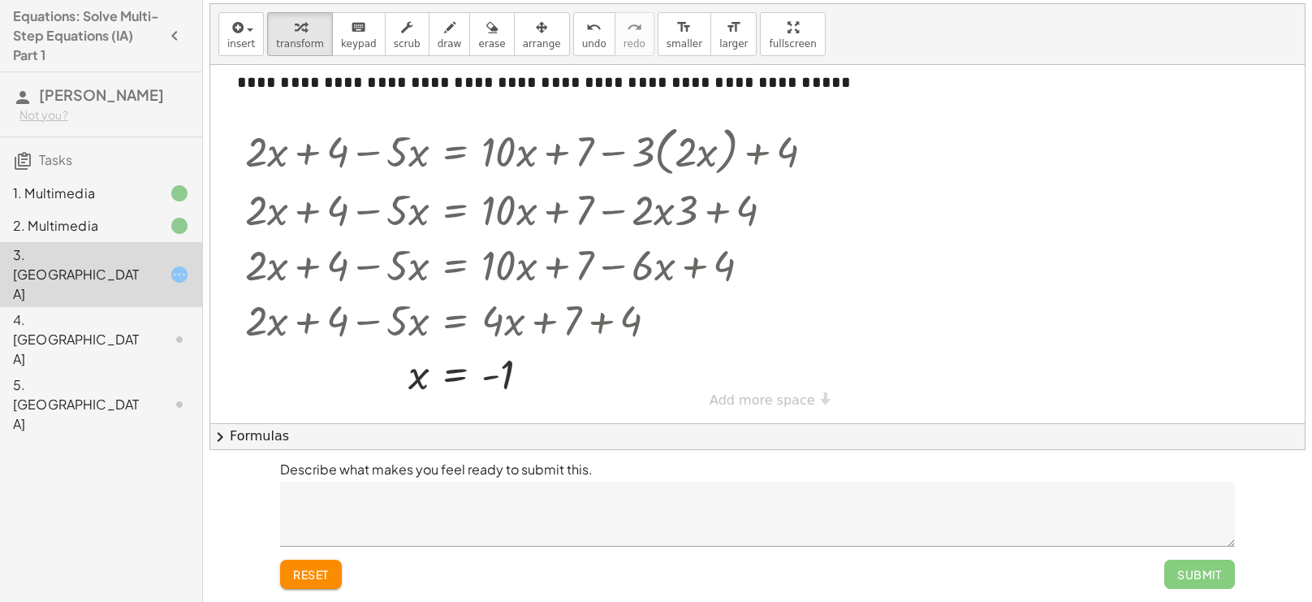
scroll to position [17, 0]
click at [494, 491] on textarea at bounding box center [757, 513] width 955 height 65
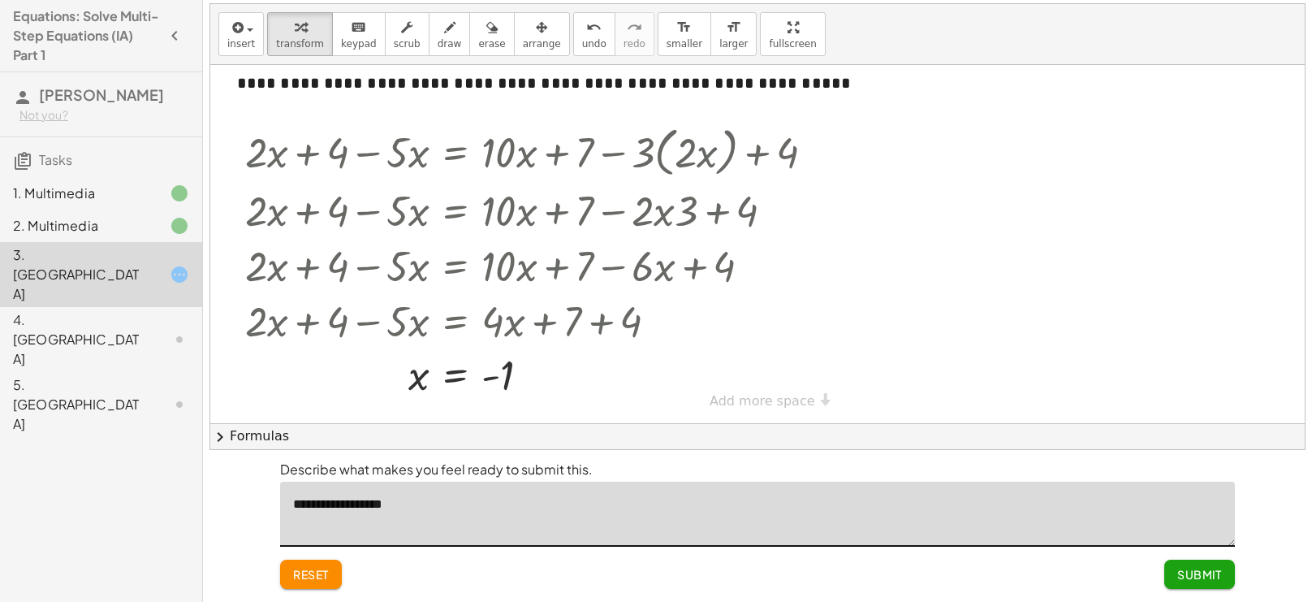
type textarea "**********"
click at [1194, 573] on span "Submit" at bounding box center [1199, 574] width 45 height 15
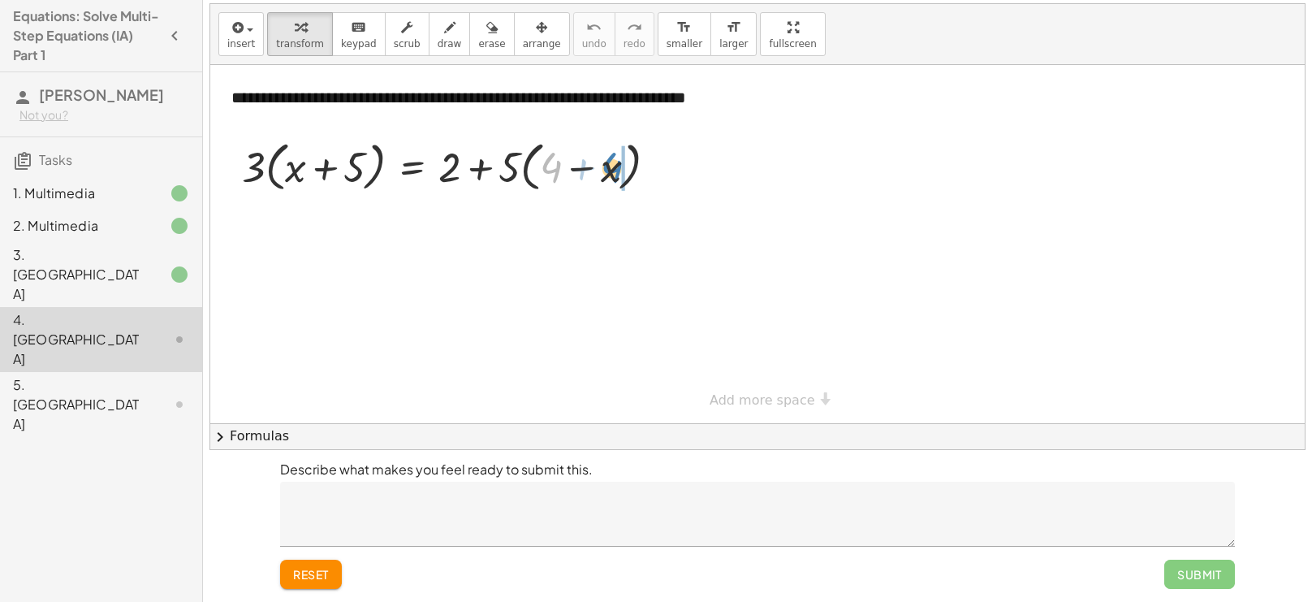
drag, startPoint x: 545, startPoint y: 167, endPoint x: 606, endPoint y: 166, distance: 60.9
click at [606, 166] on div at bounding box center [456, 166] width 444 height 62
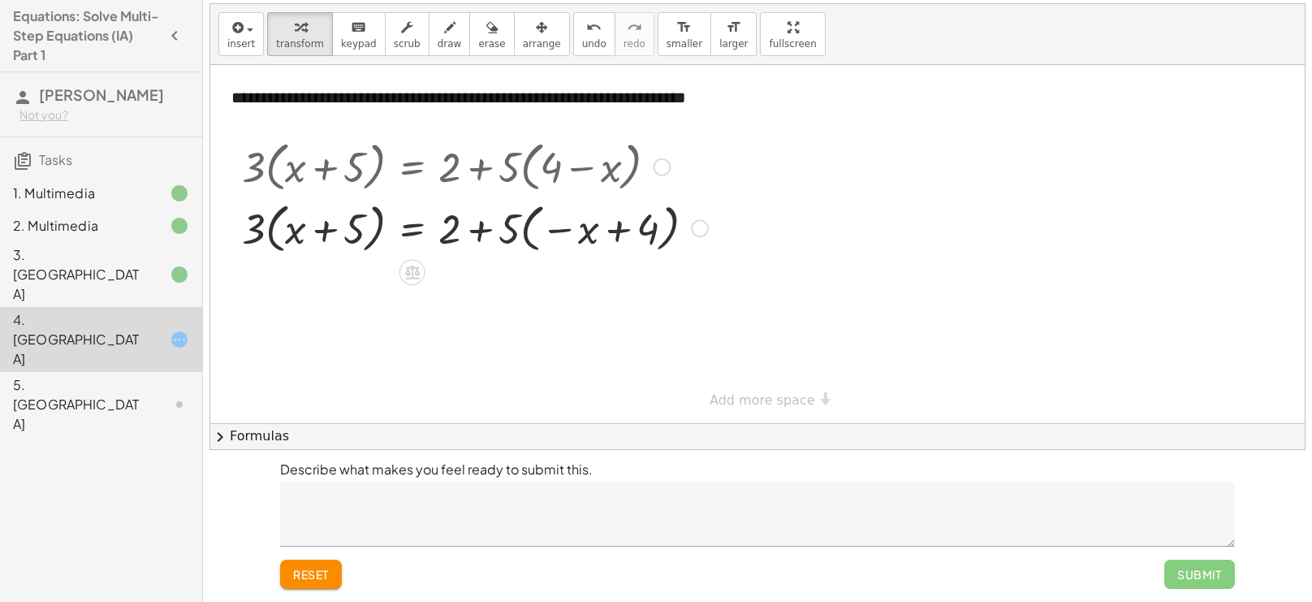
click at [620, 234] on div at bounding box center [475, 227] width 482 height 62
click at [300, 567] on span "reset" at bounding box center [311, 574] width 36 height 15
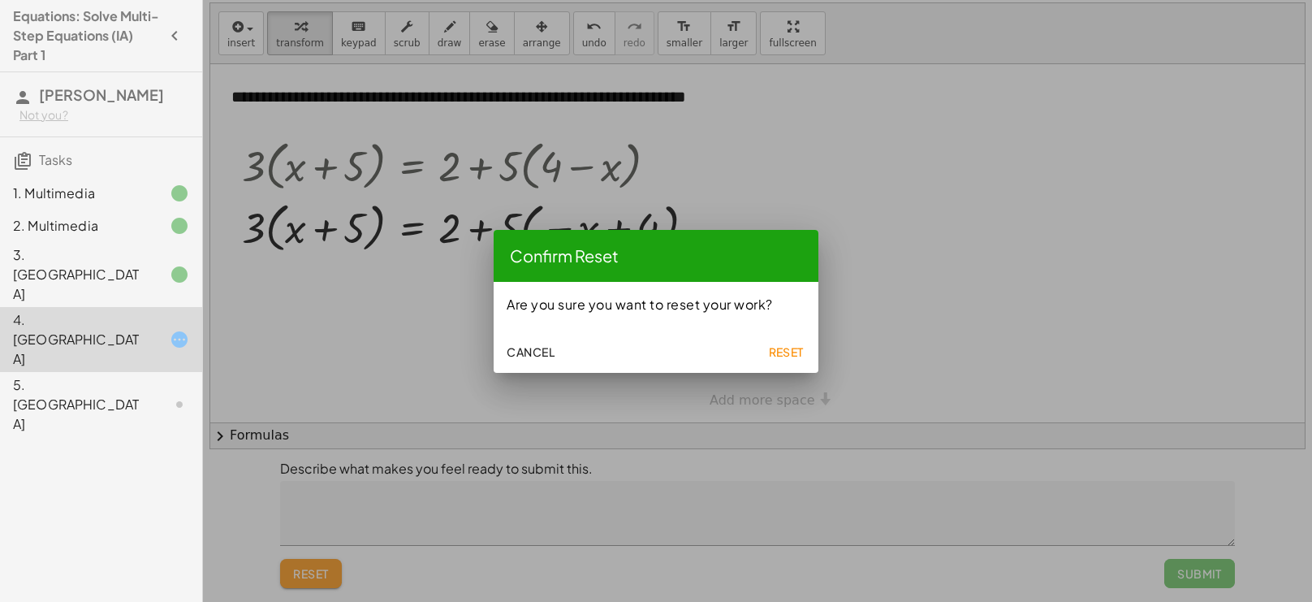
scroll to position [0, 0]
click at [799, 344] on span "Reset" at bounding box center [786, 351] width 36 height 15
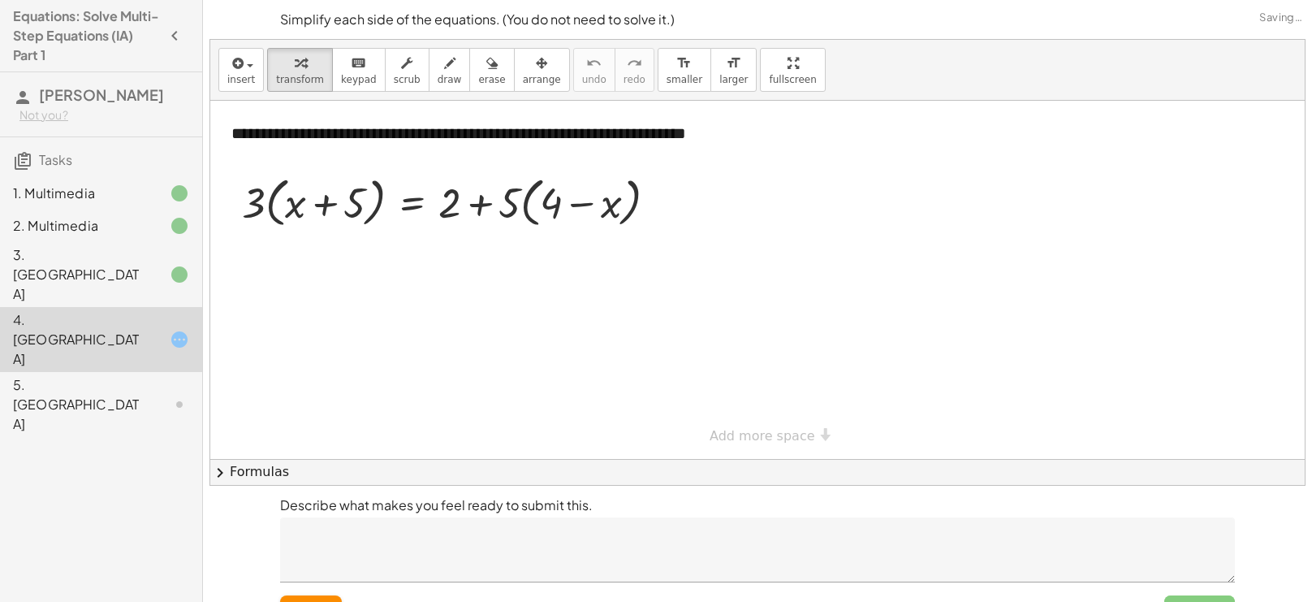
scroll to position [36, 0]
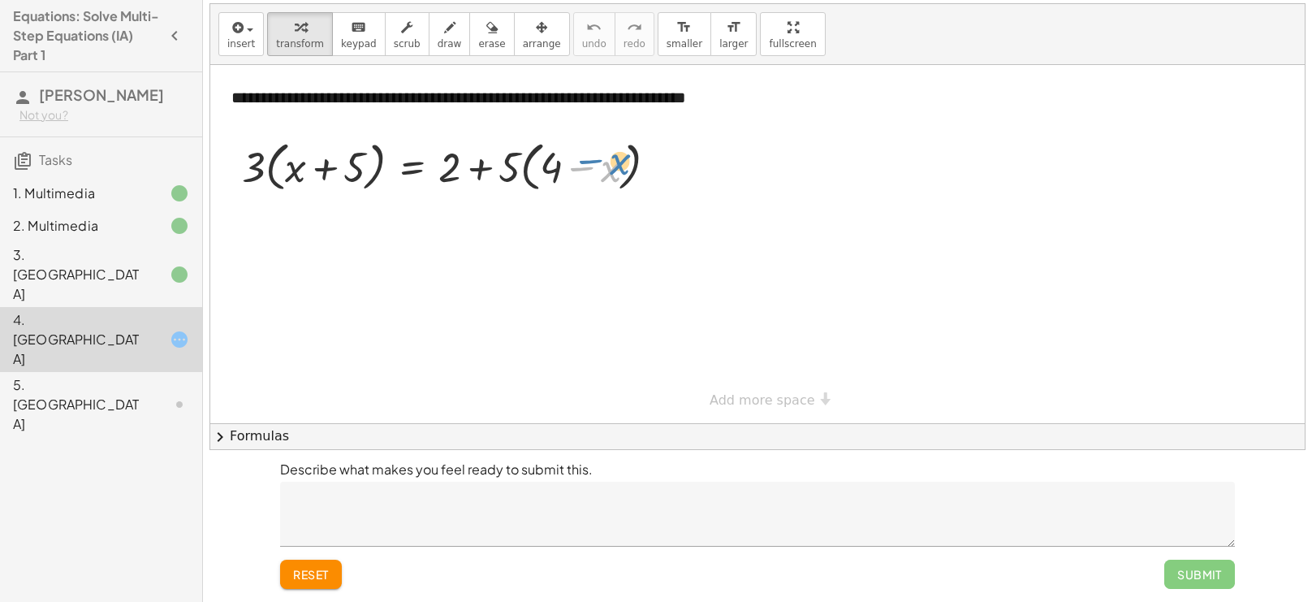
drag, startPoint x: 615, startPoint y: 162, endPoint x: 632, endPoint y: 156, distance: 17.5
click at [632, 156] on div at bounding box center [456, 166] width 444 height 62
click at [325, 174] on div at bounding box center [456, 166] width 444 height 62
click at [570, 166] on div at bounding box center [456, 166] width 444 height 62
click at [482, 166] on div at bounding box center [456, 166] width 444 height 62
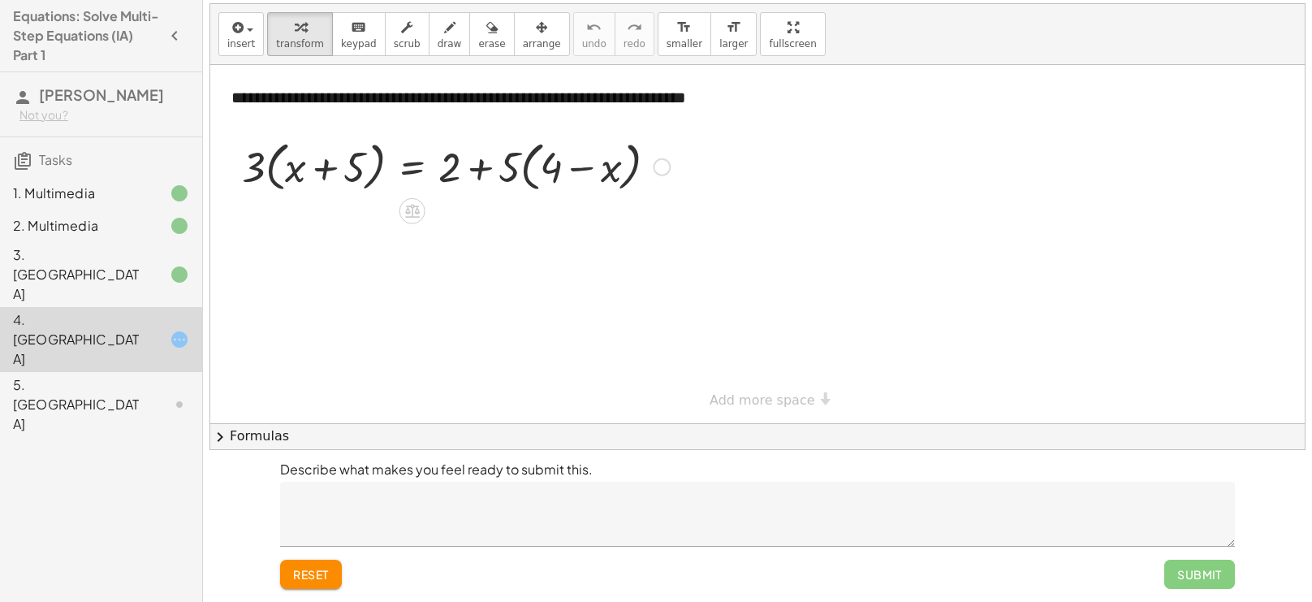
click at [482, 166] on div at bounding box center [456, 166] width 444 height 62
click at [513, 161] on div at bounding box center [456, 166] width 444 height 62
drag, startPoint x: 555, startPoint y: 166, endPoint x: 589, endPoint y: 167, distance: 34.1
click at [589, 167] on div at bounding box center [456, 166] width 444 height 62
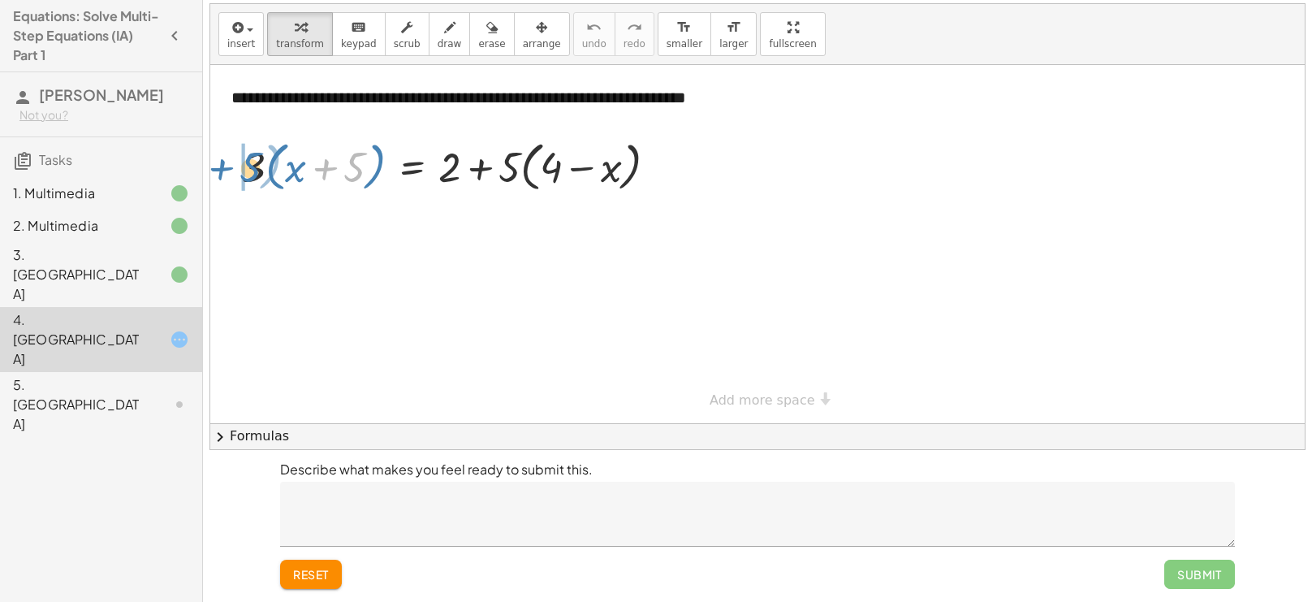
drag, startPoint x: 352, startPoint y: 157, endPoint x: 248, endPoint y: 157, distance: 103.9
click at [248, 157] on div at bounding box center [456, 166] width 444 height 62
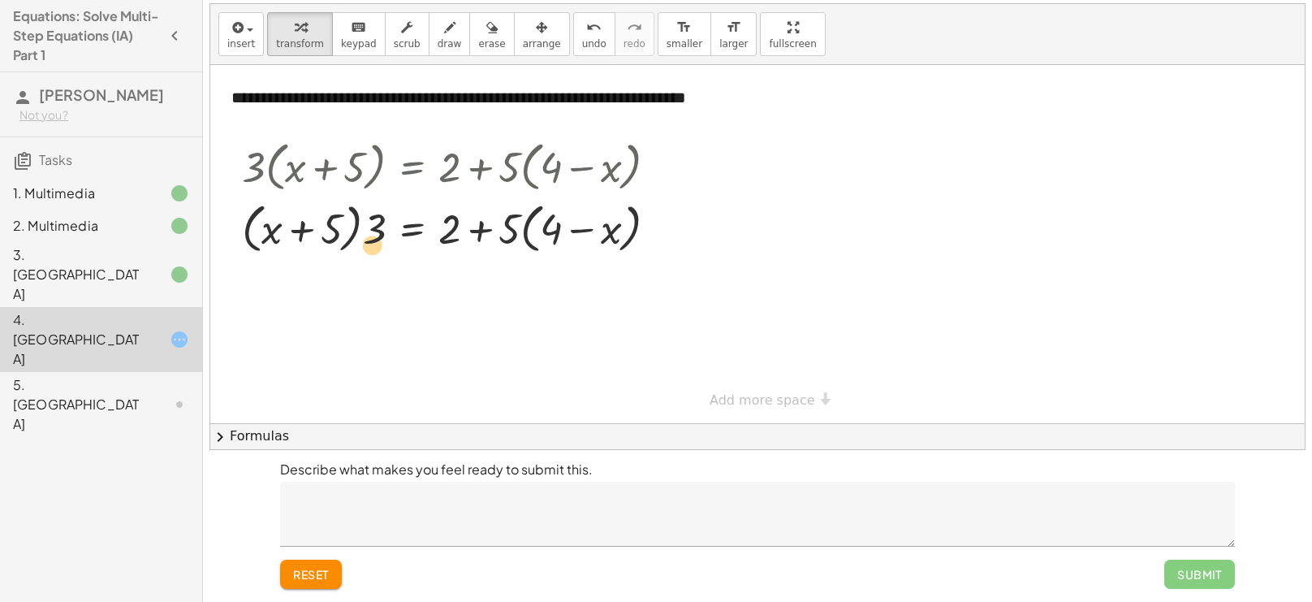
drag, startPoint x: 371, startPoint y: 233, endPoint x: 370, endPoint y: 251, distance: 17.9
click at [370, 251] on div at bounding box center [456, 227] width 444 height 62
click at [482, 227] on div at bounding box center [456, 227] width 444 height 62
drag, startPoint x: 510, startPoint y: 225, endPoint x: 469, endPoint y: 222, distance: 41.5
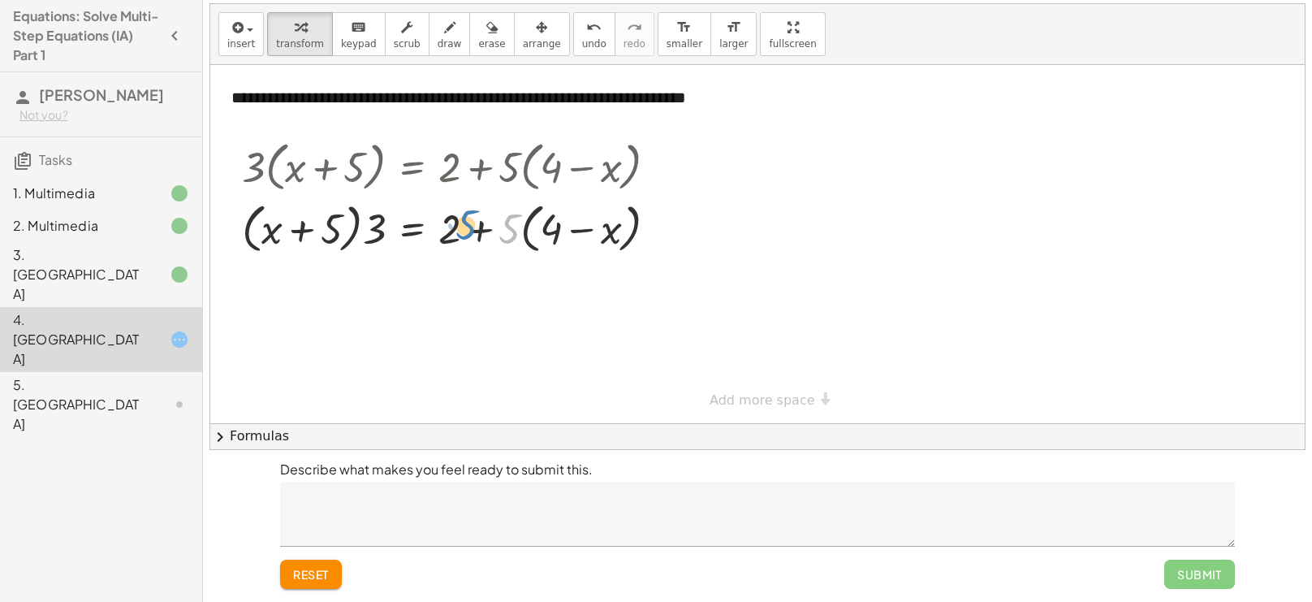
click at [469, 222] on div at bounding box center [456, 227] width 444 height 62
drag, startPoint x: 508, startPoint y: 227, endPoint x: 623, endPoint y: 238, distance: 115.1
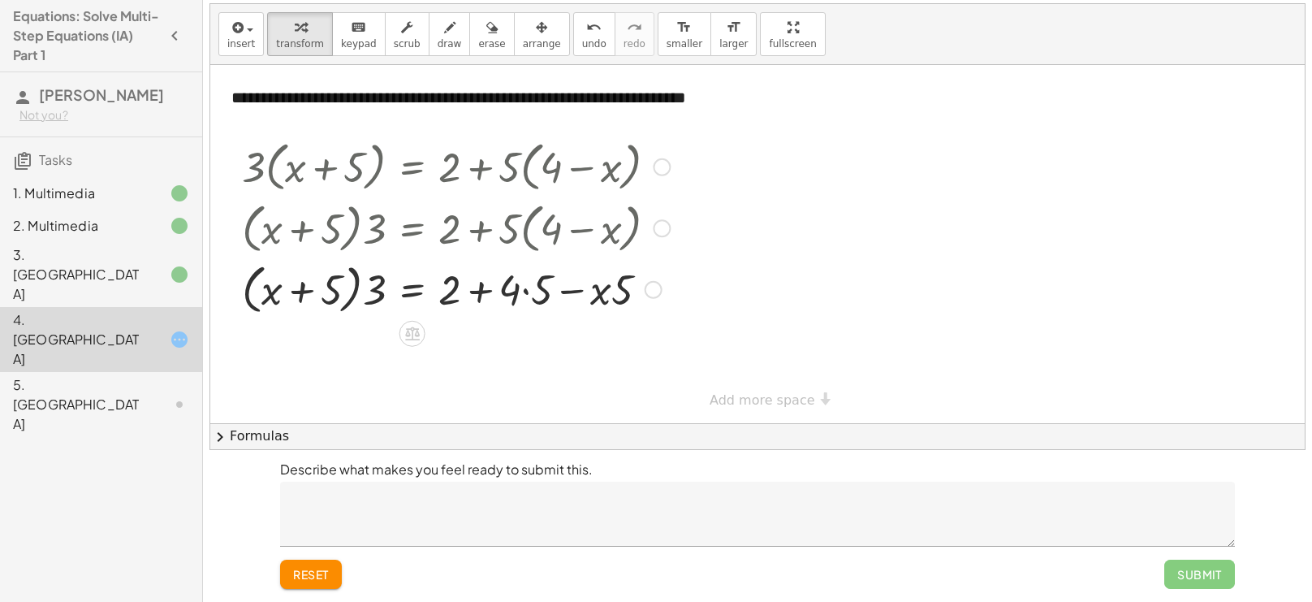
click at [526, 289] on div at bounding box center [456, 288] width 444 height 62
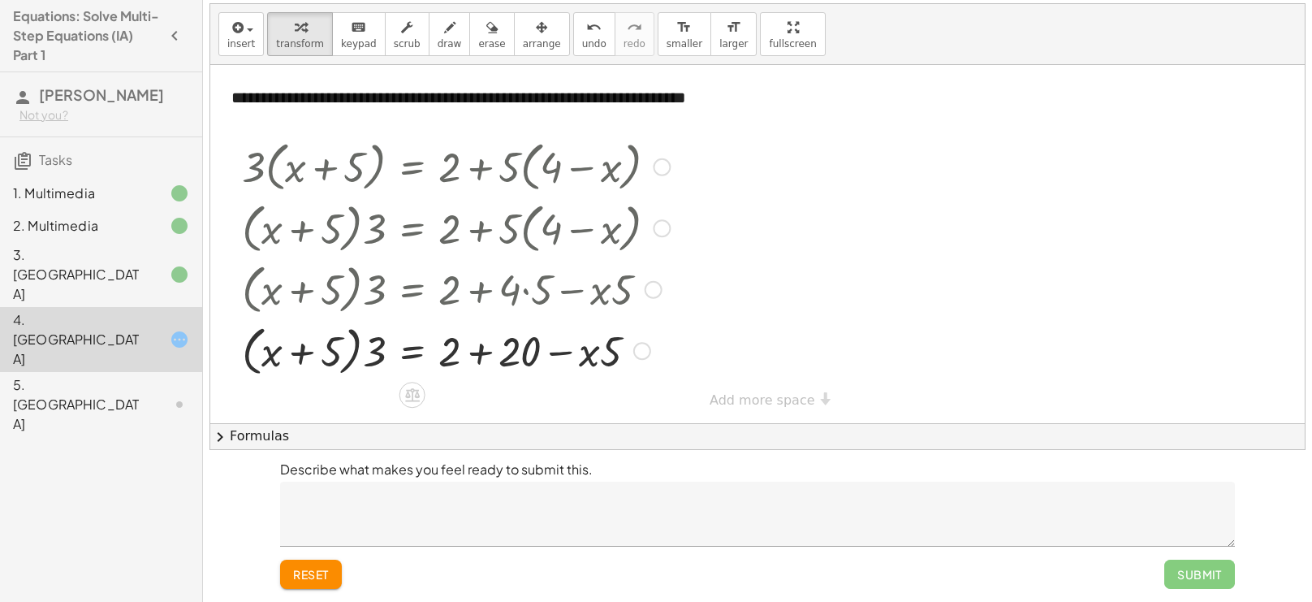
click at [480, 355] on div at bounding box center [456, 350] width 444 height 62
drag, startPoint x: 373, startPoint y: 348, endPoint x: 325, endPoint y: 356, distance: 48.6
click at [325, 356] on div at bounding box center [456, 350] width 444 height 62
click at [356, 354] on div at bounding box center [456, 349] width 444 height 55
click at [320, 348] on div at bounding box center [456, 349] width 444 height 55
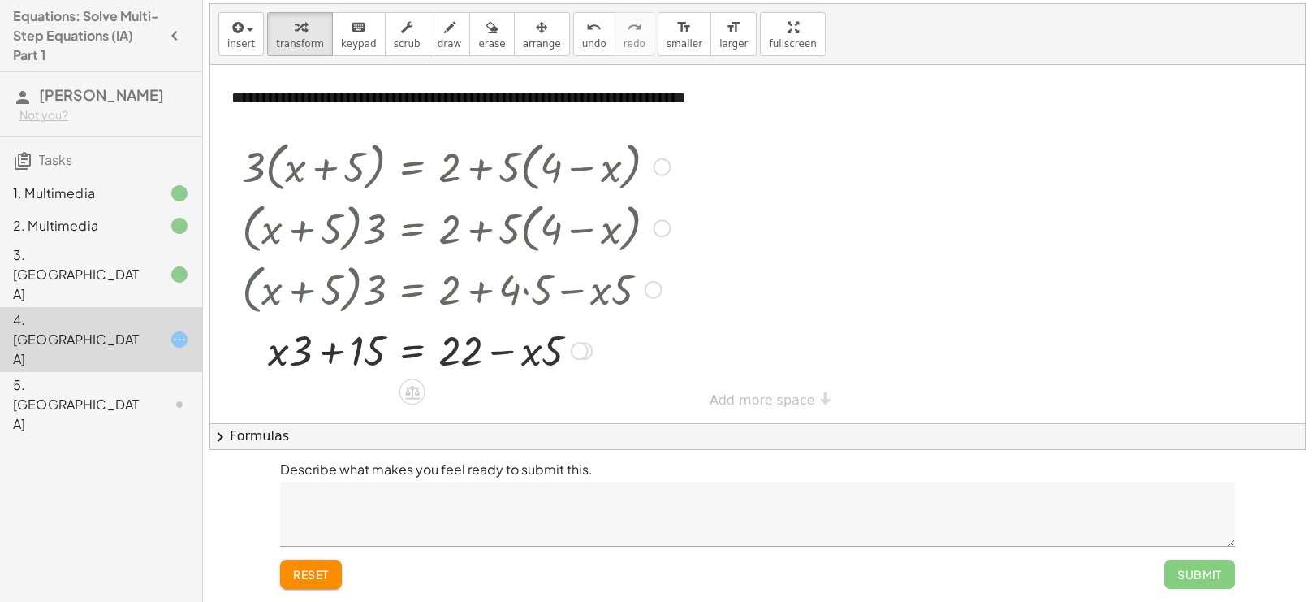
click at [501, 354] on div at bounding box center [456, 349] width 444 height 55
drag, startPoint x: 543, startPoint y: 349, endPoint x: 445, endPoint y: 374, distance: 101.4
click at [445, 374] on div at bounding box center [456, 349] width 444 height 55
click at [532, 347] on div at bounding box center [456, 349] width 444 height 55
drag, startPoint x: 329, startPoint y: 352, endPoint x: 464, endPoint y: 361, distance: 135.9
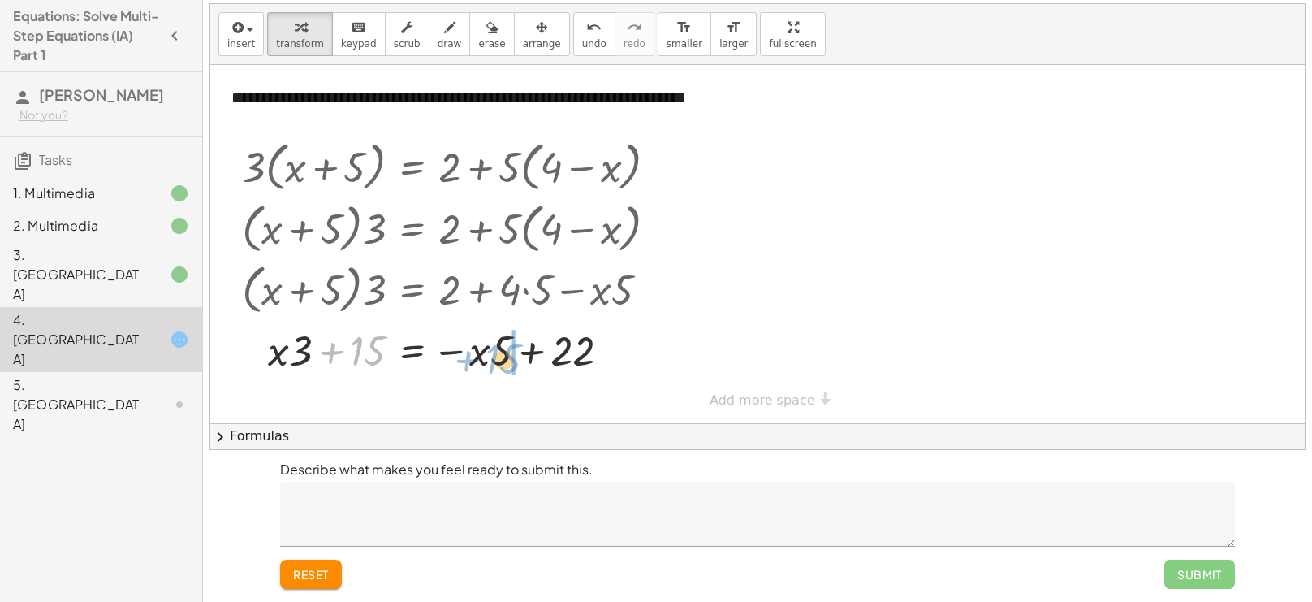
click at [464, 361] on div at bounding box center [456, 349] width 444 height 55
click at [602, 352] on div at bounding box center [469, 349] width 471 height 55
drag, startPoint x: 495, startPoint y: 354, endPoint x: 754, endPoint y: 158, distance: 325.1
click at [754, 158] on div "**********" at bounding box center [757, 244] width 1095 height 358
drag, startPoint x: 489, startPoint y: 350, endPoint x: 512, endPoint y: 288, distance: 66.0
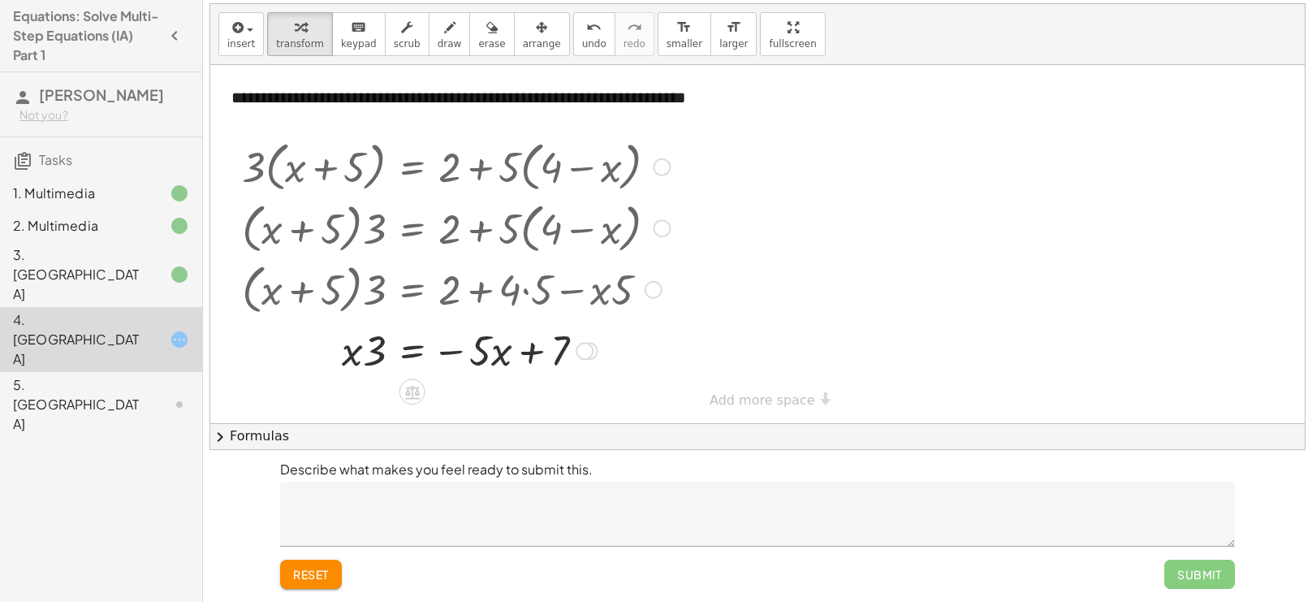
click at [527, 352] on div at bounding box center [456, 349] width 444 height 55
drag, startPoint x: 481, startPoint y: 356, endPoint x: 357, endPoint y: 355, distance: 123.4
click at [357, 355] on div at bounding box center [456, 349] width 444 height 55
click at [544, 348] on div at bounding box center [456, 349] width 444 height 81
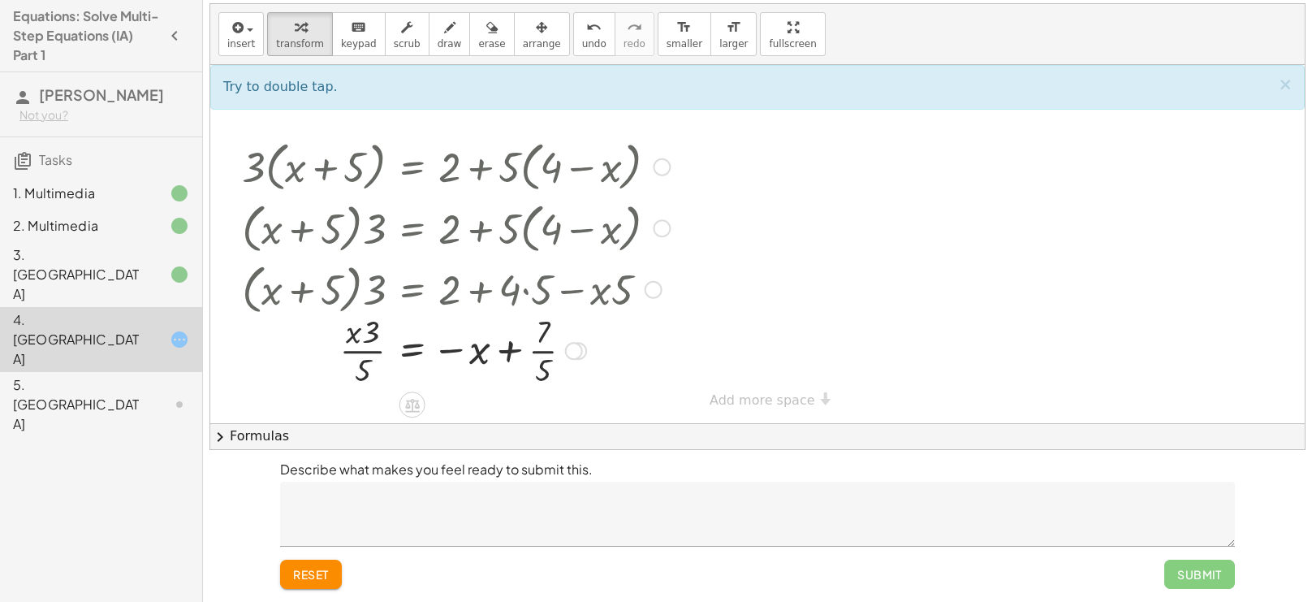
click at [513, 351] on div at bounding box center [456, 349] width 444 height 81
click at [548, 352] on div at bounding box center [456, 349] width 444 height 81
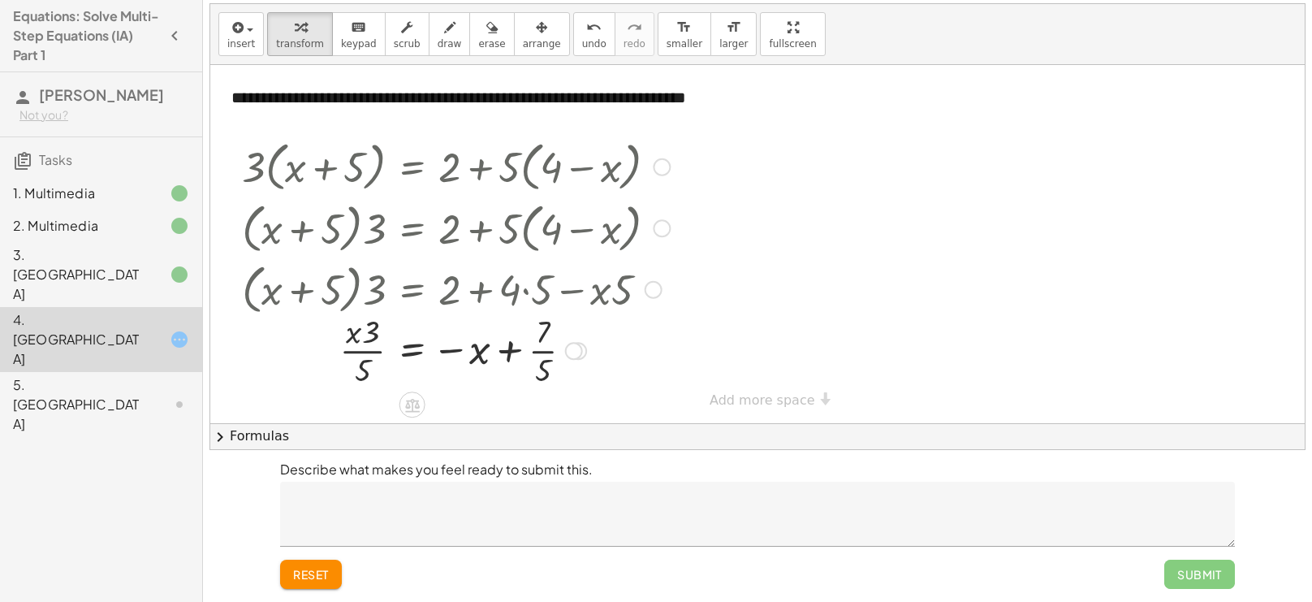
click at [548, 352] on div at bounding box center [456, 349] width 444 height 81
click at [514, 352] on div at bounding box center [456, 349] width 444 height 81
click at [374, 350] on div at bounding box center [456, 349] width 444 height 81
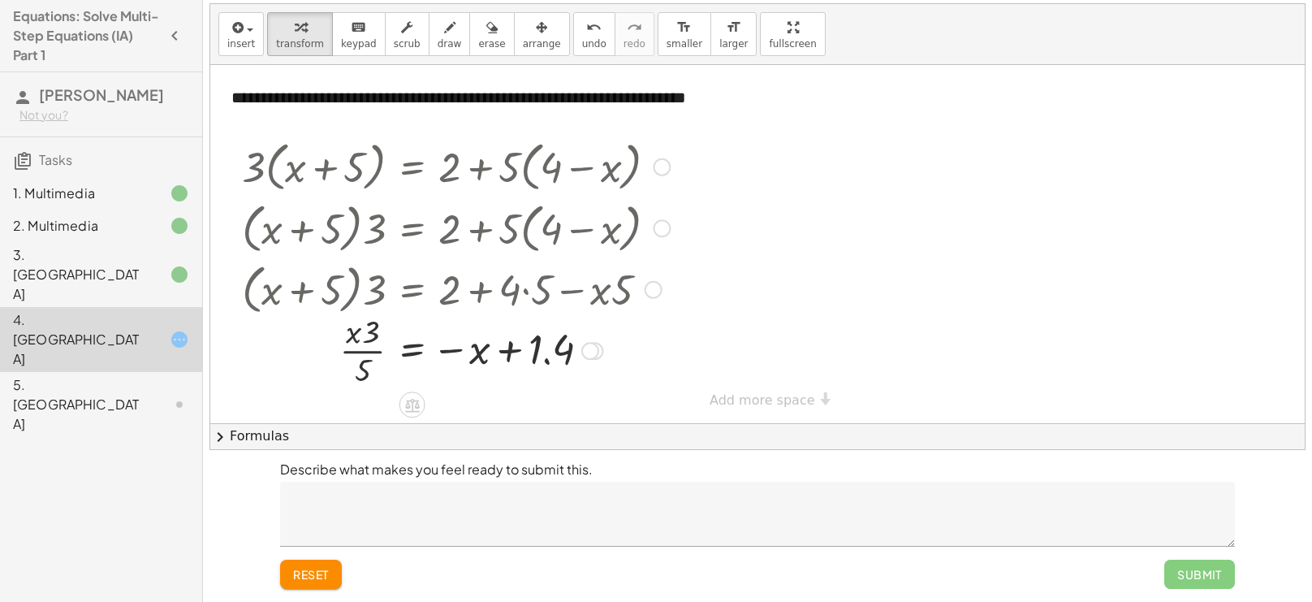
click at [374, 350] on div at bounding box center [456, 349] width 444 height 81
drag, startPoint x: 368, startPoint y: 331, endPoint x: 613, endPoint y: 223, distance: 267.9
drag, startPoint x: 359, startPoint y: 336, endPoint x: 477, endPoint y: 378, distance: 125.1
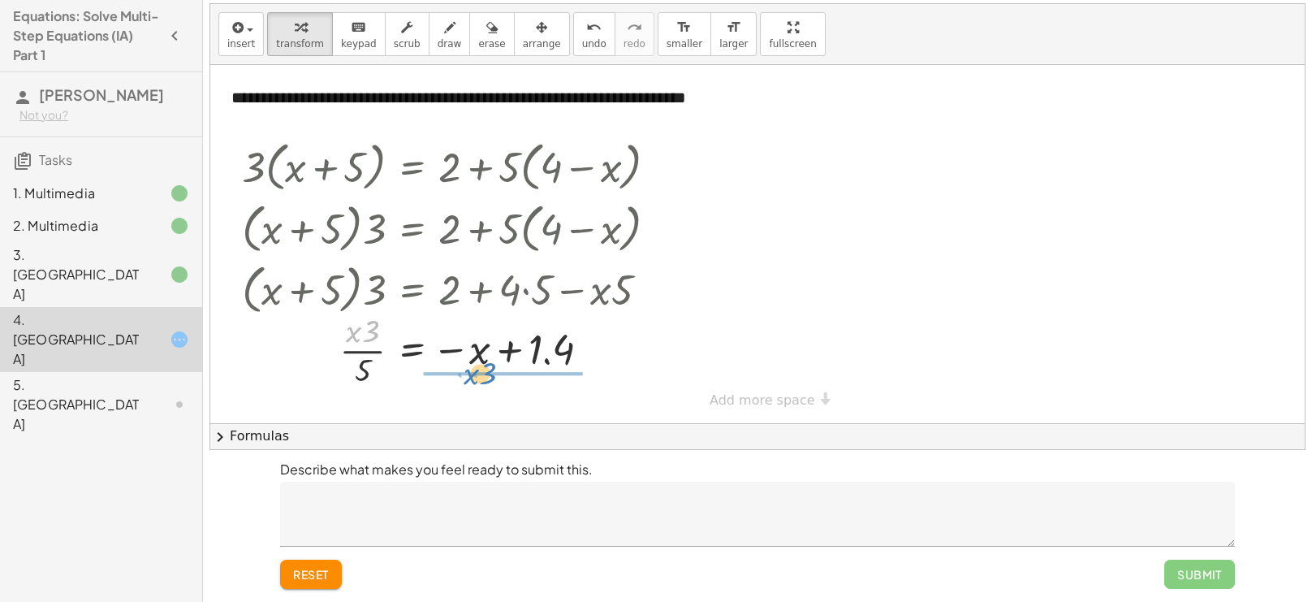
click at [477, 378] on div at bounding box center [456, 349] width 444 height 80
click at [373, 353] on div at bounding box center [456, 349] width 444 height 81
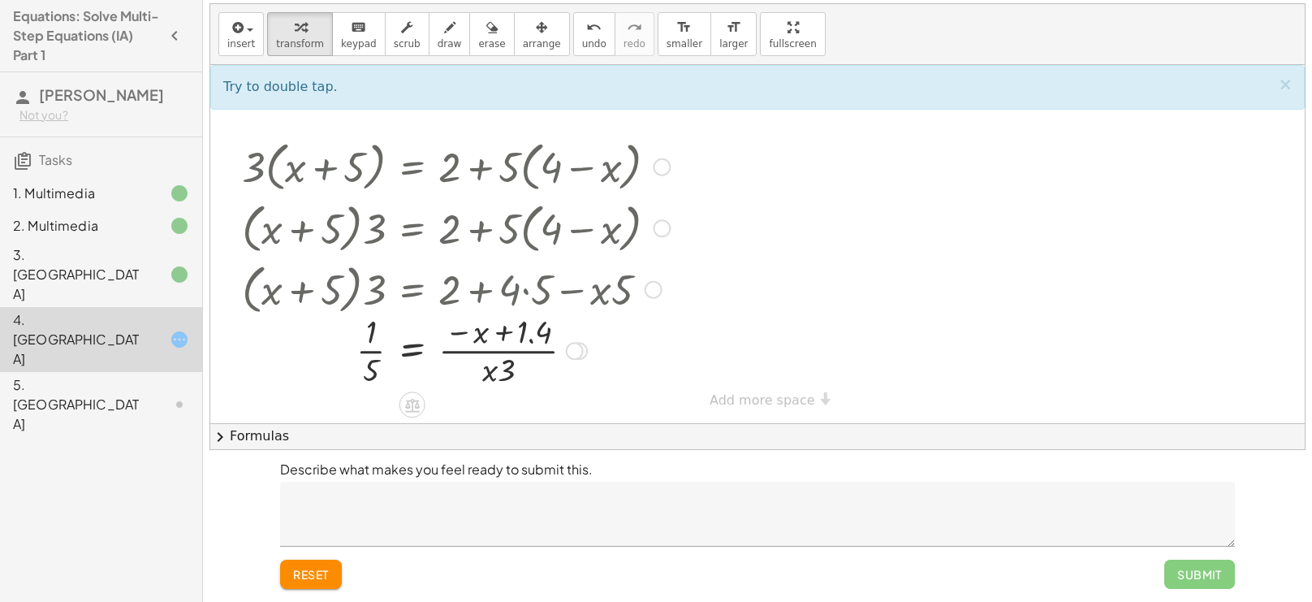
click at [371, 345] on div at bounding box center [456, 349] width 444 height 81
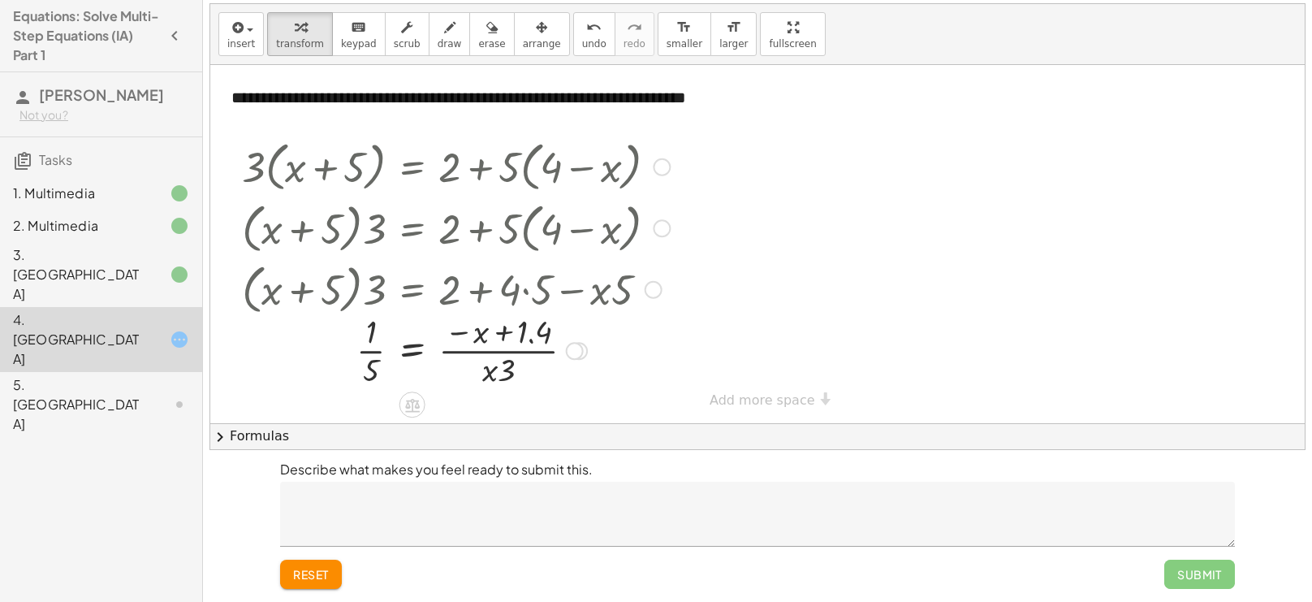
click at [371, 345] on div at bounding box center [456, 349] width 444 height 81
click at [322, 567] on span "reset" at bounding box center [311, 574] width 36 height 15
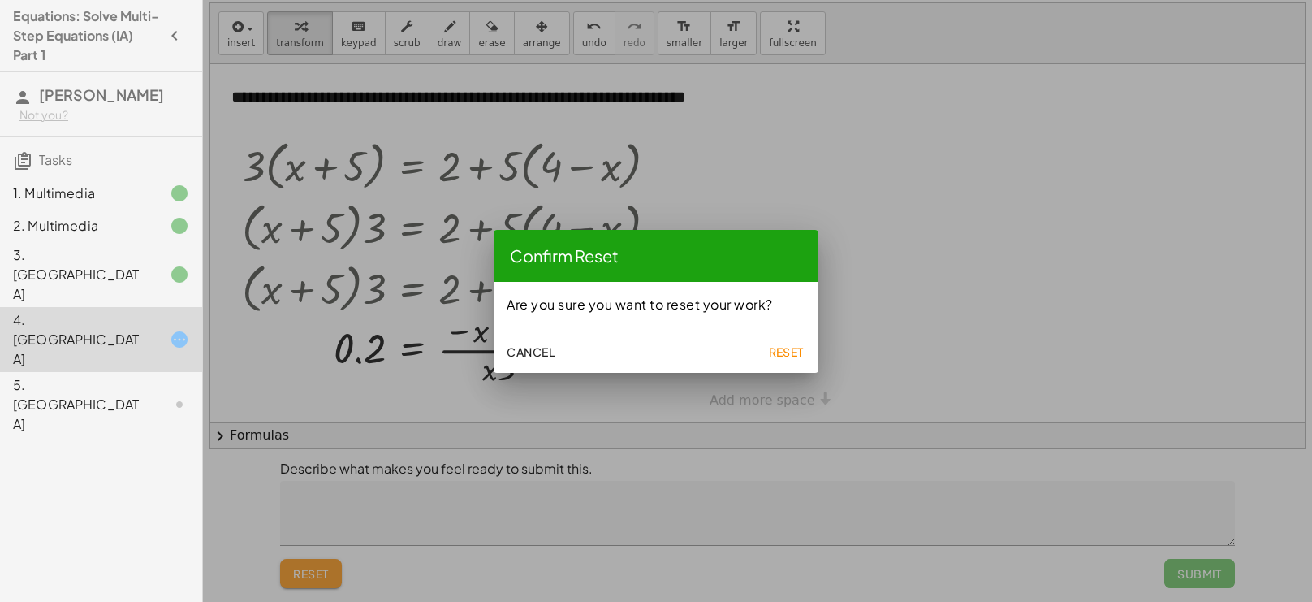
scroll to position [0, 0]
click at [783, 352] on span "Reset" at bounding box center [786, 351] width 36 height 15
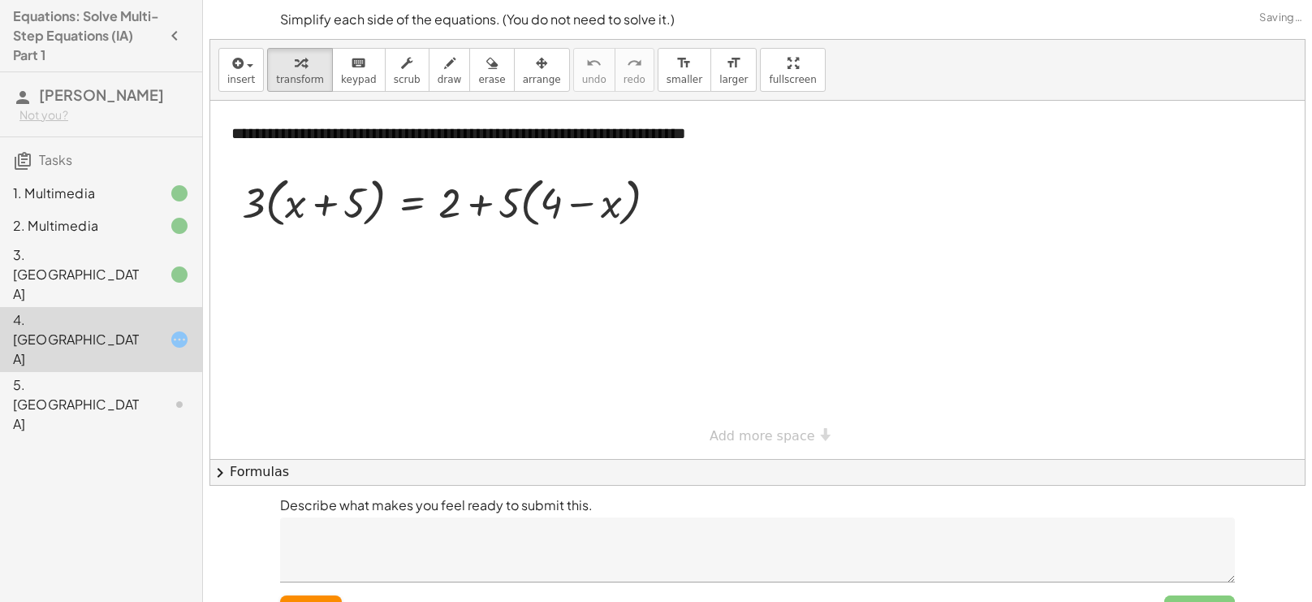
scroll to position [36, 0]
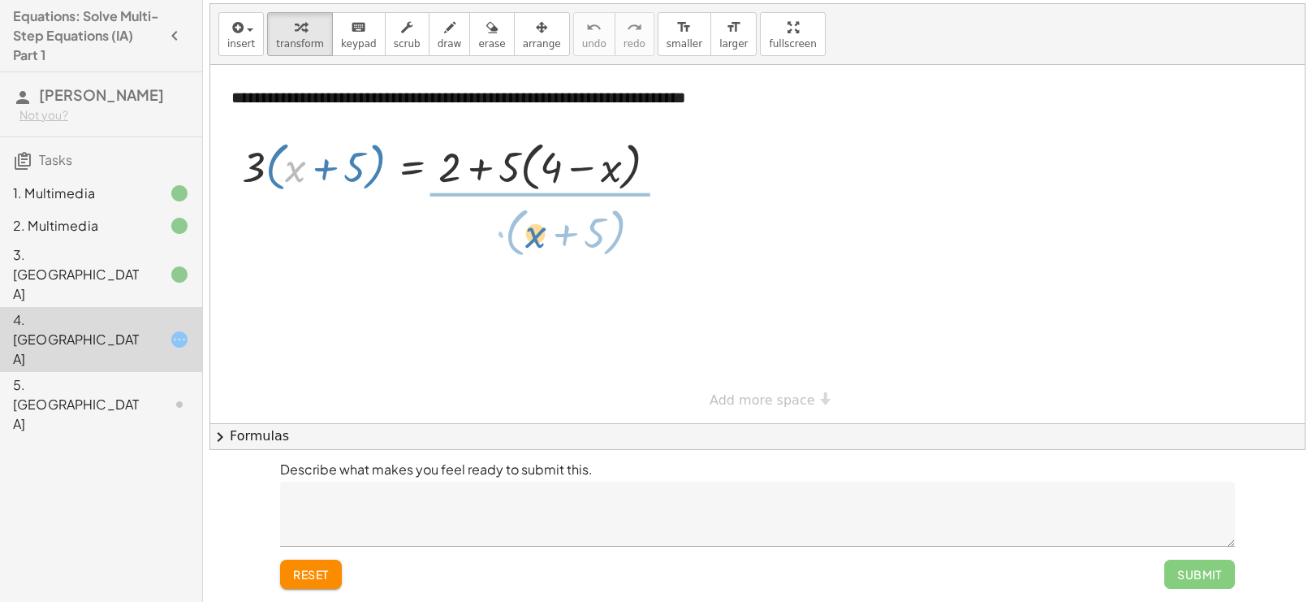
drag, startPoint x: 296, startPoint y: 175, endPoint x: 536, endPoint y: 240, distance: 249.2
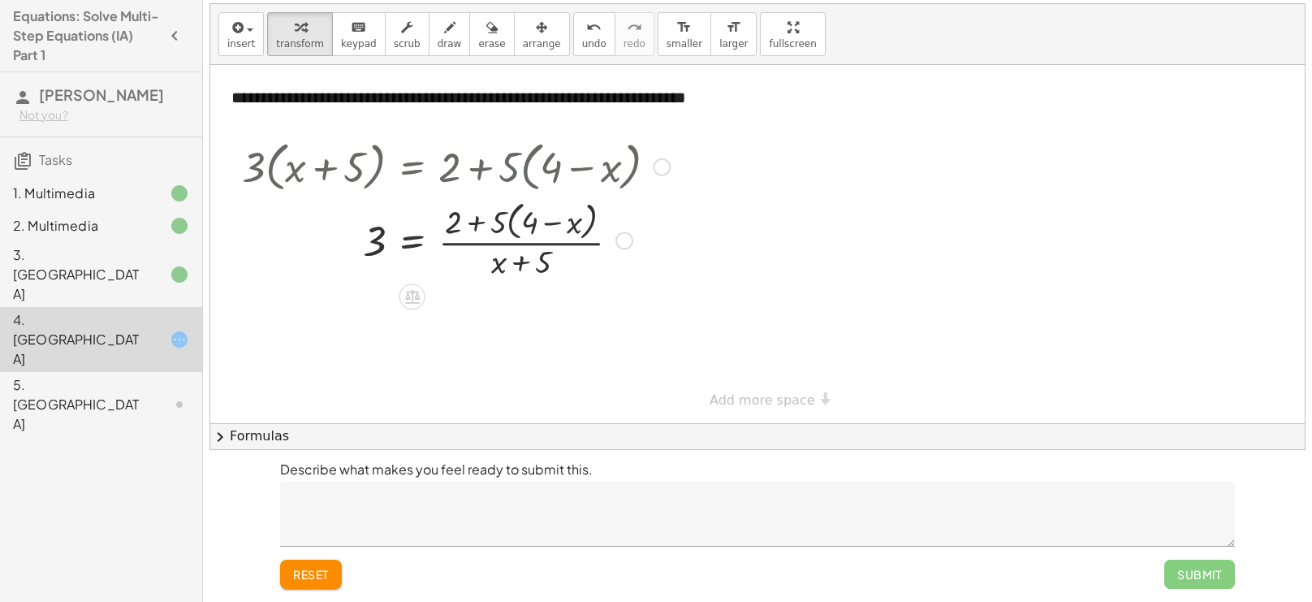
click at [478, 227] on div at bounding box center [456, 239] width 444 height 86
drag, startPoint x: 478, startPoint y: 223, endPoint x: 304, endPoint y: 270, distance: 180.6
click at [304, 270] on div at bounding box center [456, 239] width 444 height 86
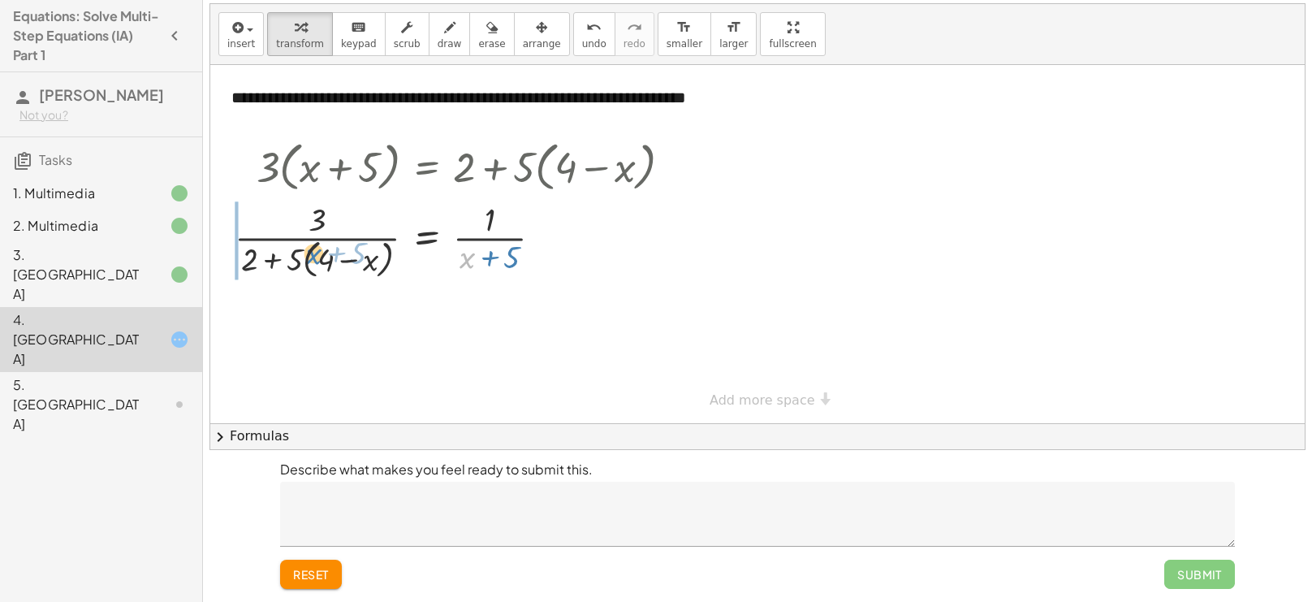
drag, startPoint x: 470, startPoint y: 263, endPoint x: 317, endPoint y: 259, distance: 153.5
click at [317, 259] on div at bounding box center [460, 239] width 466 height 86
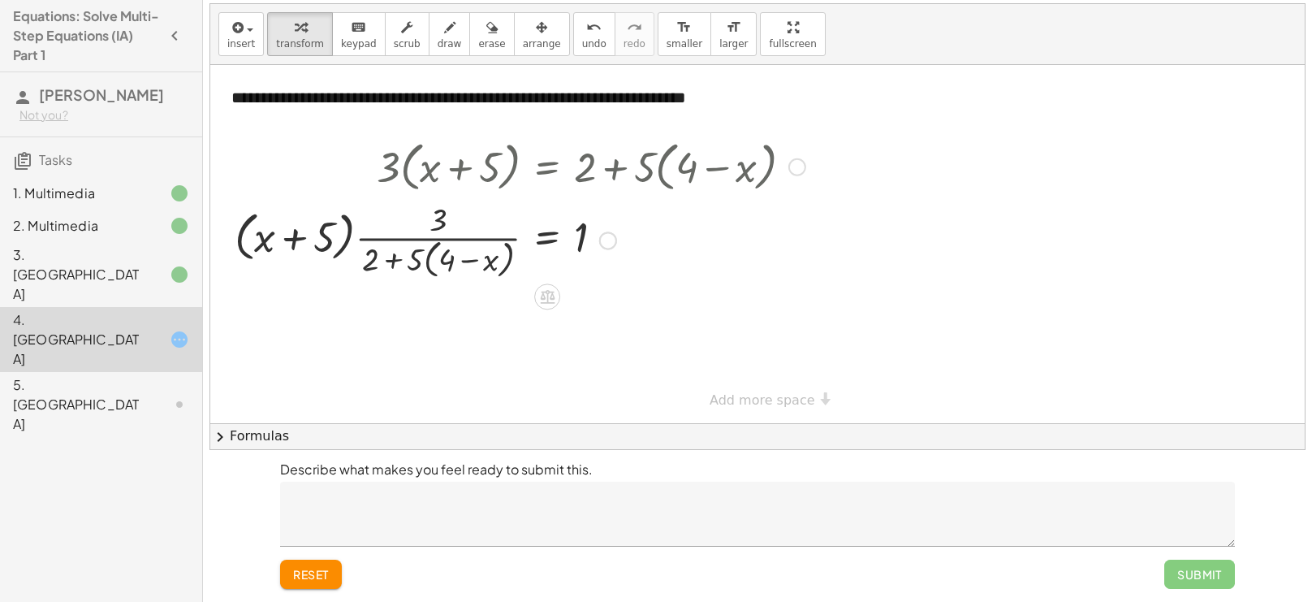
click at [300, 235] on div at bounding box center [520, 239] width 587 height 86
click at [481, 238] on div at bounding box center [520, 239] width 587 height 86
click at [313, 572] on span "reset" at bounding box center [311, 574] width 36 height 15
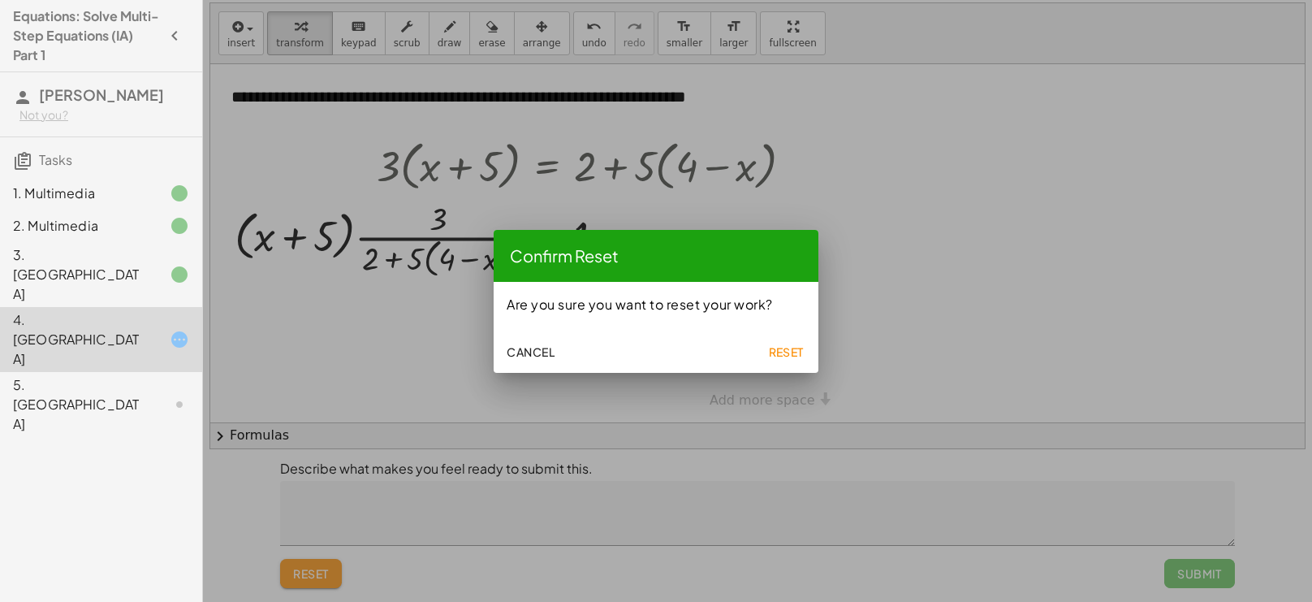
scroll to position [0, 0]
click at [785, 361] on button "Reset" at bounding box center [786, 351] width 52 height 29
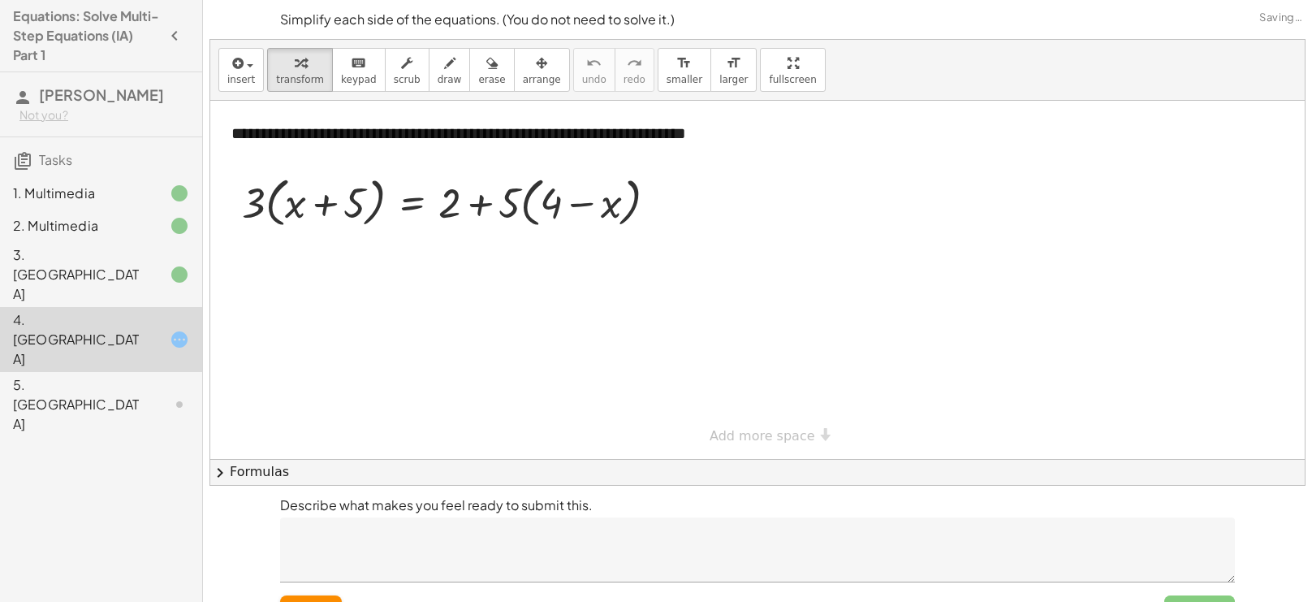
scroll to position [36, 0]
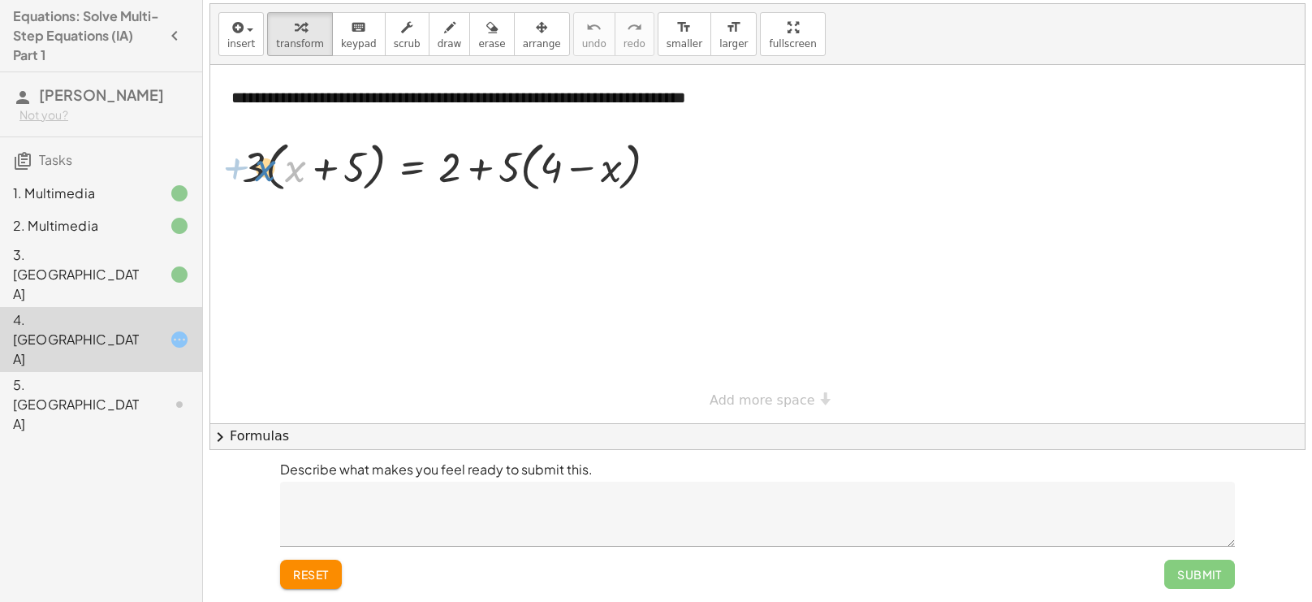
drag, startPoint x: 287, startPoint y: 173, endPoint x: 257, endPoint y: 172, distance: 30.1
click at [257, 172] on div at bounding box center [456, 166] width 444 height 62
